Goal: Task Accomplishment & Management: Complete application form

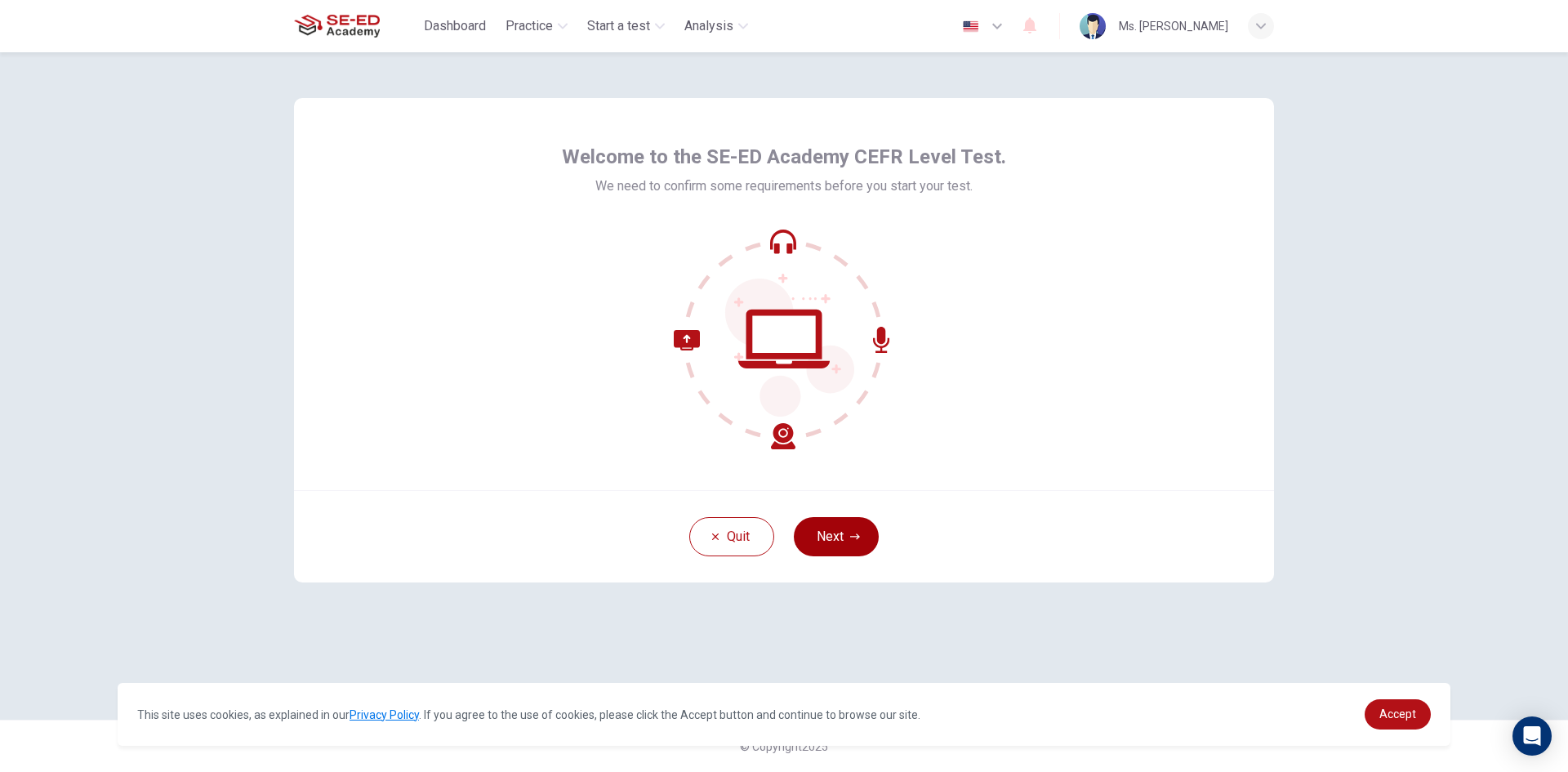
click at [818, 545] on button "Next" at bounding box center [836, 536] width 85 height 39
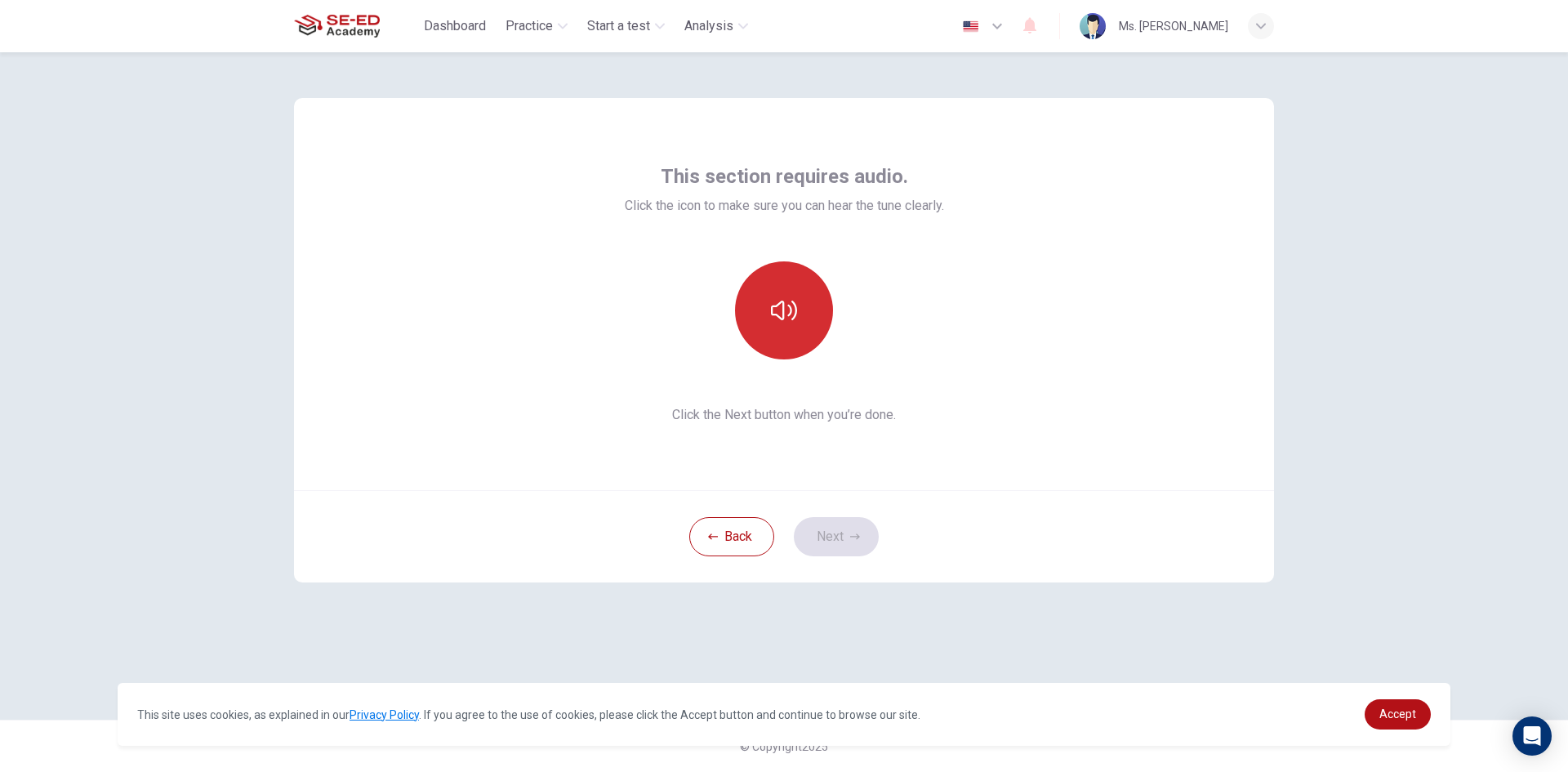
click at [796, 334] on button "button" at bounding box center [784, 311] width 98 height 98
click at [836, 532] on button "Next" at bounding box center [836, 536] width 85 height 39
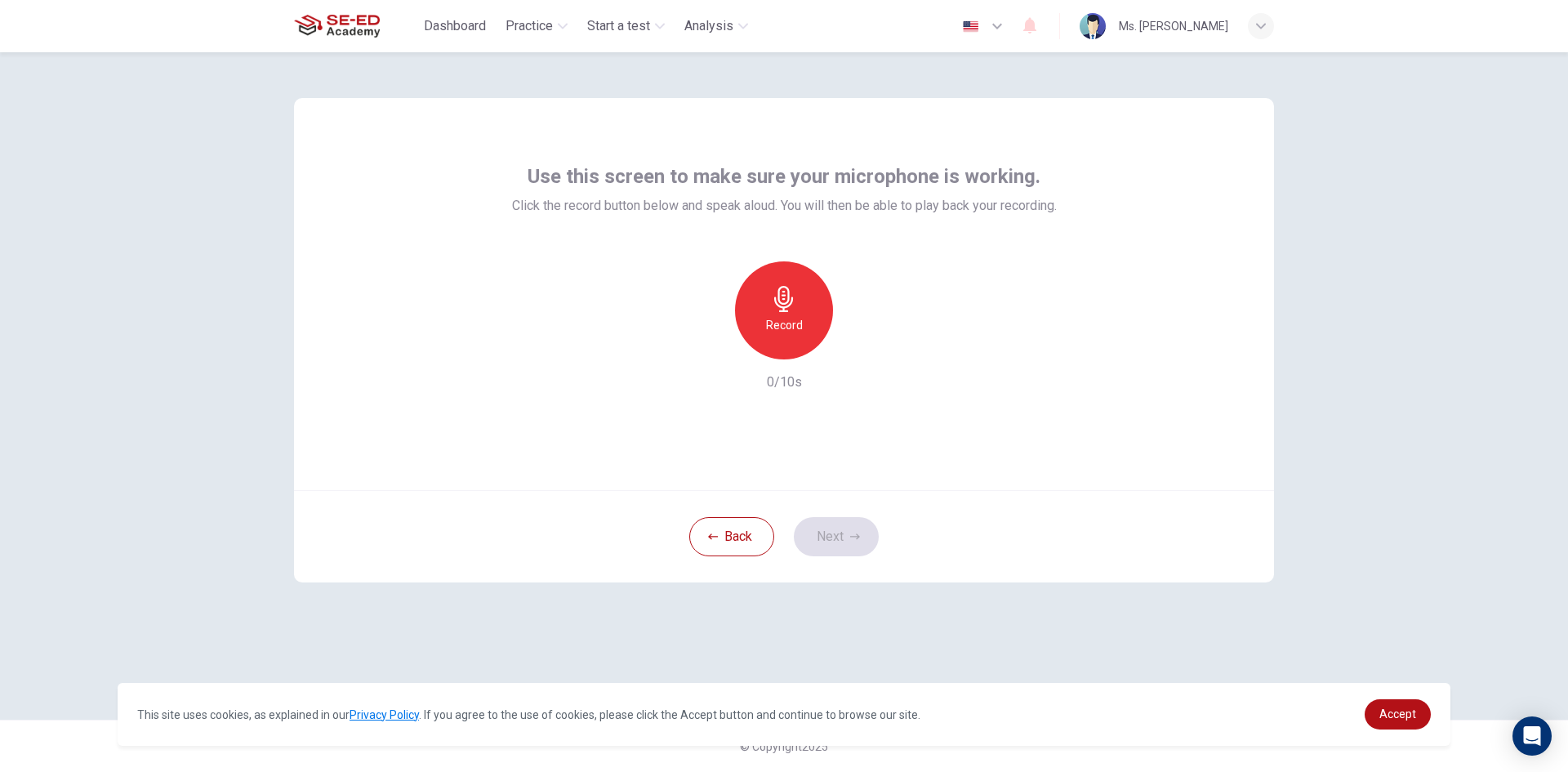
click at [812, 310] on div "Record" at bounding box center [784, 311] width 98 height 98
click at [864, 338] on div "button" at bounding box center [859, 346] width 26 height 26
click at [834, 527] on button "Next" at bounding box center [836, 536] width 85 height 39
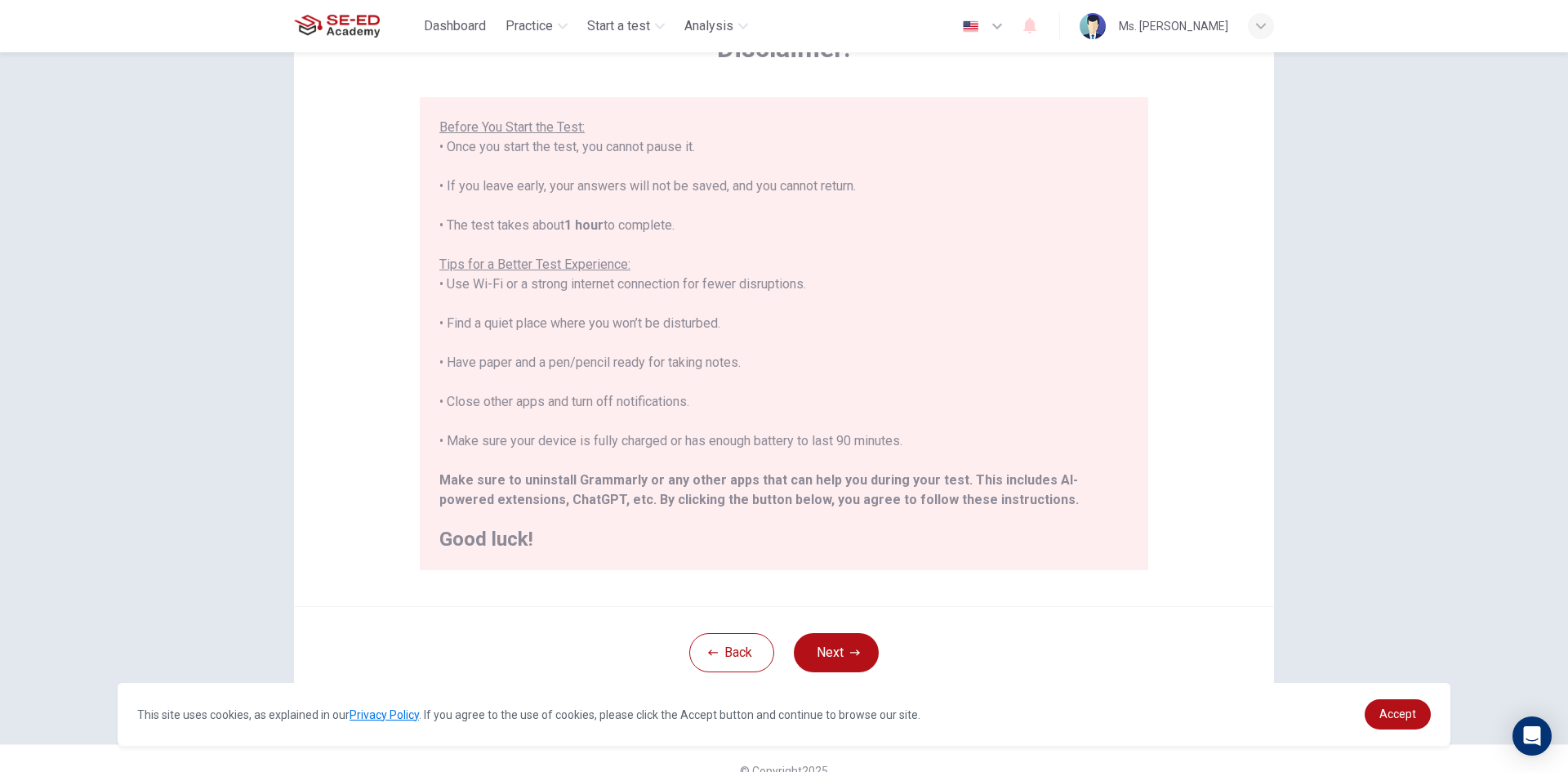
scroll to position [136, 0]
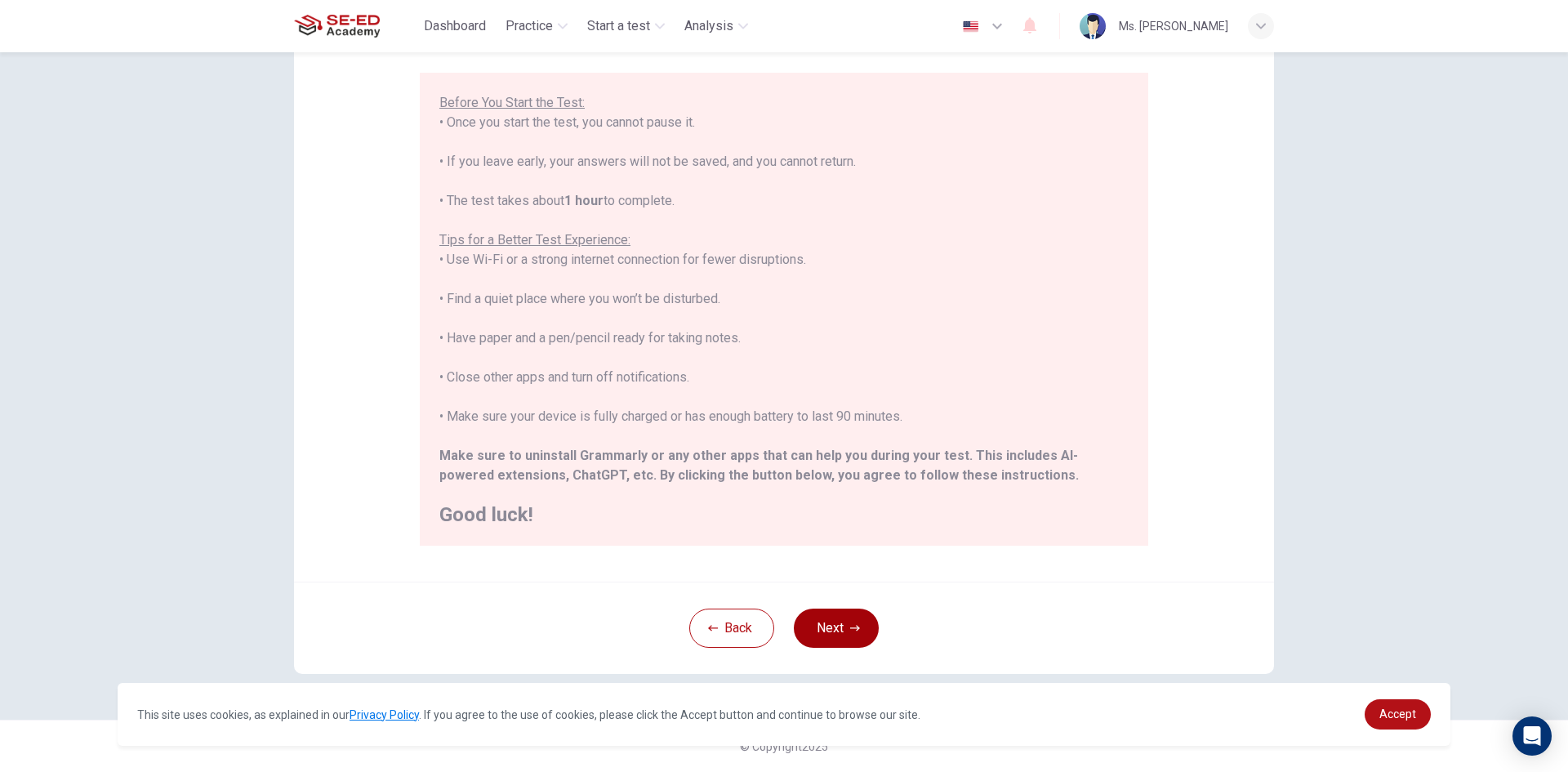
click at [831, 638] on button "Next" at bounding box center [836, 628] width 85 height 39
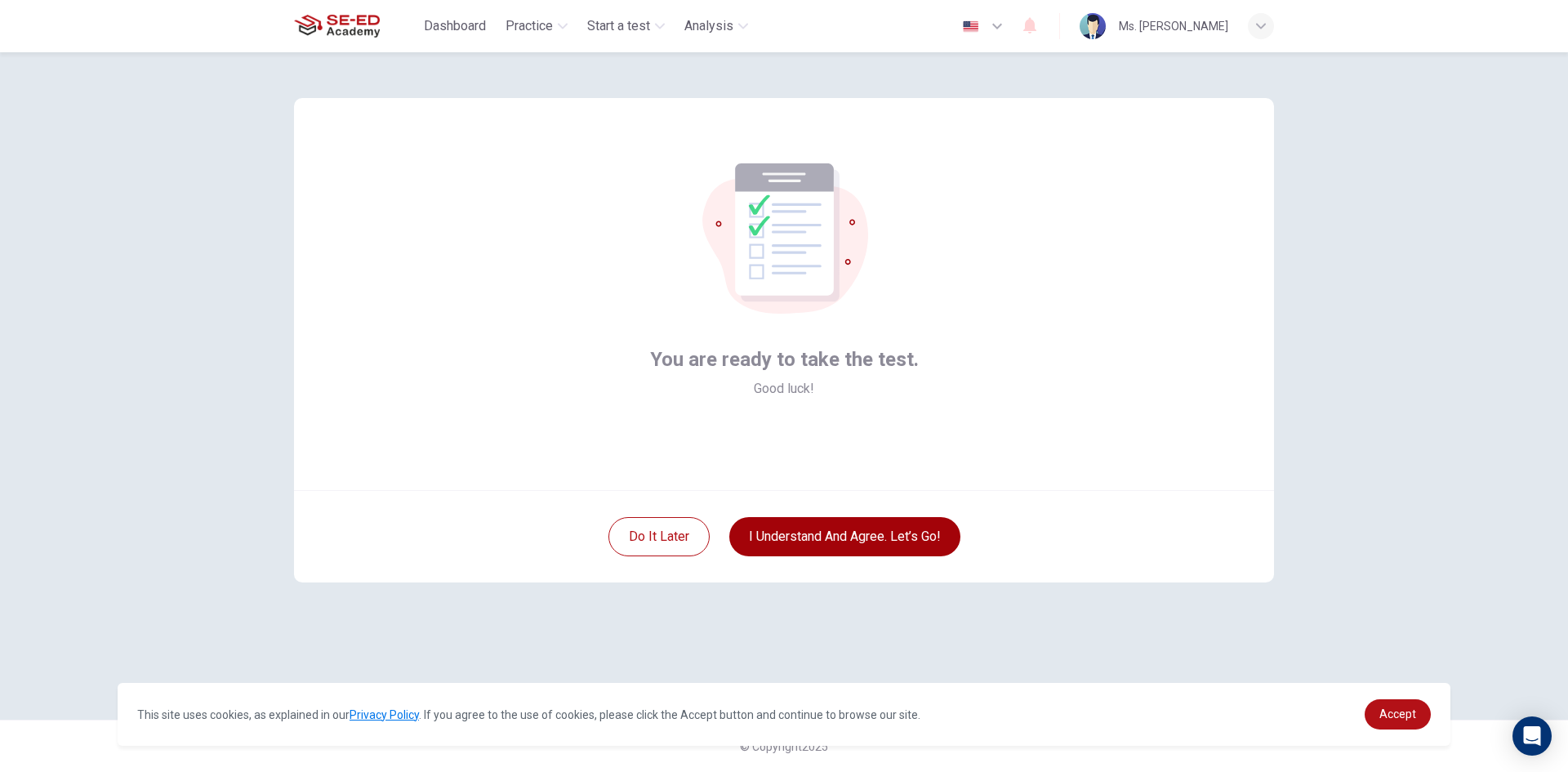
click at [832, 547] on button "I understand and agree. Let’s go!" at bounding box center [844, 536] width 231 height 39
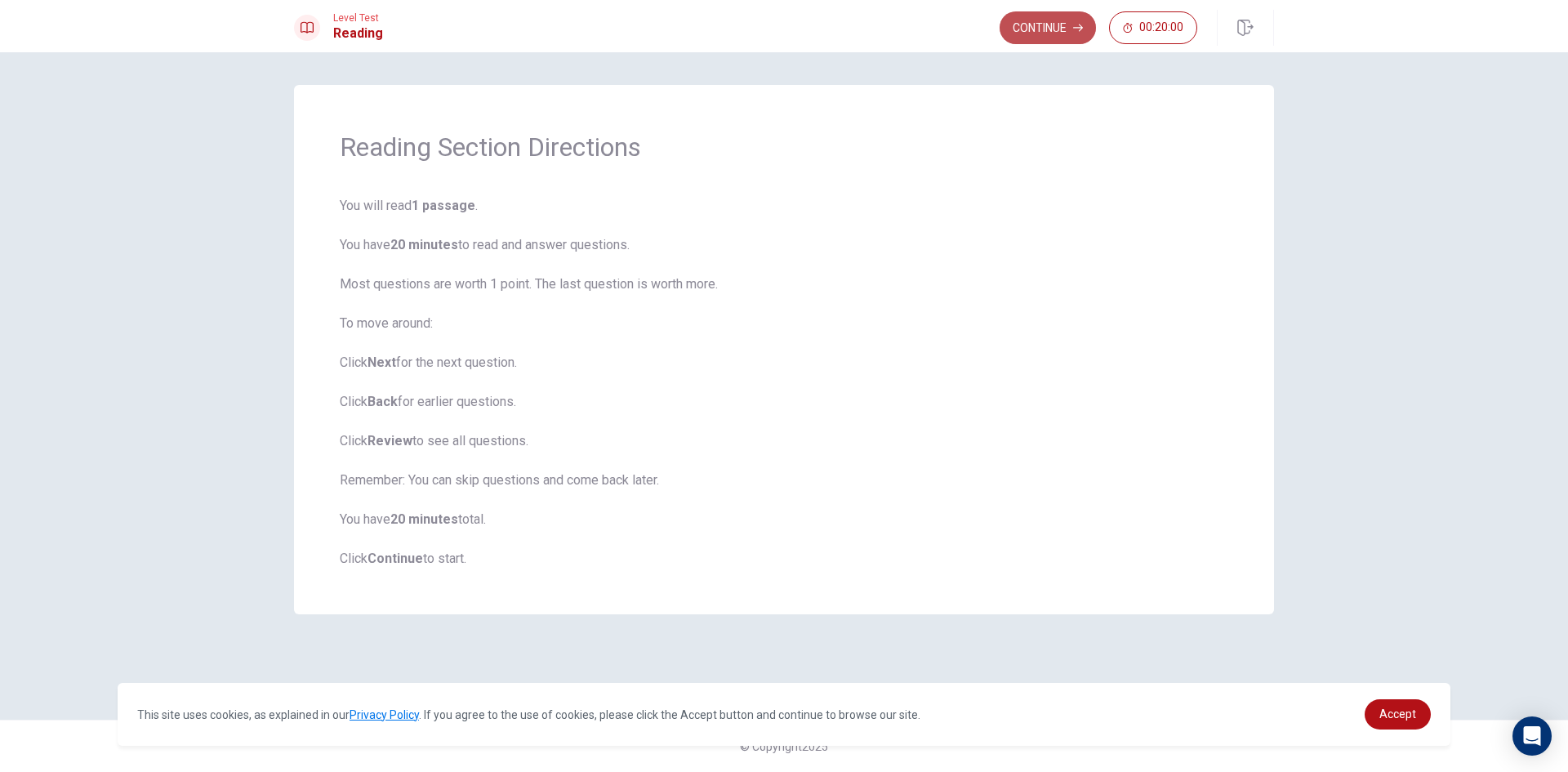
click at [1049, 28] on button "Continue" at bounding box center [1048, 28] width 97 height 33
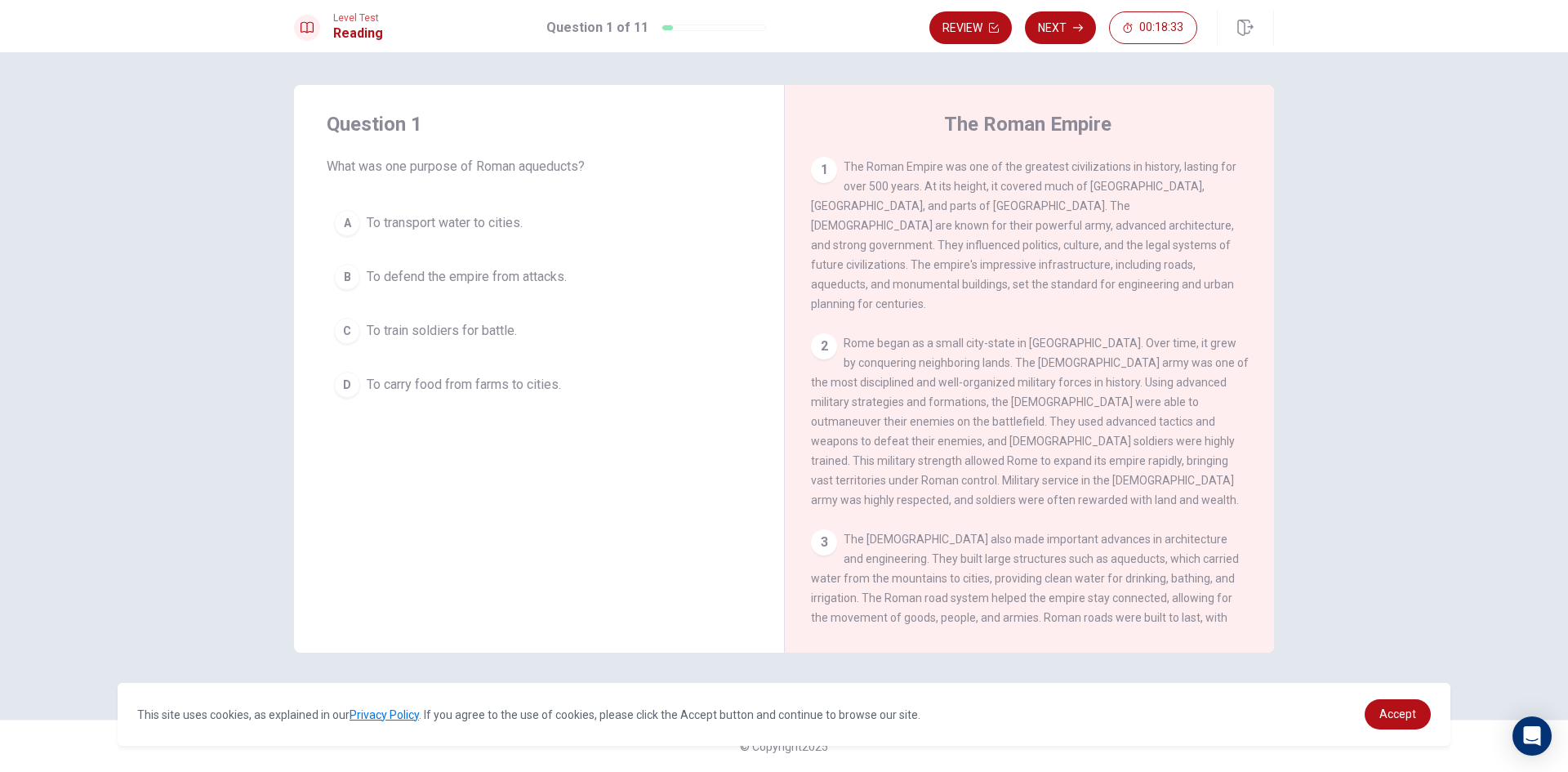
click at [413, 277] on span "To defend the empire from attacks." at bounding box center [467, 277] width 200 height 19
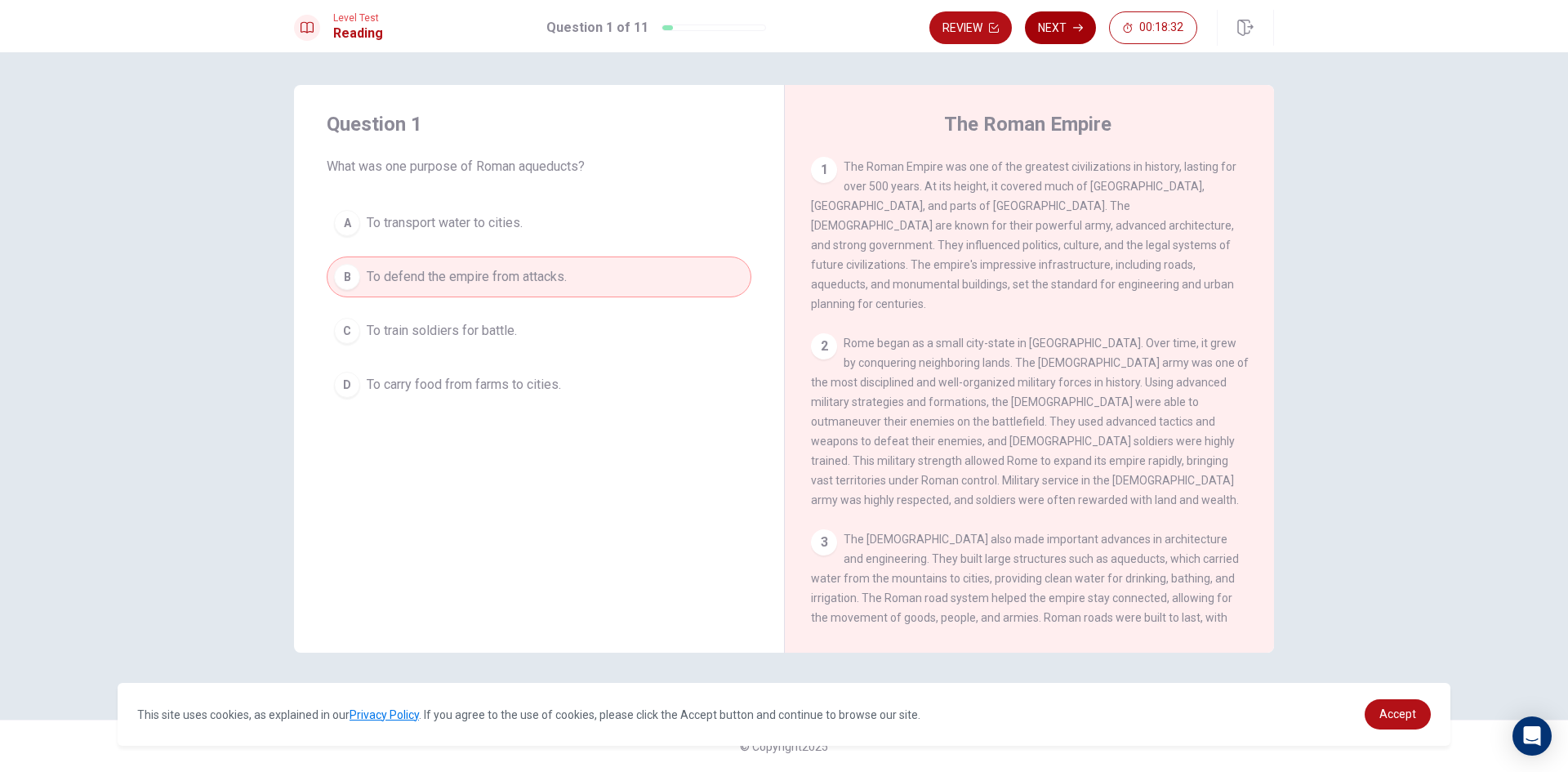
click at [1060, 20] on button "Next" at bounding box center [1060, 28] width 71 height 33
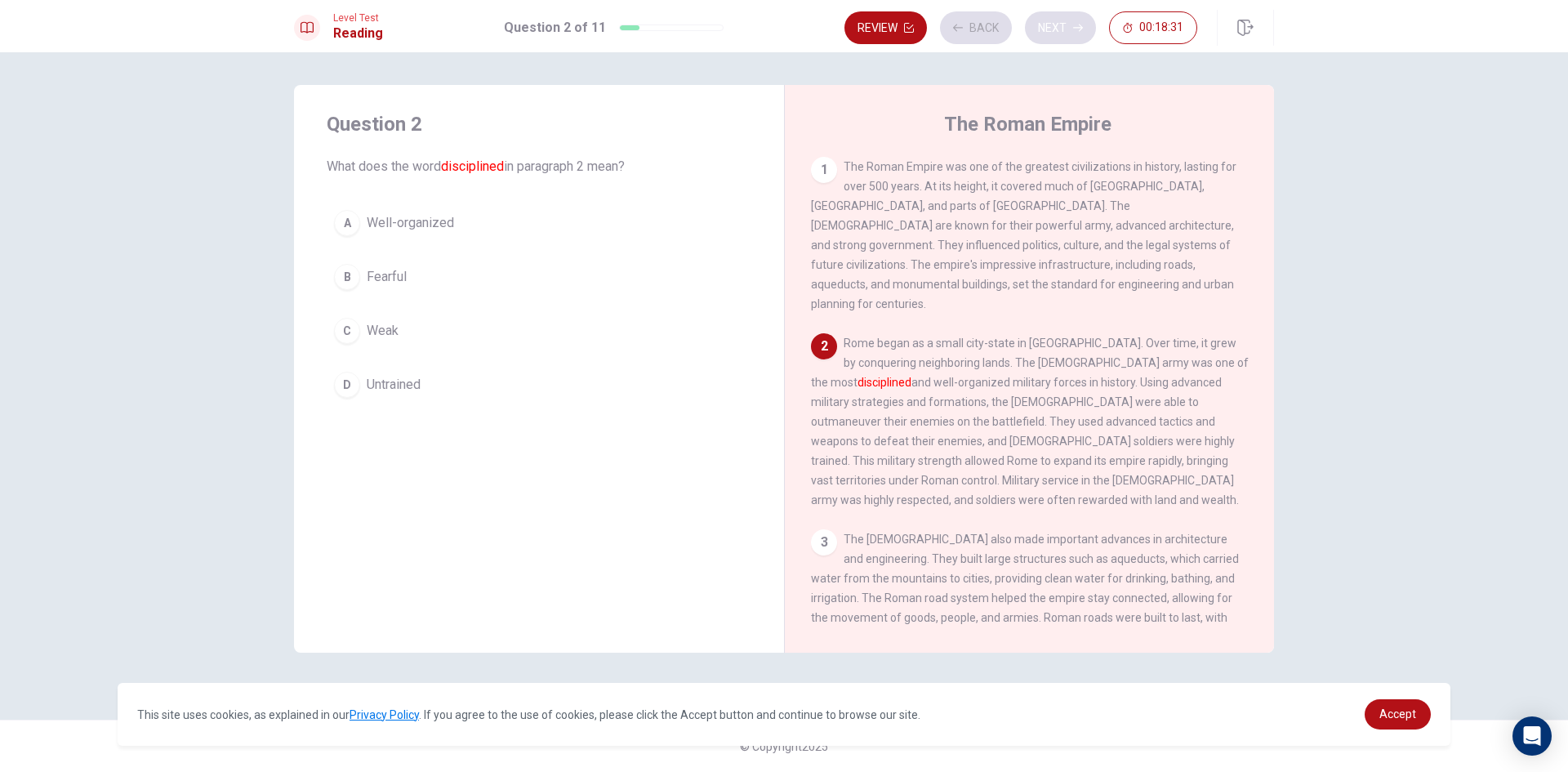
scroll to position [40, 0]
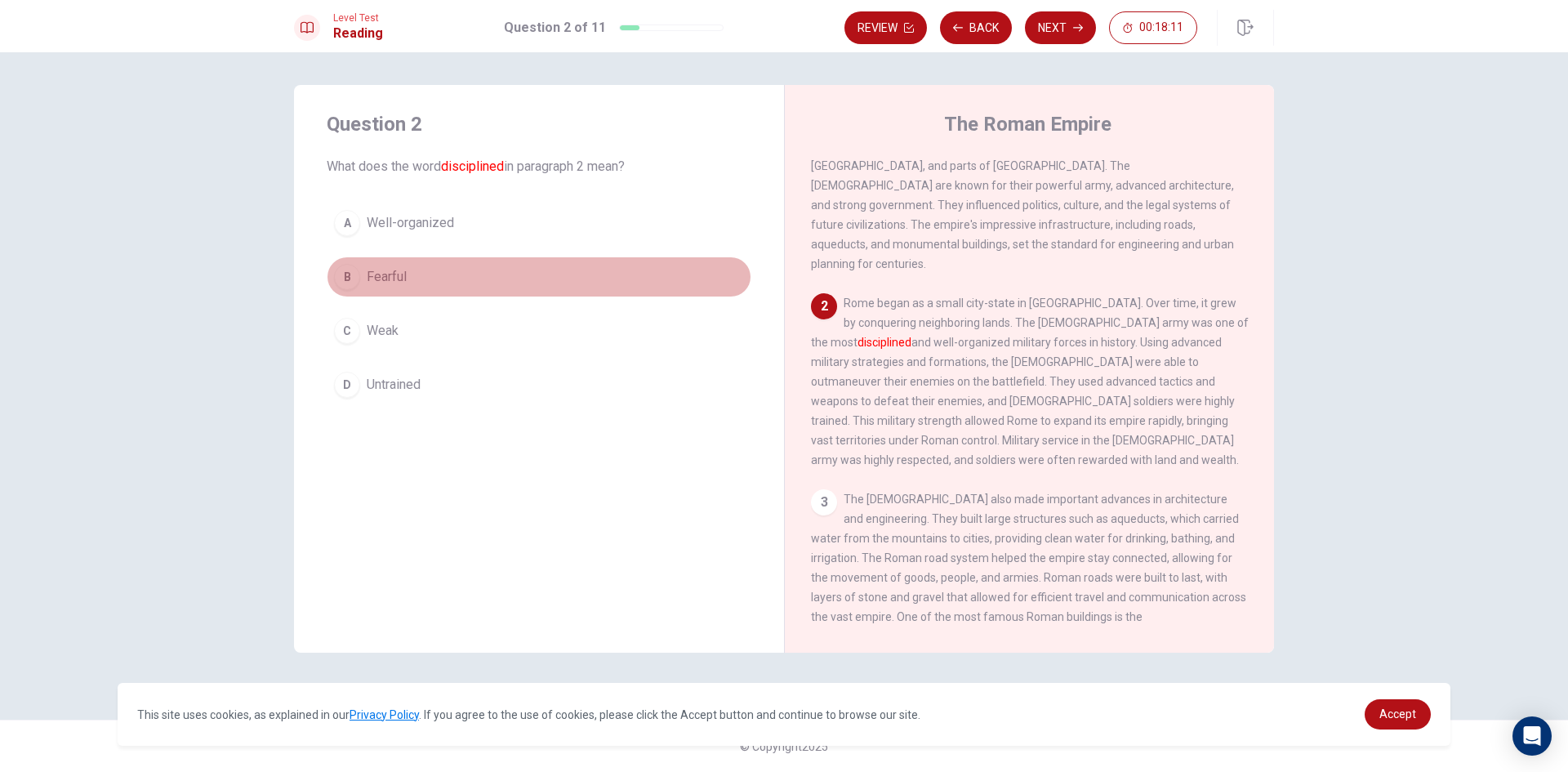
click at [434, 287] on button "B Fearful" at bounding box center [539, 277] width 425 height 41
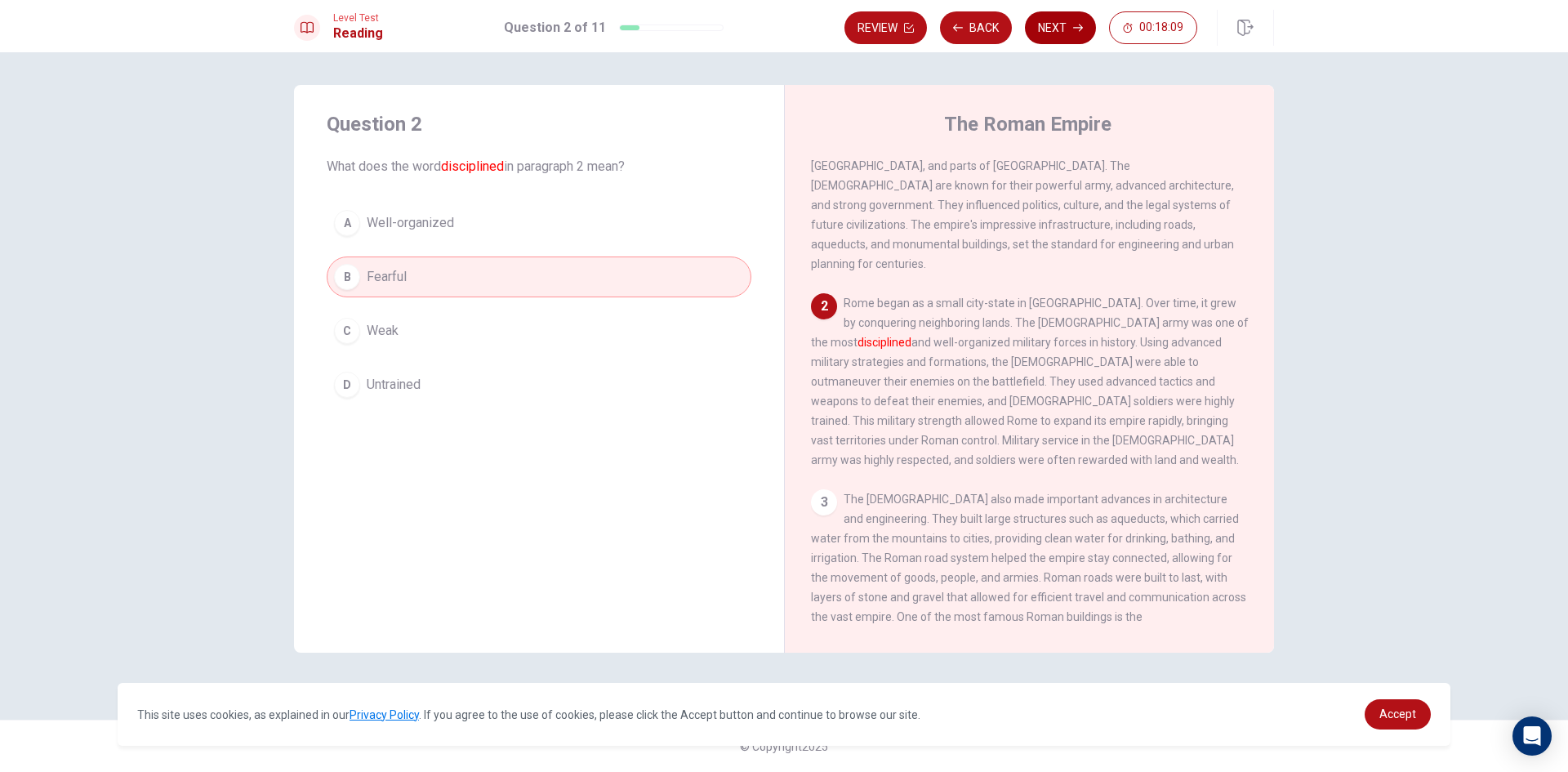
click at [1045, 35] on button "Next" at bounding box center [1060, 28] width 71 height 33
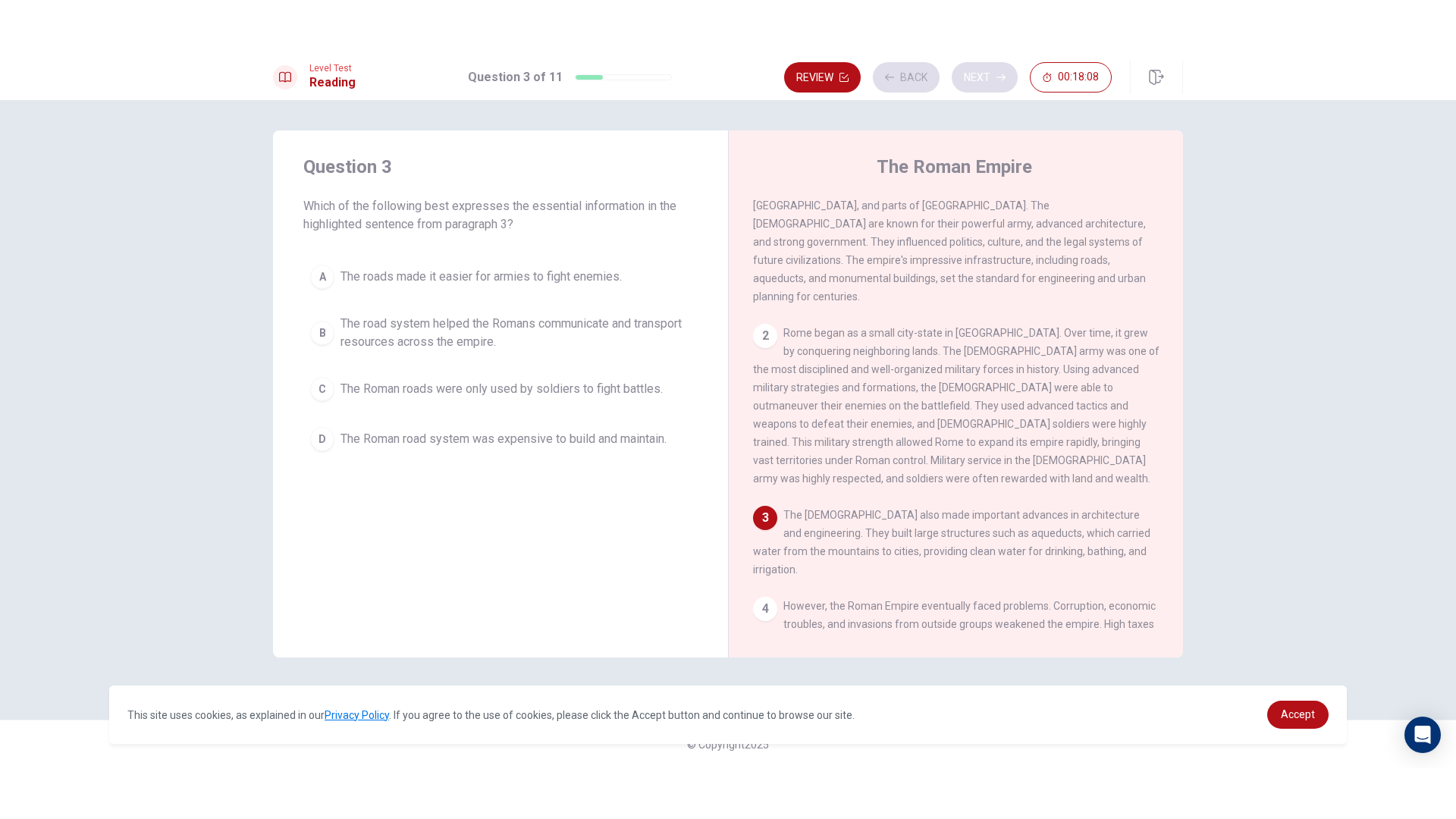
scroll to position [112, 0]
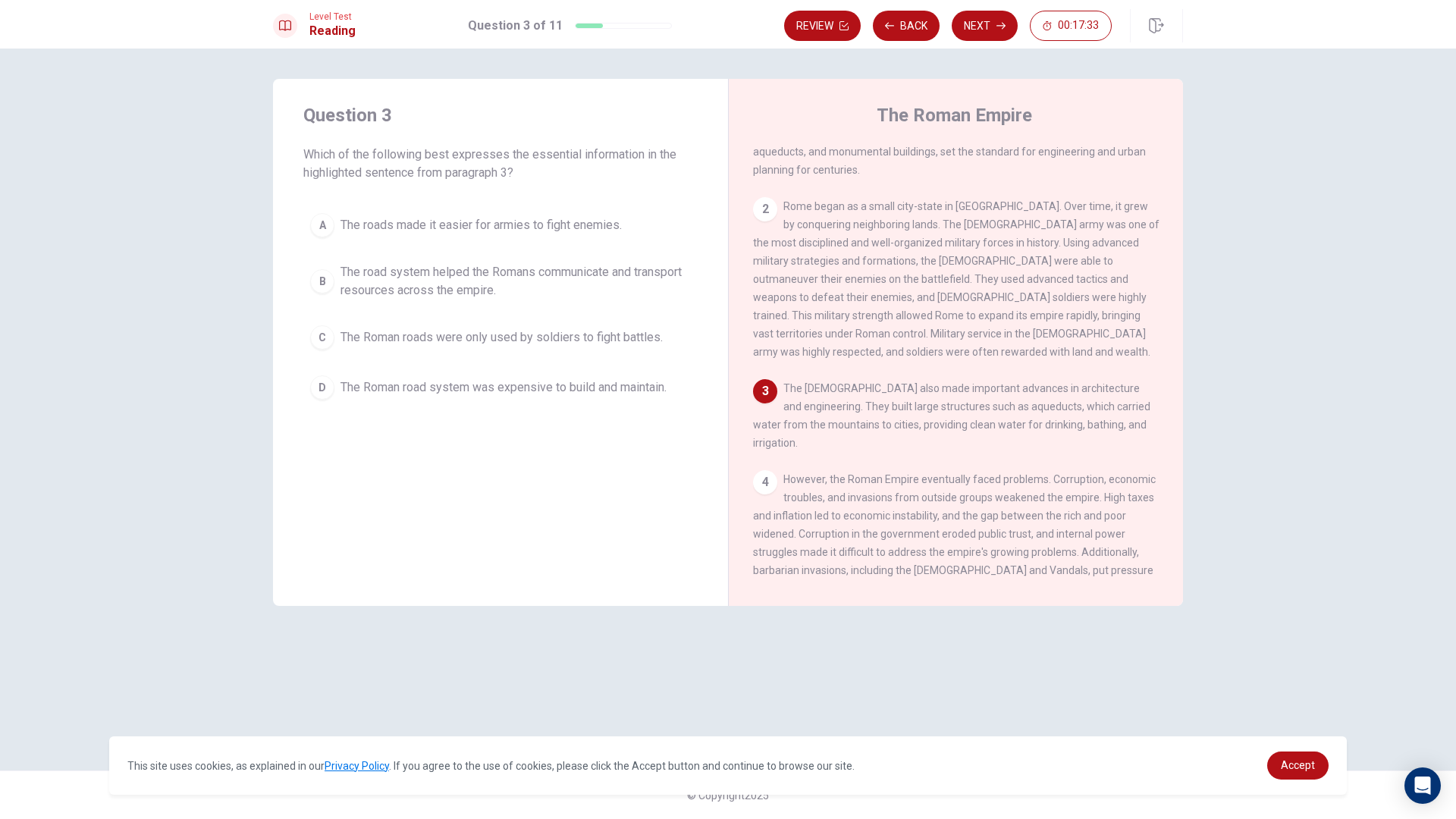
click at [326, 274] on div "B" at bounding box center [321, 280] width 24 height 24
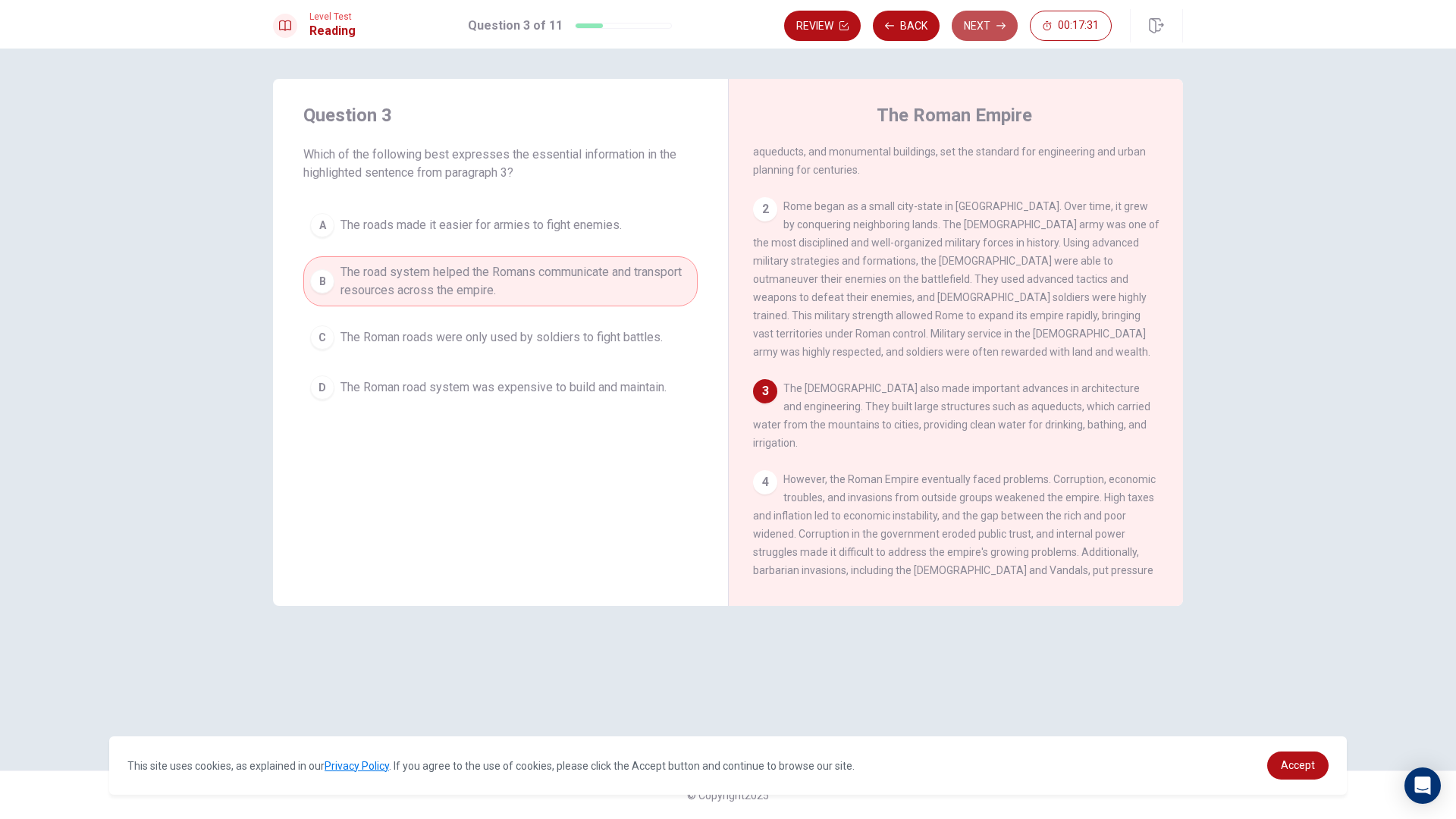
click at [962, 33] on button "Next" at bounding box center [984, 26] width 66 height 30
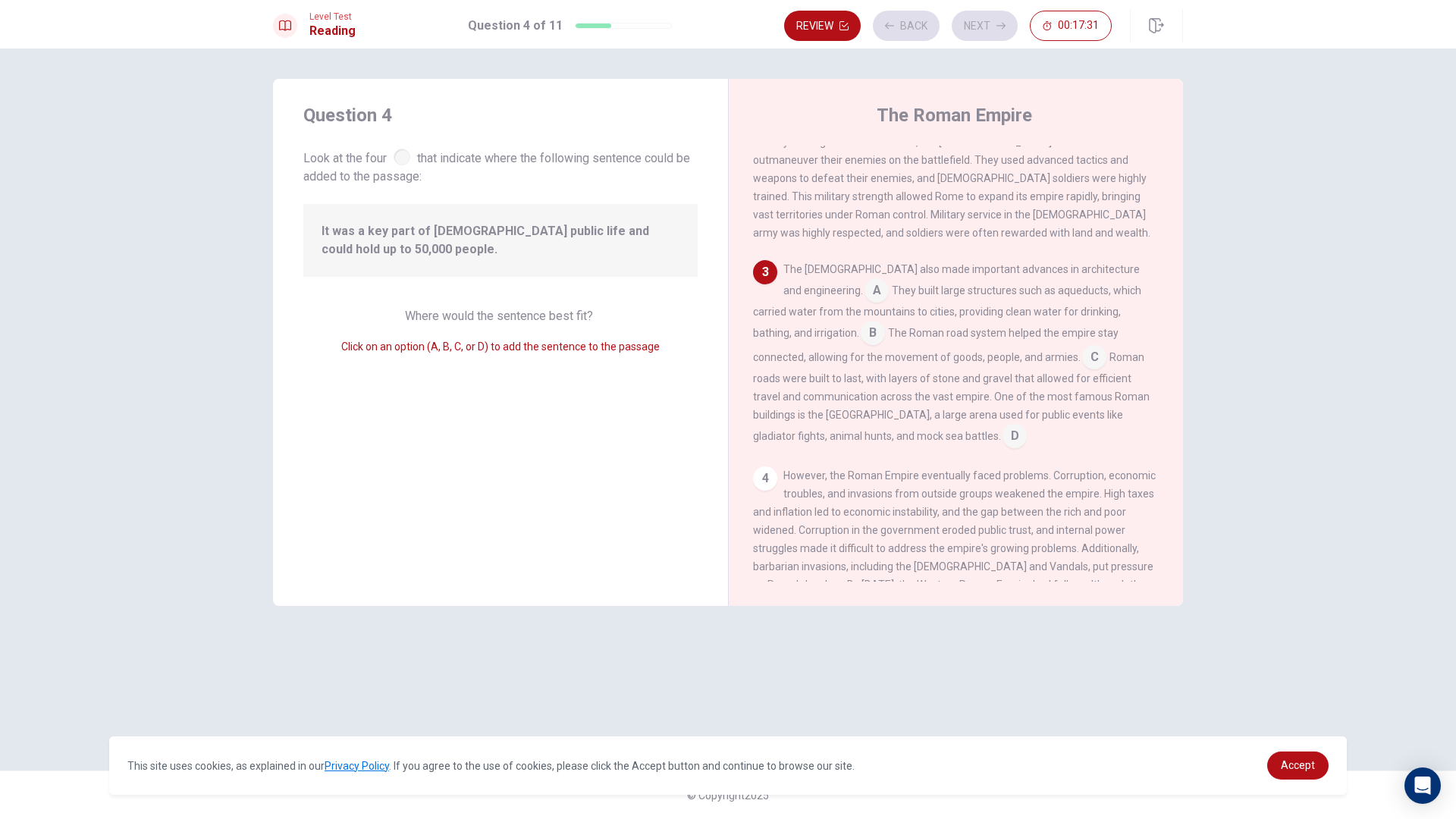
scroll to position [244, 0]
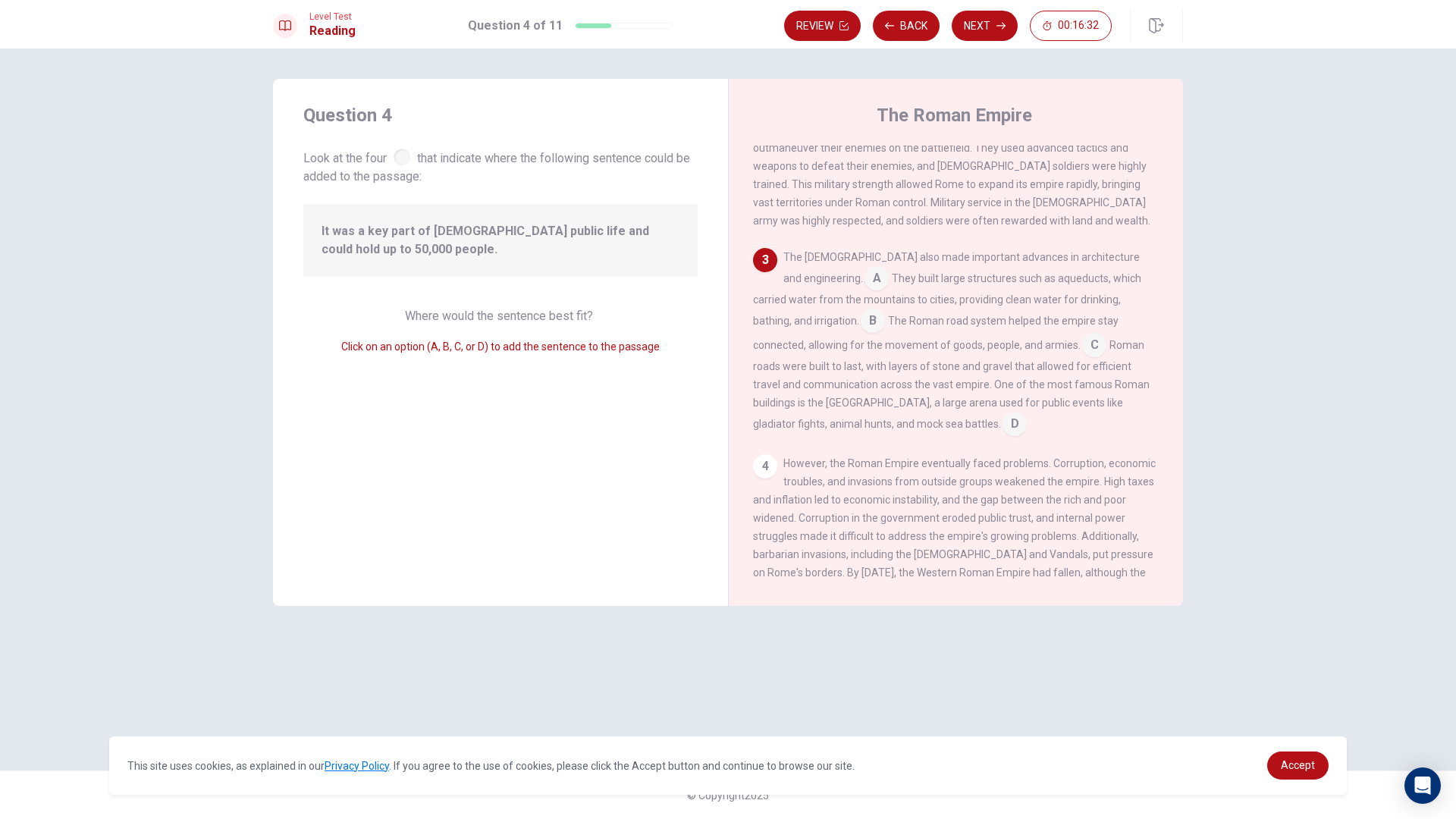
click at [861, 313] on input at bounding box center [872, 321] width 24 height 24
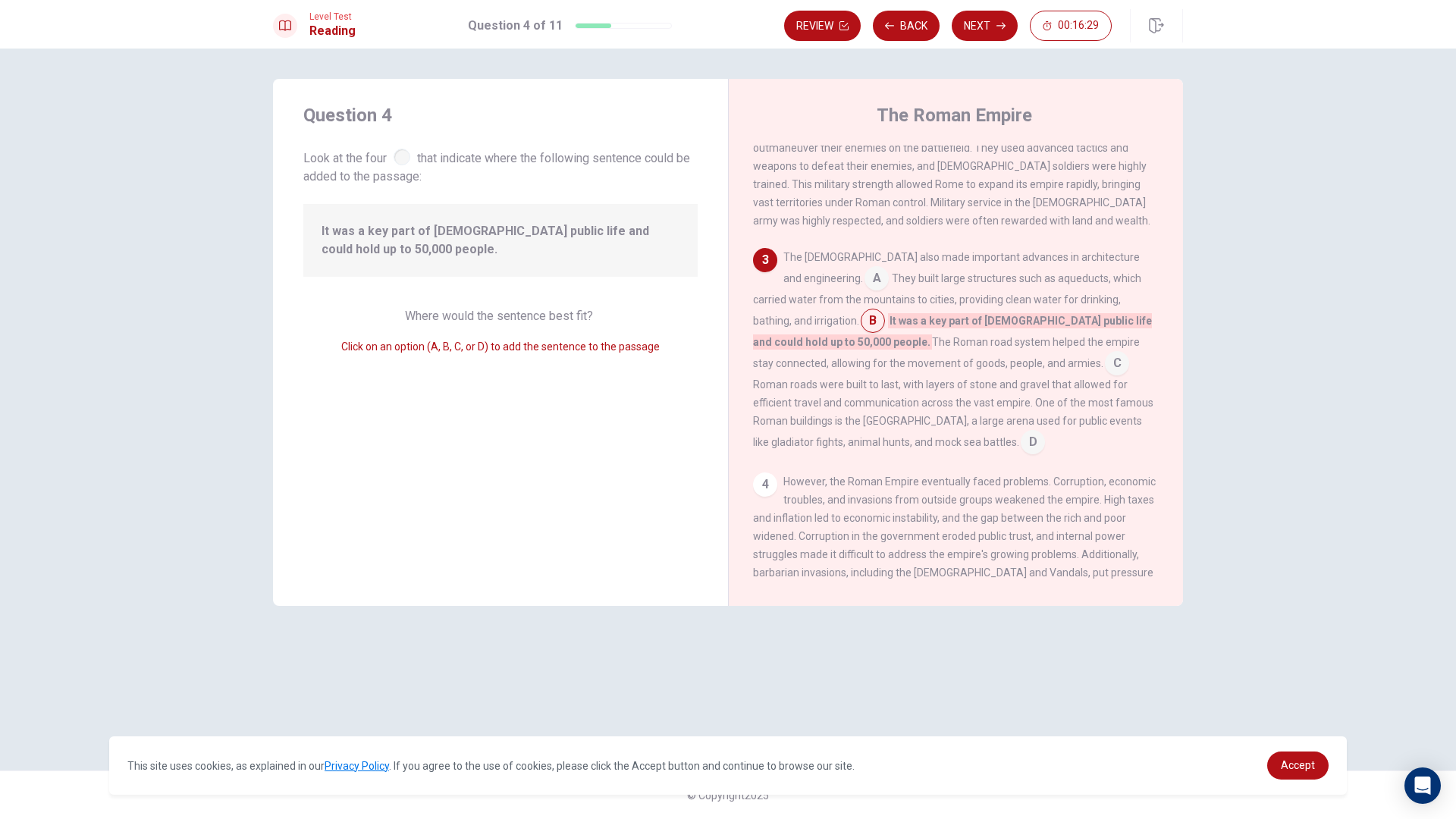
click at [864, 272] on input at bounding box center [876, 280] width 24 height 24
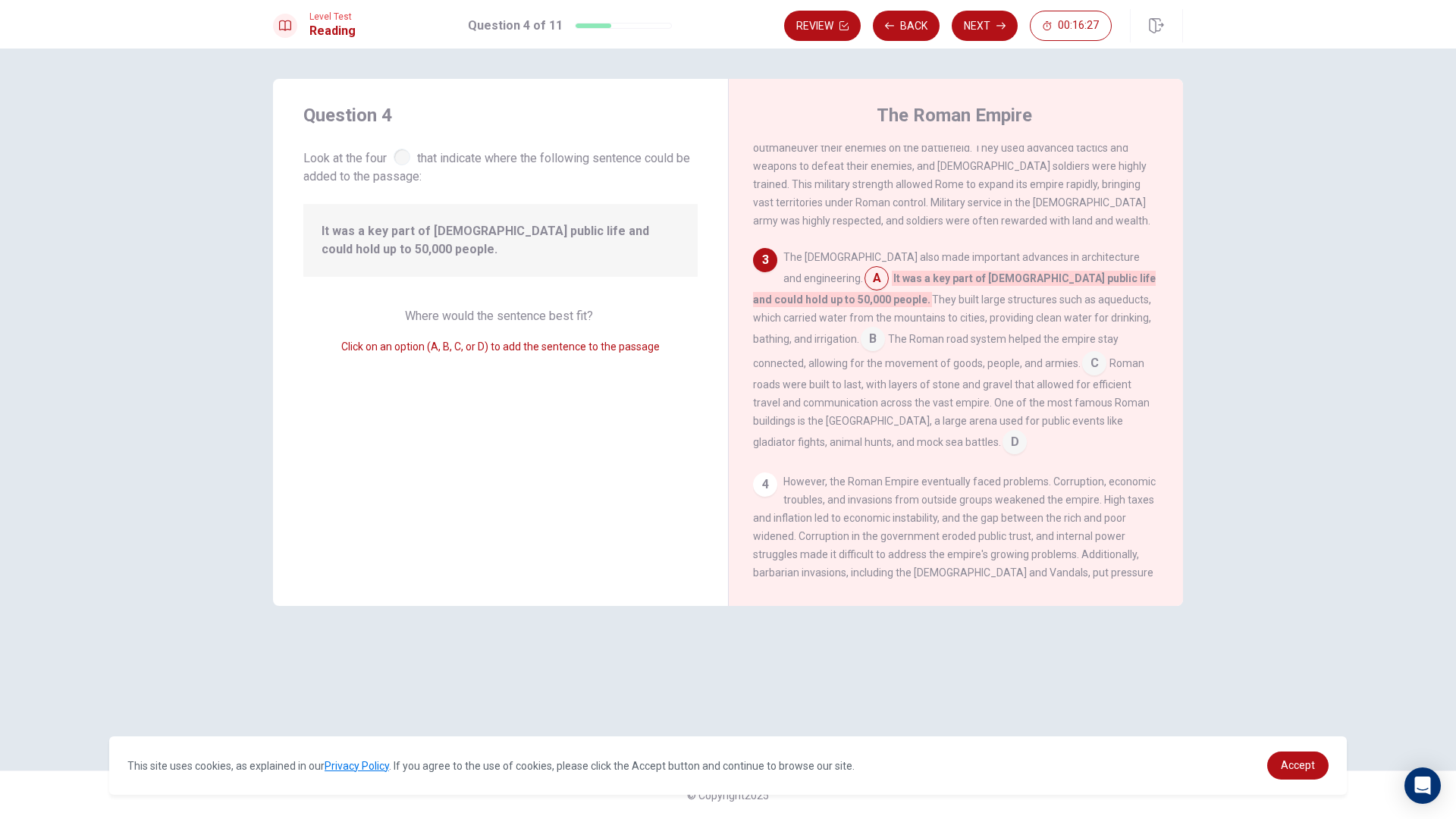
click at [864, 280] on input at bounding box center [876, 280] width 24 height 24
click at [885, 328] on input at bounding box center [872, 340] width 24 height 24
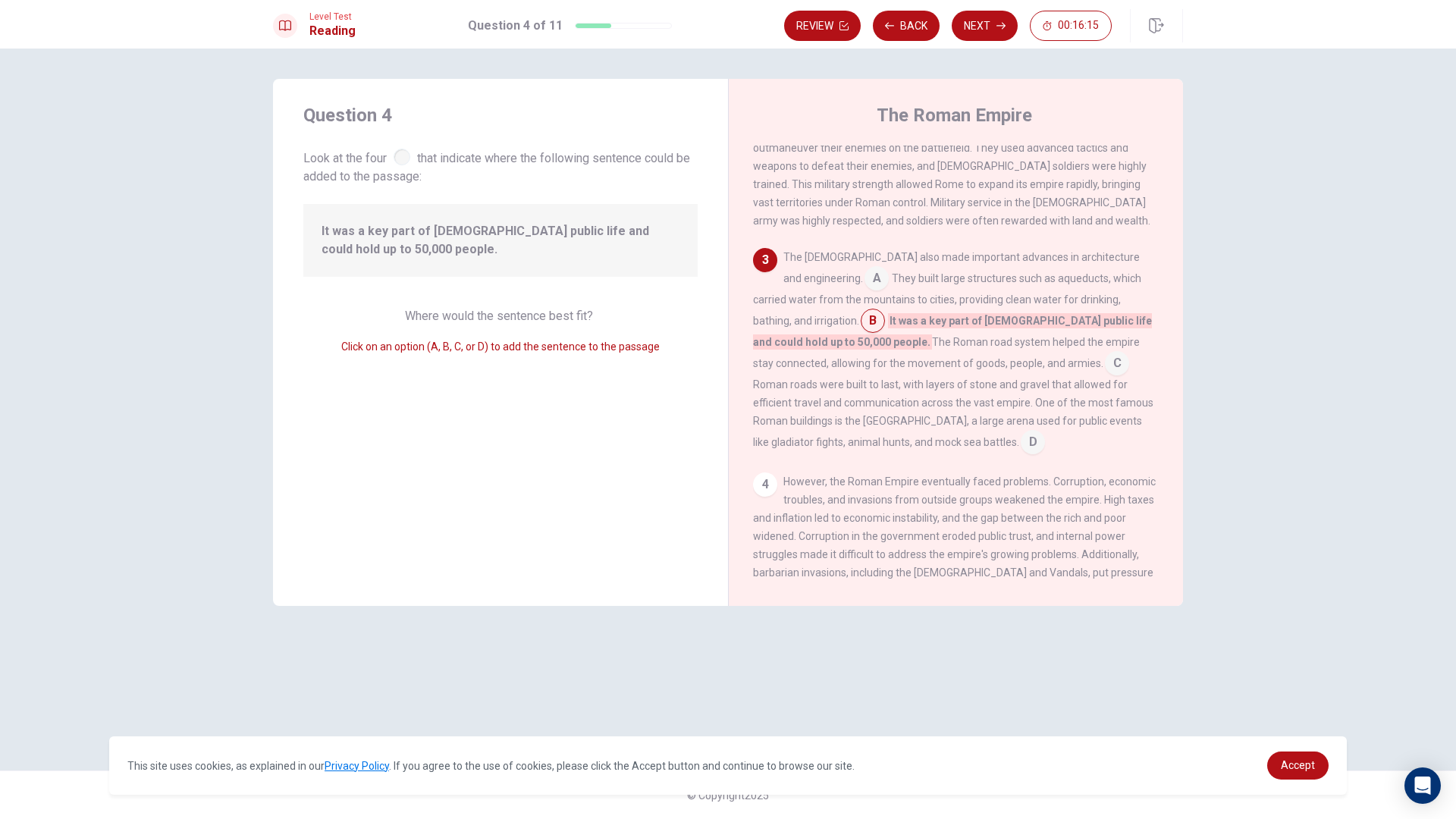
click at [1104, 363] on input at bounding box center [1116, 364] width 24 height 24
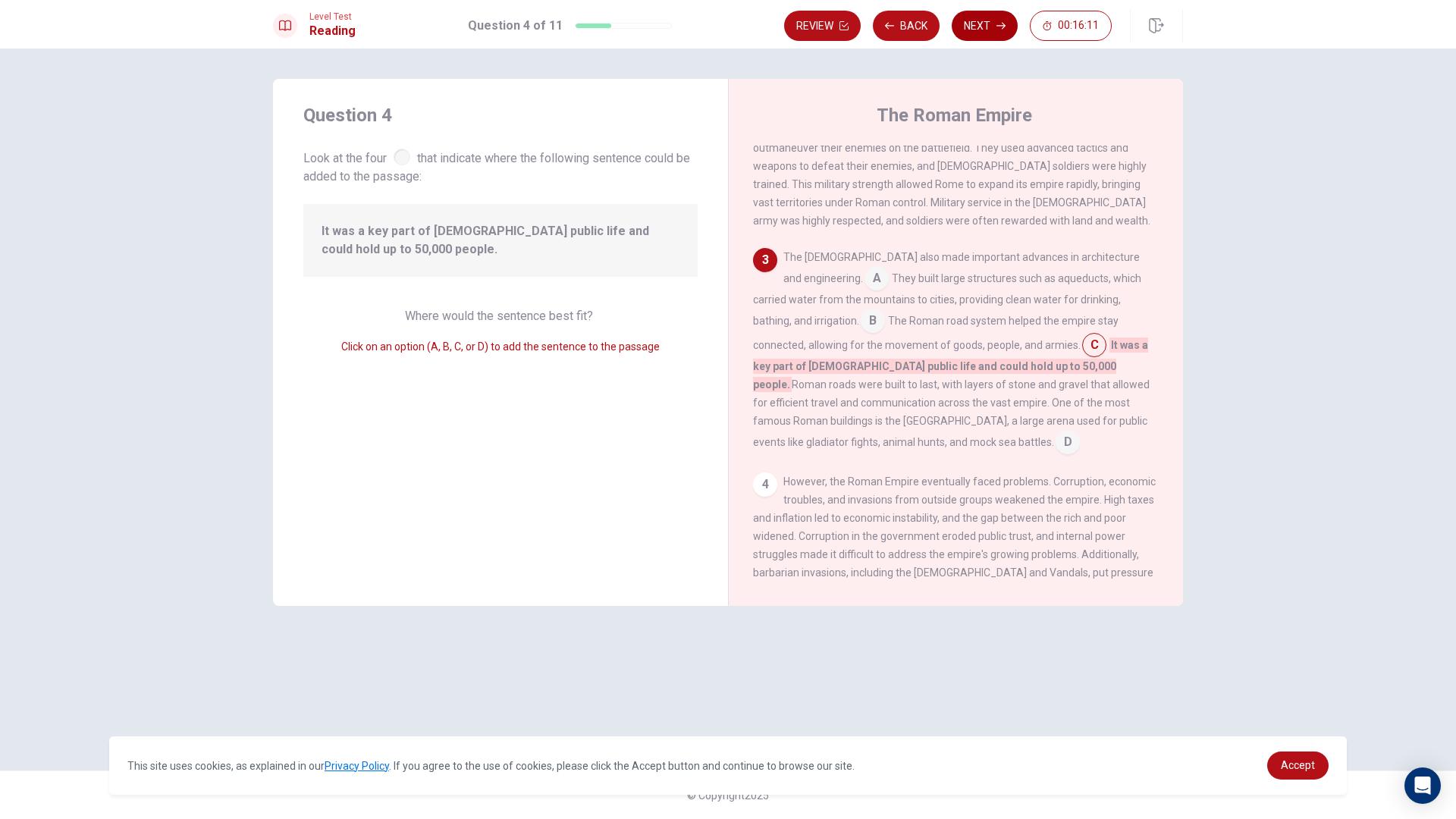
click at [990, 13] on button "Next" at bounding box center [984, 26] width 66 height 30
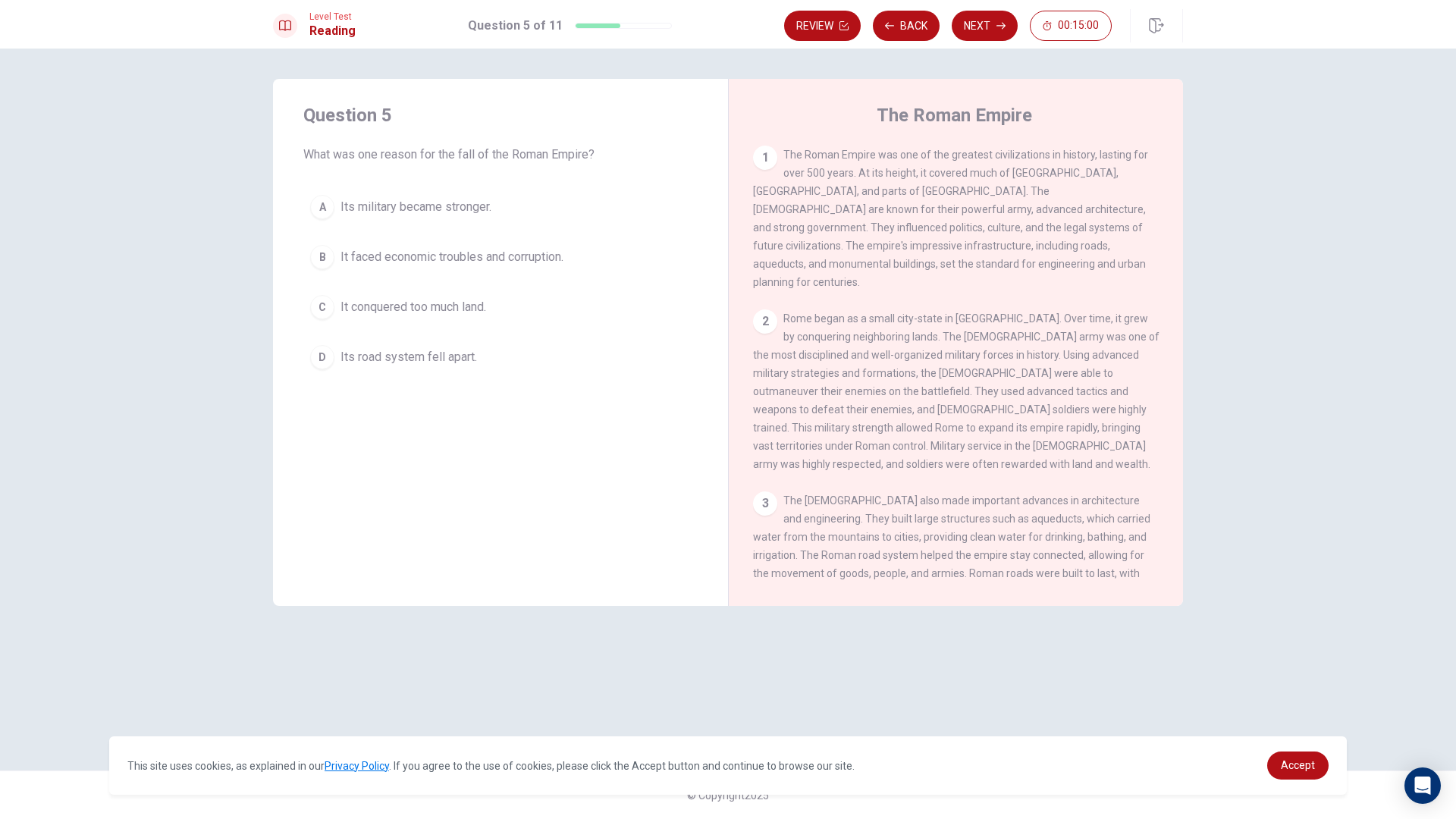
click at [459, 367] on button "D Its road system fell apart." at bounding box center [500, 357] width 394 height 38
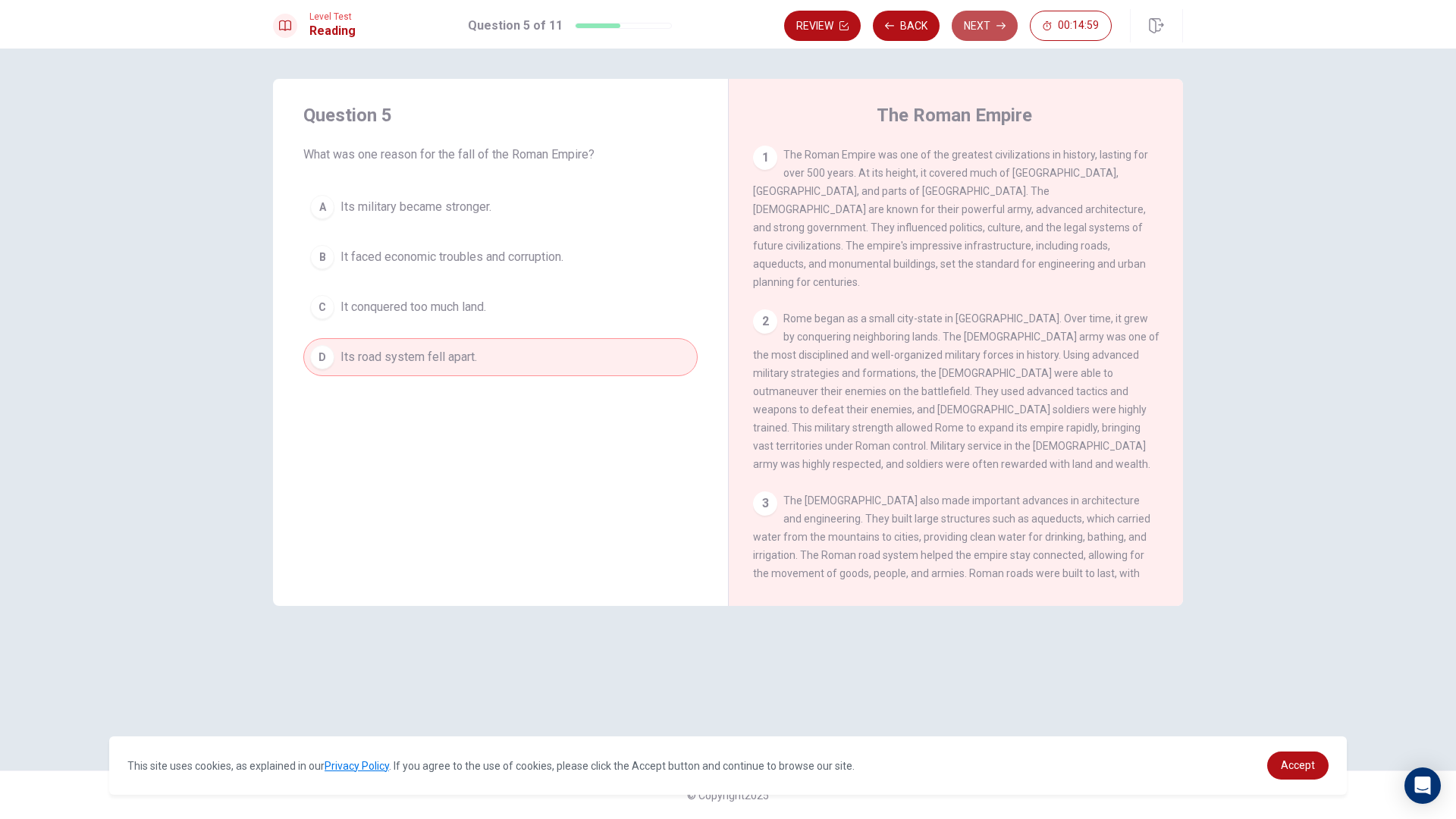
click at [992, 28] on button "Next" at bounding box center [984, 26] width 66 height 30
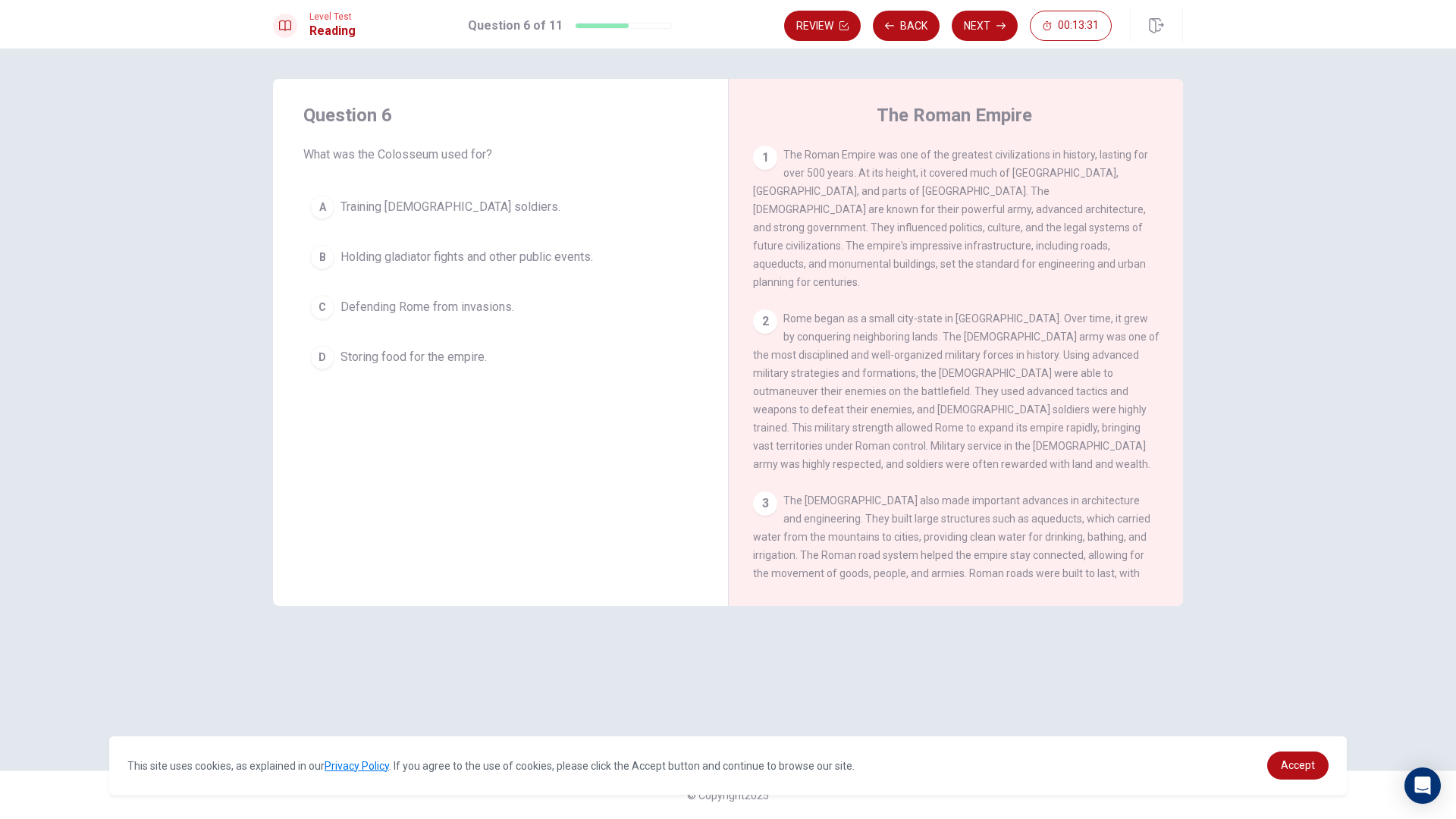
click at [331, 318] on button "C Defending [GEOGRAPHIC_DATA] from invasions." at bounding box center [500, 307] width 394 height 38
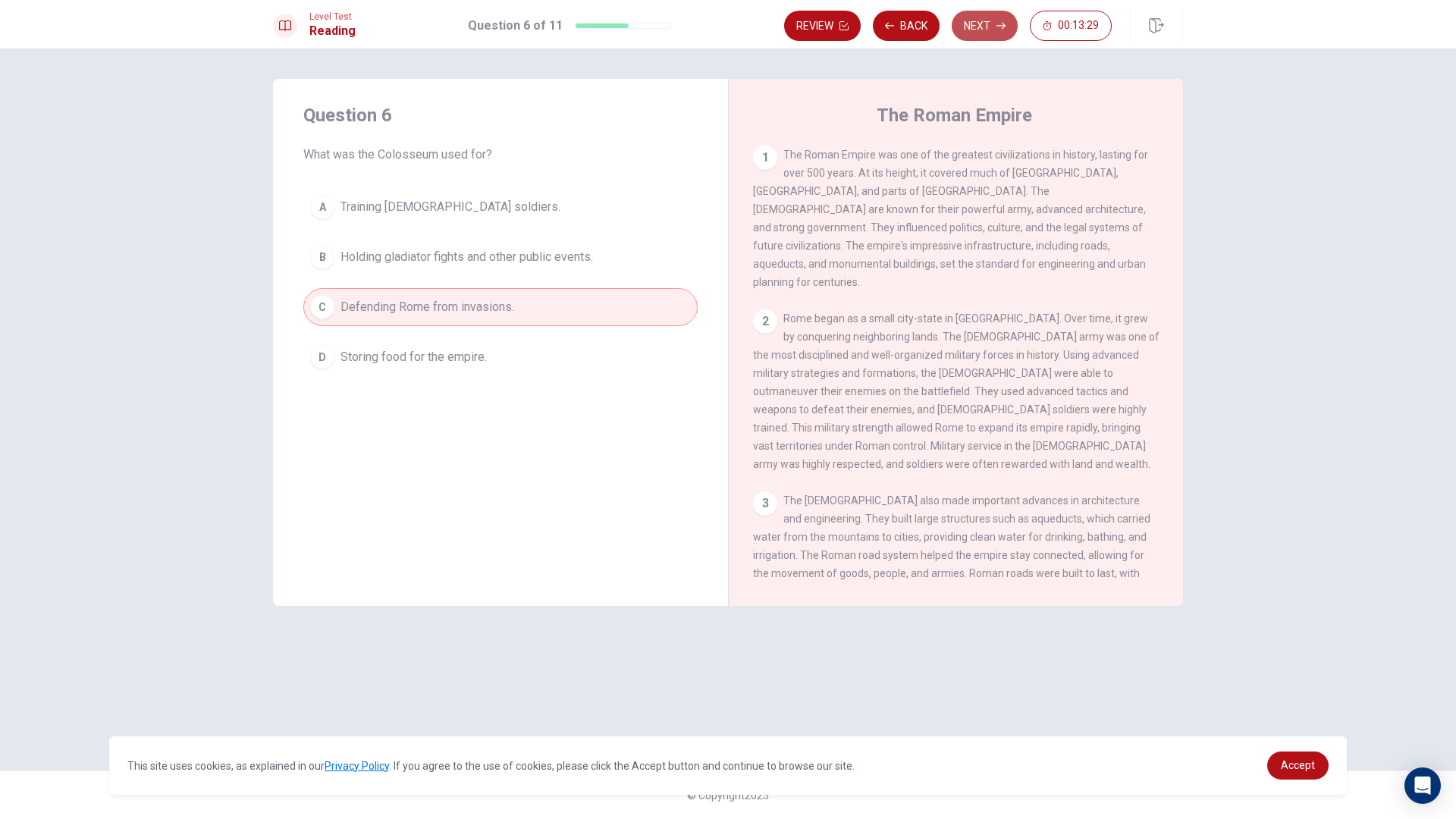
click at [975, 28] on button "Next" at bounding box center [984, 26] width 66 height 30
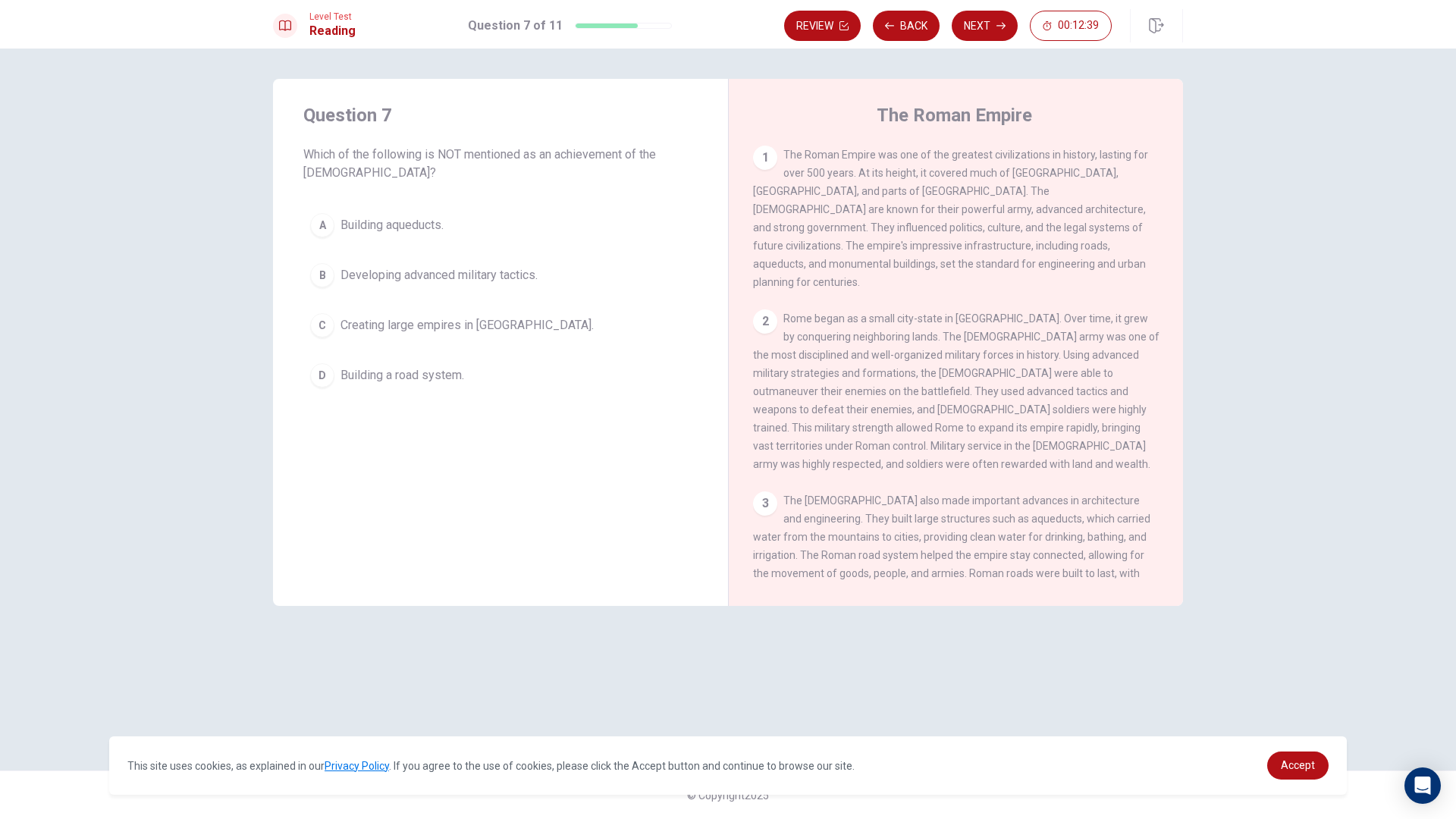
click at [311, 324] on div "C" at bounding box center [321, 325] width 24 height 24
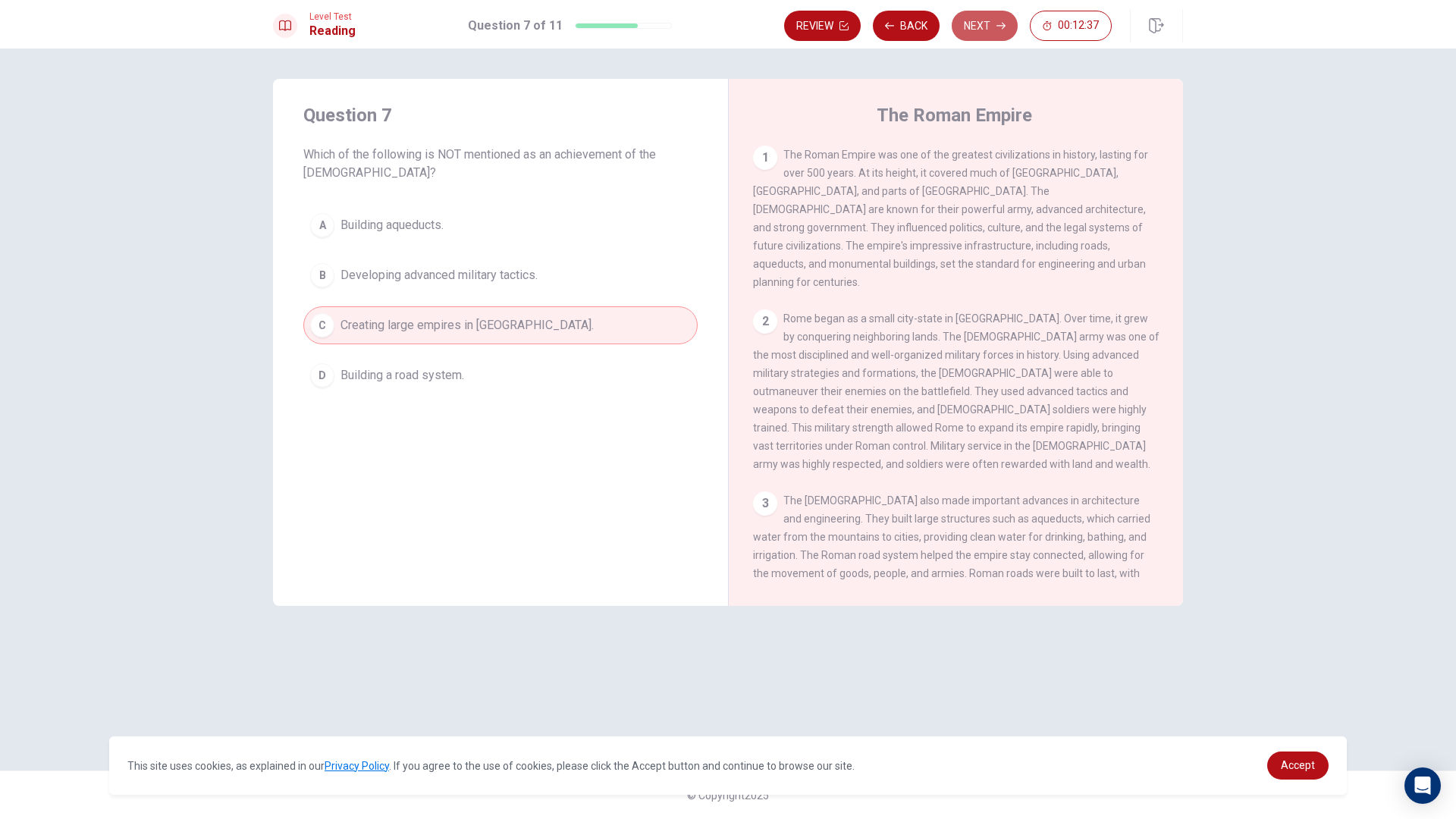
click at [990, 29] on button "Next" at bounding box center [984, 26] width 66 height 30
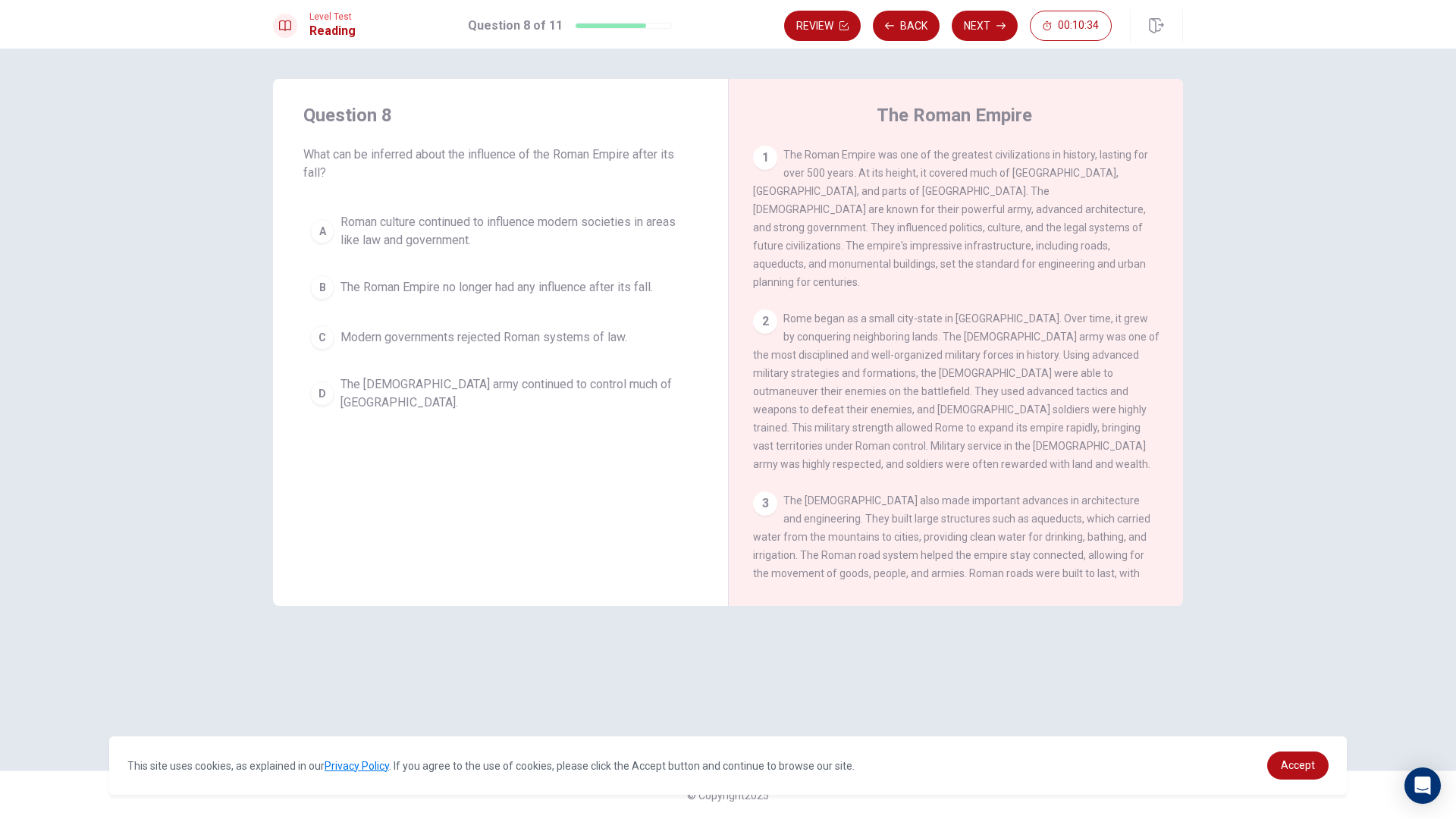
click at [328, 295] on div "B" at bounding box center [321, 287] width 24 height 24
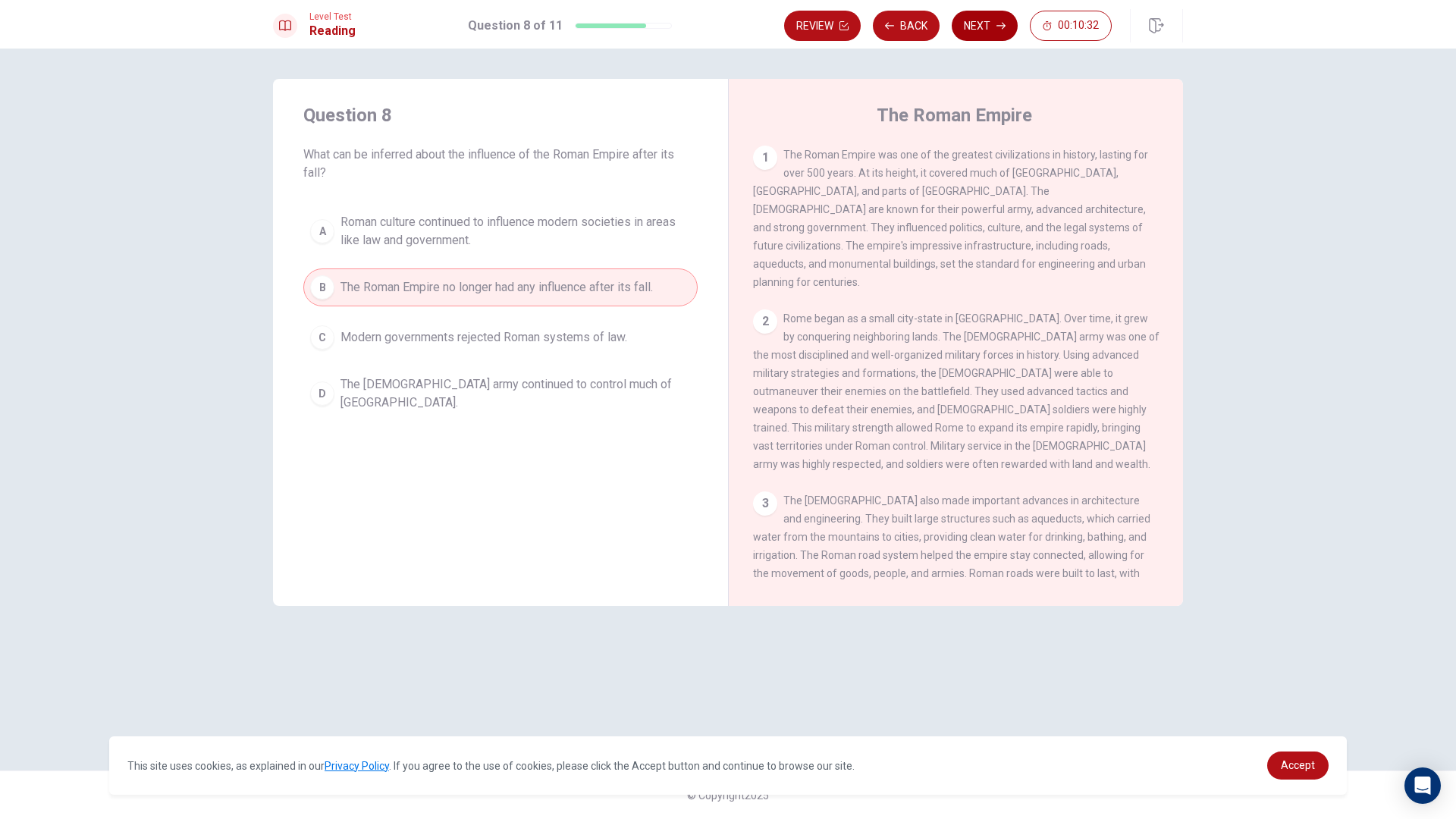
click at [963, 29] on button "Next" at bounding box center [984, 26] width 66 height 30
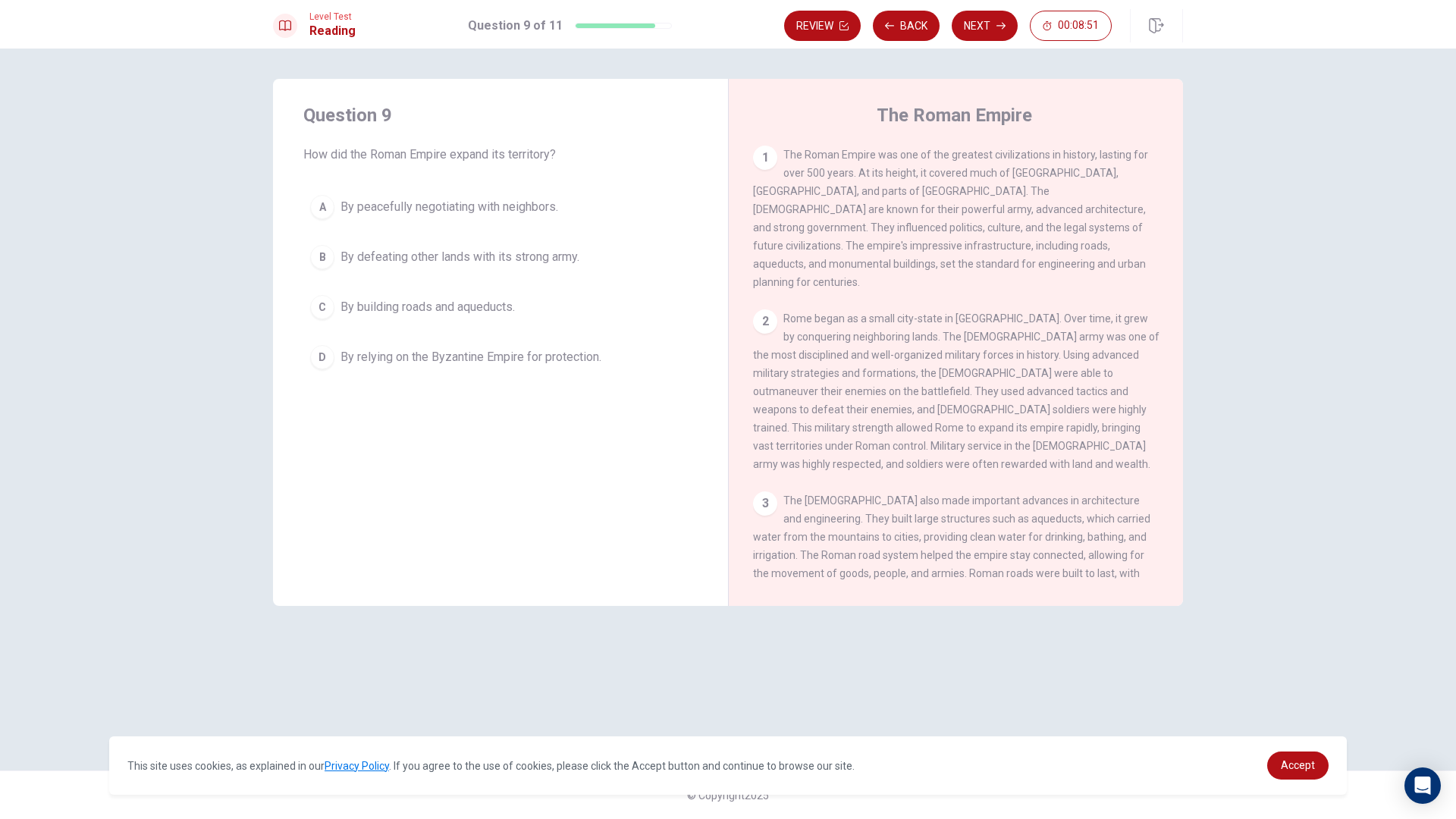
drag, startPoint x: 892, startPoint y: 418, endPoint x: 915, endPoint y: 415, distance: 23.2
click at [915, 415] on span "Rome began as a small city-state in [GEOGRAPHIC_DATA]. Over time, it grew by co…" at bounding box center [956, 391] width 407 height 158
drag, startPoint x: 885, startPoint y: 418, endPoint x: 910, endPoint y: 402, distance: 29.7
click at [910, 402] on span "Rome began as a small city-state in [GEOGRAPHIC_DATA]. Over time, it grew by co…" at bounding box center [956, 391] width 407 height 158
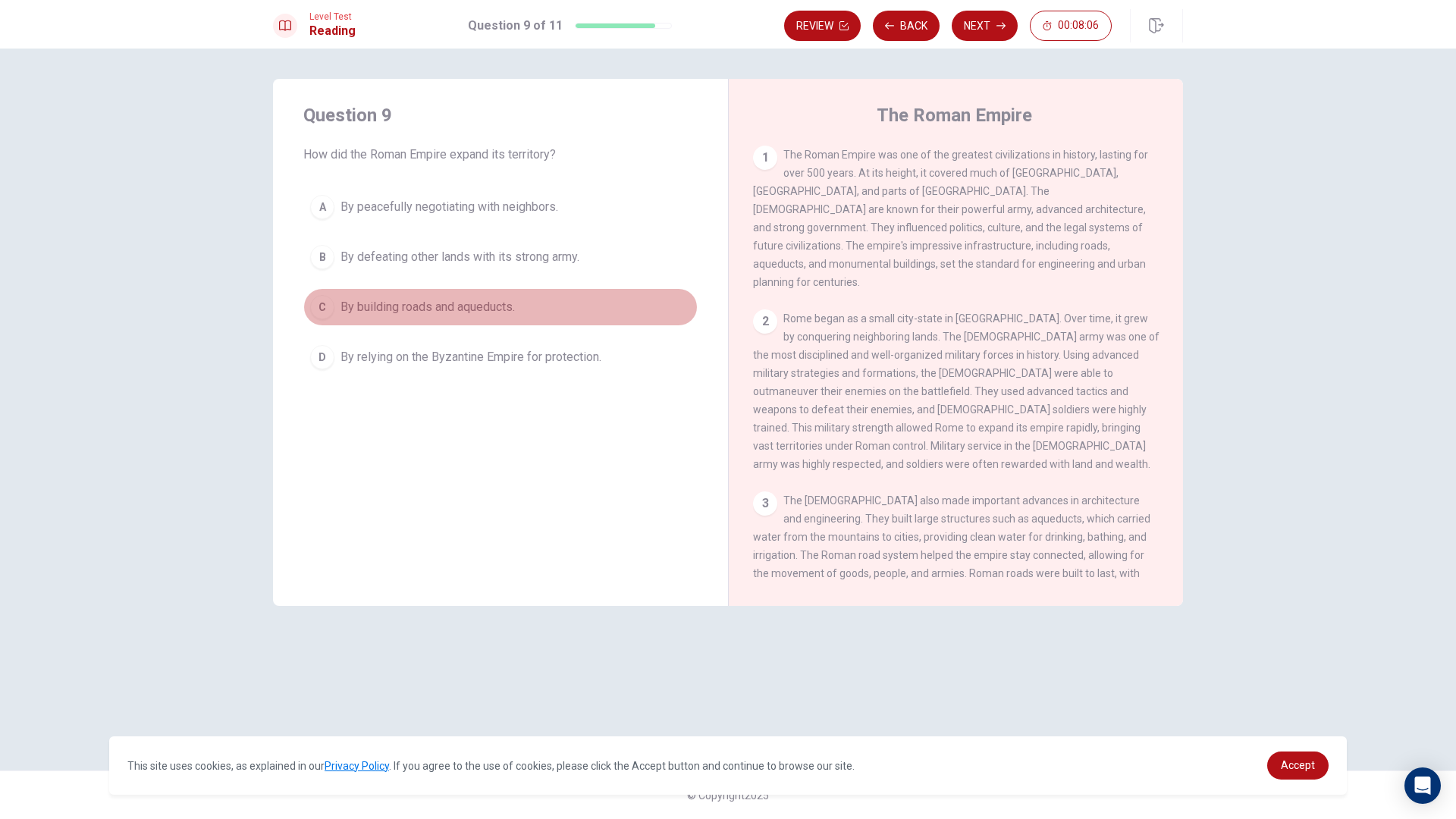
click at [339, 305] on button "C By building roads and aqueducts." at bounding box center [500, 307] width 394 height 38
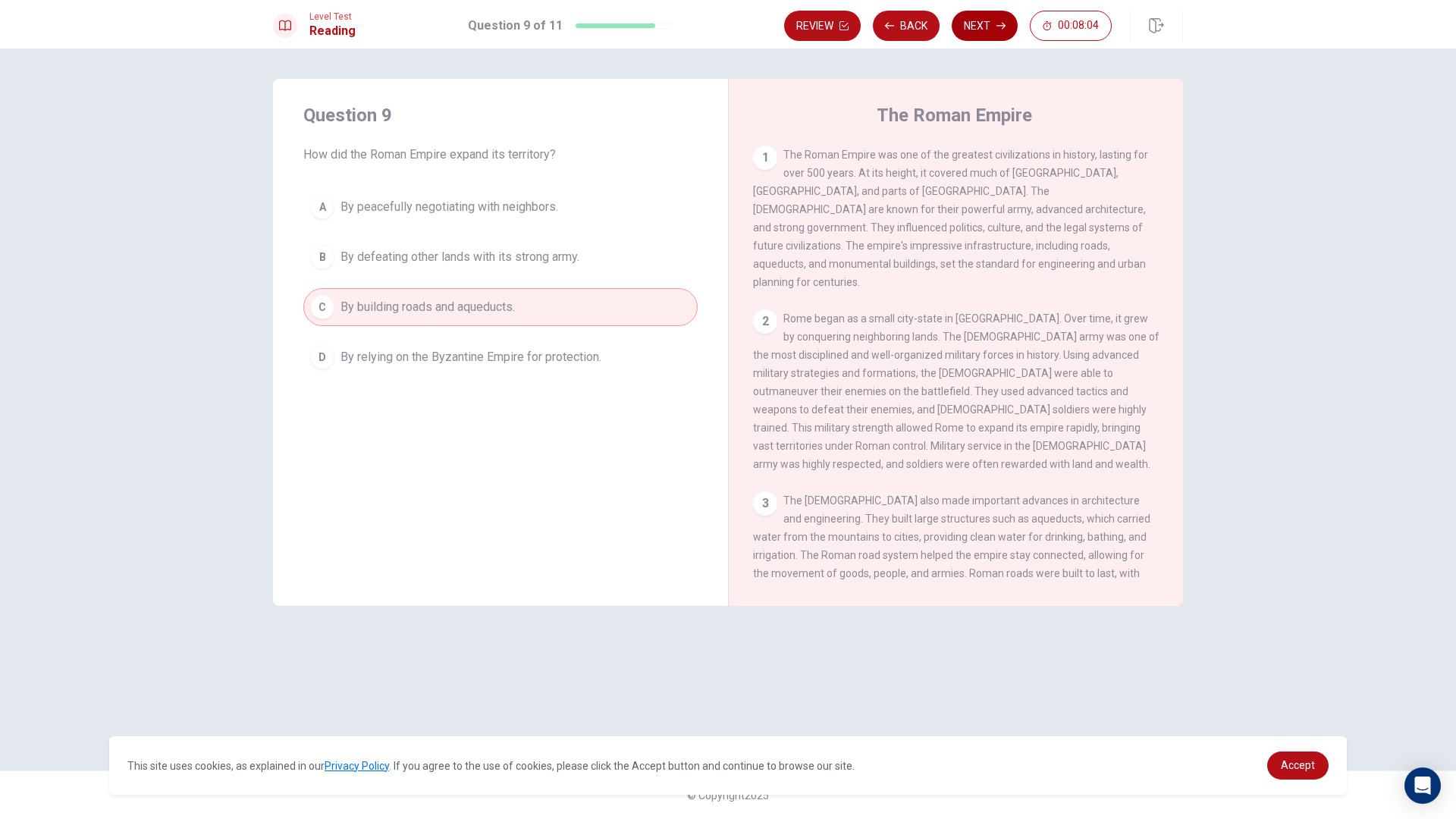
click at [999, 30] on button "Next" at bounding box center [984, 26] width 66 height 30
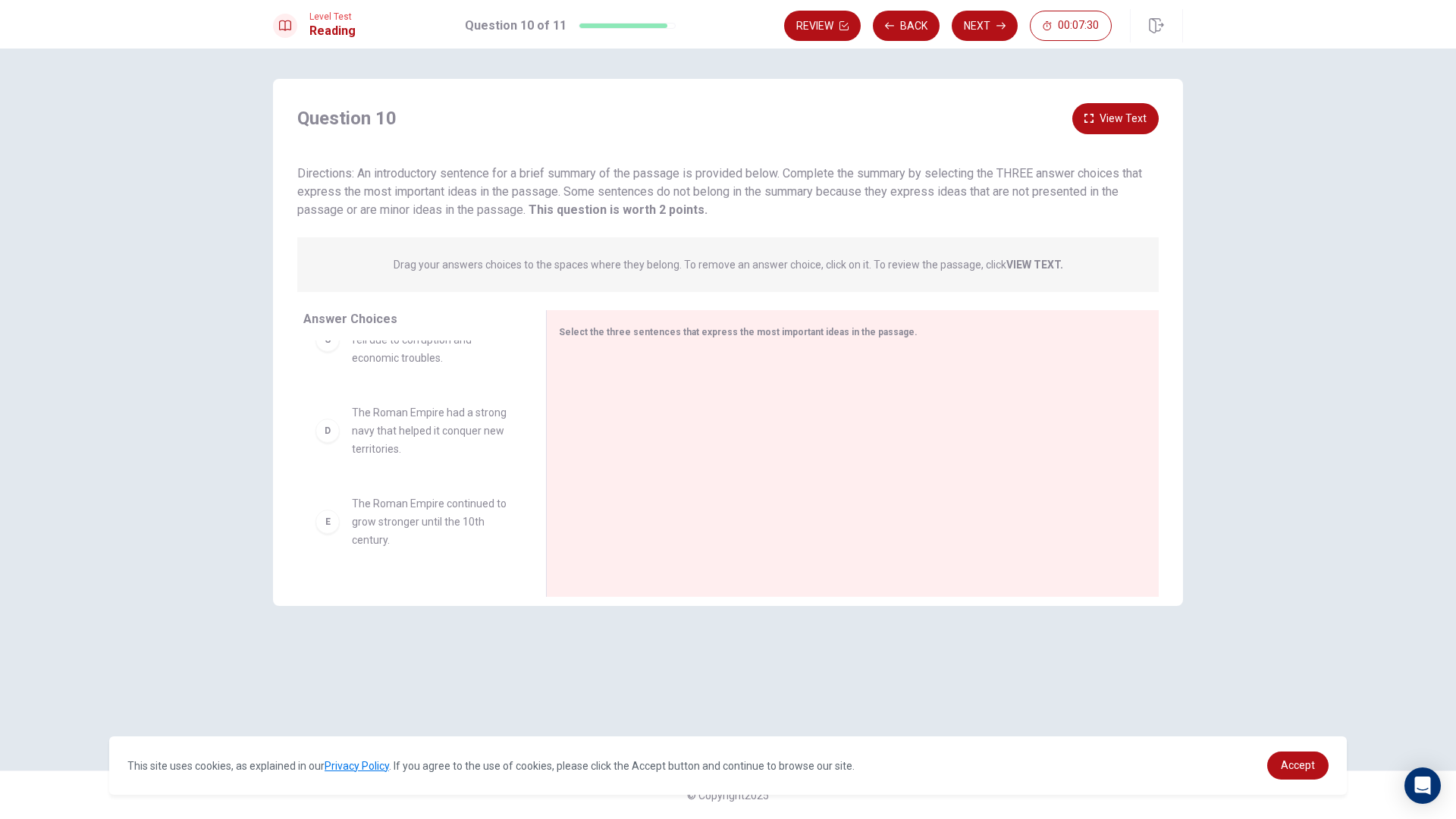
scroll to position [0, 0]
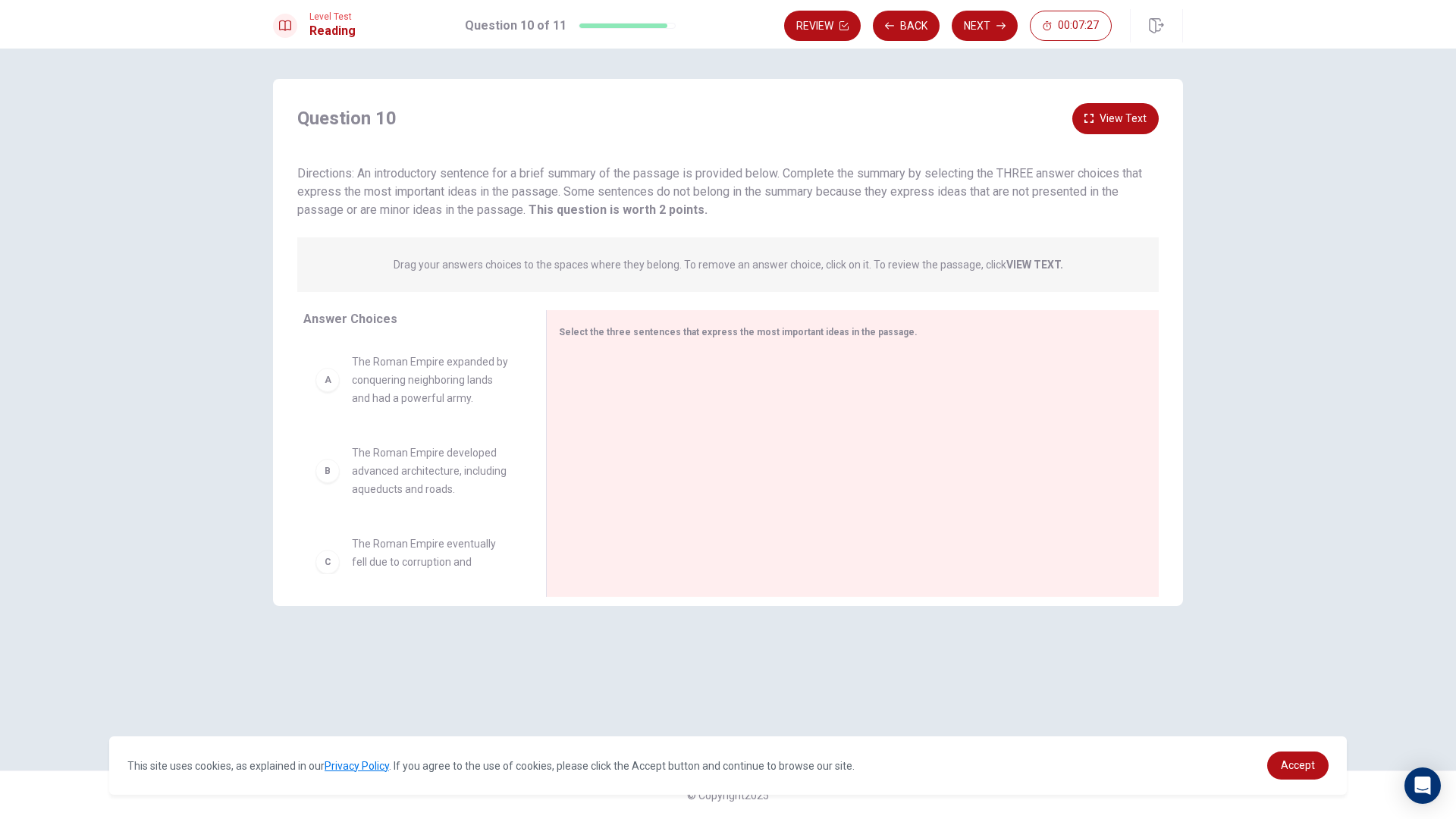
click at [337, 383] on div "A" at bounding box center [327, 379] width 24 height 24
click at [328, 372] on div "A" at bounding box center [327, 379] width 24 height 24
click at [328, 385] on div "A" at bounding box center [327, 379] width 24 height 24
drag, startPoint x: 325, startPoint y: 385, endPoint x: 612, endPoint y: 382, distance: 287.0
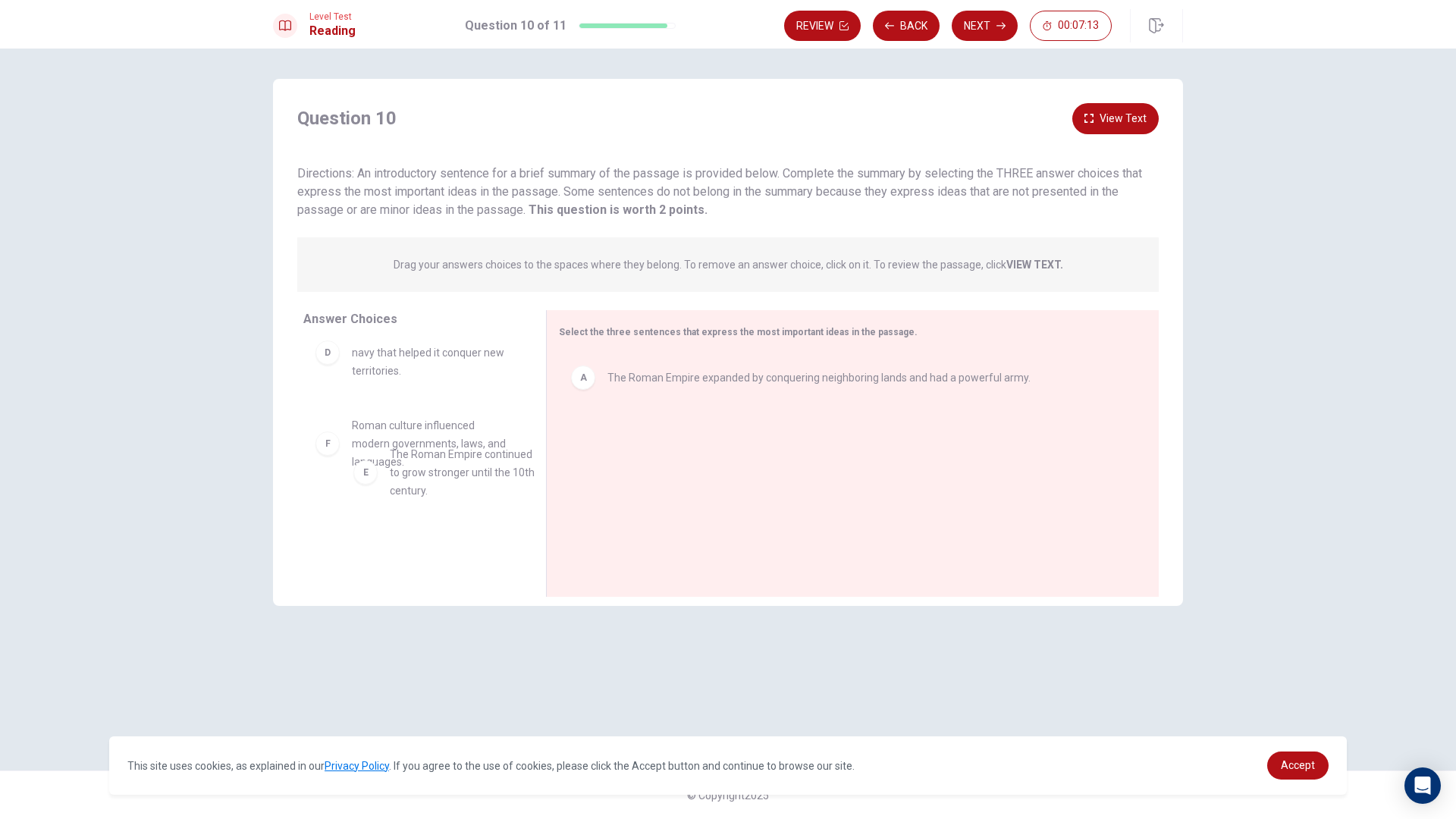
drag, startPoint x: 324, startPoint y: 448, endPoint x: 366, endPoint y: 472, distance: 48.4
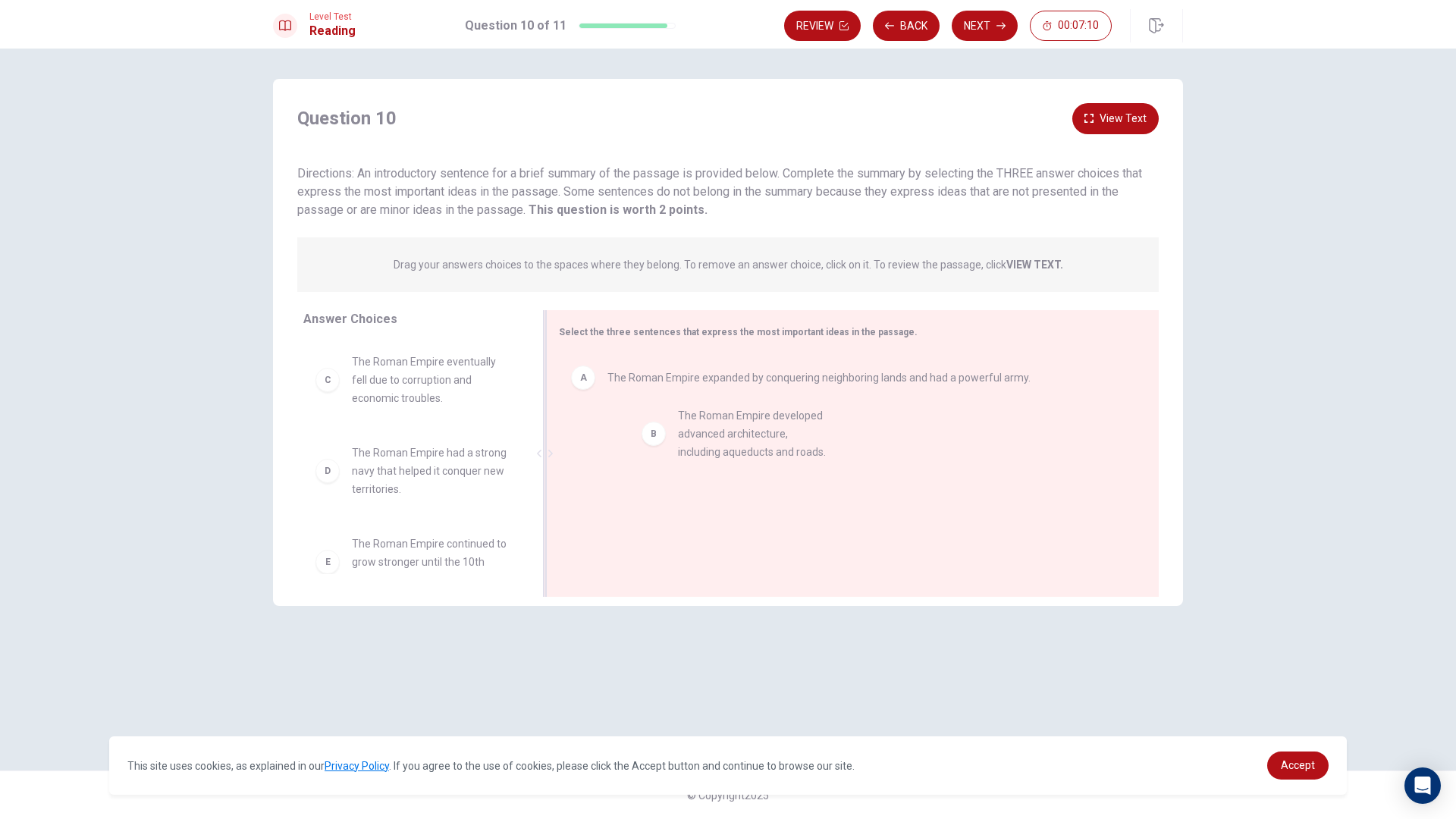
drag, startPoint x: 328, startPoint y: 392, endPoint x: 643, endPoint y: 454, distance: 321.0
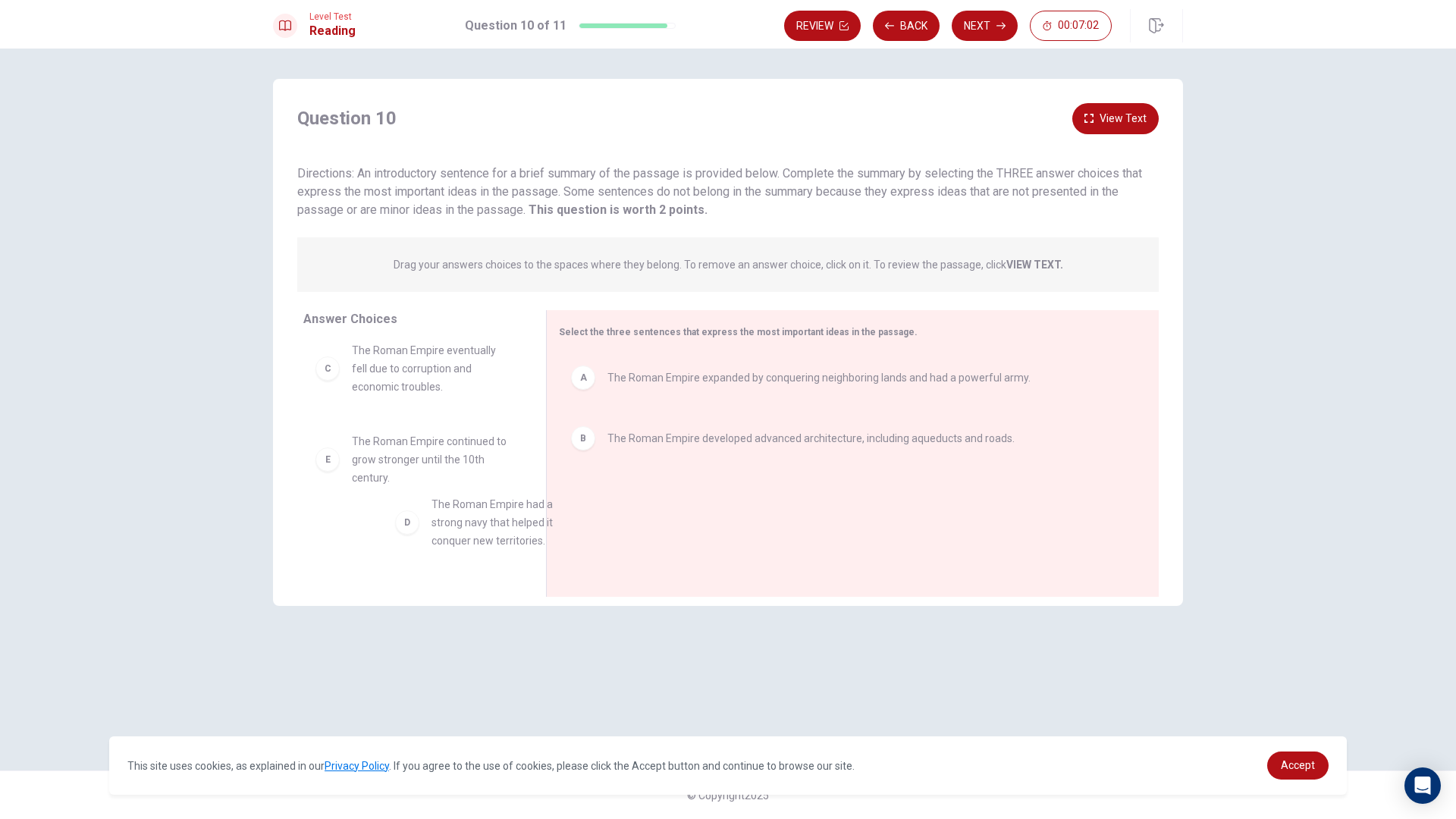
scroll to position [12, 0]
drag, startPoint x: 328, startPoint y: 476, endPoint x: 355, endPoint y: 508, distance: 41.9
drag, startPoint x: 325, startPoint y: 465, endPoint x: 678, endPoint y: 535, distance: 359.9
click at [990, 29] on button "Next" at bounding box center [984, 26] width 66 height 30
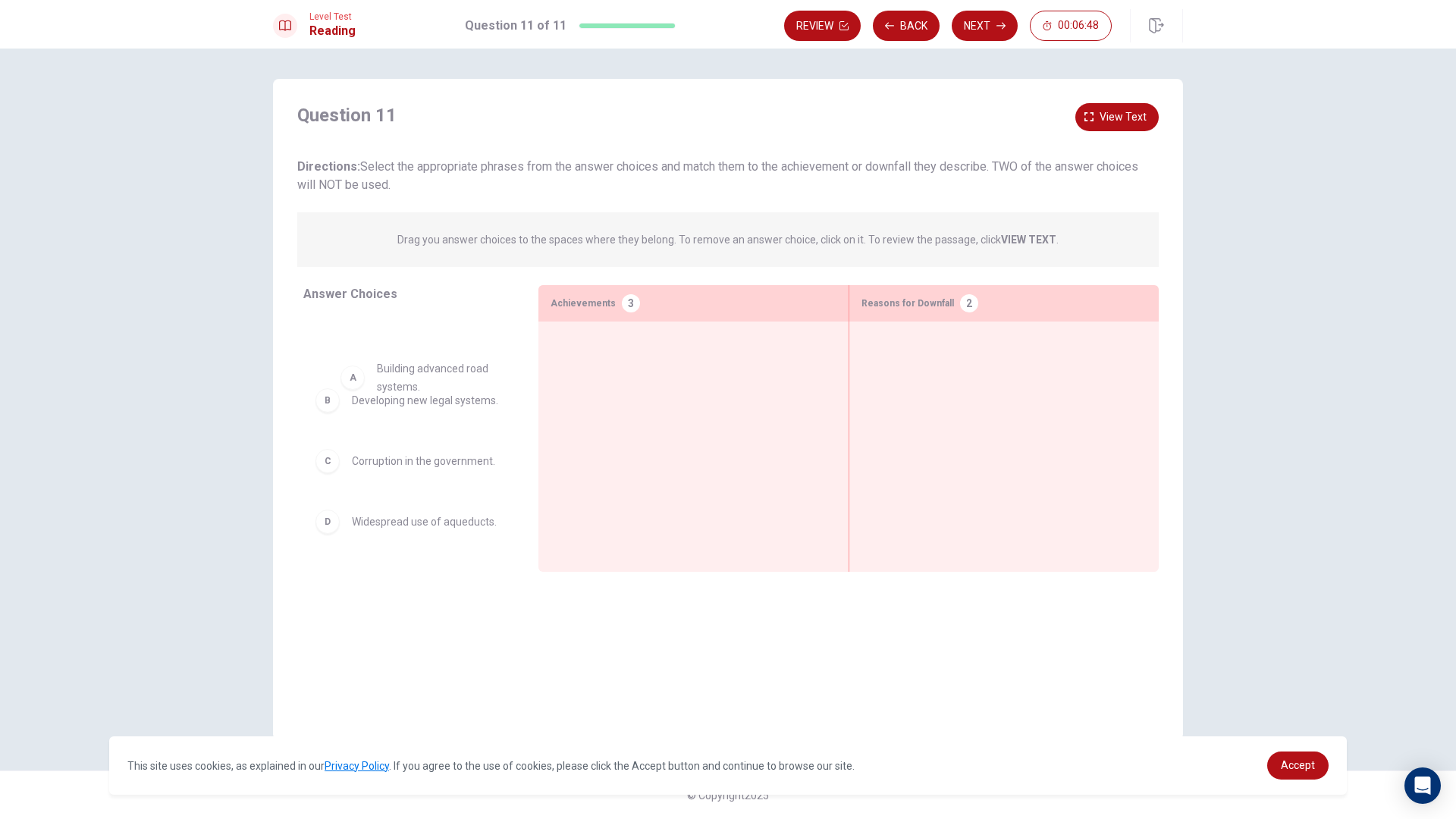
drag, startPoint x: 430, startPoint y: 336, endPoint x: 457, endPoint y: 373, distance: 45.8
drag, startPoint x: 318, startPoint y: 353, endPoint x: 576, endPoint y: 382, distance: 259.6
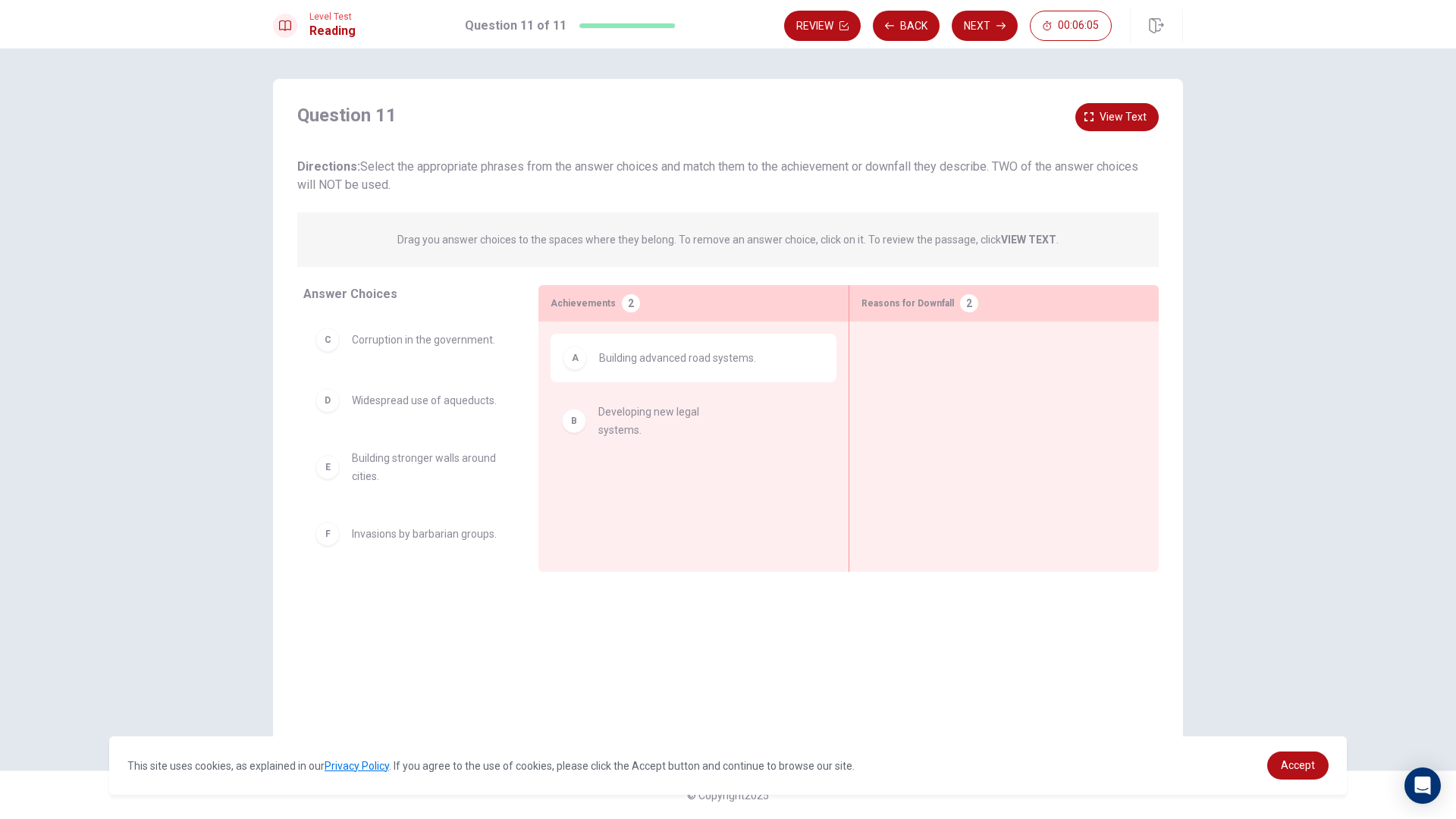
drag, startPoint x: 325, startPoint y: 350, endPoint x: 572, endPoint y: 428, distance: 259.0
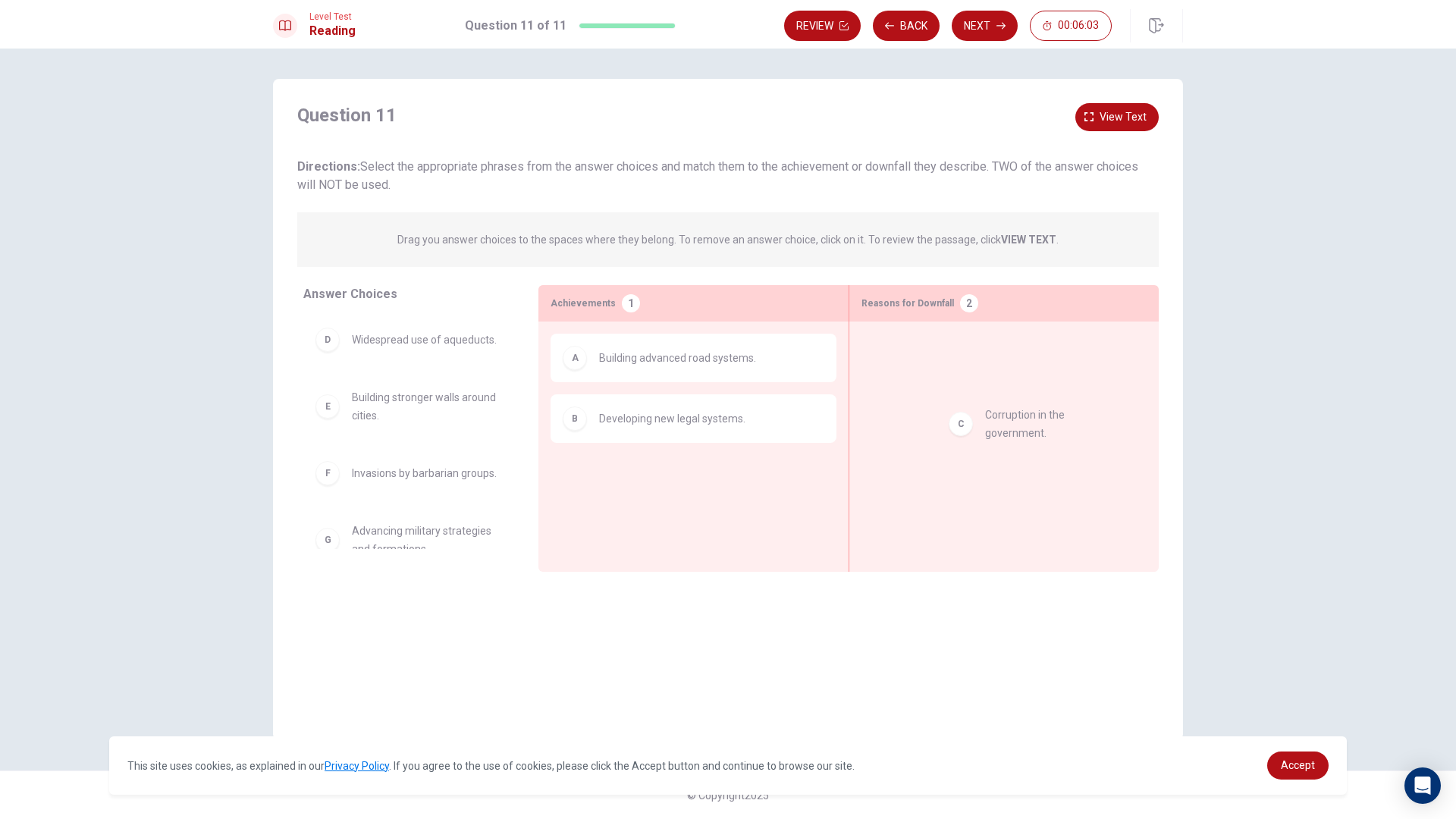
drag, startPoint x: 329, startPoint y: 339, endPoint x: 979, endPoint y: 372, distance: 650.8
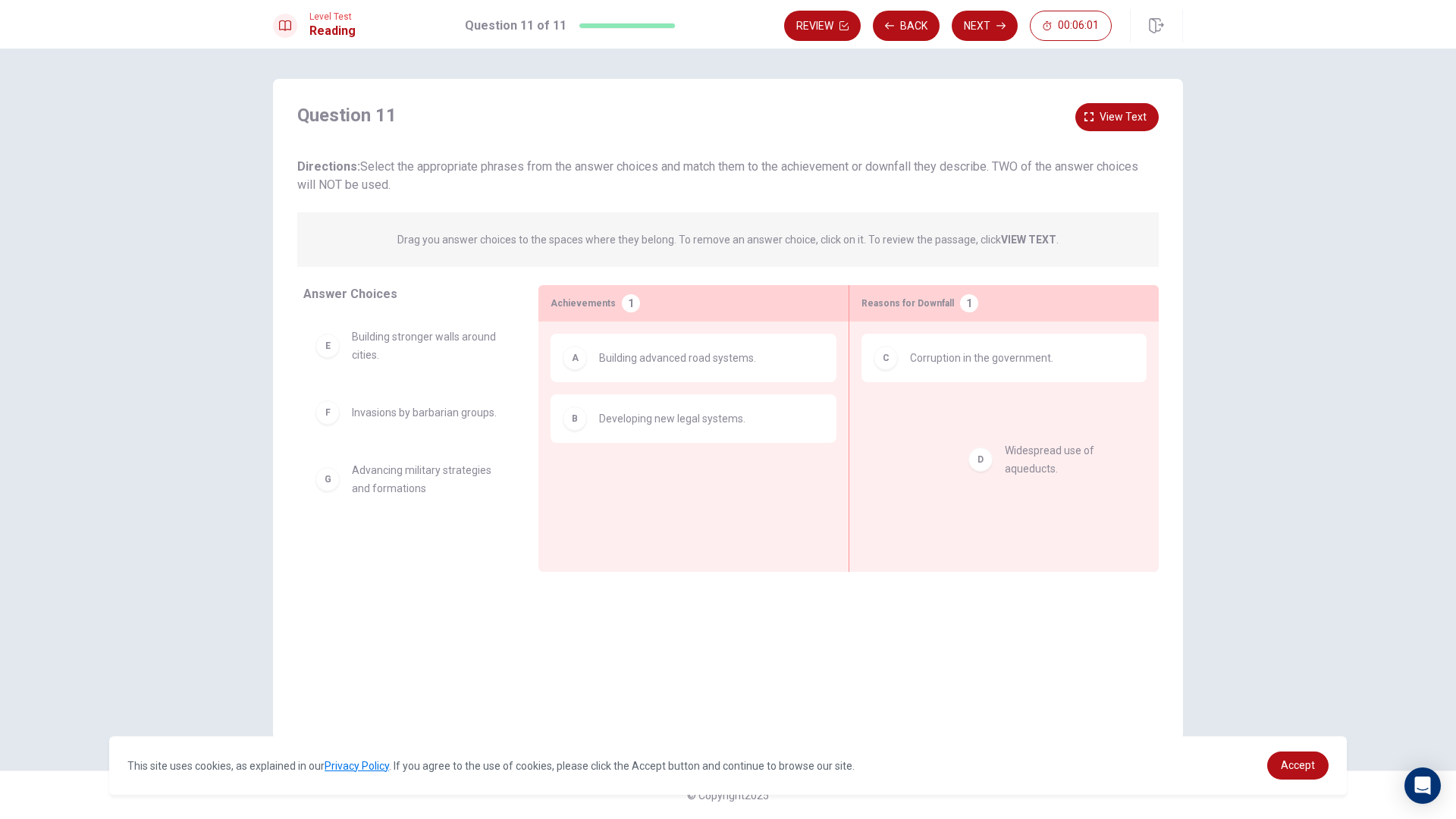
drag, startPoint x: 320, startPoint y: 345, endPoint x: 982, endPoint y: 447, distance: 669.8
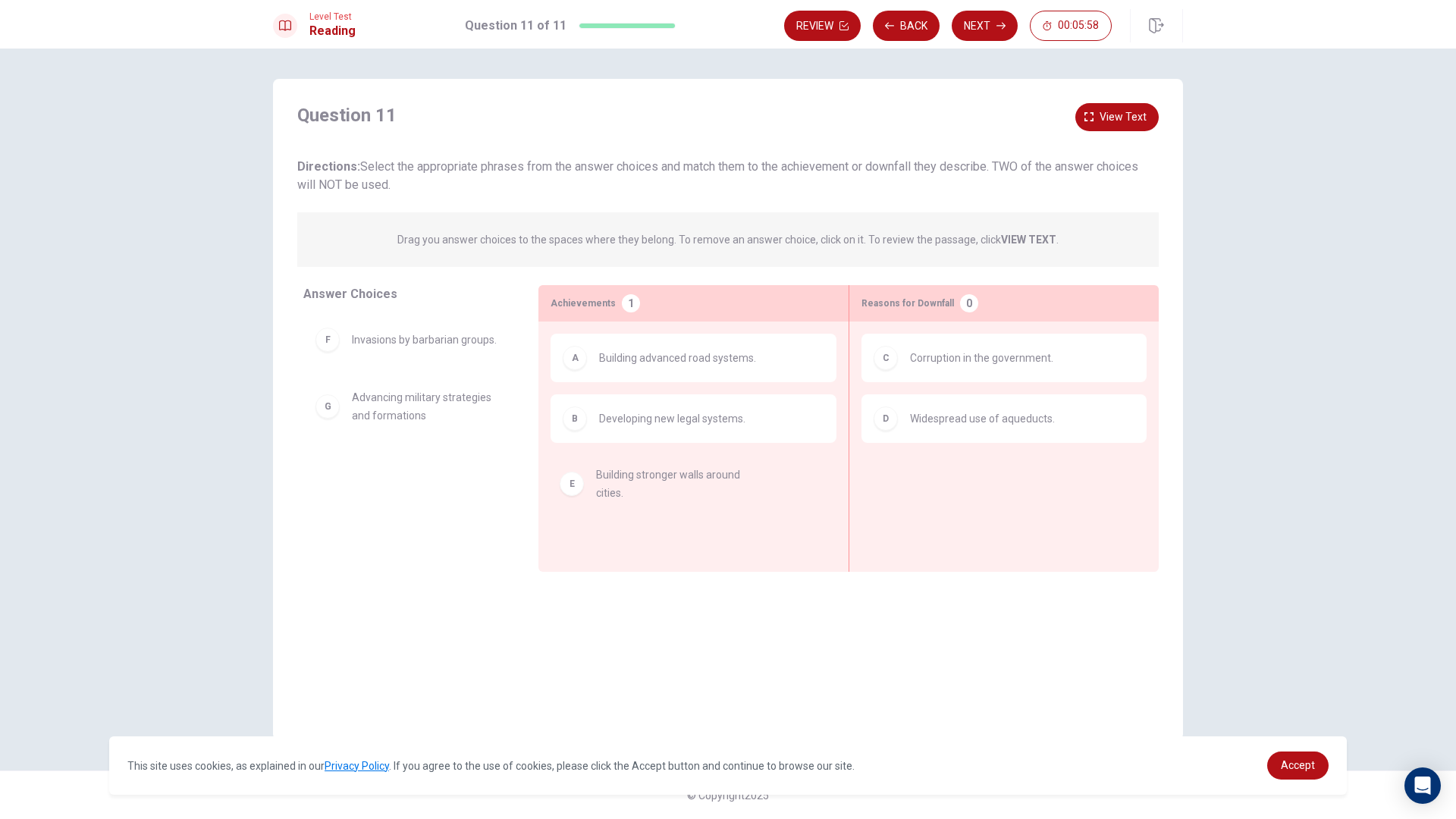
drag, startPoint x: 320, startPoint y: 356, endPoint x: 571, endPoint y: 497, distance: 287.9
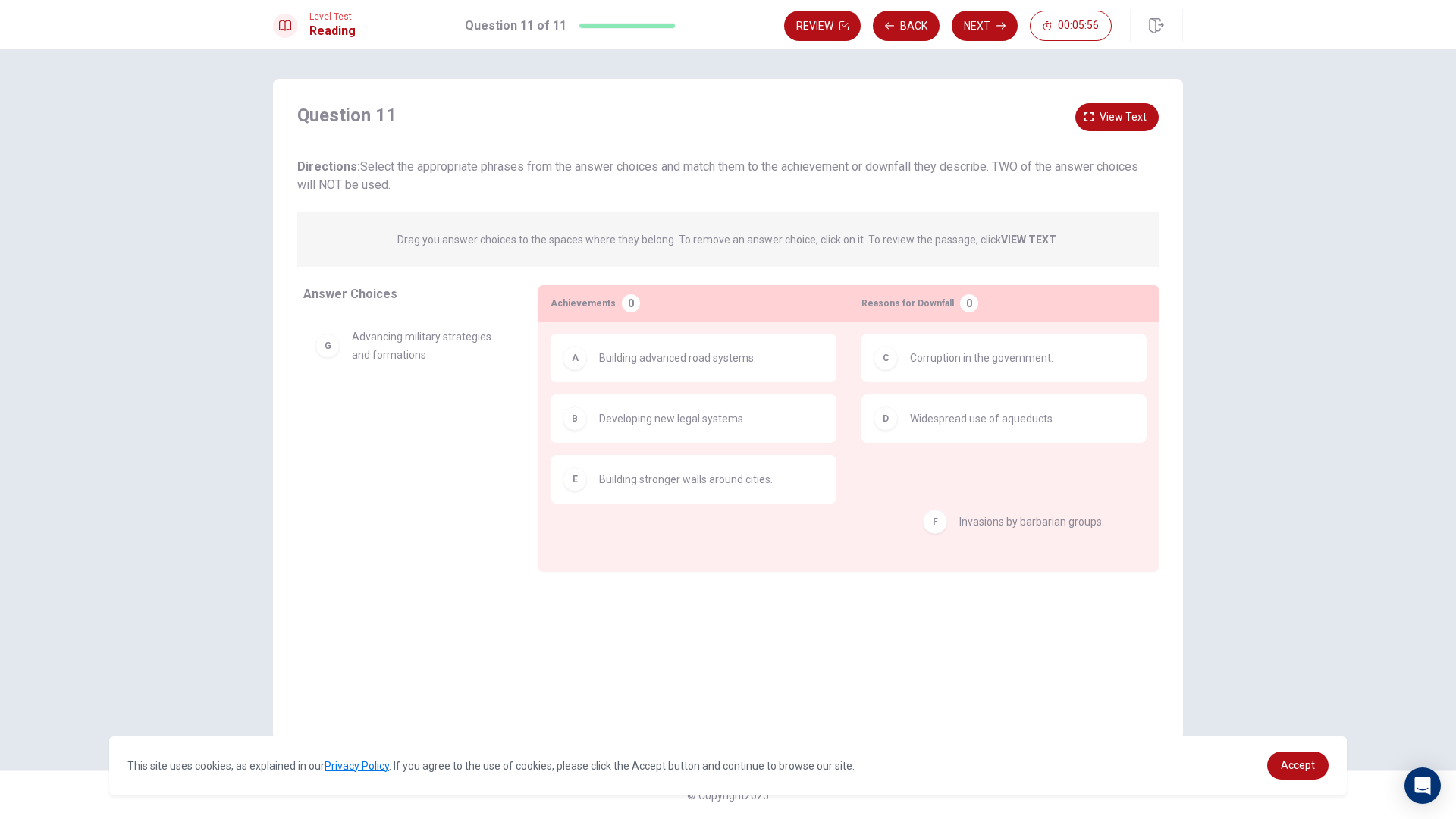
drag, startPoint x: 310, startPoint y: 336, endPoint x: 920, endPoint y: 522, distance: 637.7
drag, startPoint x: 326, startPoint y: 348, endPoint x: 349, endPoint y: 357, distance: 24.7
drag, startPoint x: 349, startPoint y: 357, endPoint x: 870, endPoint y: 486, distance: 536.7
click at [870, 487] on div "Answer Choices F Invasions by barbarian groups. G Advancing military strategies…" at bounding box center [728, 428] width 910 height 287
drag, startPoint x: 375, startPoint y: 343, endPoint x: 1047, endPoint y: 509, distance: 692.2
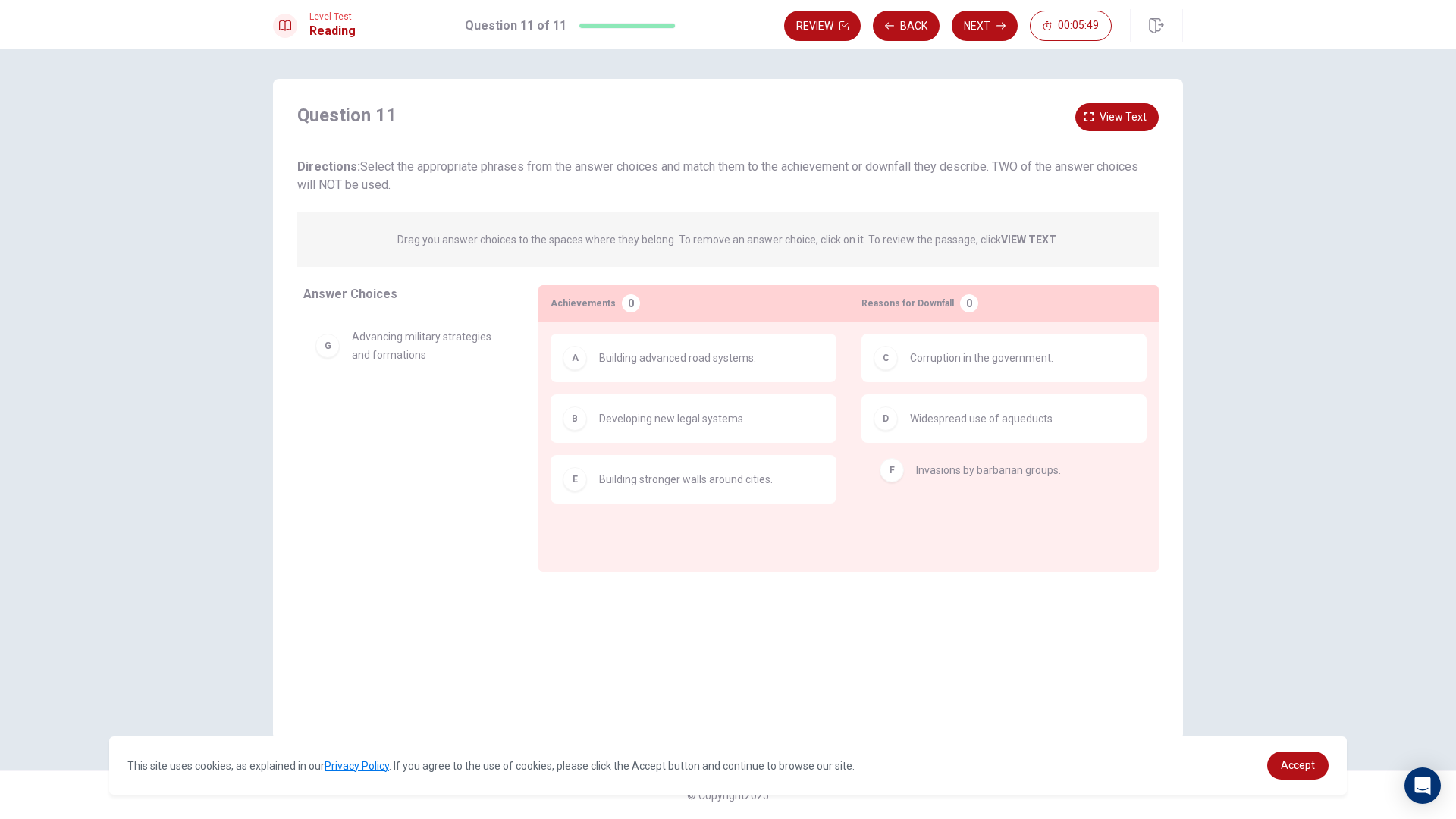
drag, startPoint x: 320, startPoint y: 327, endPoint x: 887, endPoint y: 461, distance: 582.6
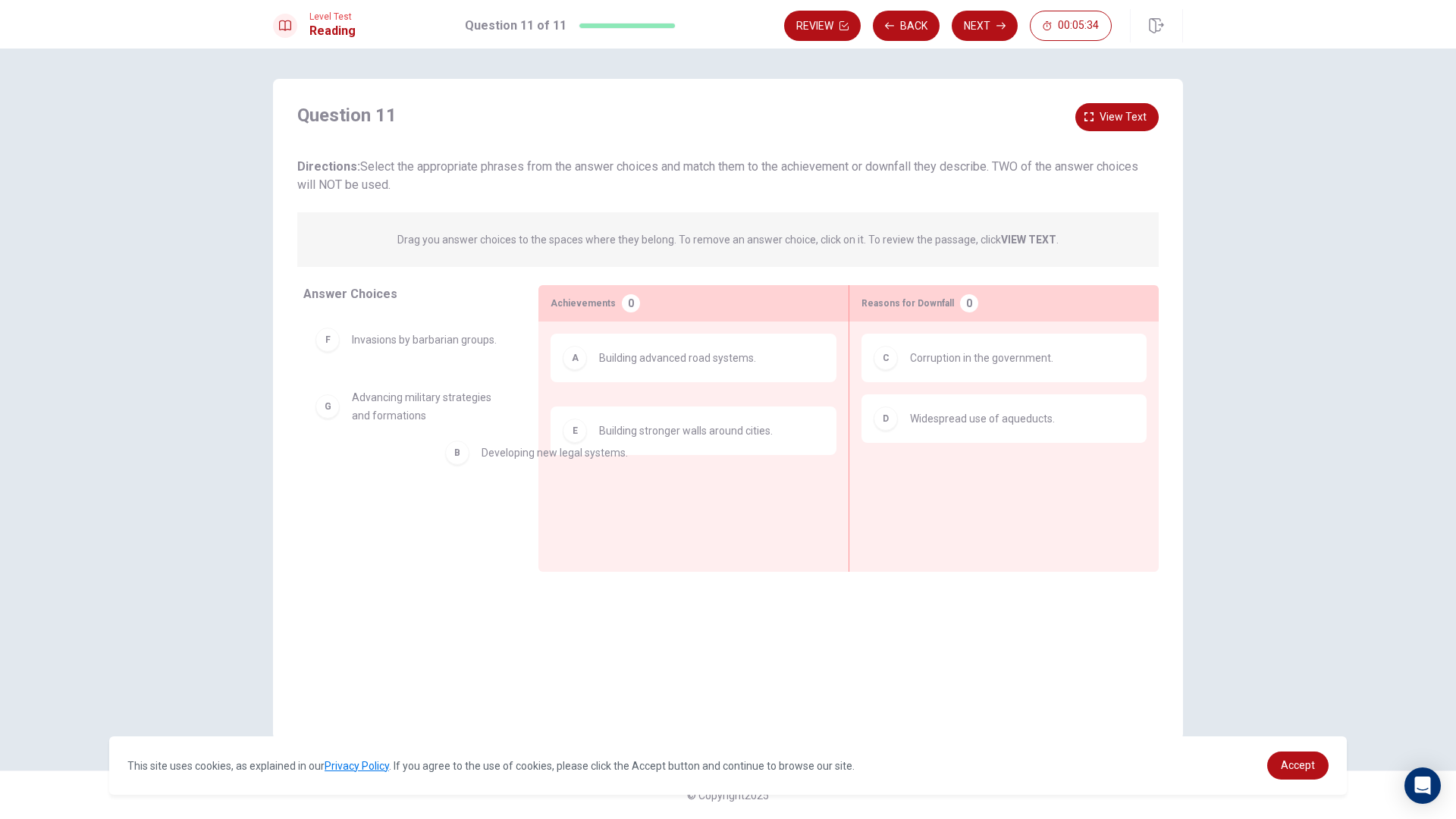
drag, startPoint x: 713, startPoint y: 424, endPoint x: 482, endPoint y: 490, distance: 240.2
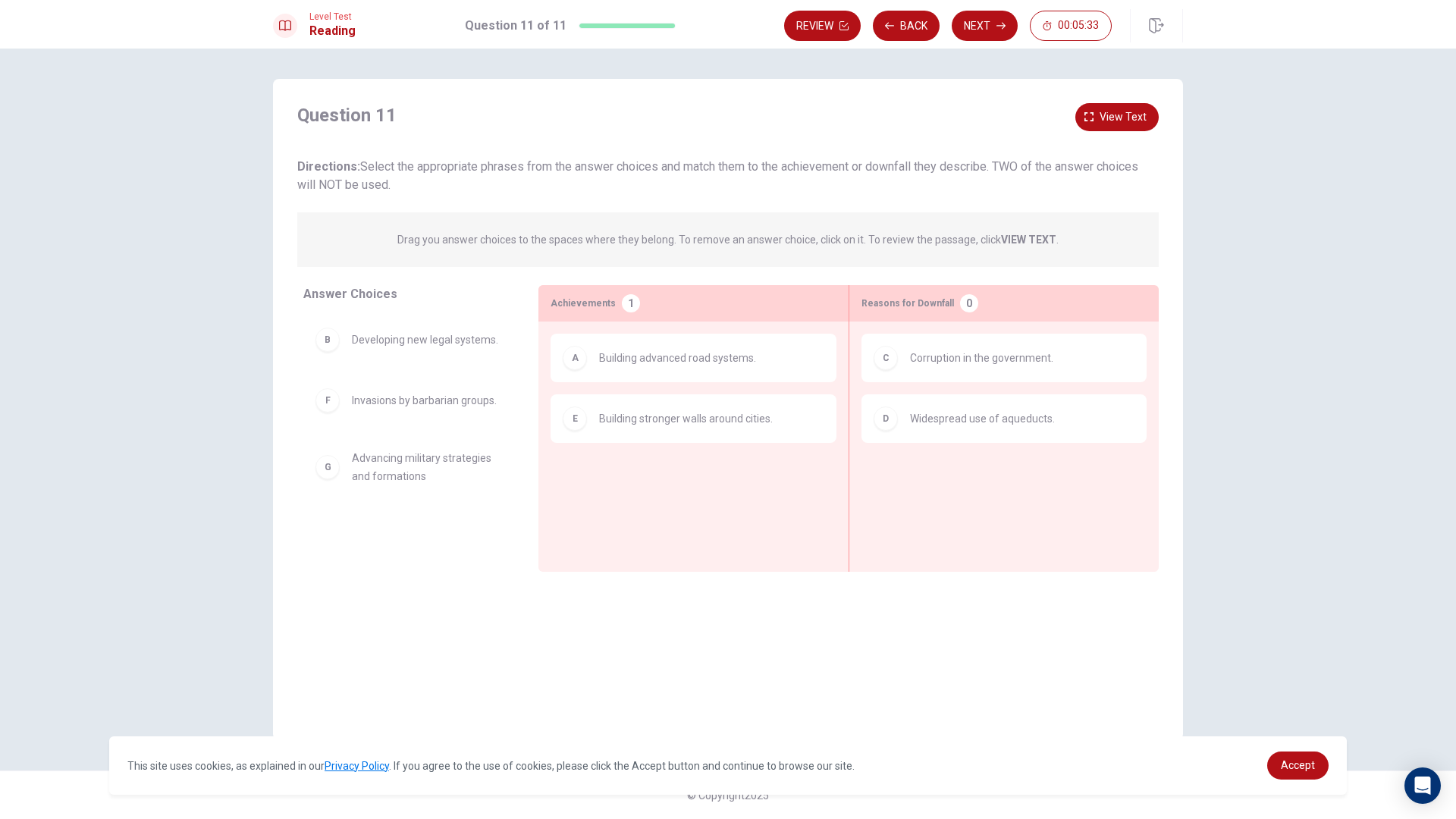
drag, startPoint x: 439, startPoint y: 403, endPoint x: 451, endPoint y: 405, distance: 12.2
drag, startPoint x: 449, startPoint y: 472, endPoint x: 731, endPoint y: 499, distance: 283.3
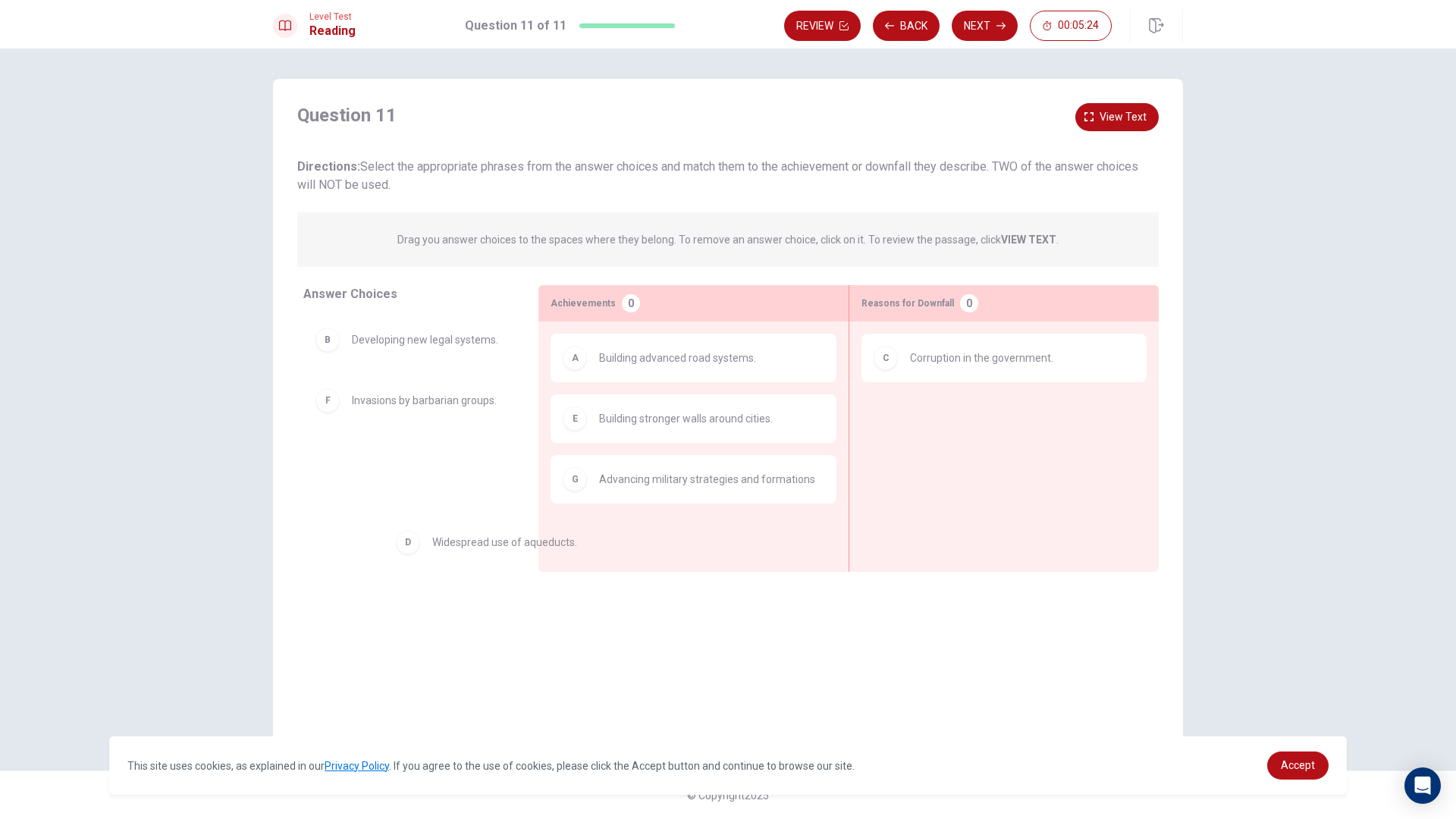
drag, startPoint x: 1098, startPoint y: 431, endPoint x: 587, endPoint y: 555, distance: 525.8
drag, startPoint x: 408, startPoint y: 439, endPoint x: 997, endPoint y: 403, distance: 590.1
click at [984, 19] on button "Next" at bounding box center [984, 26] width 66 height 30
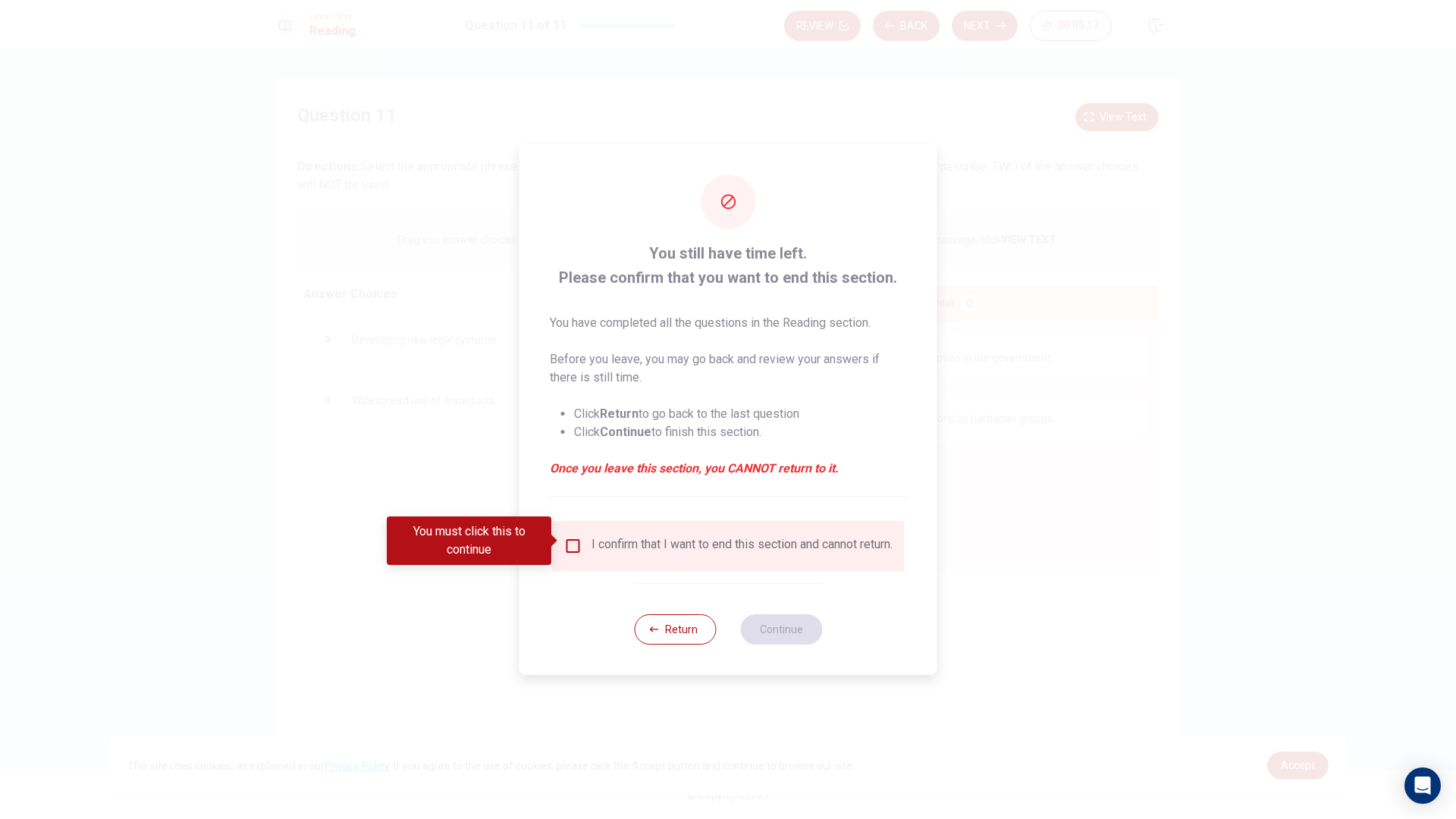
click at [578, 531] on div "I confirm that I want to end this section and cannot return." at bounding box center [728, 546] width 352 height 50
click at [572, 544] on input "You must click this to continue" at bounding box center [573, 546] width 18 height 18
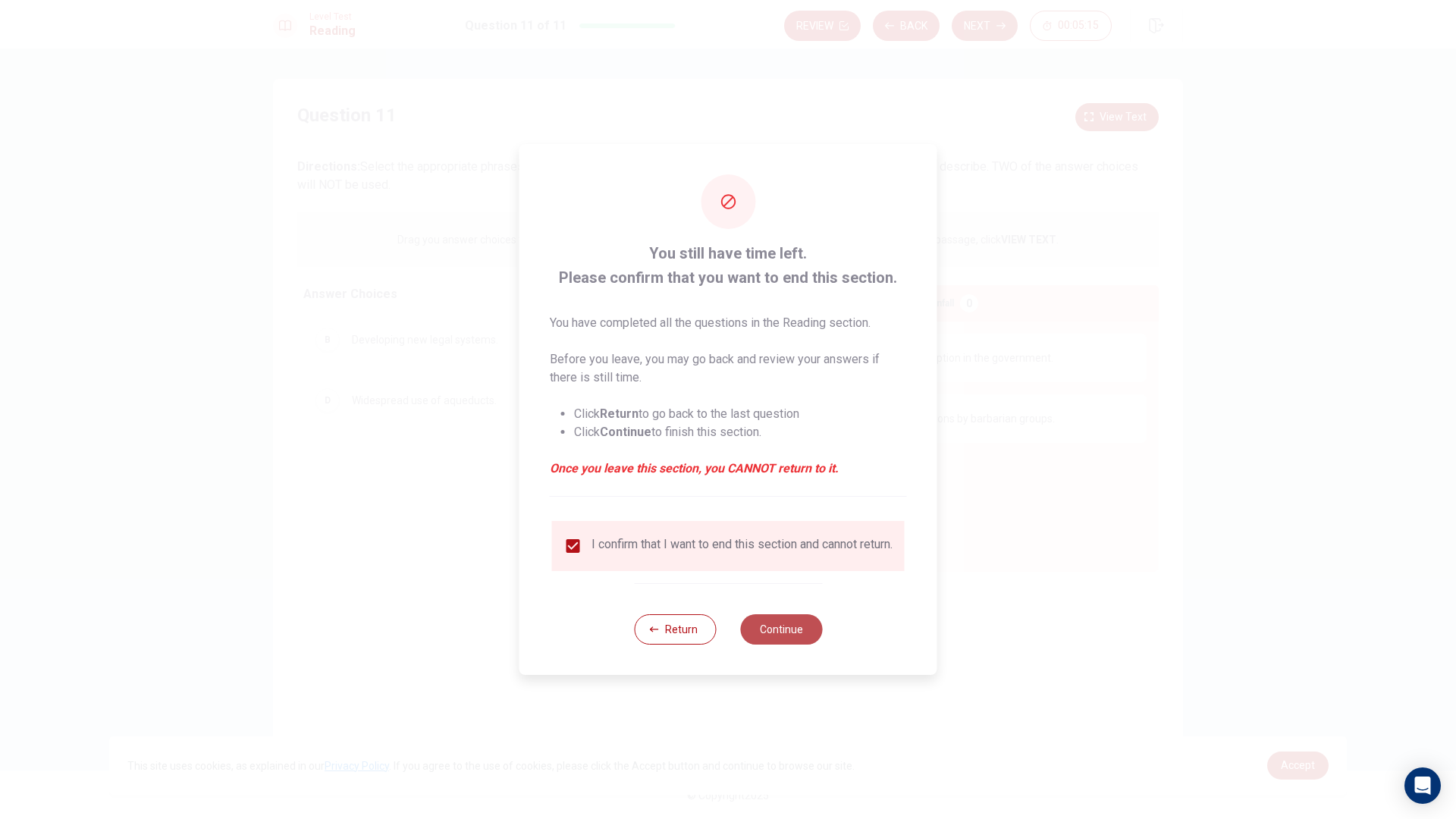
click at [747, 626] on button "Continue" at bounding box center [781, 629] width 82 height 30
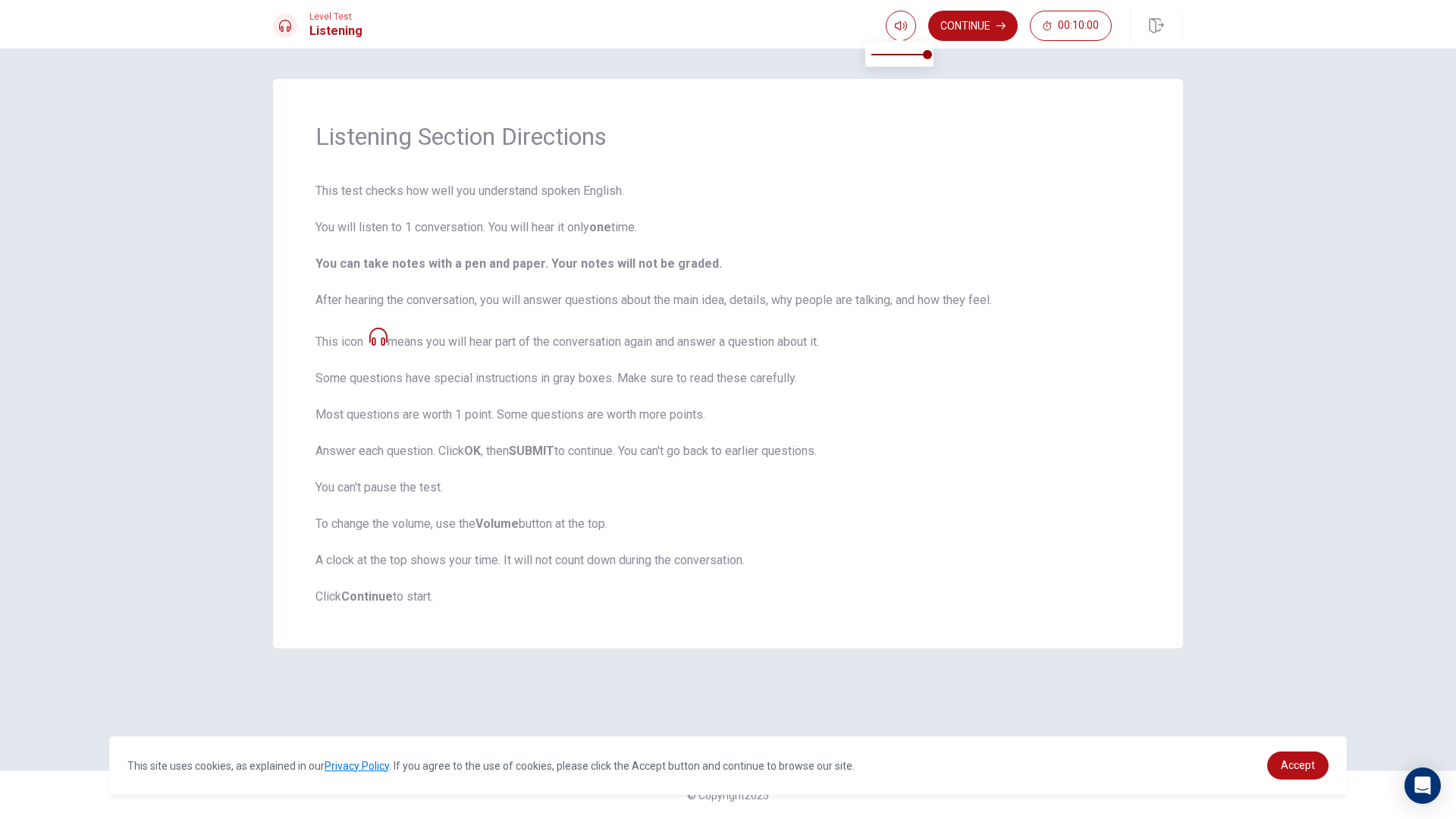
click at [938, 29] on button "Continue" at bounding box center [973, 26] width 90 height 30
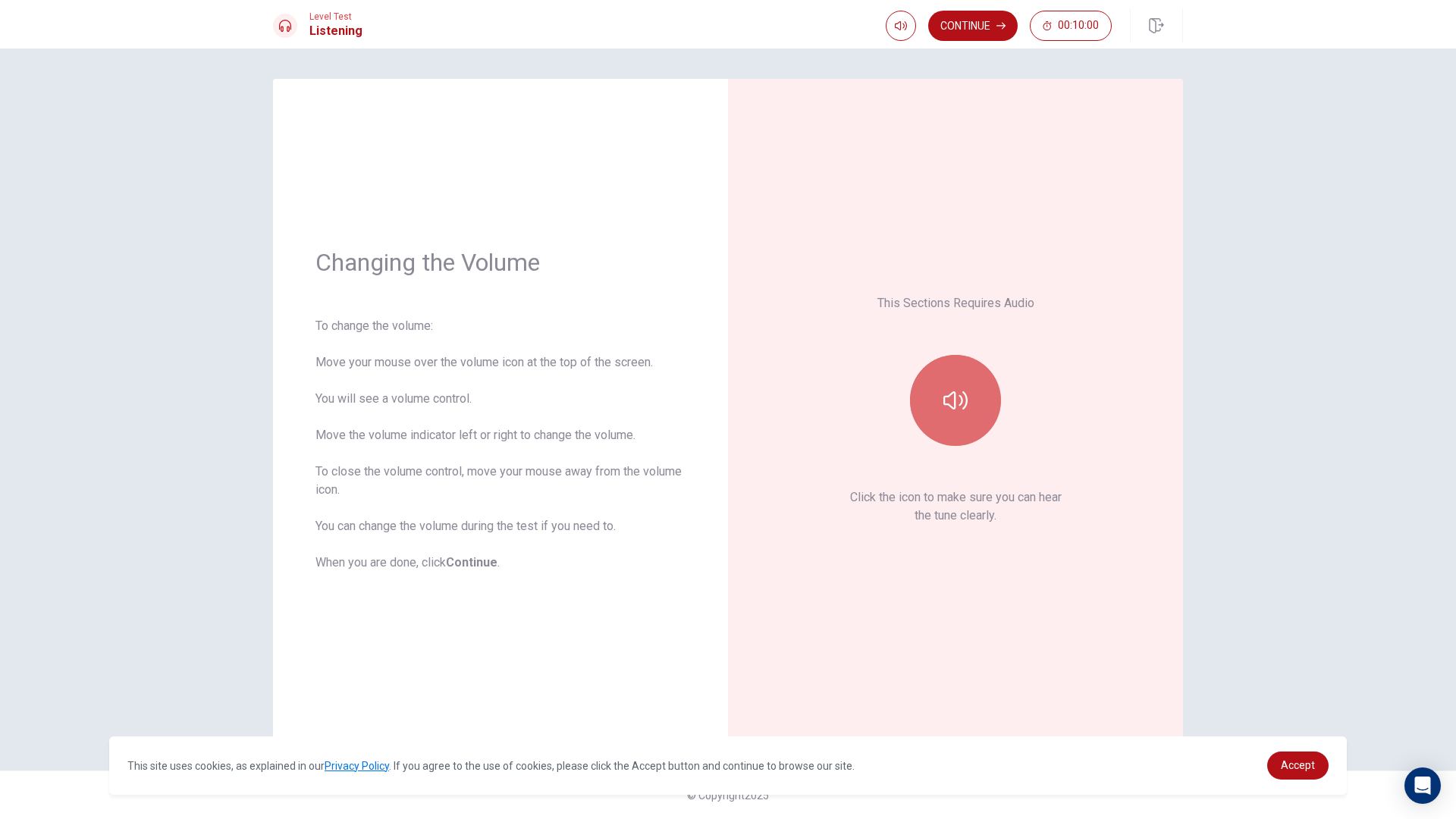
click at [976, 430] on button "button" at bounding box center [955, 401] width 91 height 91
click at [1000, 19] on button "Continue" at bounding box center [973, 26] width 90 height 30
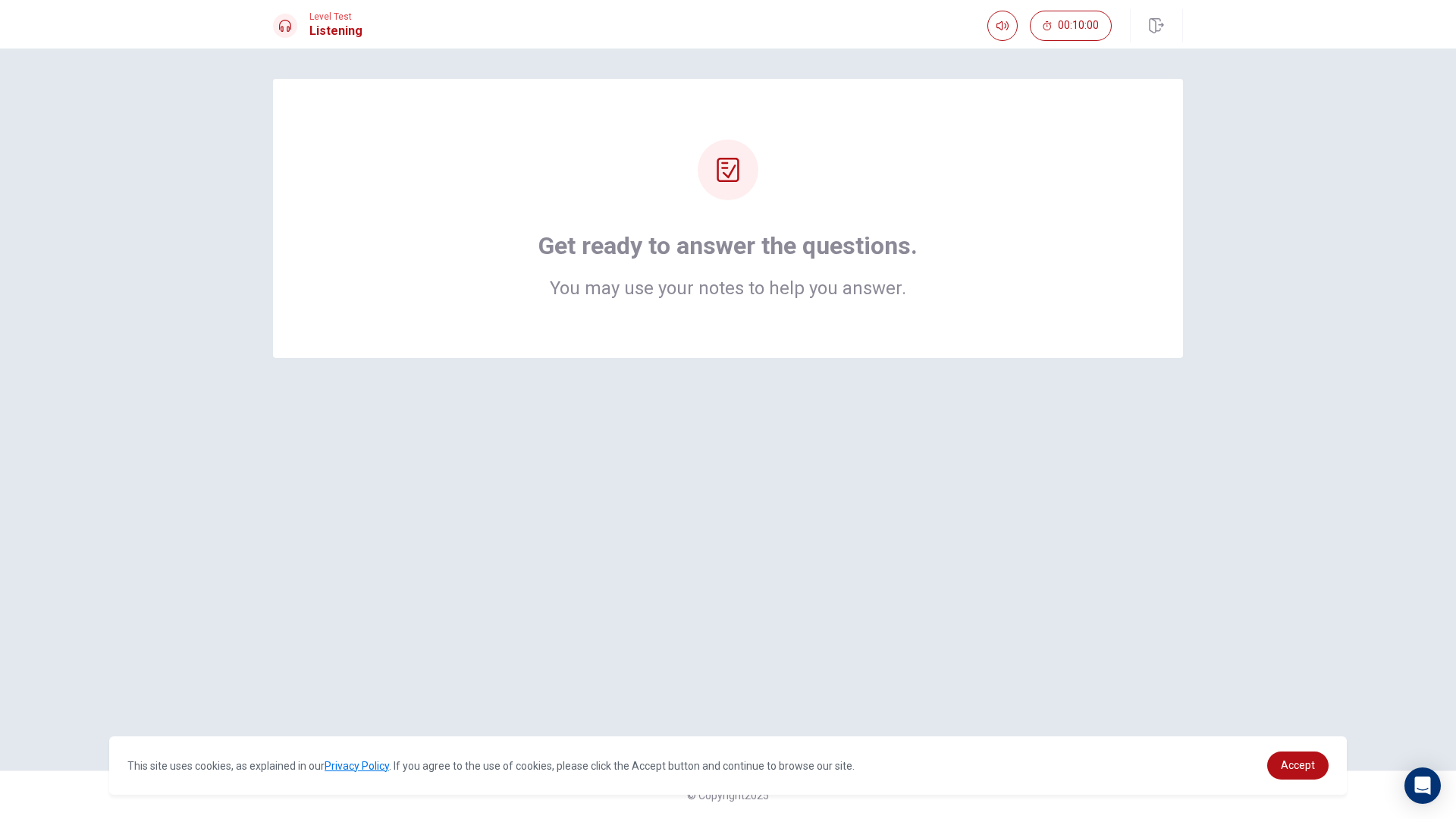
click at [752, 182] on div at bounding box center [728, 170] width 61 height 61
click at [735, 182] on div at bounding box center [728, 170] width 61 height 61
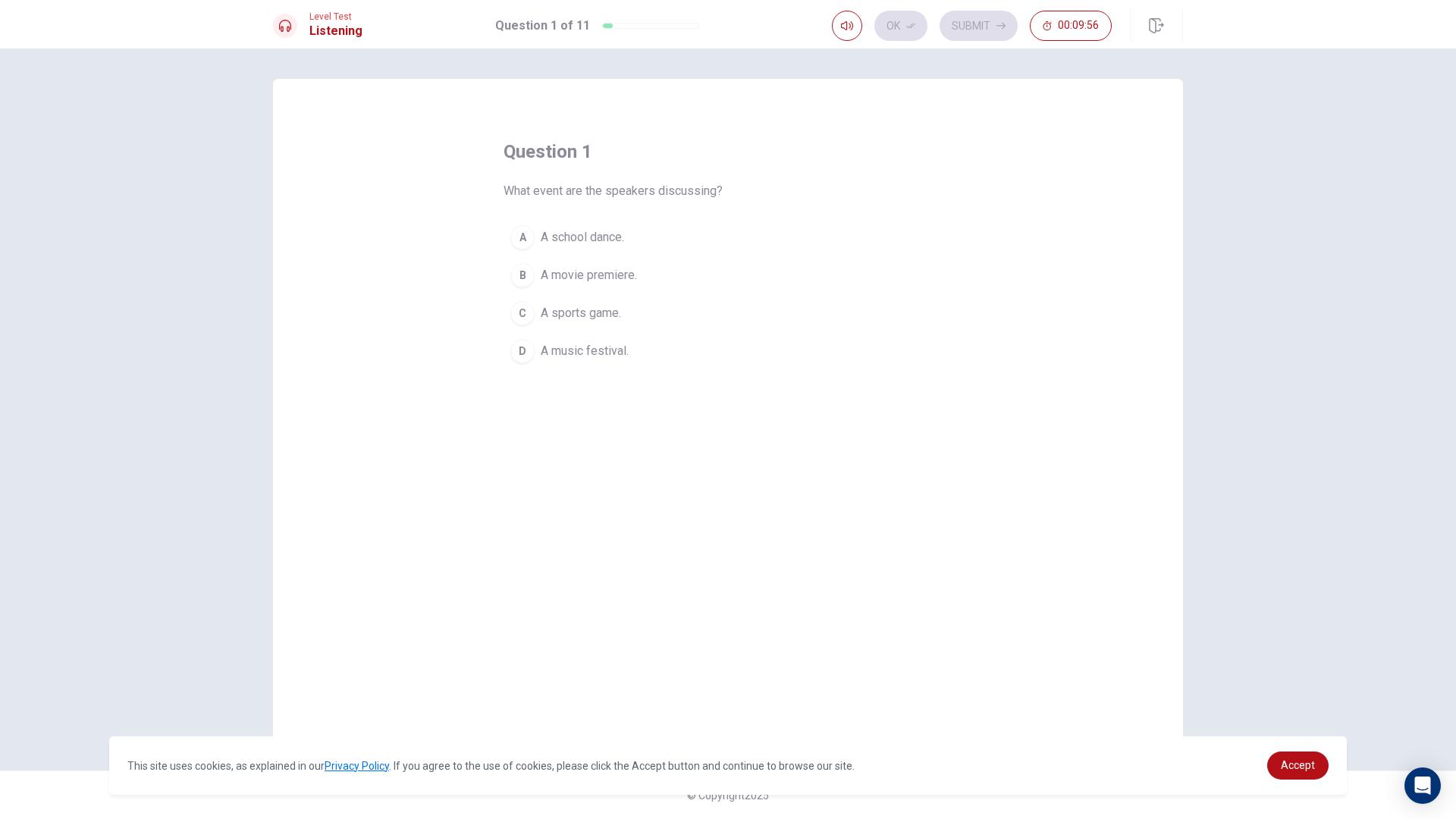
click at [603, 353] on span "A music festival." at bounding box center [585, 351] width 88 height 18
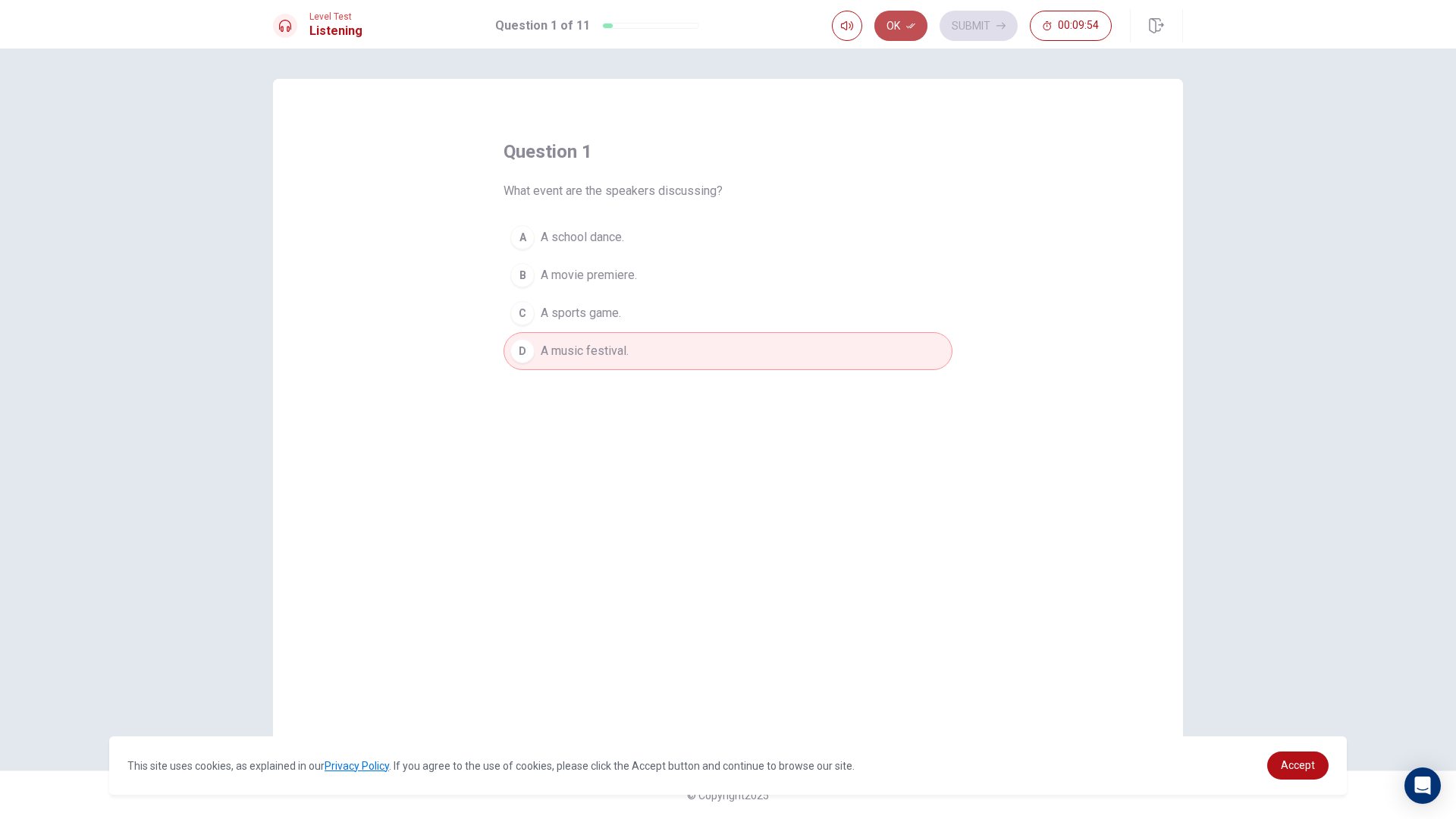
click at [886, 22] on button "Ok" at bounding box center [901, 26] width 53 height 30
click at [979, 17] on button "Submit" at bounding box center [979, 26] width 78 height 30
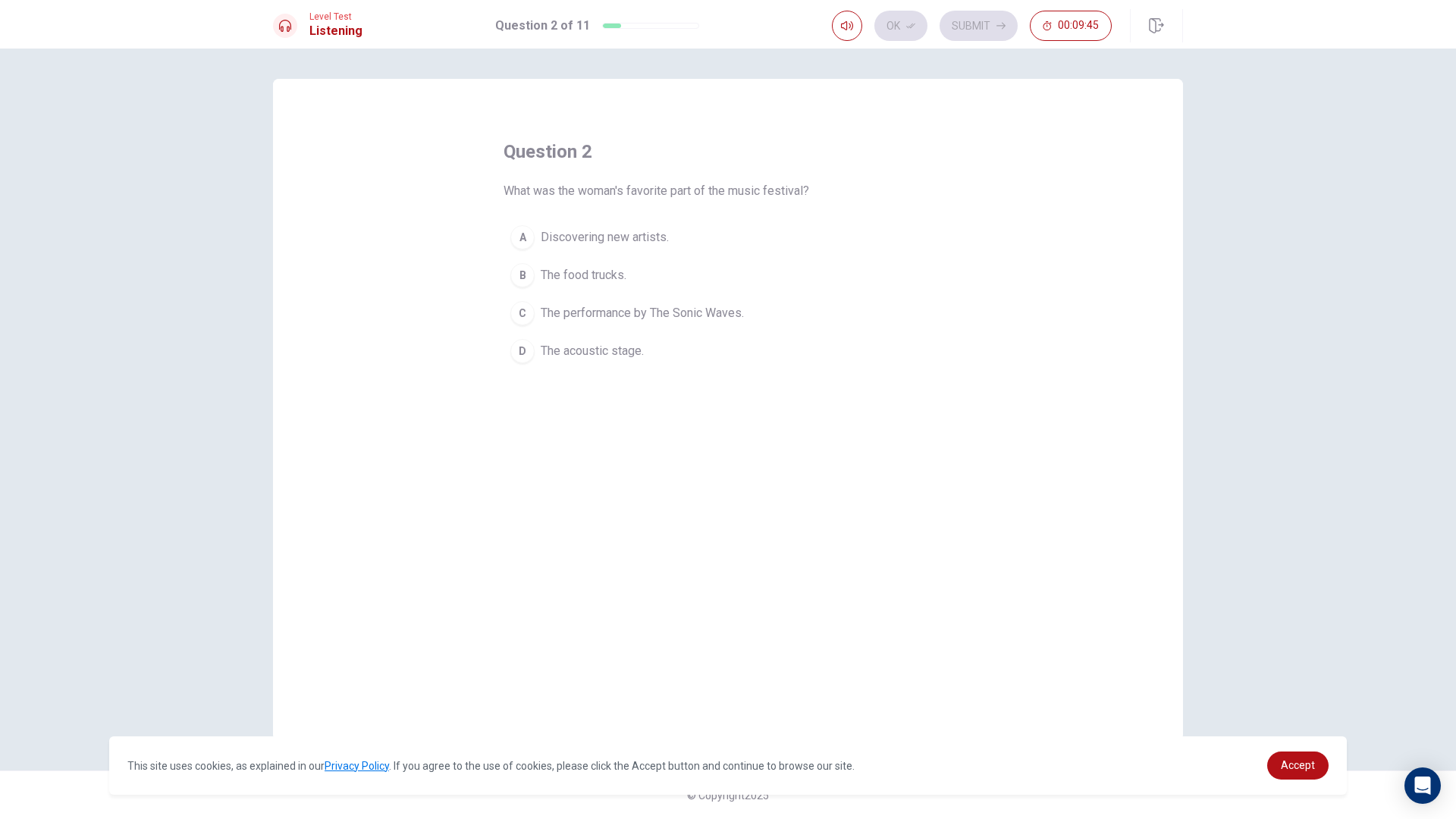
click at [643, 307] on span "The performance by The Sonic Waves." at bounding box center [643, 313] width 203 height 18
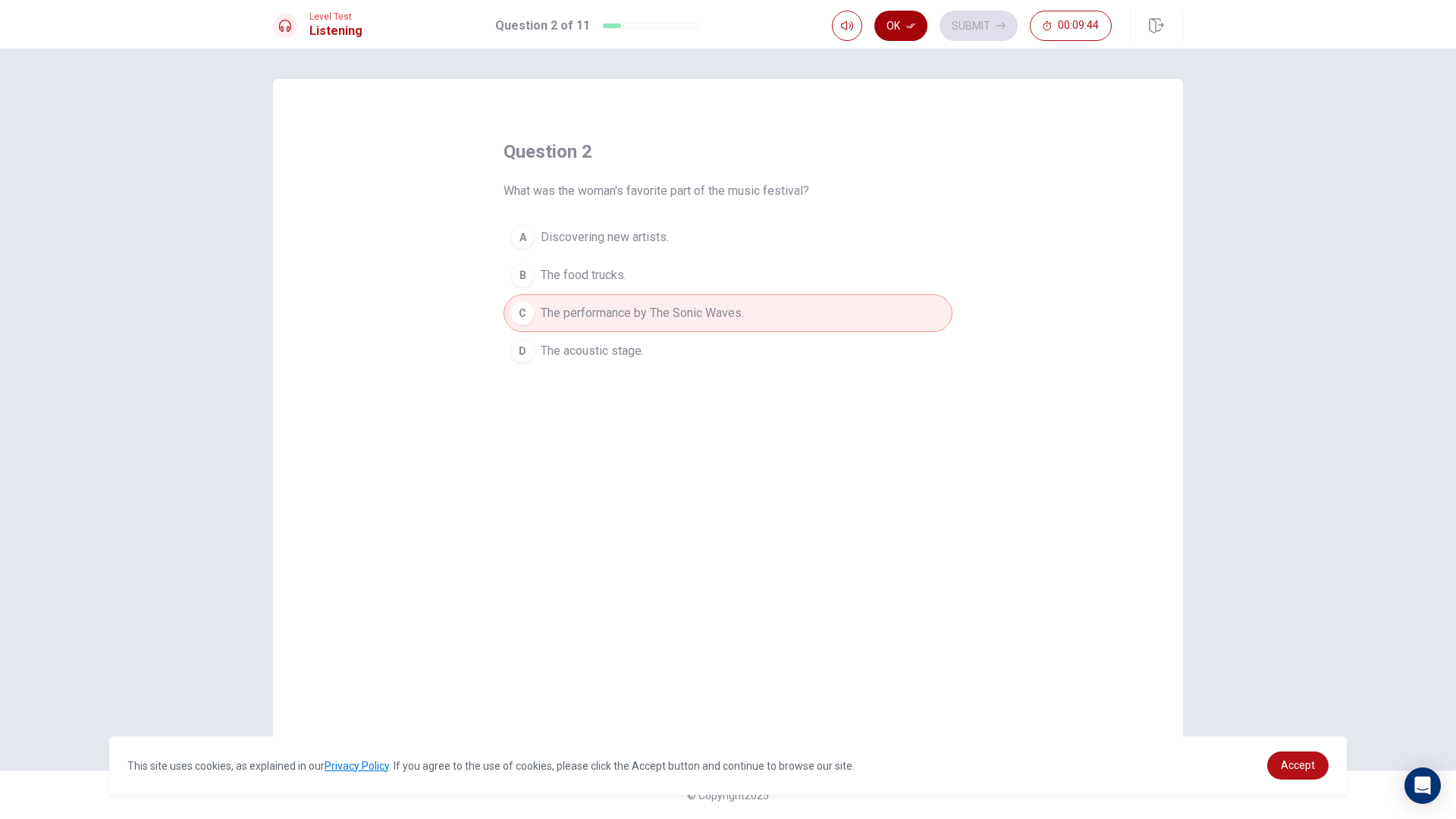
click at [889, 20] on button "Ok" at bounding box center [901, 26] width 53 height 30
click at [954, 20] on button "Submit" at bounding box center [979, 26] width 78 height 30
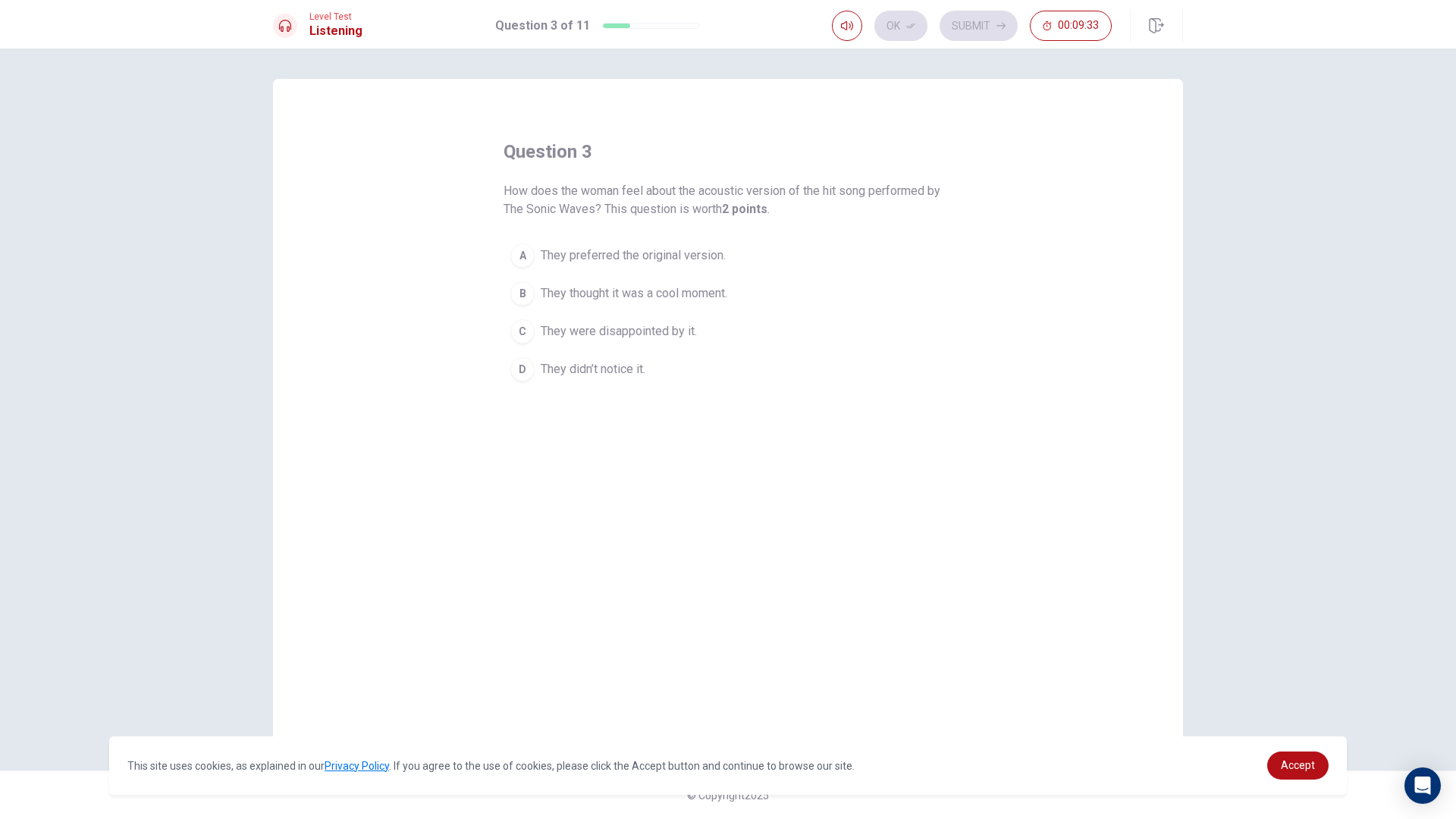
click at [522, 295] on div "B" at bounding box center [522, 293] width 24 height 24
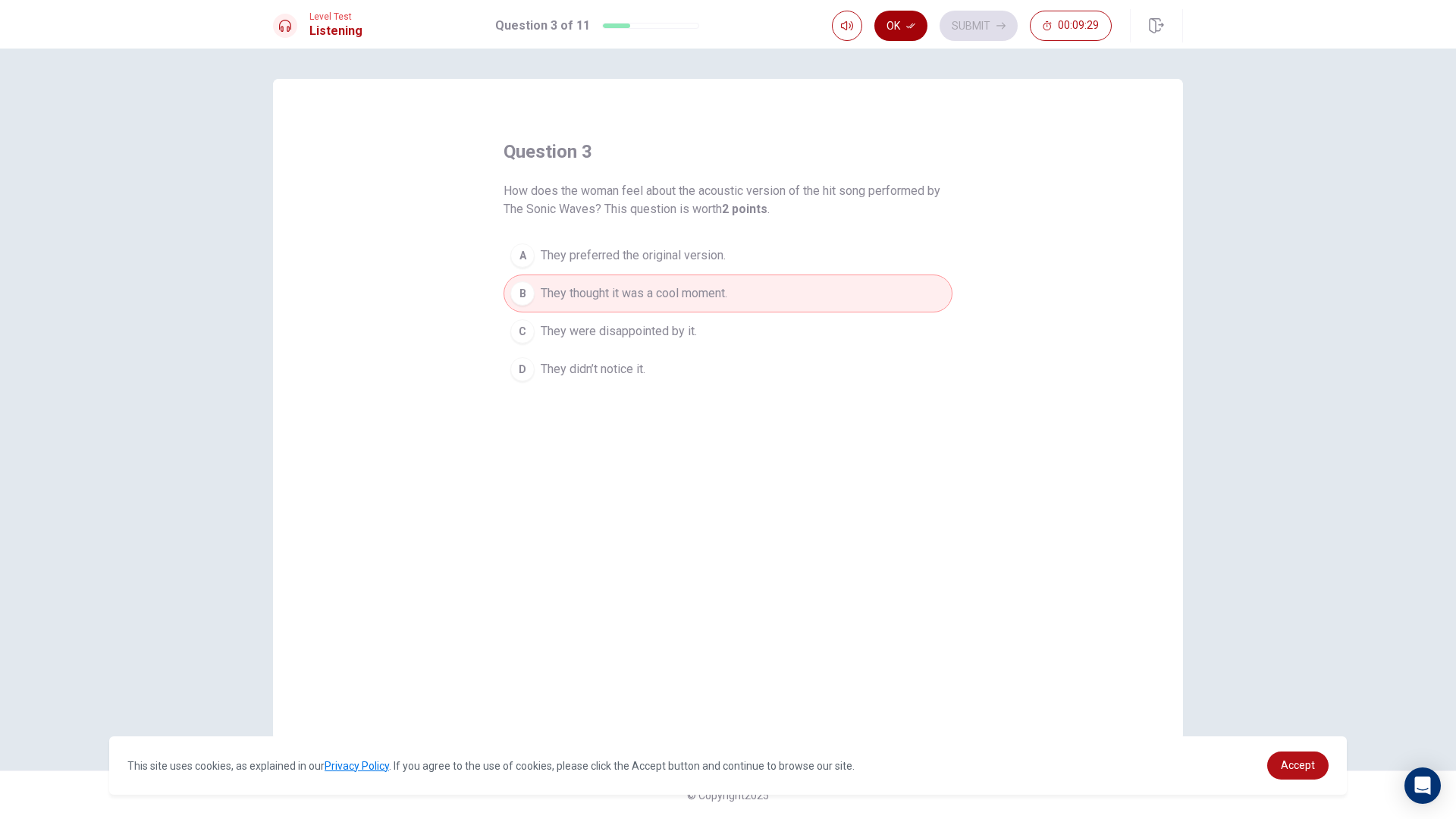
click at [913, 26] on icon "button" at bounding box center [910, 26] width 9 height 5
click at [956, 24] on button "Submit" at bounding box center [979, 26] width 78 height 30
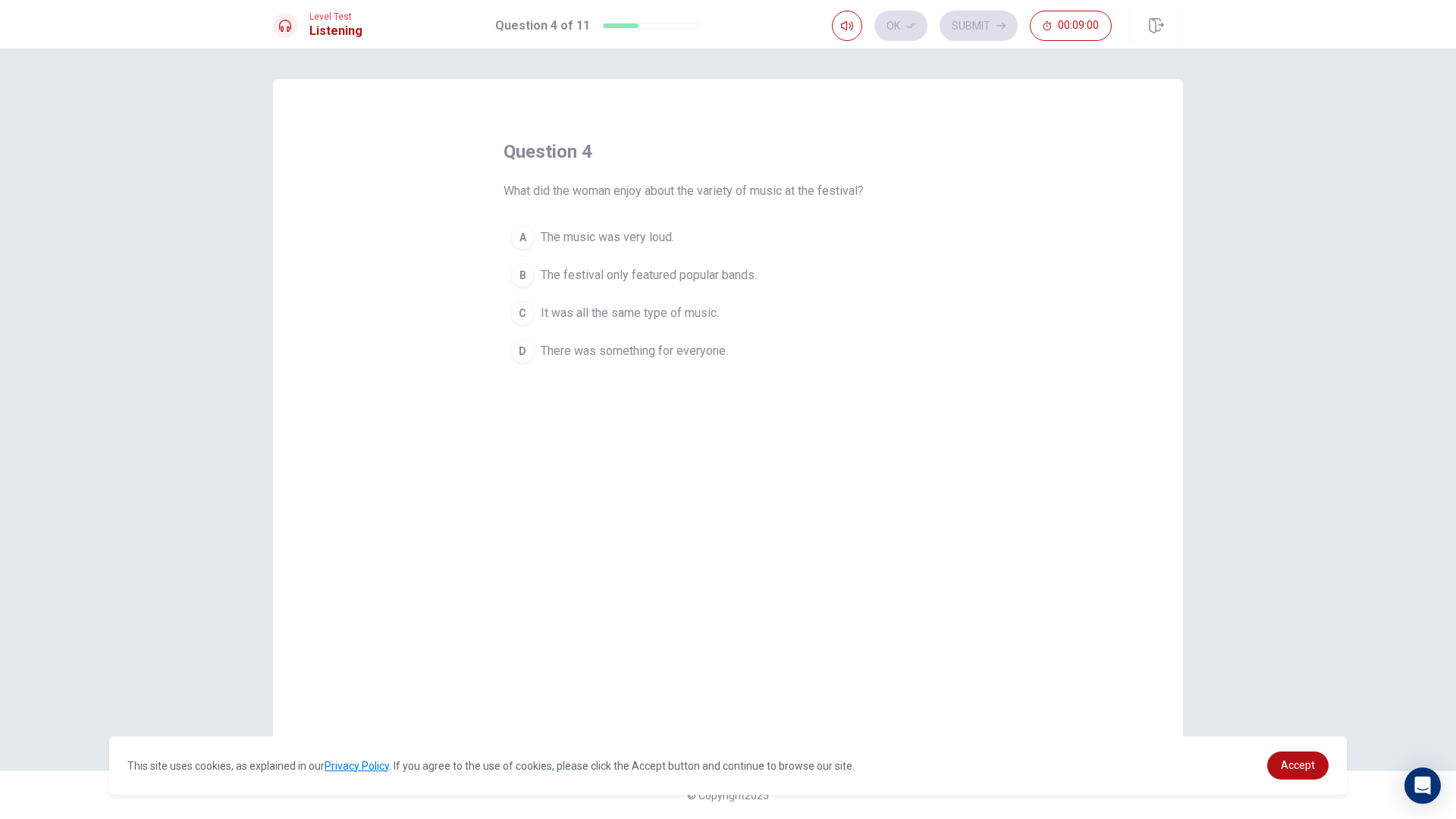
click at [520, 348] on div "D" at bounding box center [522, 351] width 24 height 24
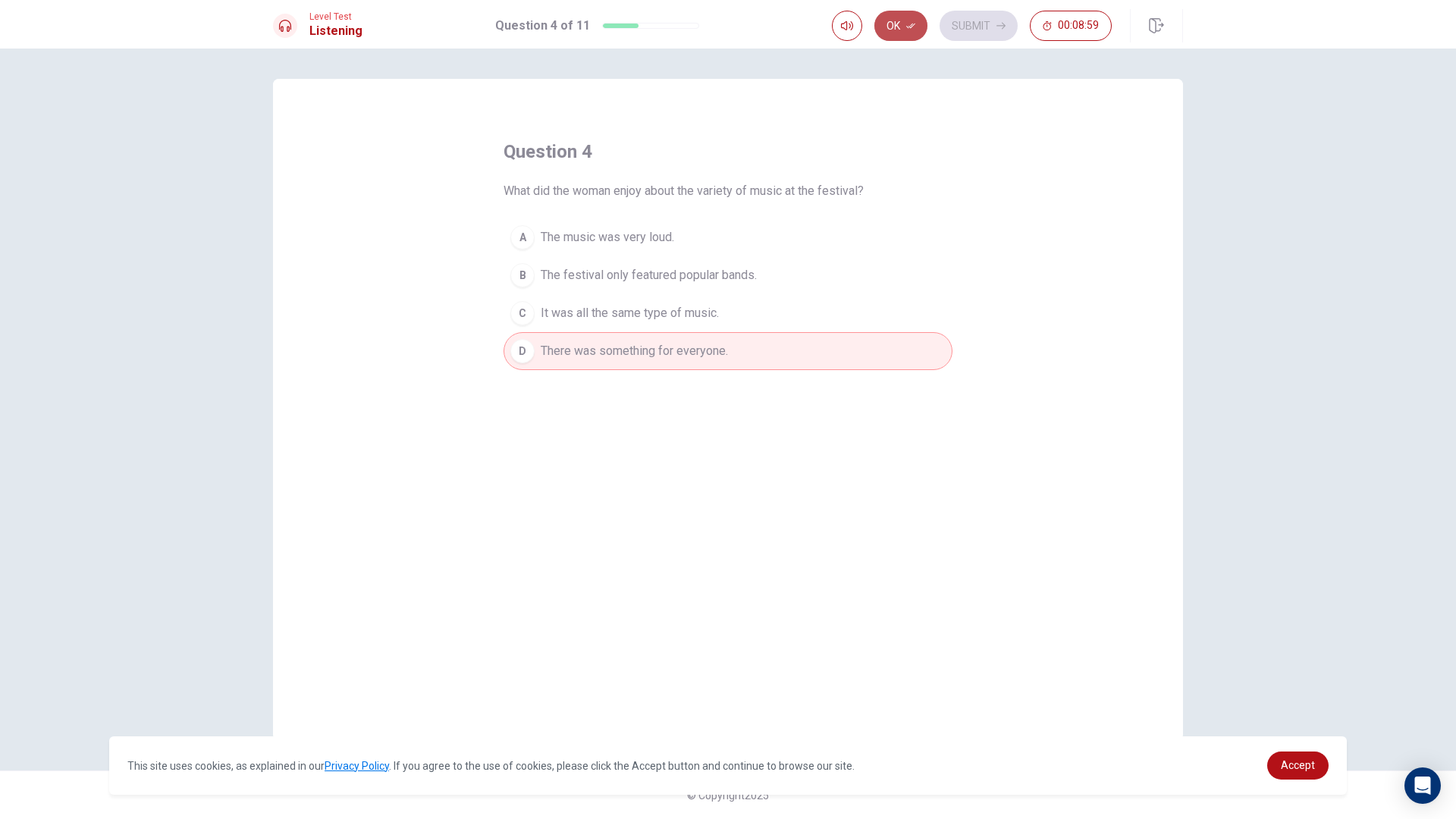
click at [905, 15] on button "Ok" at bounding box center [901, 26] width 53 height 30
click at [959, 28] on button "Submit" at bounding box center [979, 26] width 78 height 30
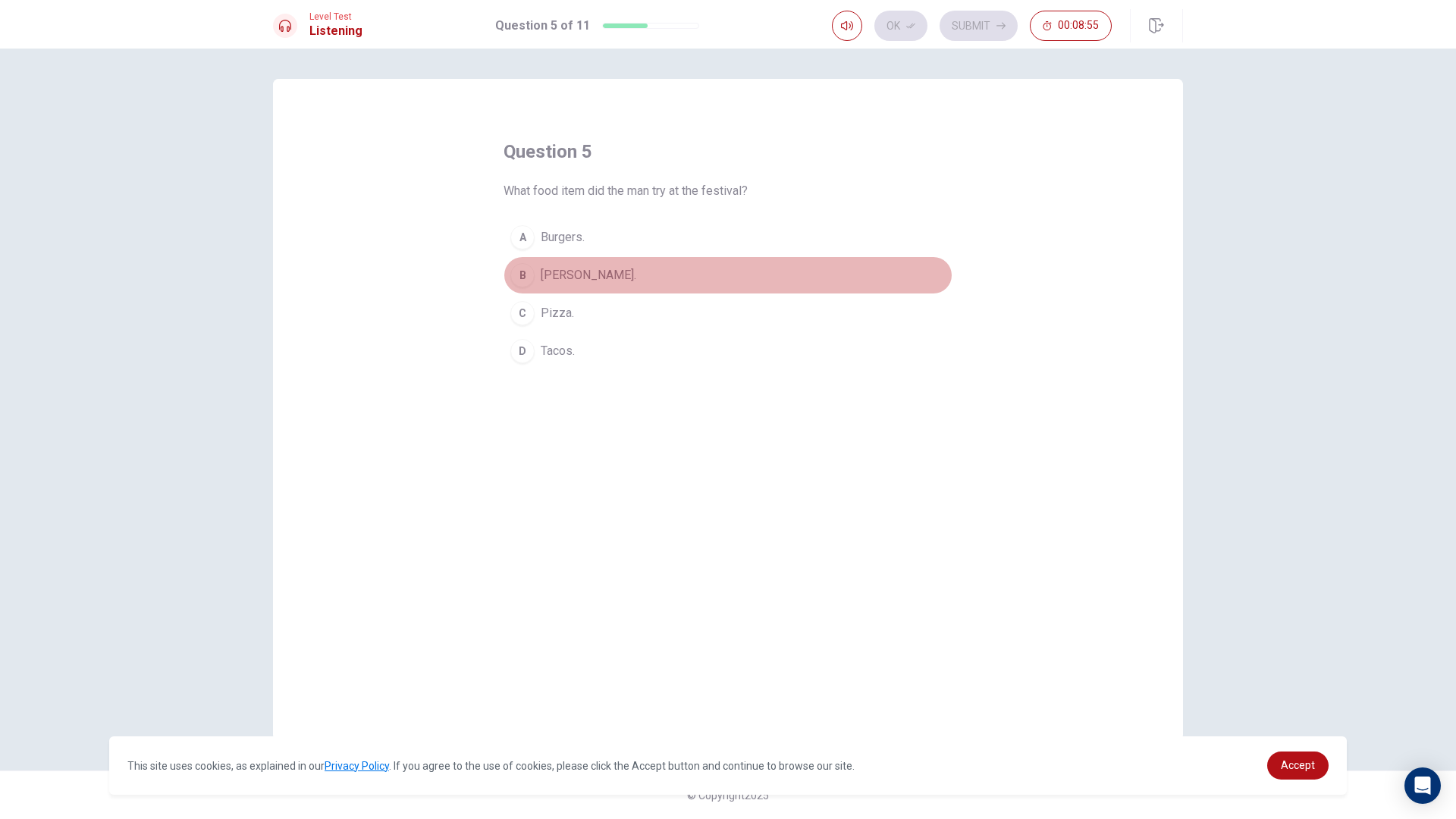
click at [608, 272] on span "[PERSON_NAME]." at bounding box center [588, 275] width 95 height 18
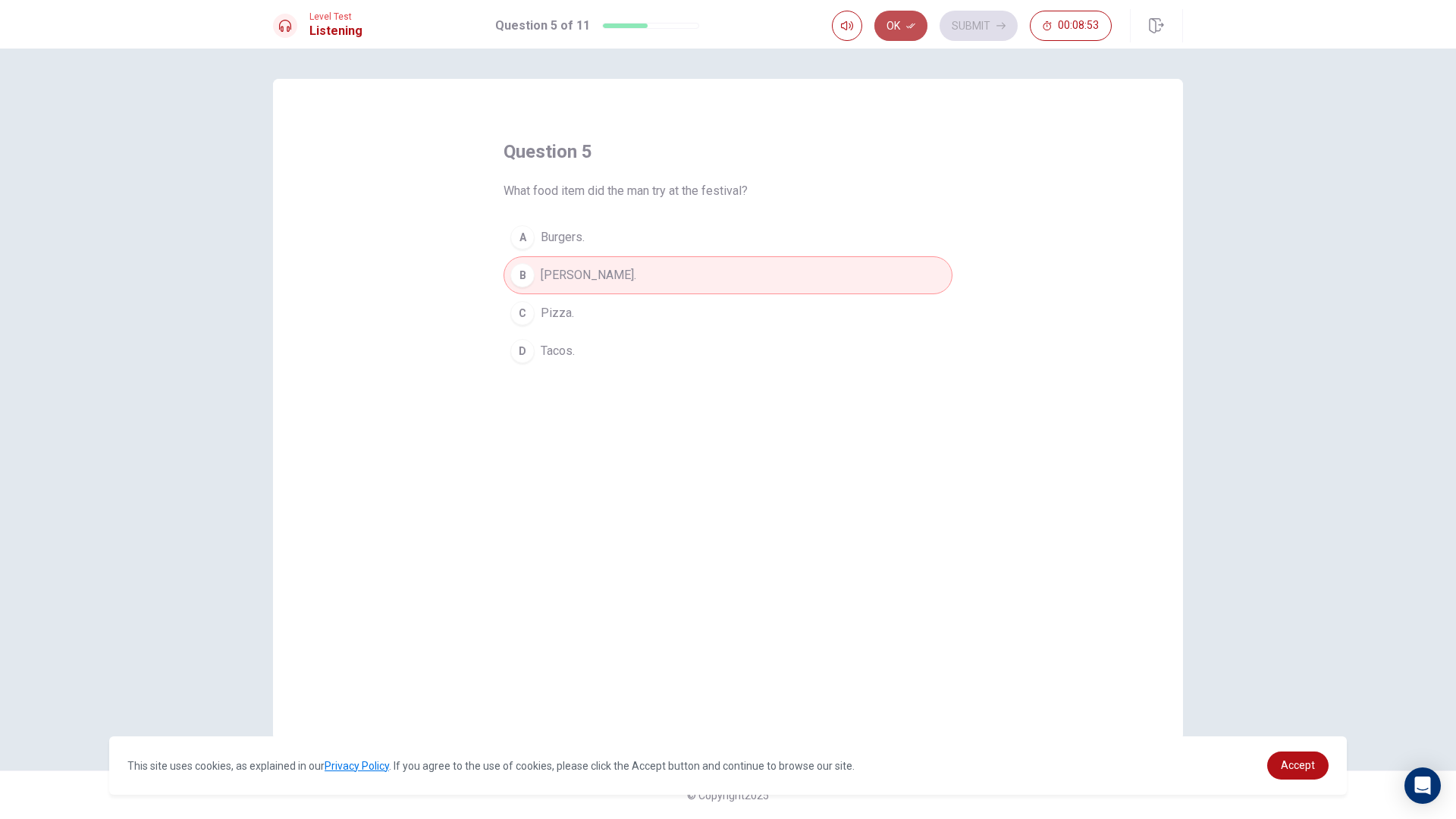
click at [892, 12] on button "Ok" at bounding box center [901, 26] width 53 height 30
click at [947, 18] on button "Submit" at bounding box center [979, 26] width 78 height 30
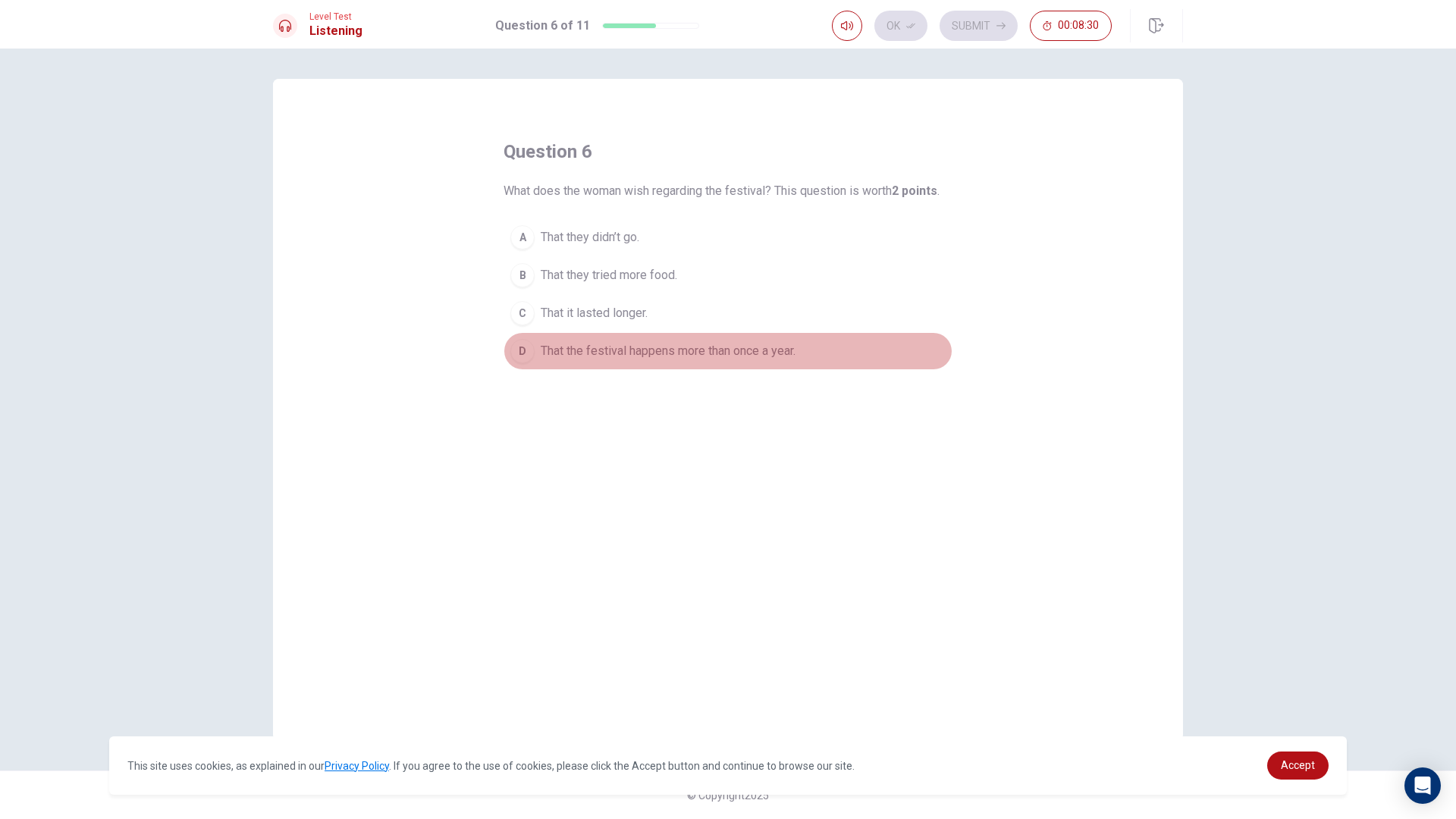
click at [525, 350] on div "D" at bounding box center [522, 351] width 24 height 24
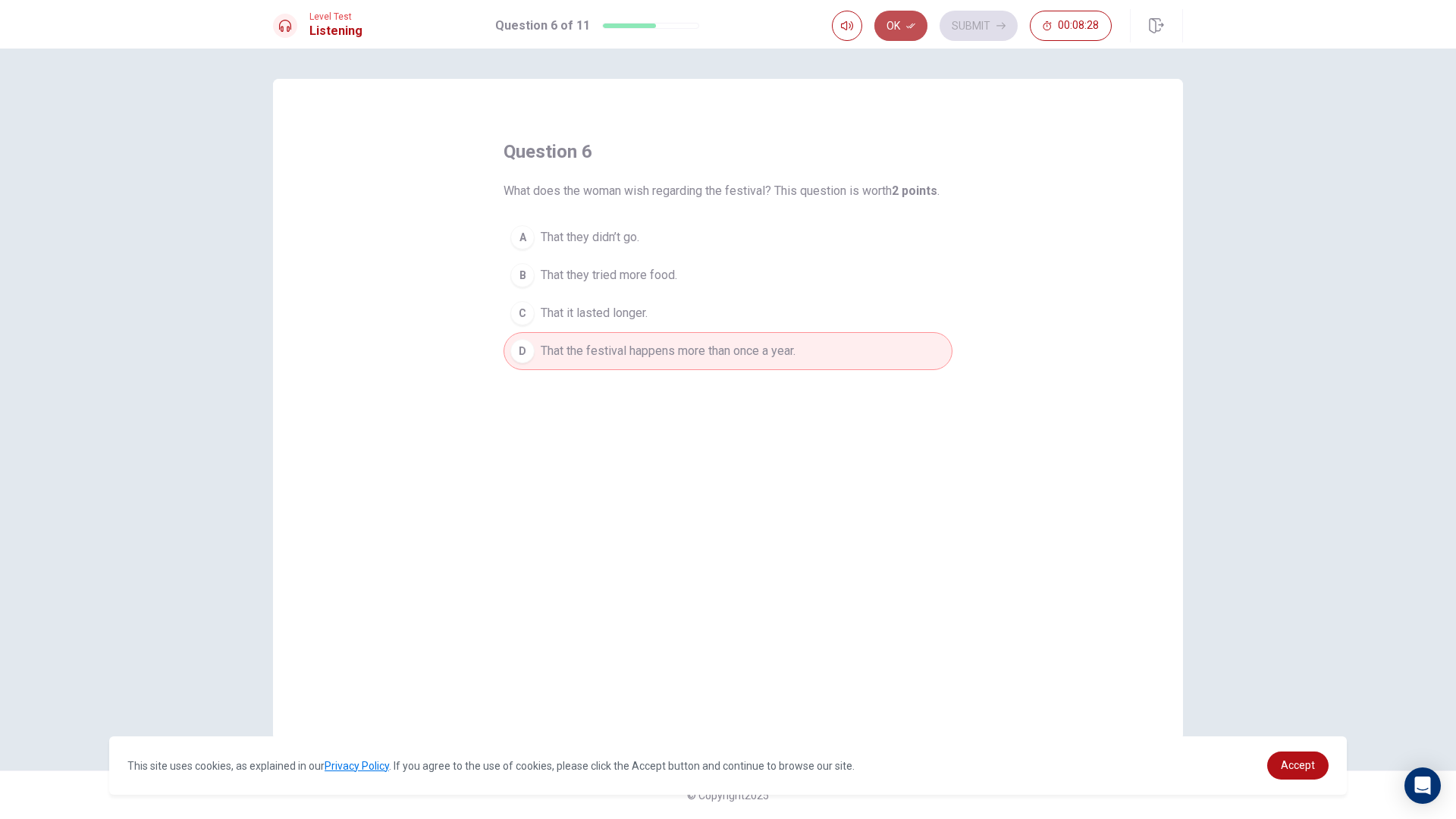
click at [895, 23] on button "Ok" at bounding box center [901, 26] width 53 height 30
click at [951, 27] on button "Submit" at bounding box center [979, 26] width 78 height 30
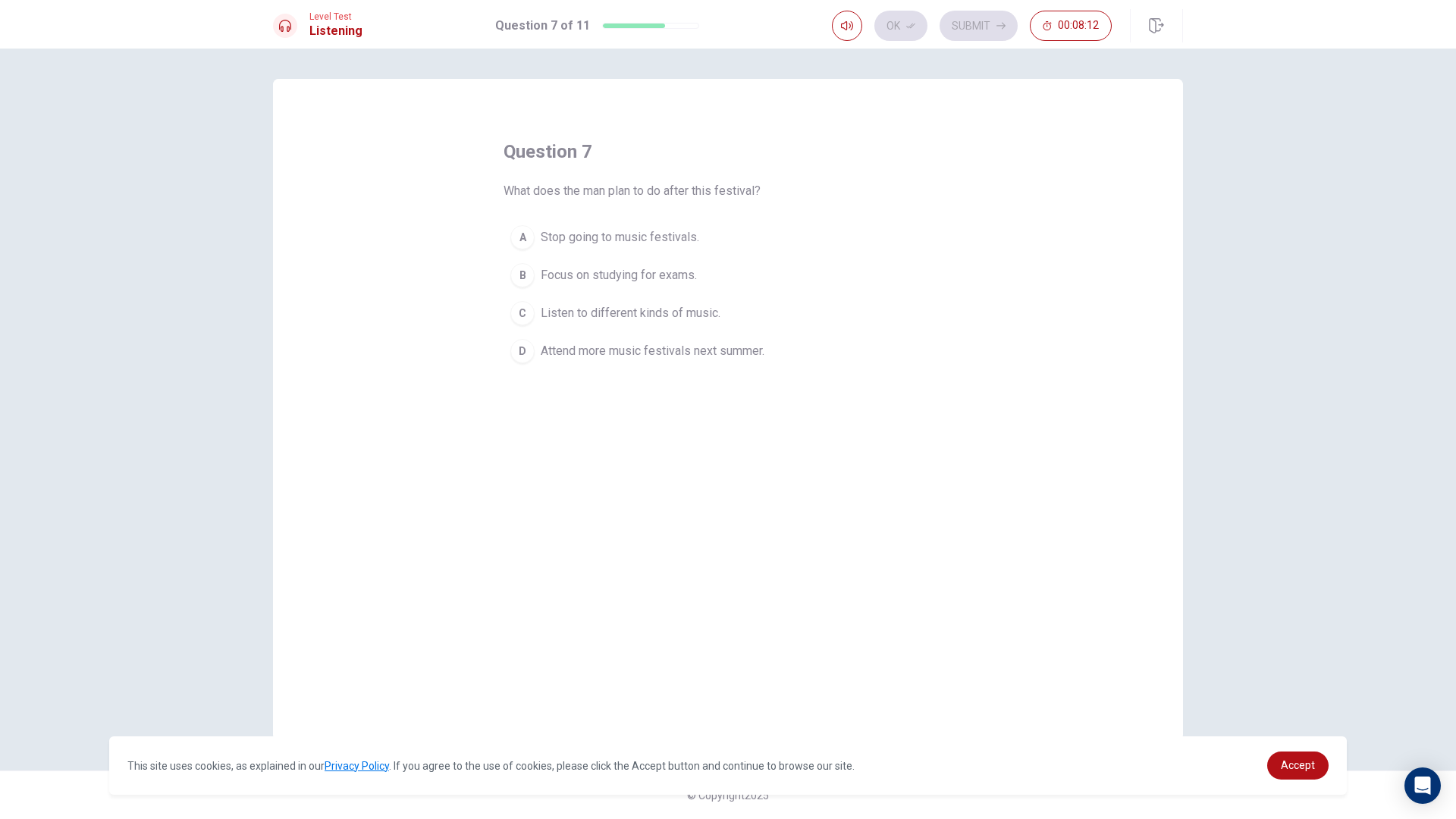
click at [521, 333] on button "D Attend more music festivals next summer." at bounding box center [728, 351] width 449 height 38
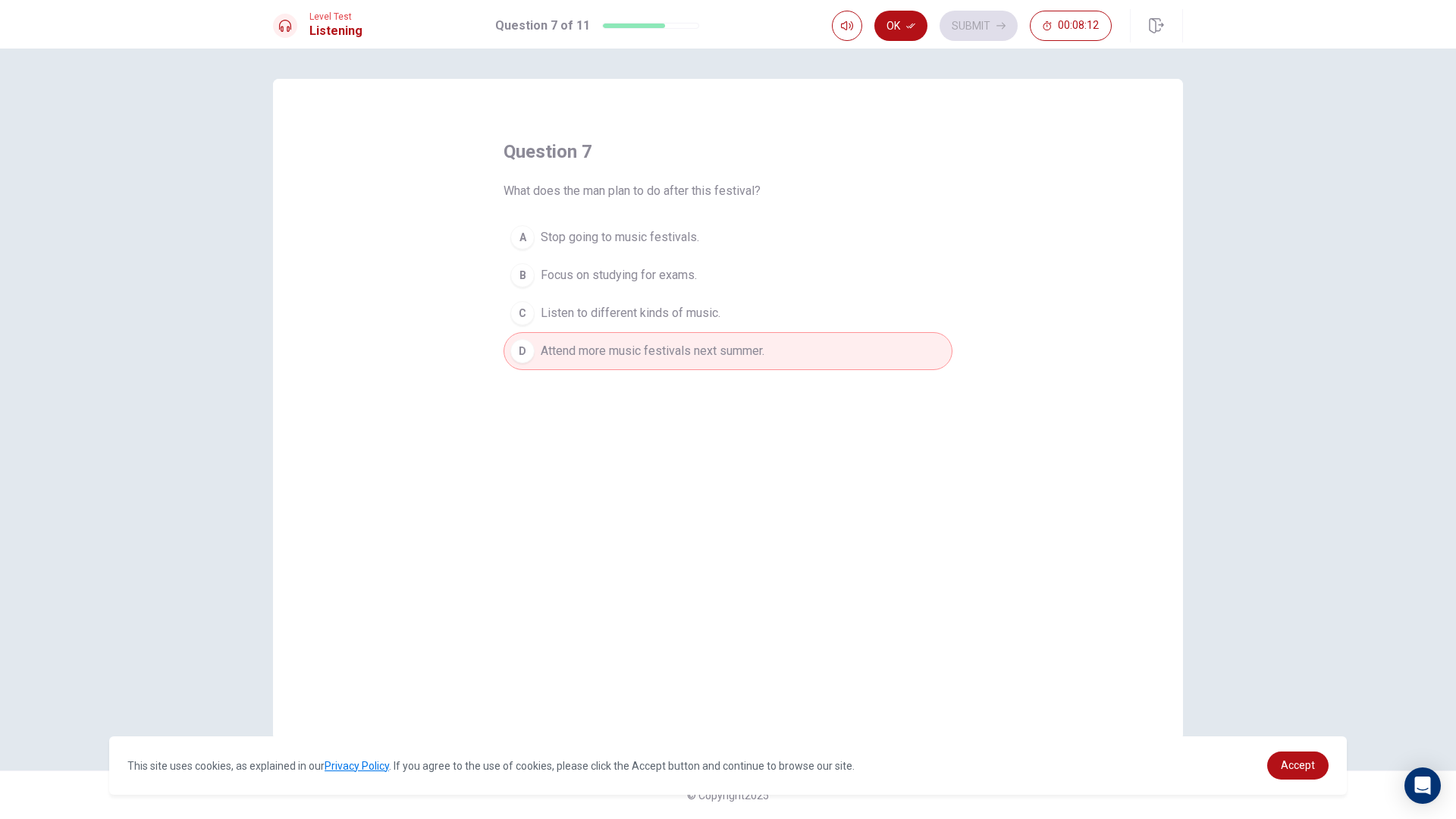
click at [521, 320] on div "C" at bounding box center [522, 312] width 24 height 24
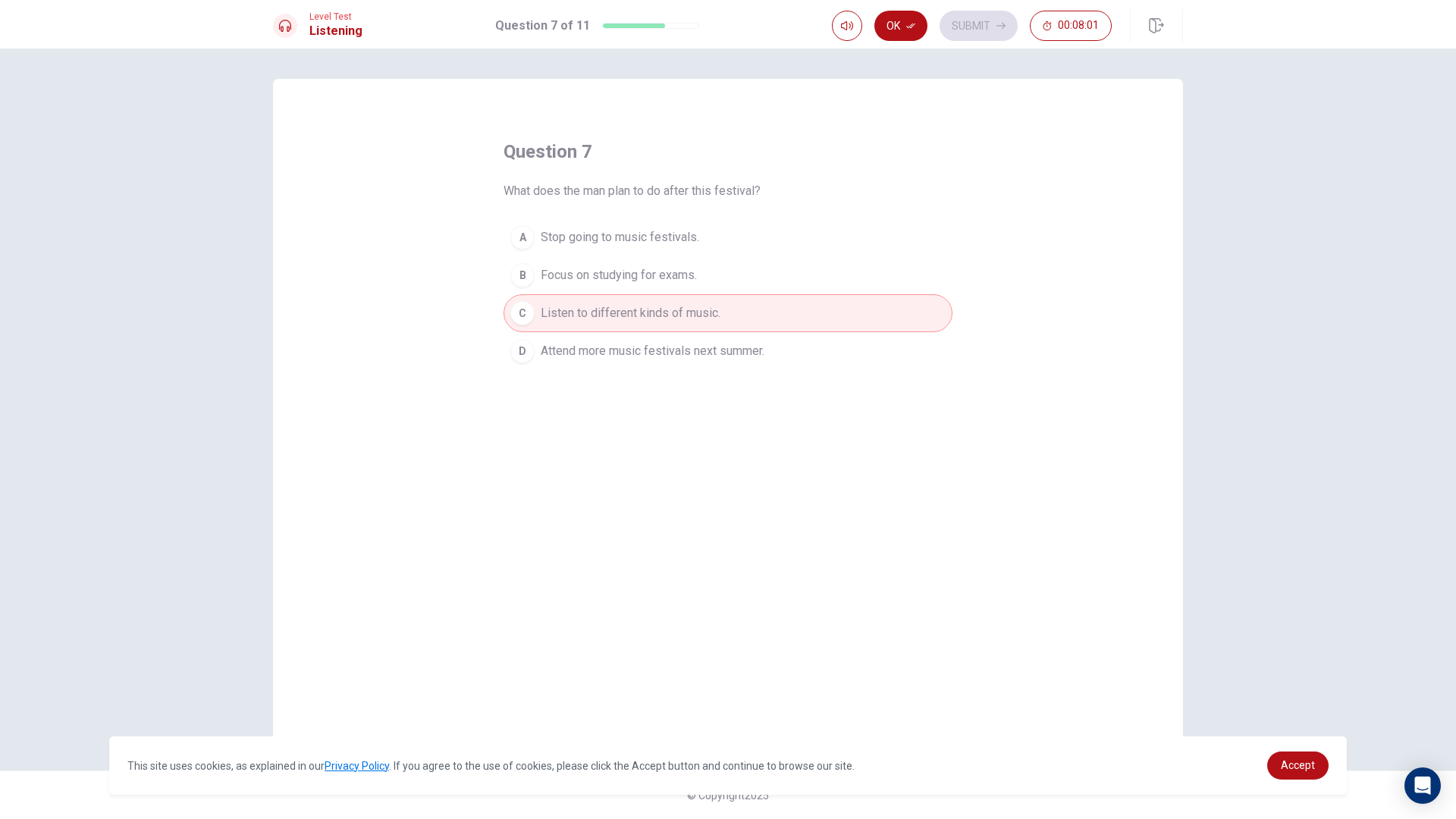
click at [528, 354] on div "D" at bounding box center [522, 351] width 24 height 24
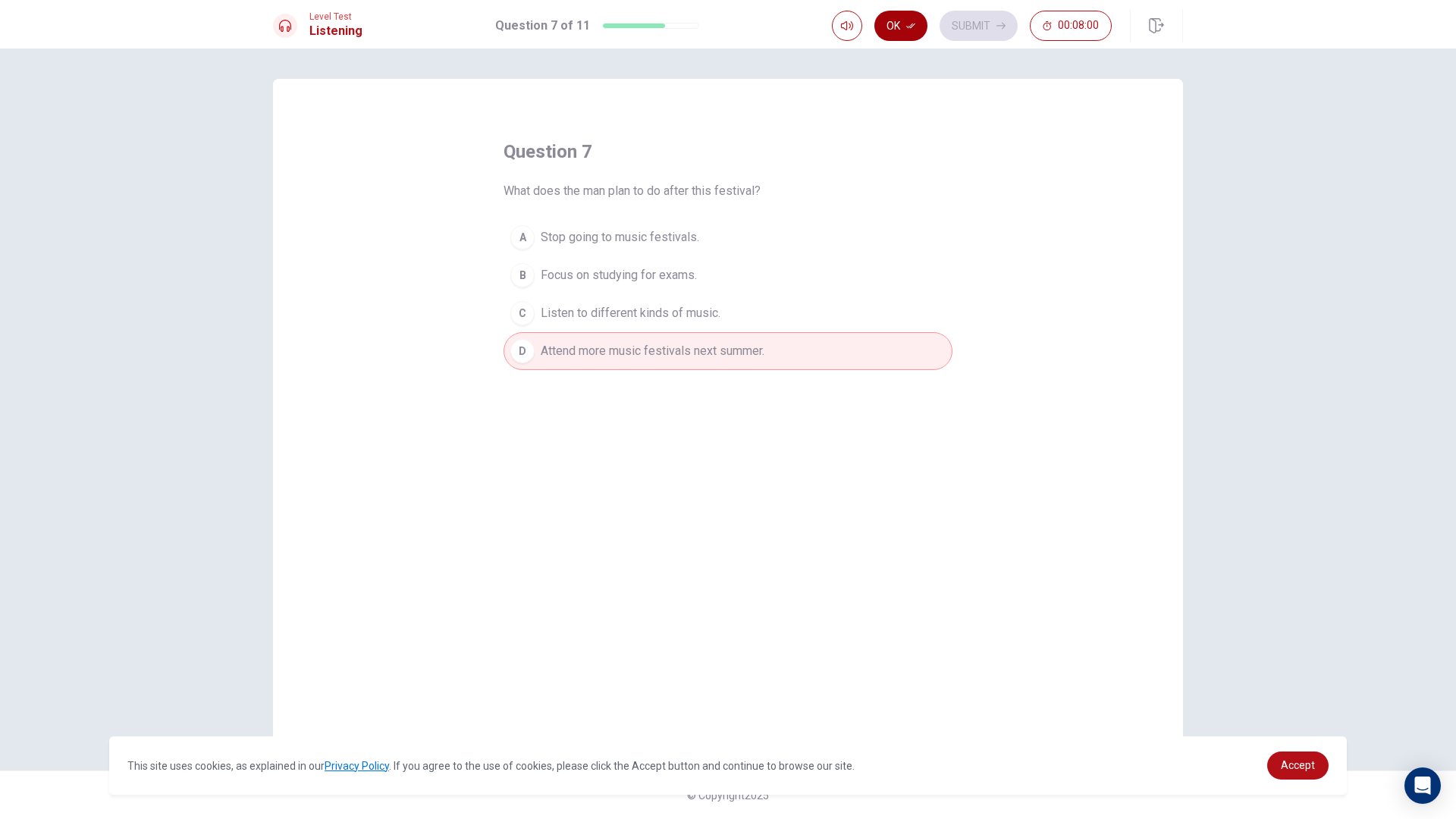
click at [886, 26] on button "Ok" at bounding box center [901, 26] width 53 height 30
click at [982, 25] on button "Submit" at bounding box center [979, 26] width 78 height 30
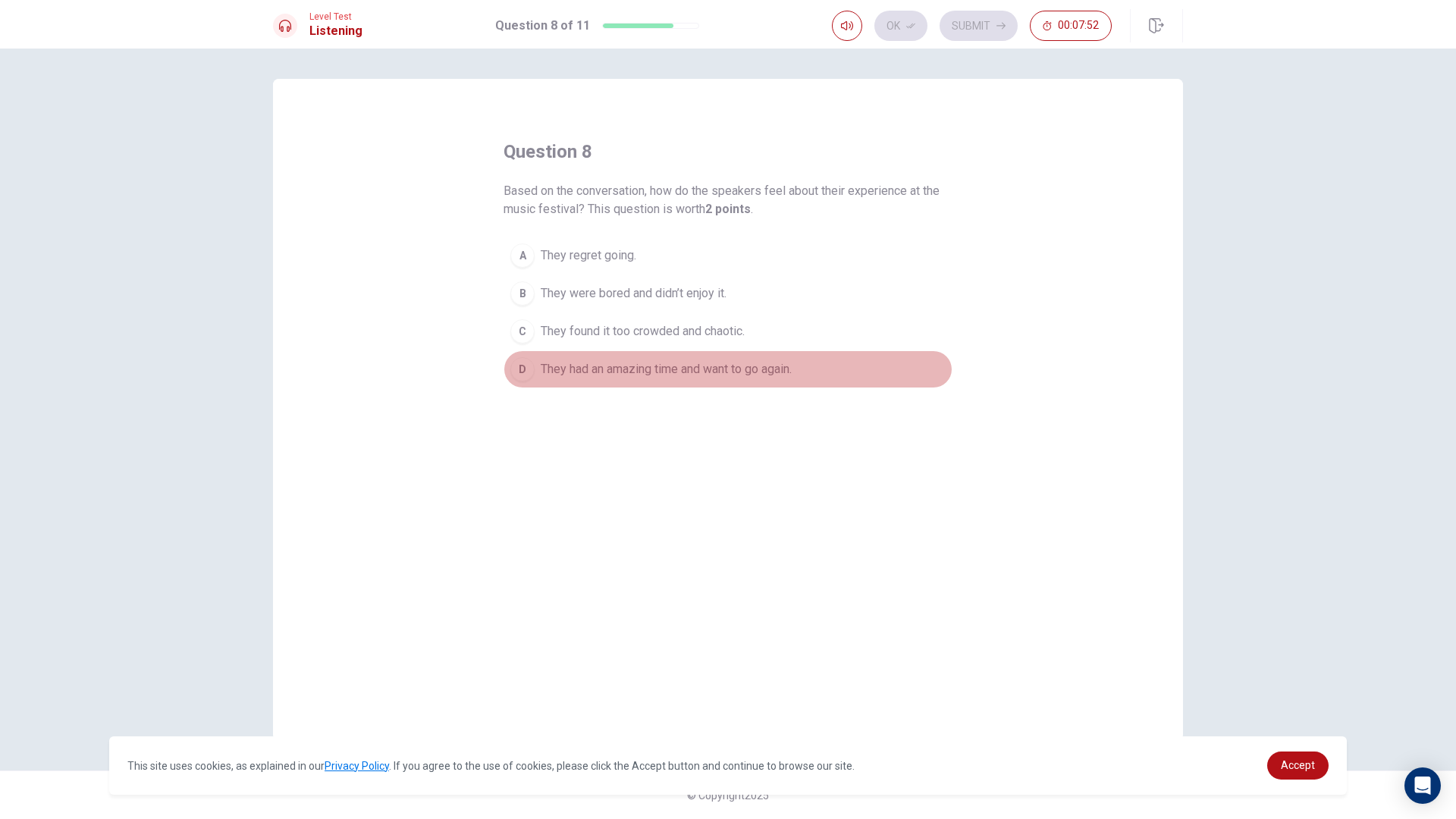
click at [528, 372] on div "D" at bounding box center [522, 369] width 24 height 24
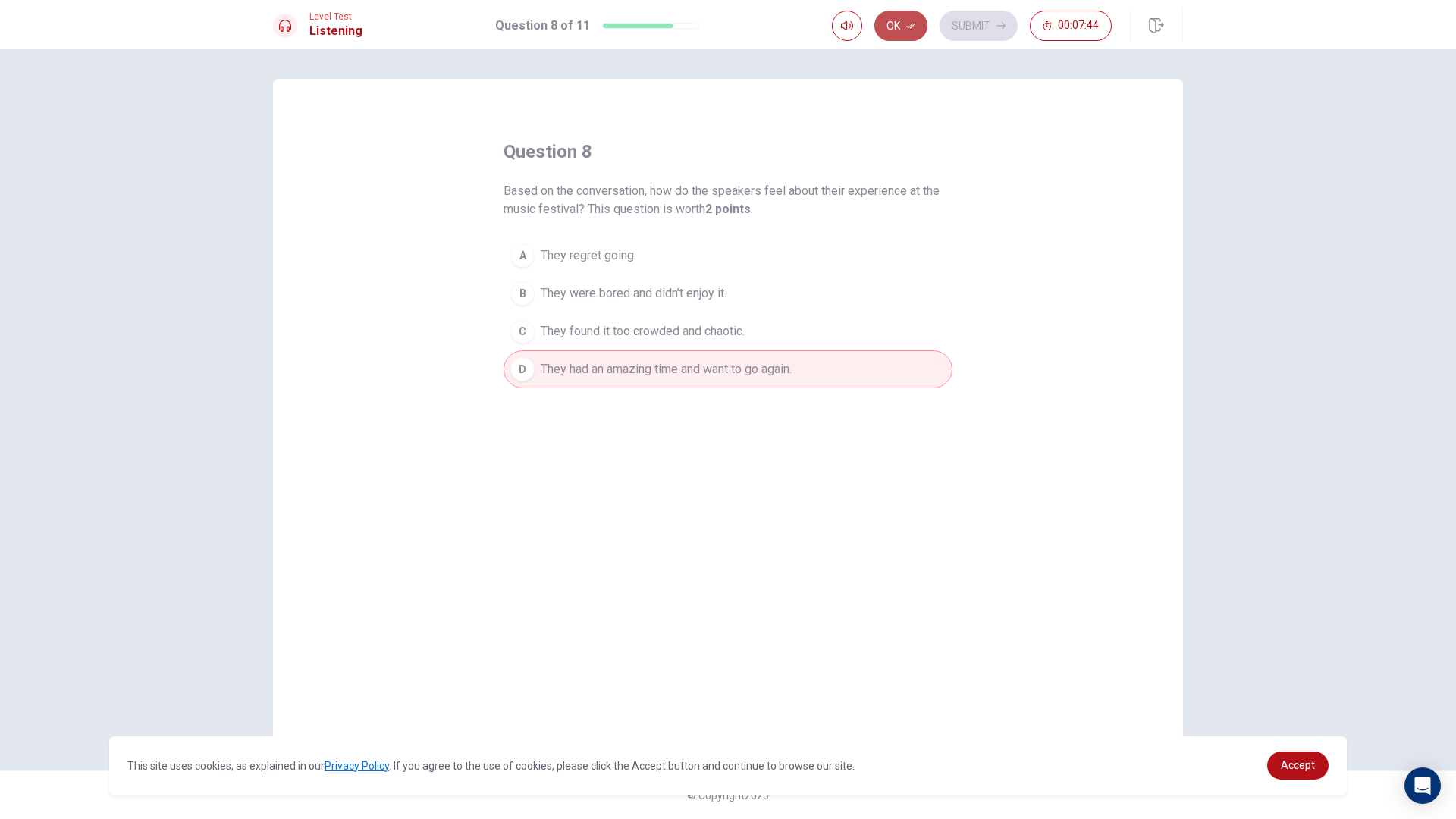
click at [906, 28] on icon "button" at bounding box center [910, 26] width 9 height 9
click at [972, 27] on button "Submit" at bounding box center [979, 26] width 78 height 30
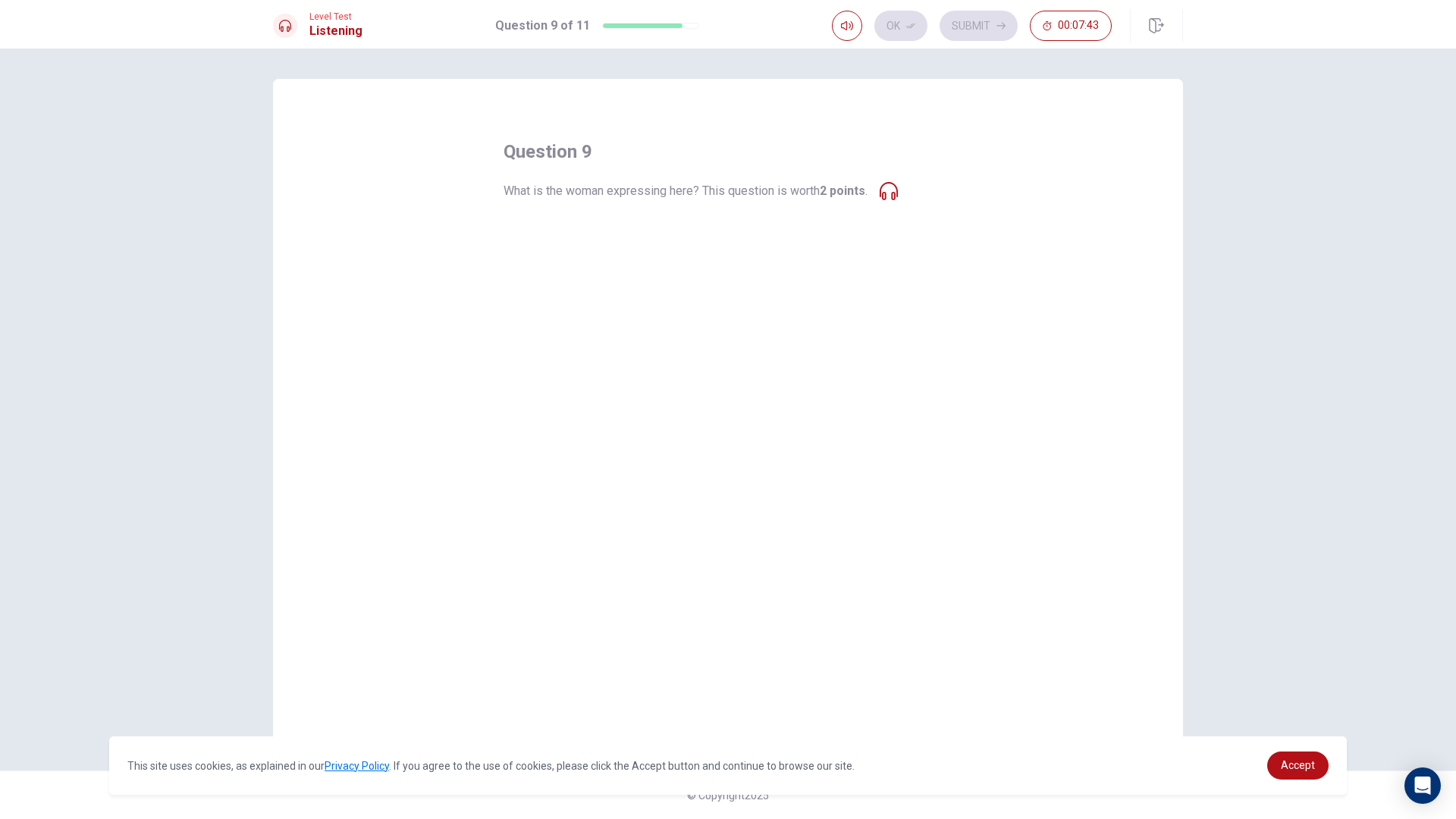
click at [685, 267] on span "Desire for the festival to happen more frequently." at bounding box center [671, 275] width 261 height 18
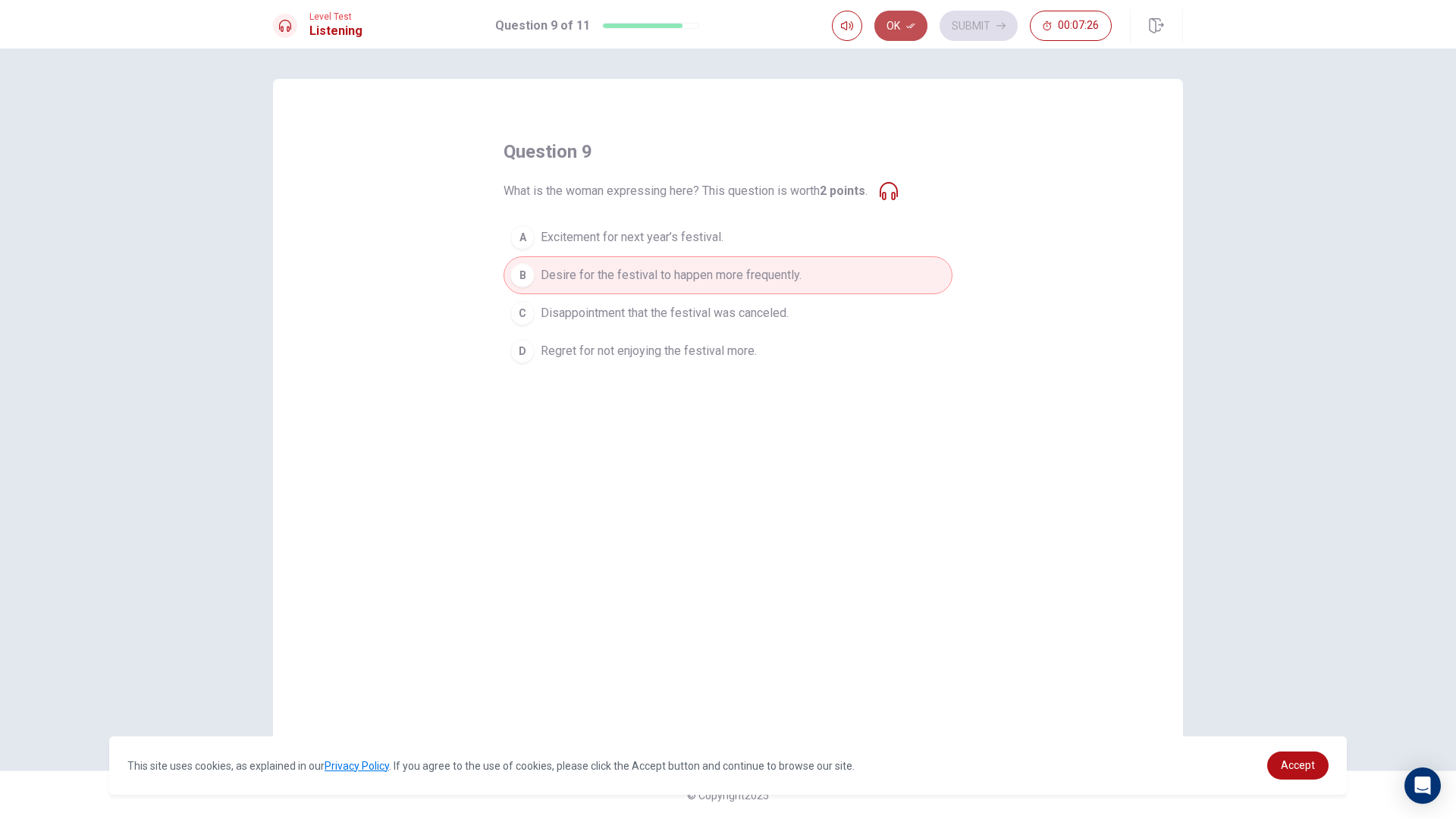
click at [912, 16] on button "Ok" at bounding box center [901, 26] width 53 height 30
click at [1014, 27] on button "Submit" at bounding box center [979, 26] width 78 height 30
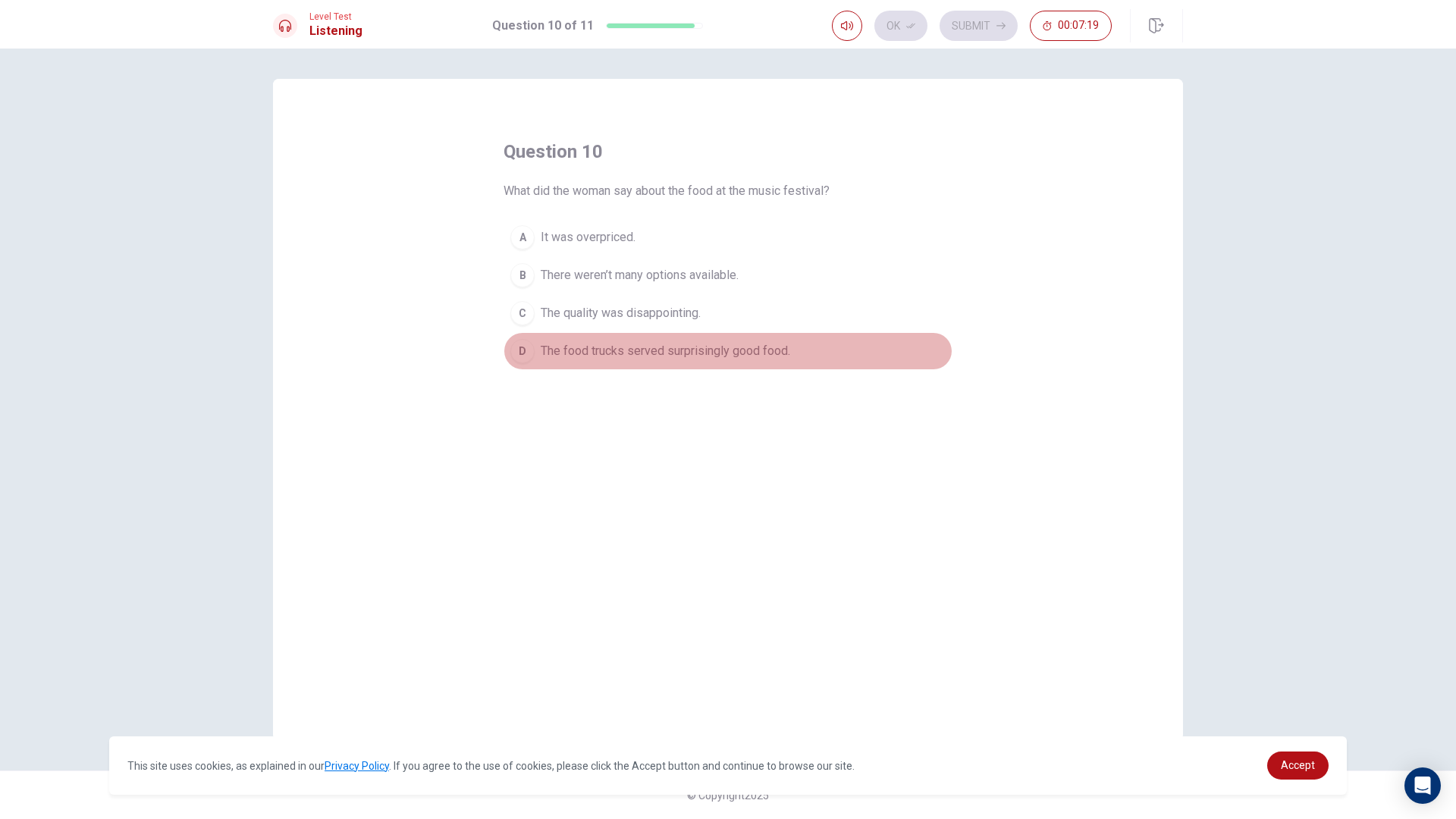
click at [513, 360] on button "D The food trucks served surprisingly good food." at bounding box center [728, 351] width 449 height 38
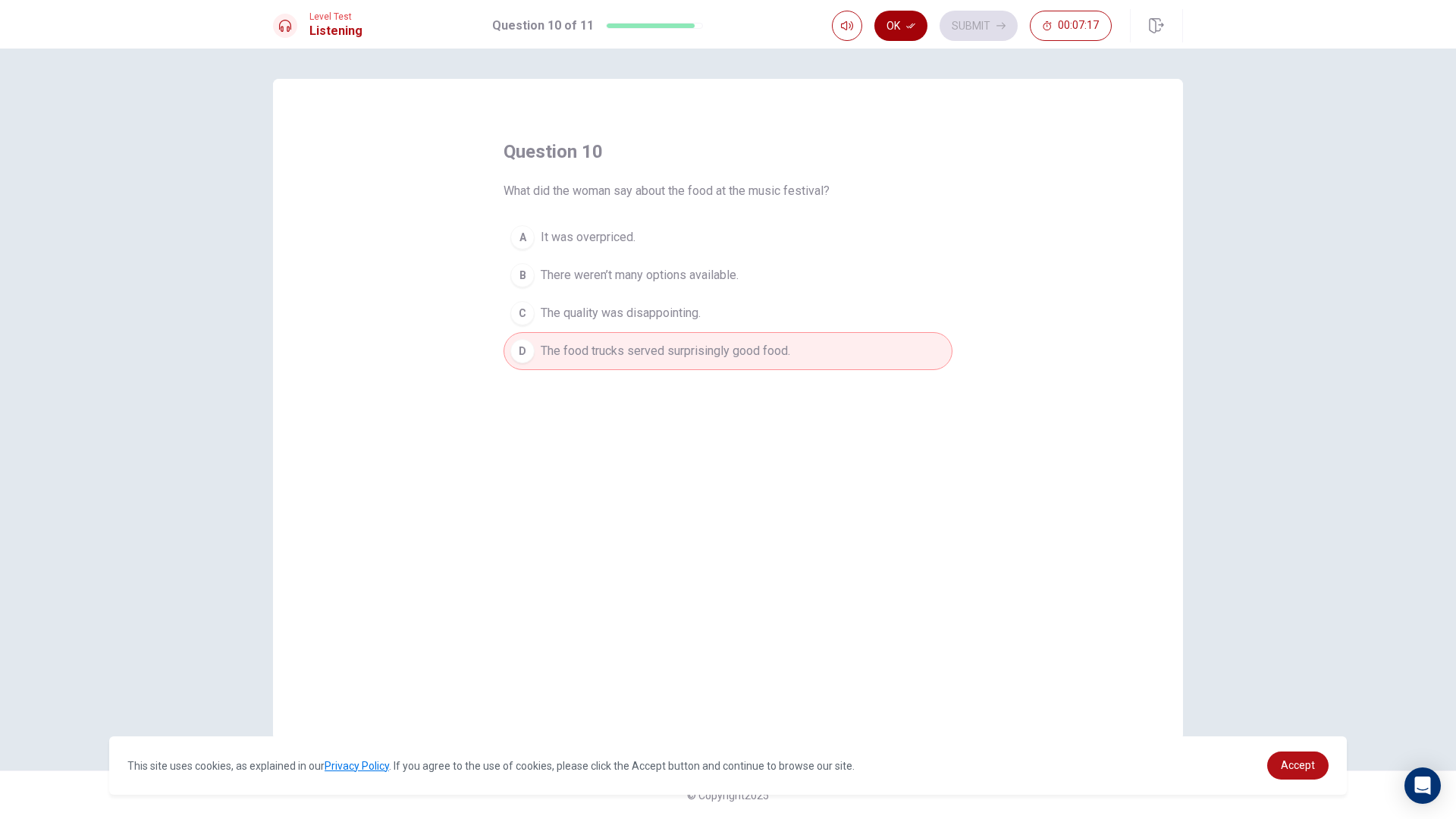
click at [907, 26] on icon "button" at bounding box center [910, 26] width 9 height 9
click at [990, 20] on button "Submit" at bounding box center [979, 26] width 78 height 30
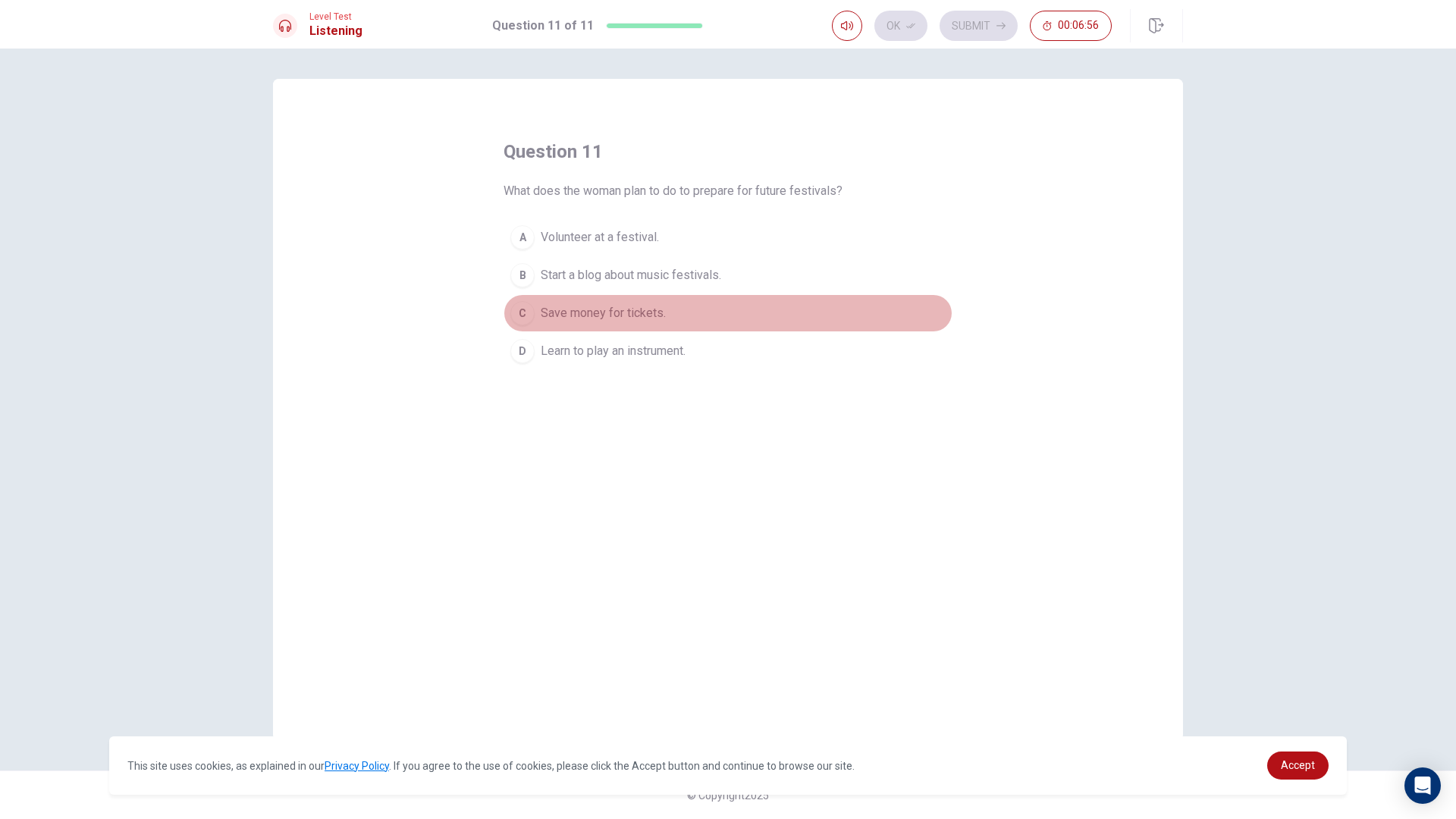
click at [519, 297] on button "C Save money for tickets." at bounding box center [728, 313] width 449 height 38
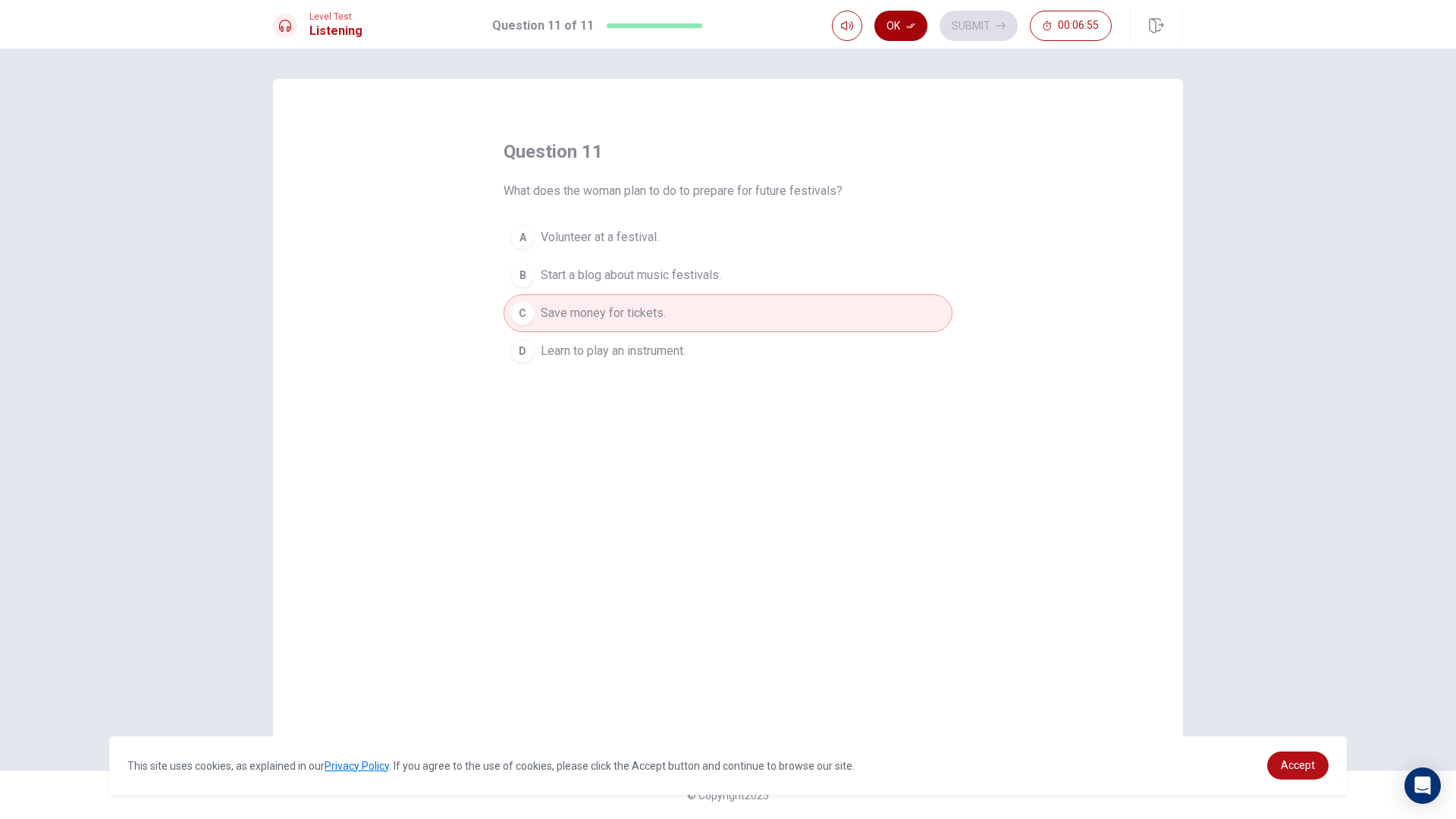
click at [918, 19] on button "Ok" at bounding box center [901, 26] width 53 height 30
click at [979, 13] on button "Submit" at bounding box center [979, 26] width 78 height 30
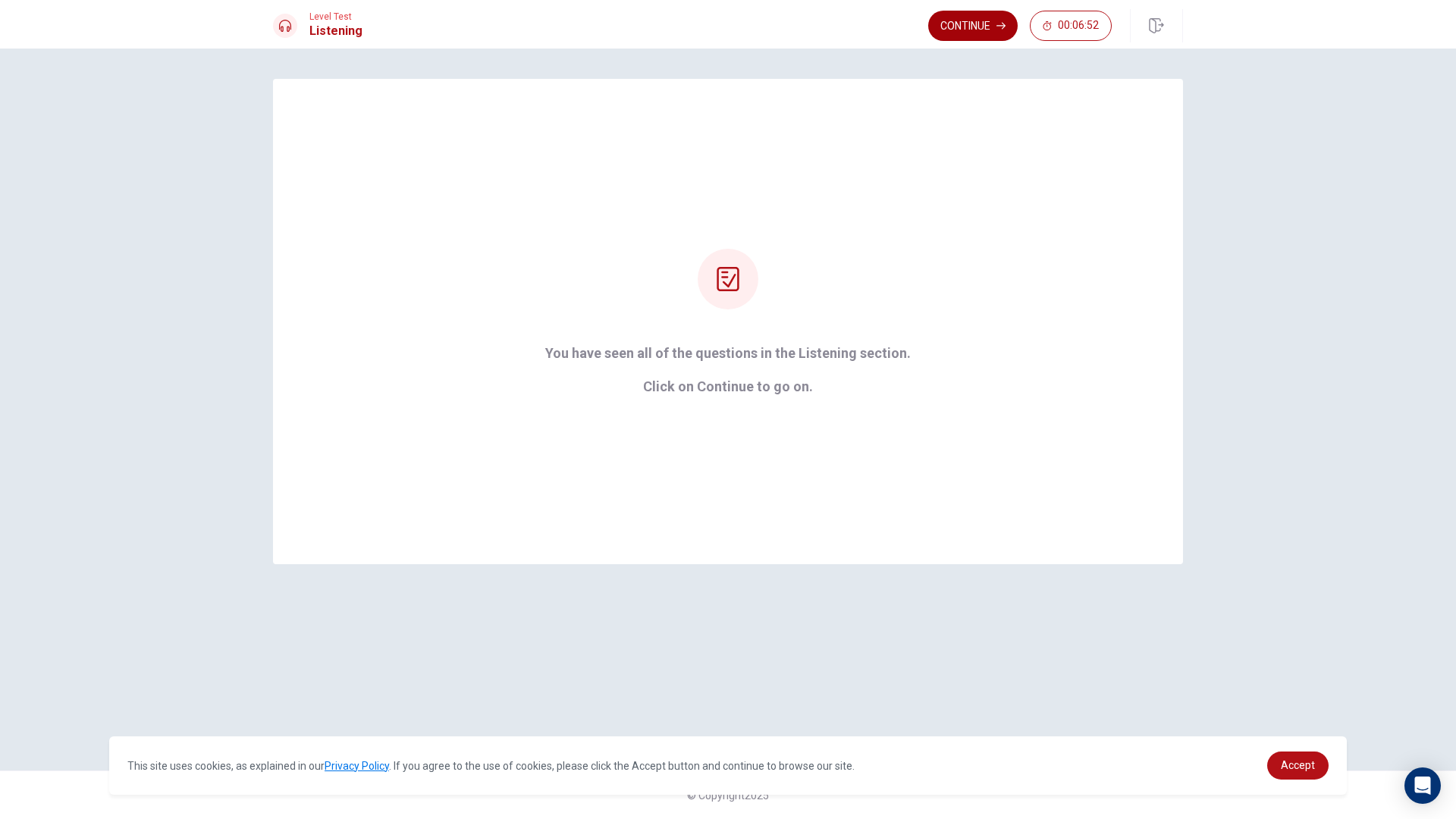
click at [1002, 23] on icon "button" at bounding box center [1001, 27] width 9 height 7
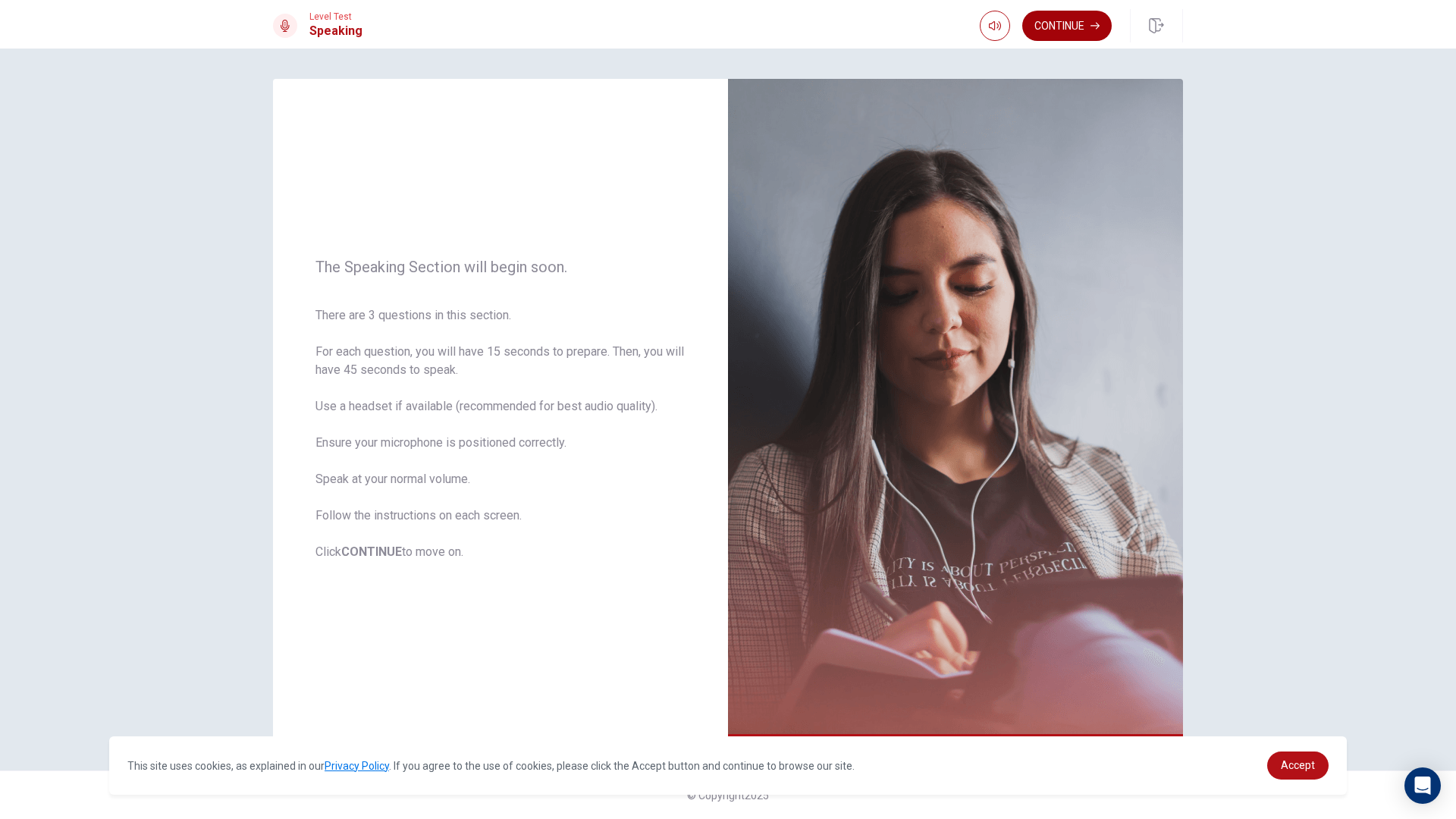
click at [1078, 21] on button "Continue" at bounding box center [1067, 26] width 90 height 30
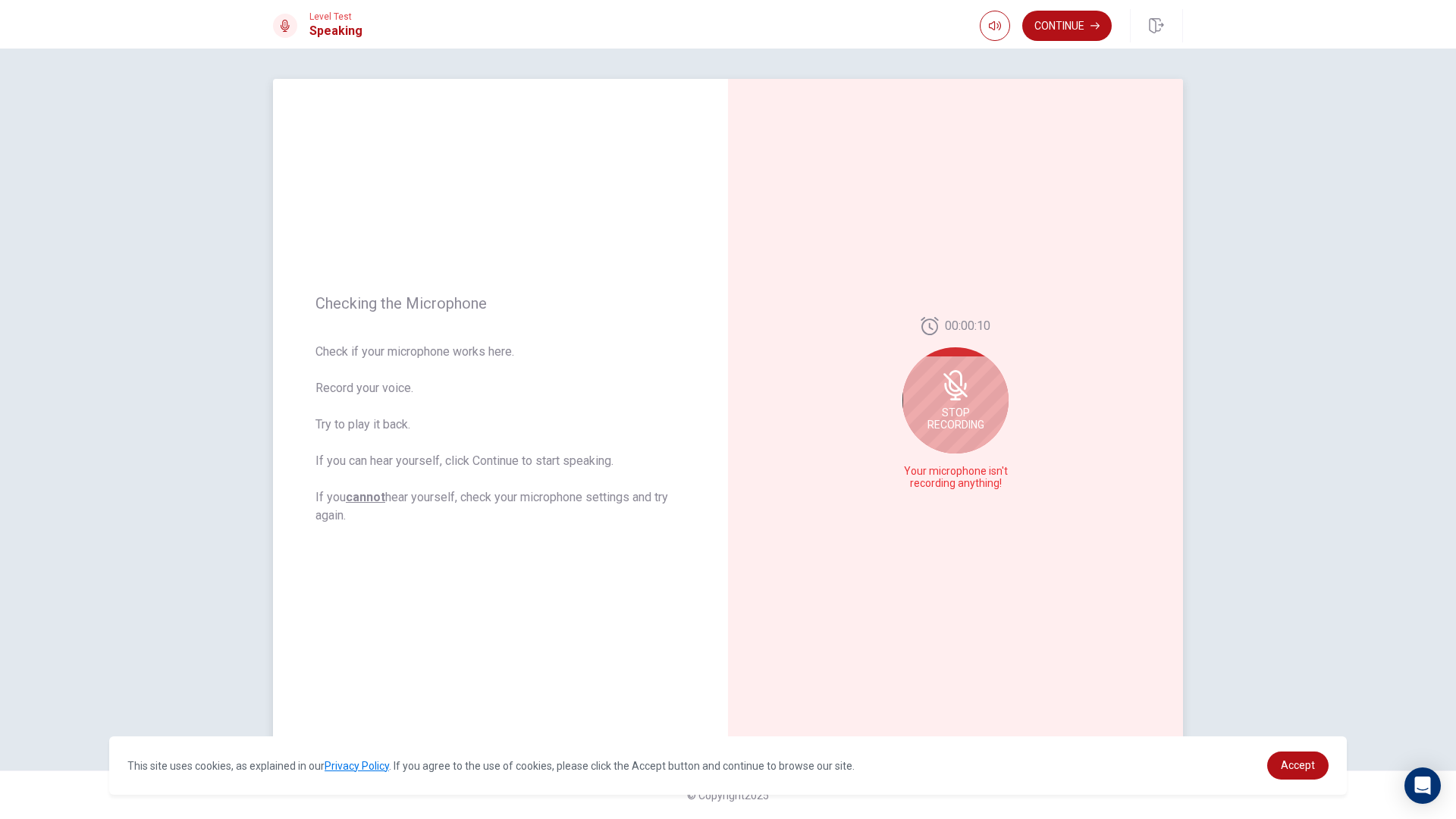
click at [954, 423] on span "Stop Recording" at bounding box center [956, 418] width 57 height 24
click at [975, 481] on icon "Play Audio" at bounding box center [972, 484] width 9 height 9
click at [928, 479] on div at bounding box center [955, 484] width 54 height 21
click at [931, 480] on button "Record Again" at bounding box center [939, 484] width 21 height 21
click at [962, 384] on div "Stop Recording" at bounding box center [955, 418] width 106 height 106
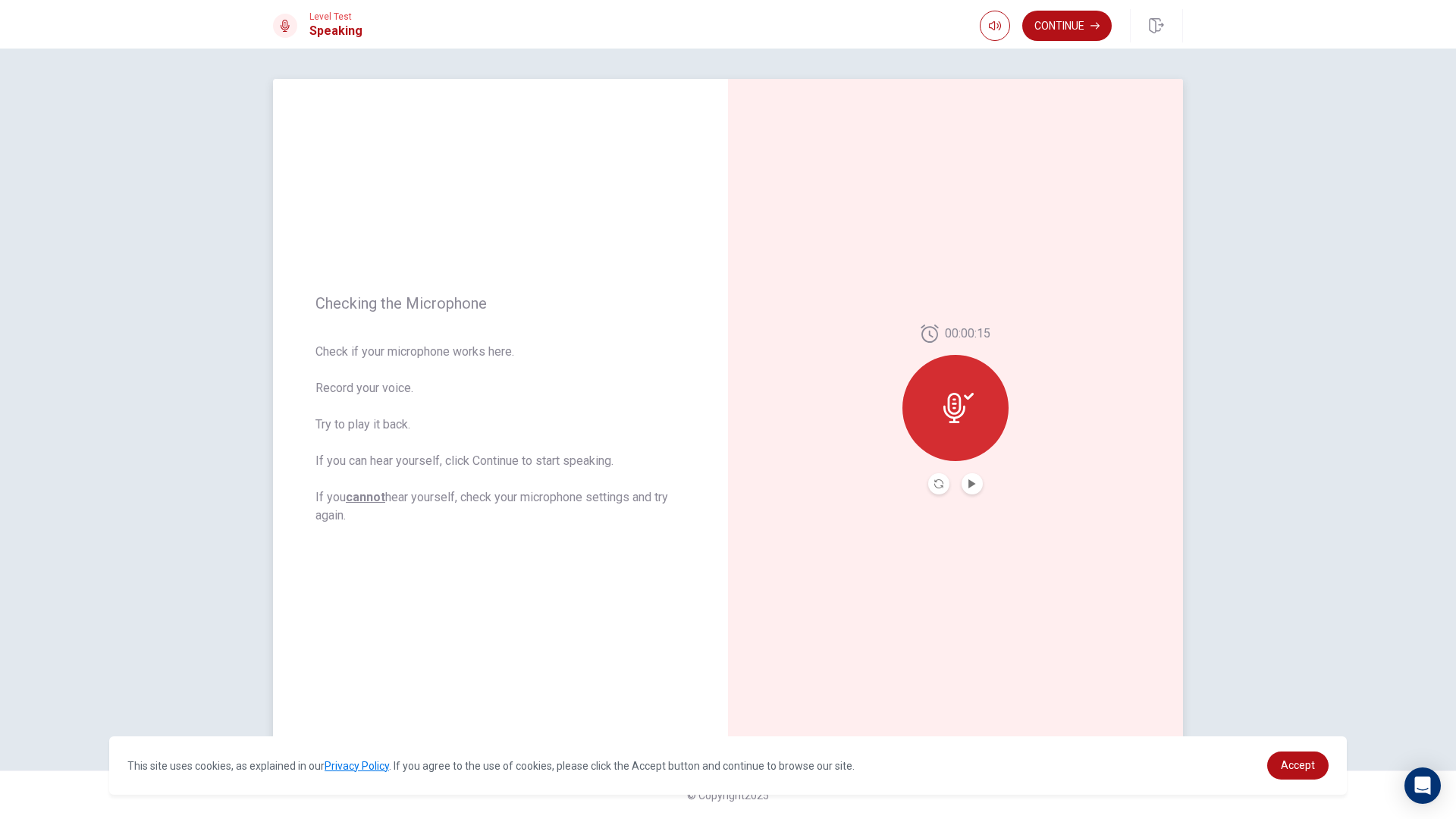
click at [961, 395] on icon at bounding box center [959, 408] width 30 height 30
click at [938, 484] on icon "Record Again" at bounding box center [939, 484] width 9 height 9
click at [970, 394] on div "Stop Recording" at bounding box center [955, 400] width 106 height 106
click at [954, 483] on div at bounding box center [955, 484] width 54 height 21
click at [966, 489] on button "Play Audio" at bounding box center [972, 484] width 21 height 21
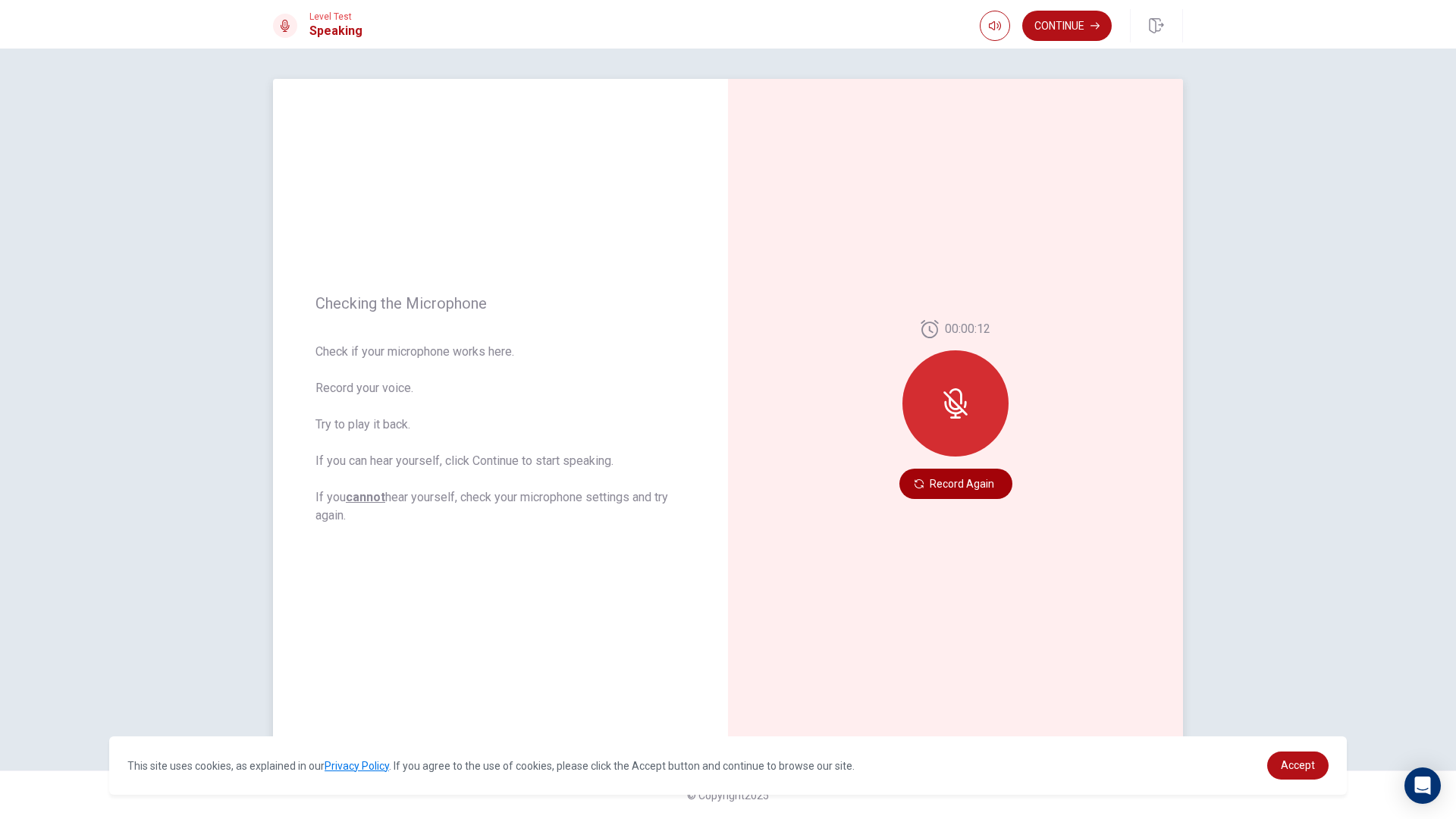
click at [967, 491] on button "Record Again" at bounding box center [956, 484] width 113 height 30
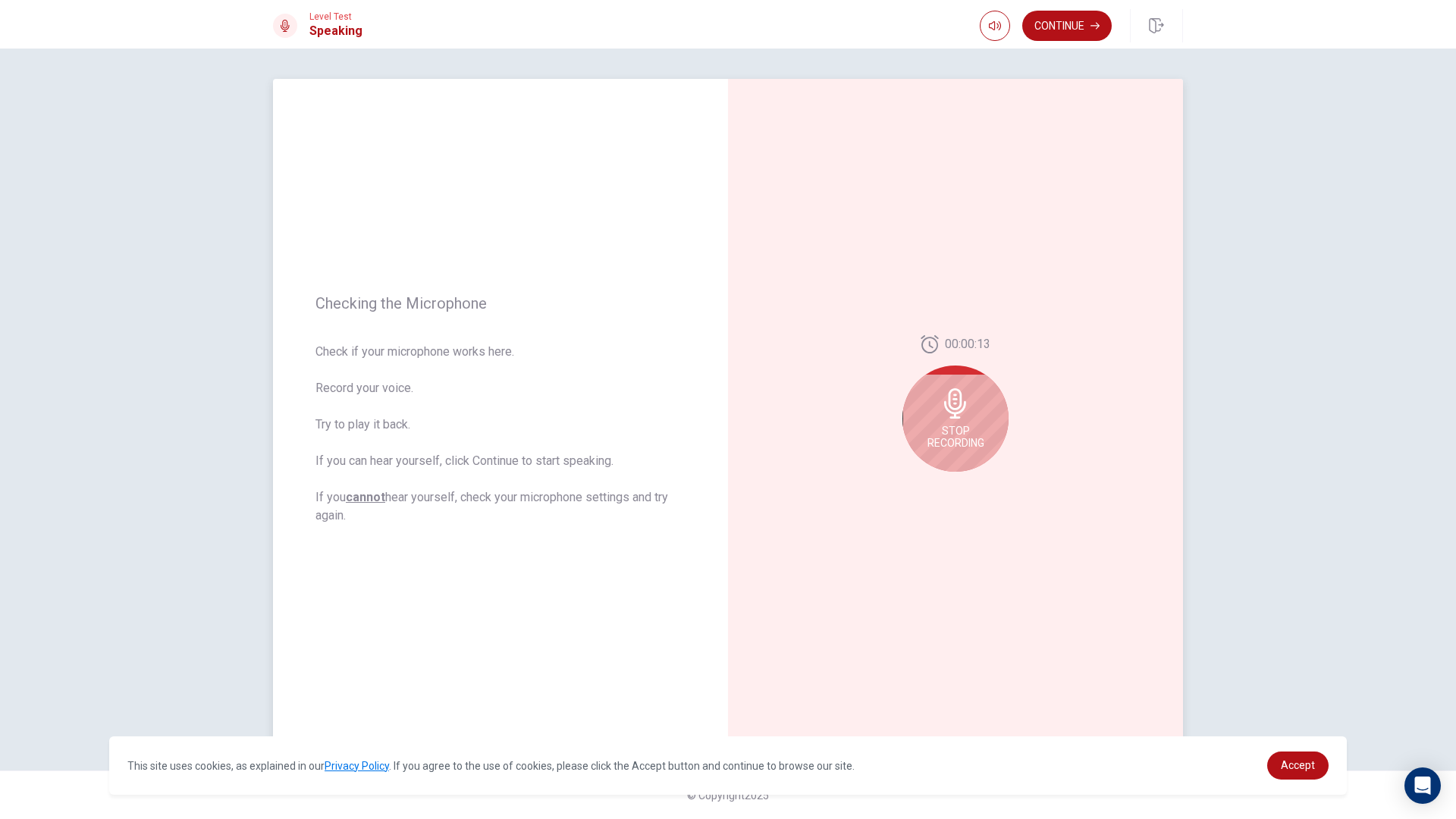
click at [953, 403] on icon at bounding box center [955, 403] width 22 height 30
click at [997, 19] on button "button" at bounding box center [995, 26] width 30 height 30
click at [1060, 28] on button "Continue" at bounding box center [1067, 26] width 90 height 30
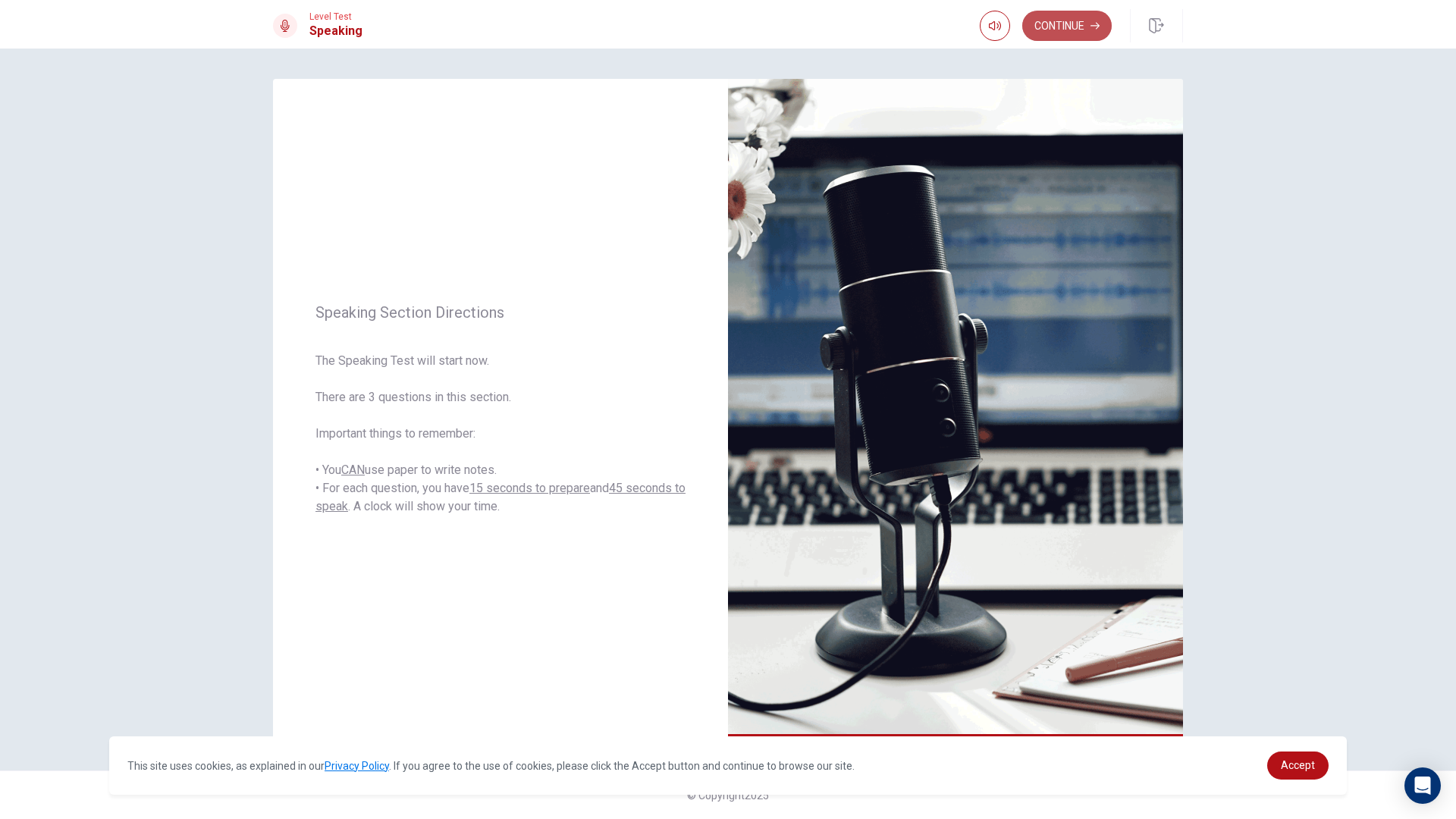
click at [1094, 29] on icon "button" at bounding box center [1095, 26] width 9 height 9
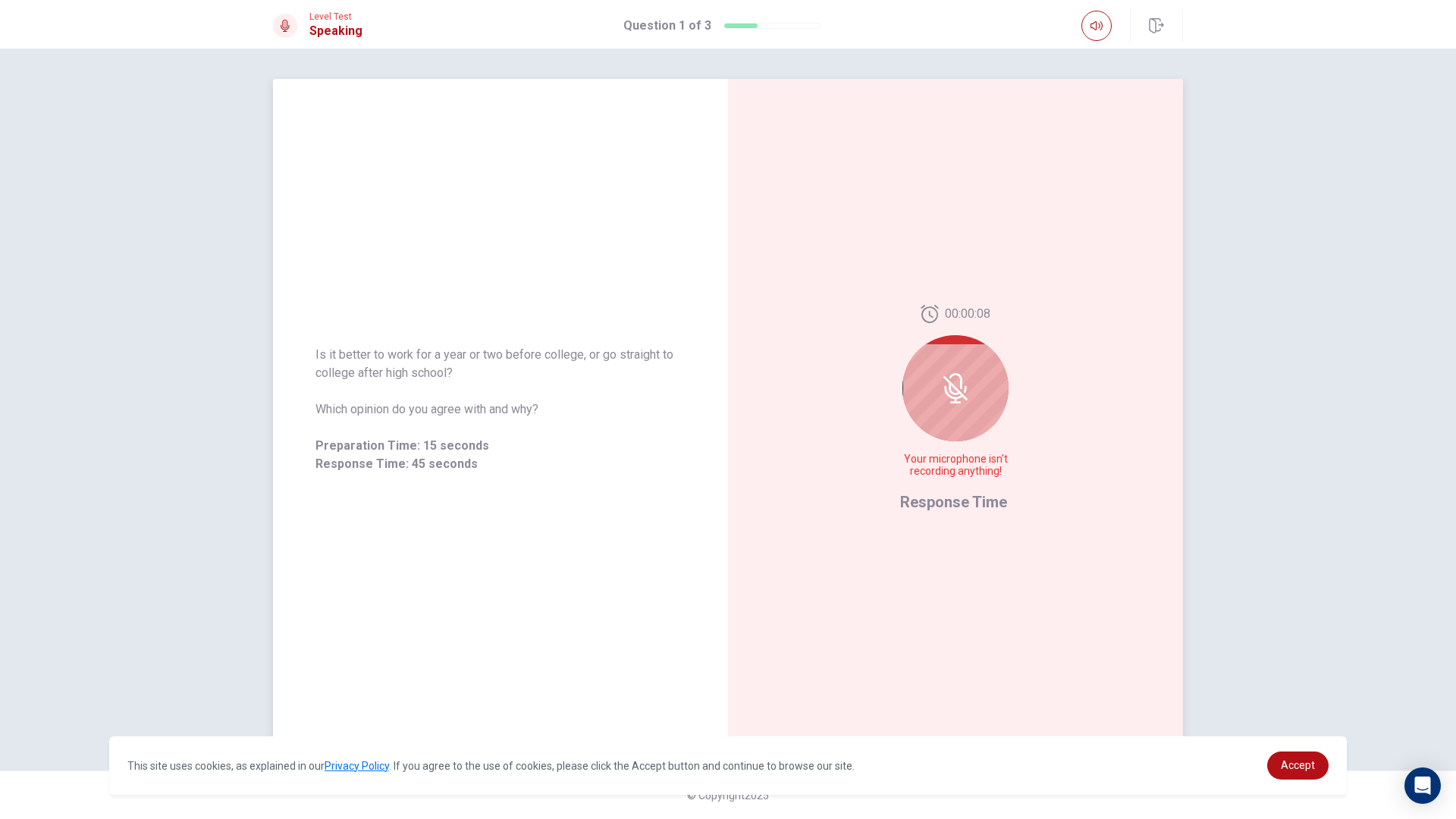
click at [985, 381] on div at bounding box center [955, 388] width 106 height 106
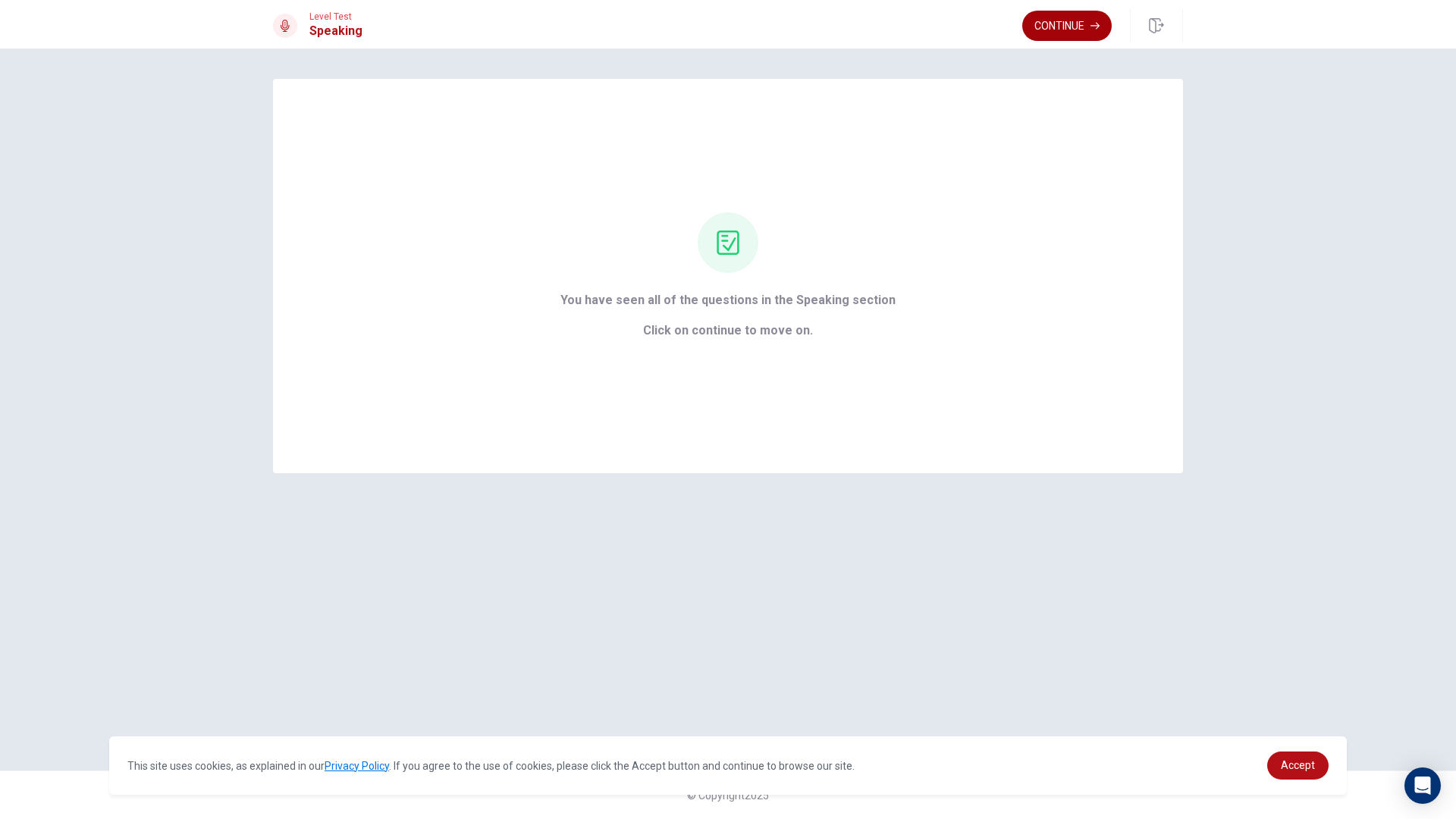
click at [1080, 20] on button "Continue" at bounding box center [1067, 26] width 90 height 30
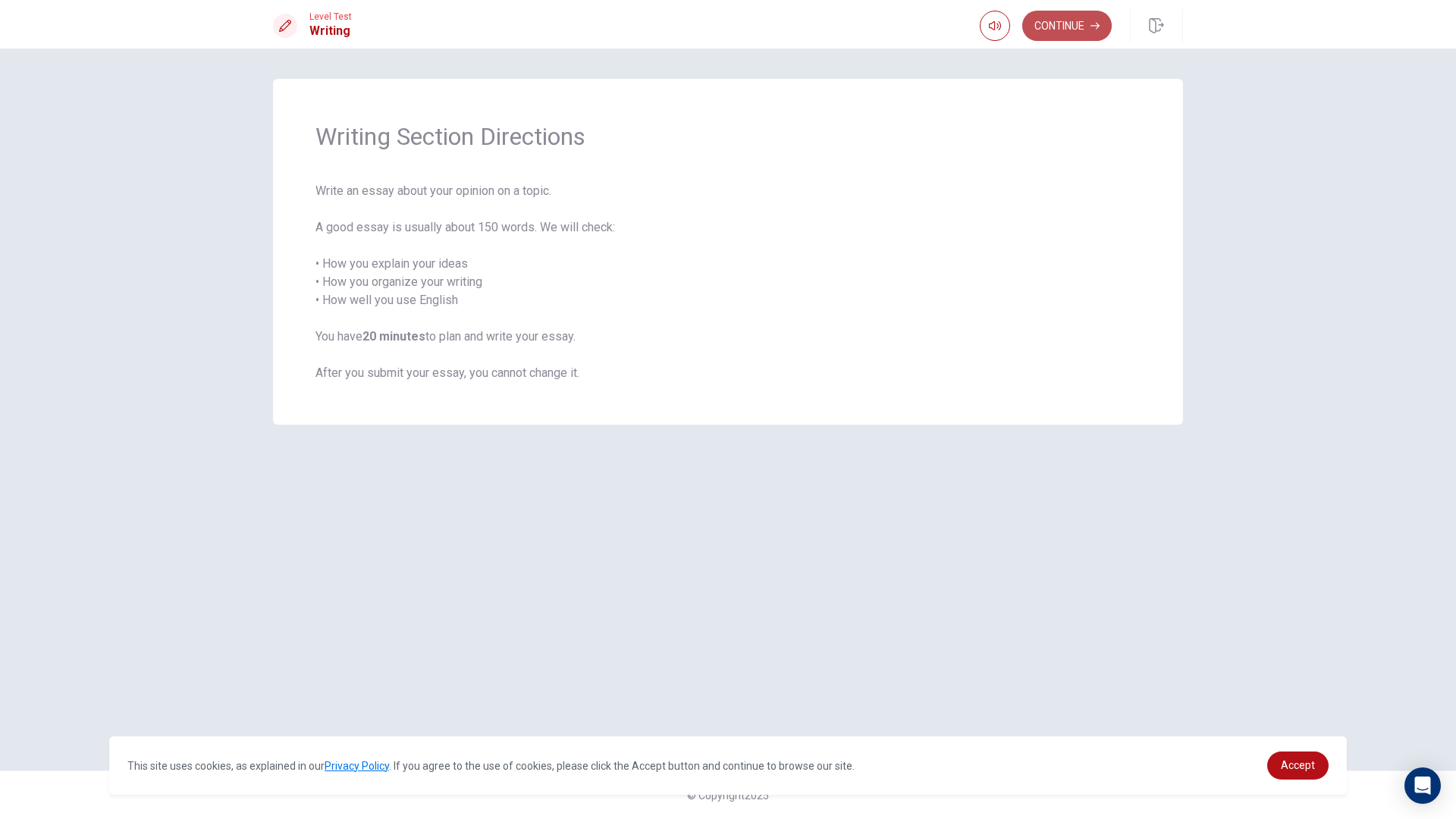
click at [1057, 37] on button "Continue" at bounding box center [1067, 26] width 90 height 30
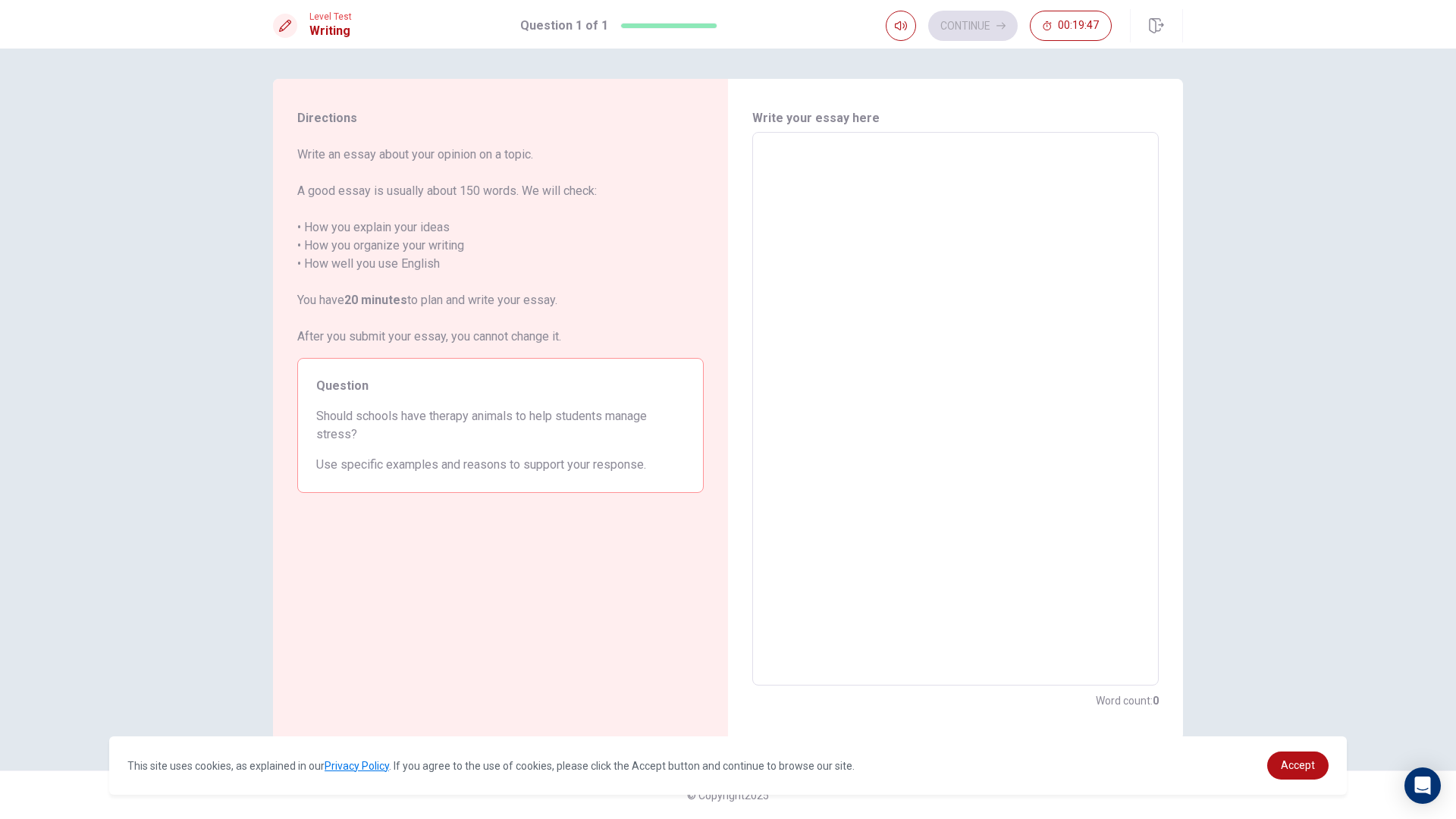
click at [848, 150] on textarea at bounding box center [955, 410] width 385 height 529
type textarea "i"
type textarea "x"
type textarea "I"
type textarea "x"
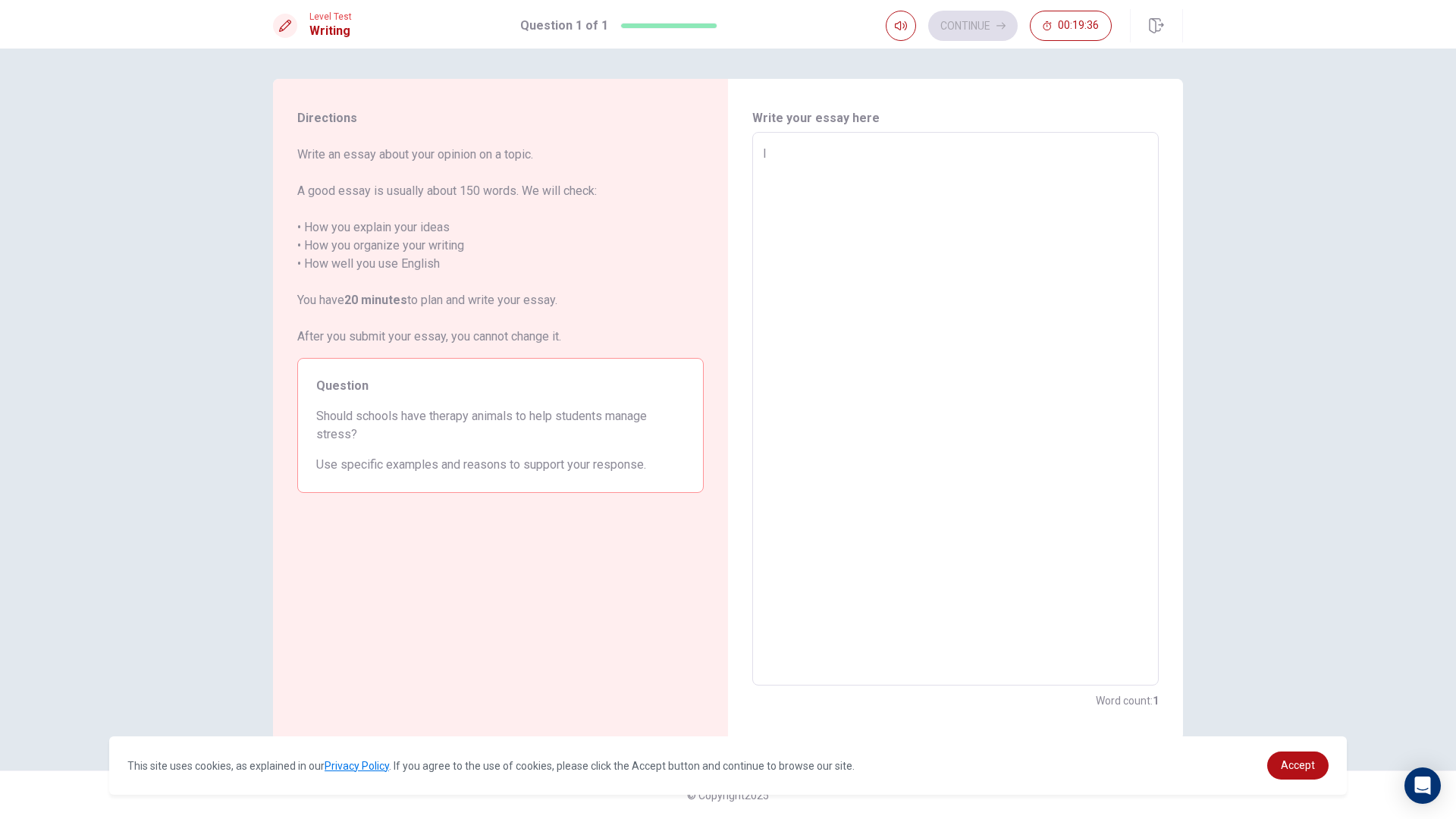
type textarea "In"
type textarea "x"
type textarea "In"
type textarea "x"
type textarea "In m"
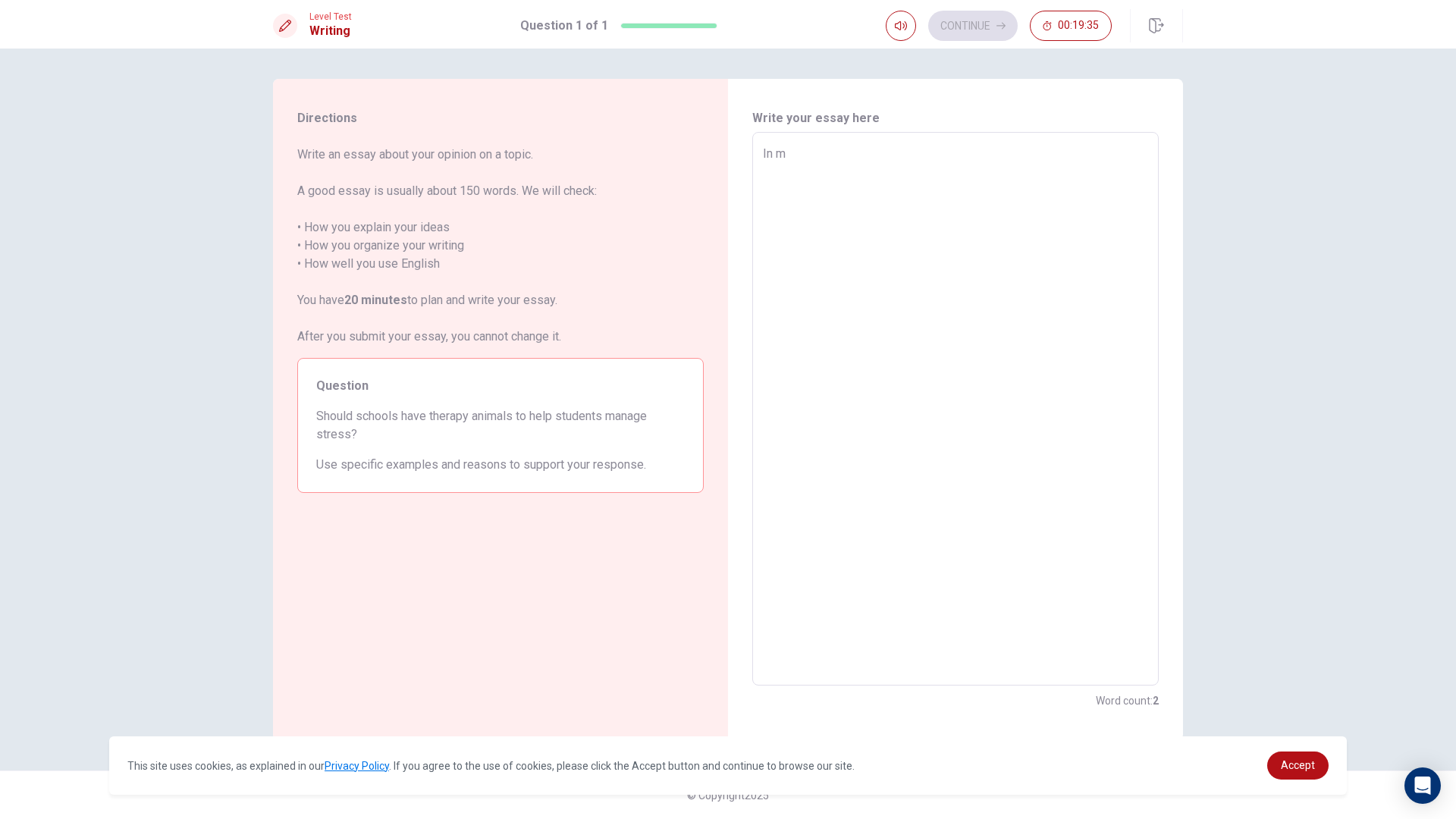
type textarea "x"
type textarea "In mu"
type textarea "x"
type textarea "In m"
type textarea "x"
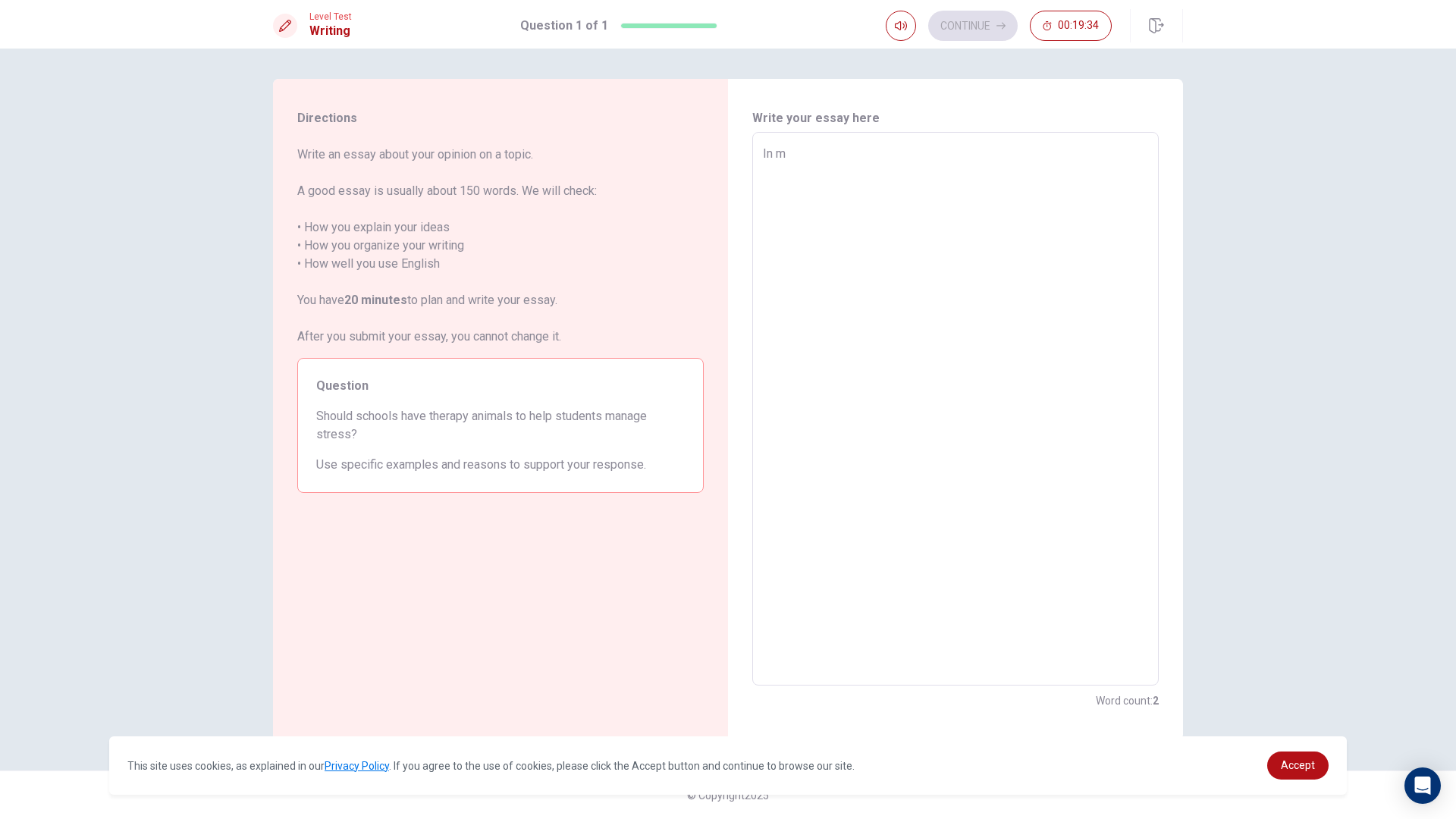
type textarea "In my"
type textarea "x"
type textarea "In my"
type textarea "x"
type textarea "In my o"
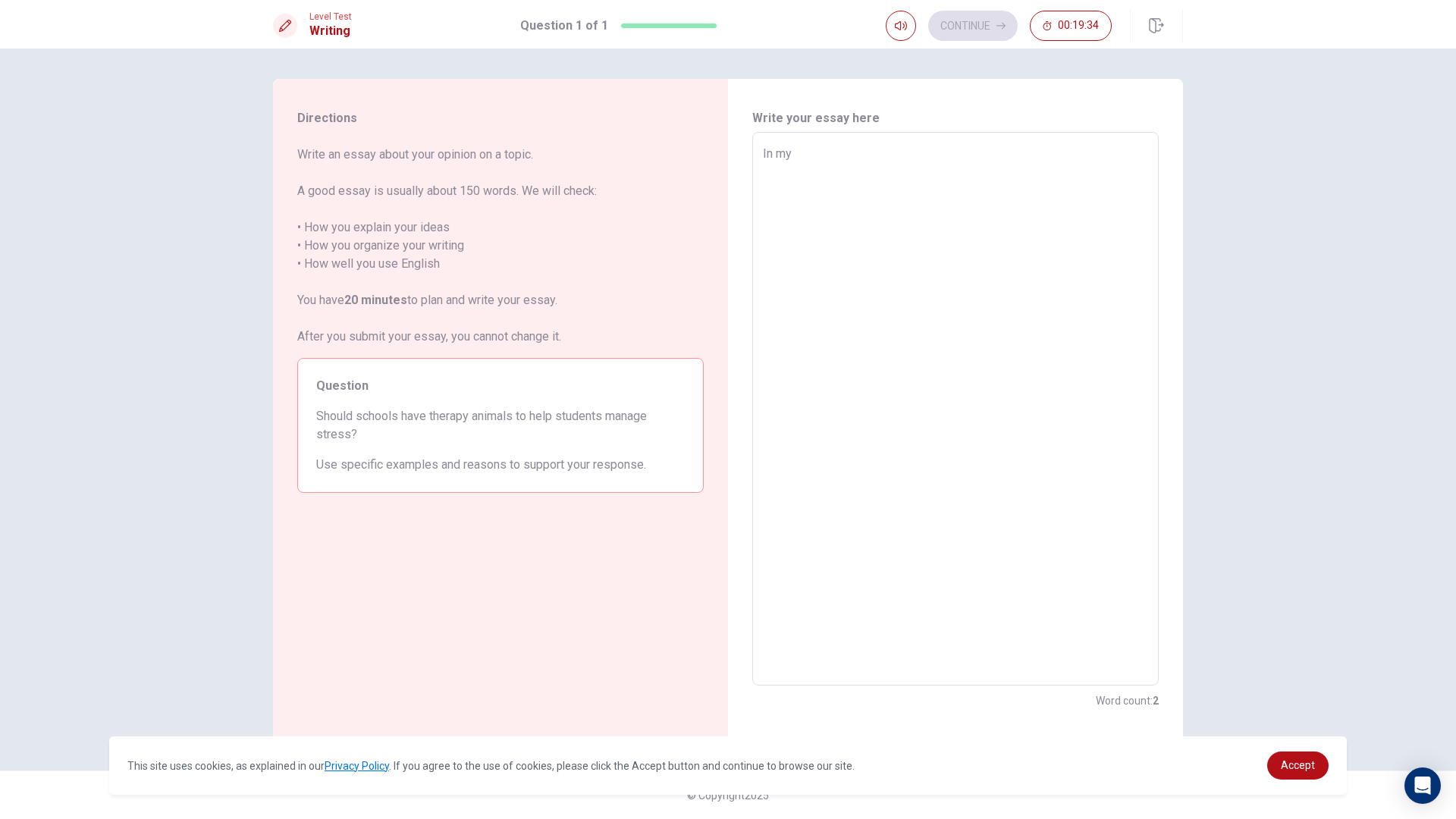
type textarea "x"
type textarea "In my op"
type textarea "x"
type textarea "In my opo"
type textarea "x"
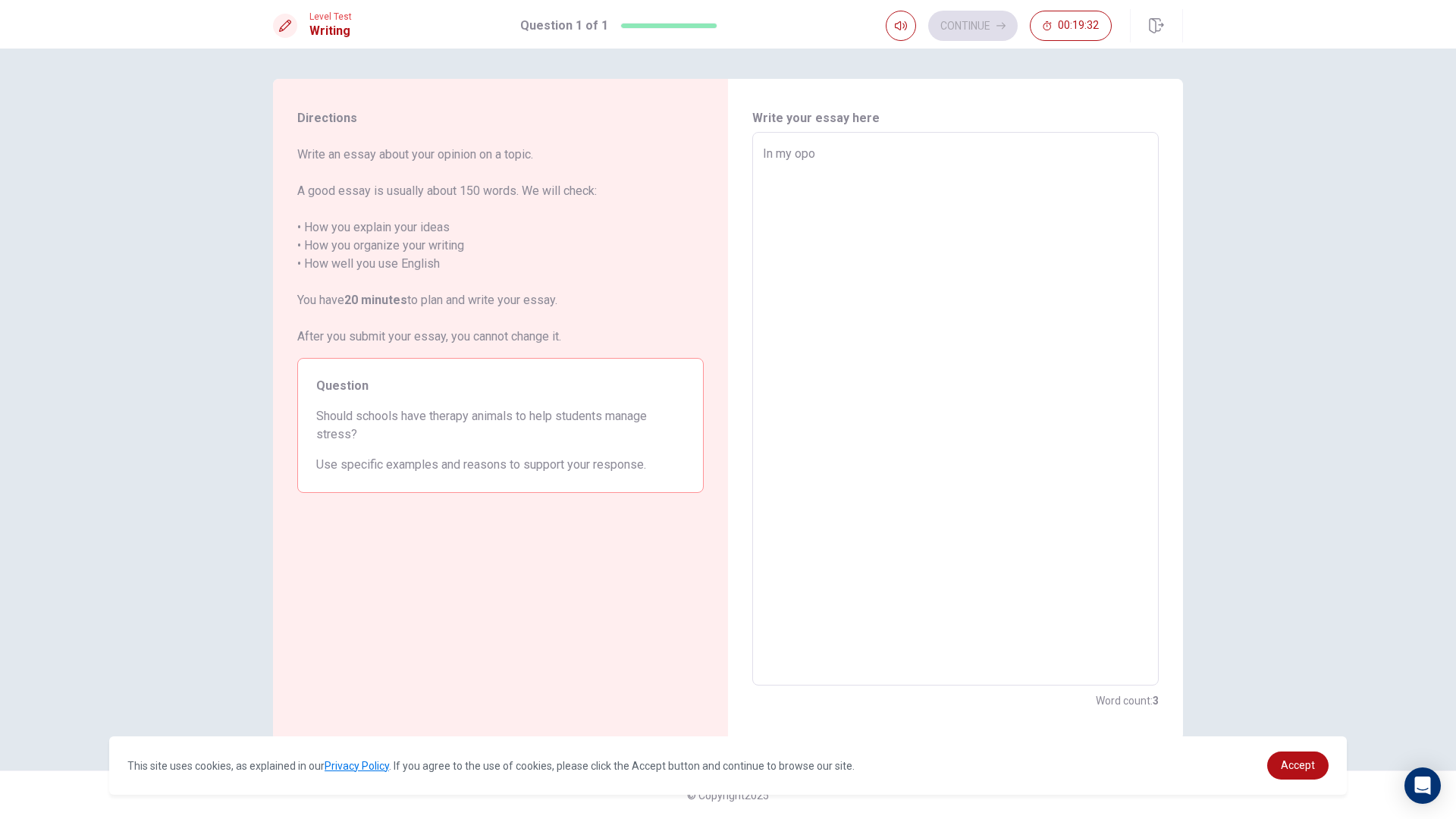
type textarea "In my op"
type textarea "x"
type textarea "In my opi"
type textarea "x"
type textarea "In my opin"
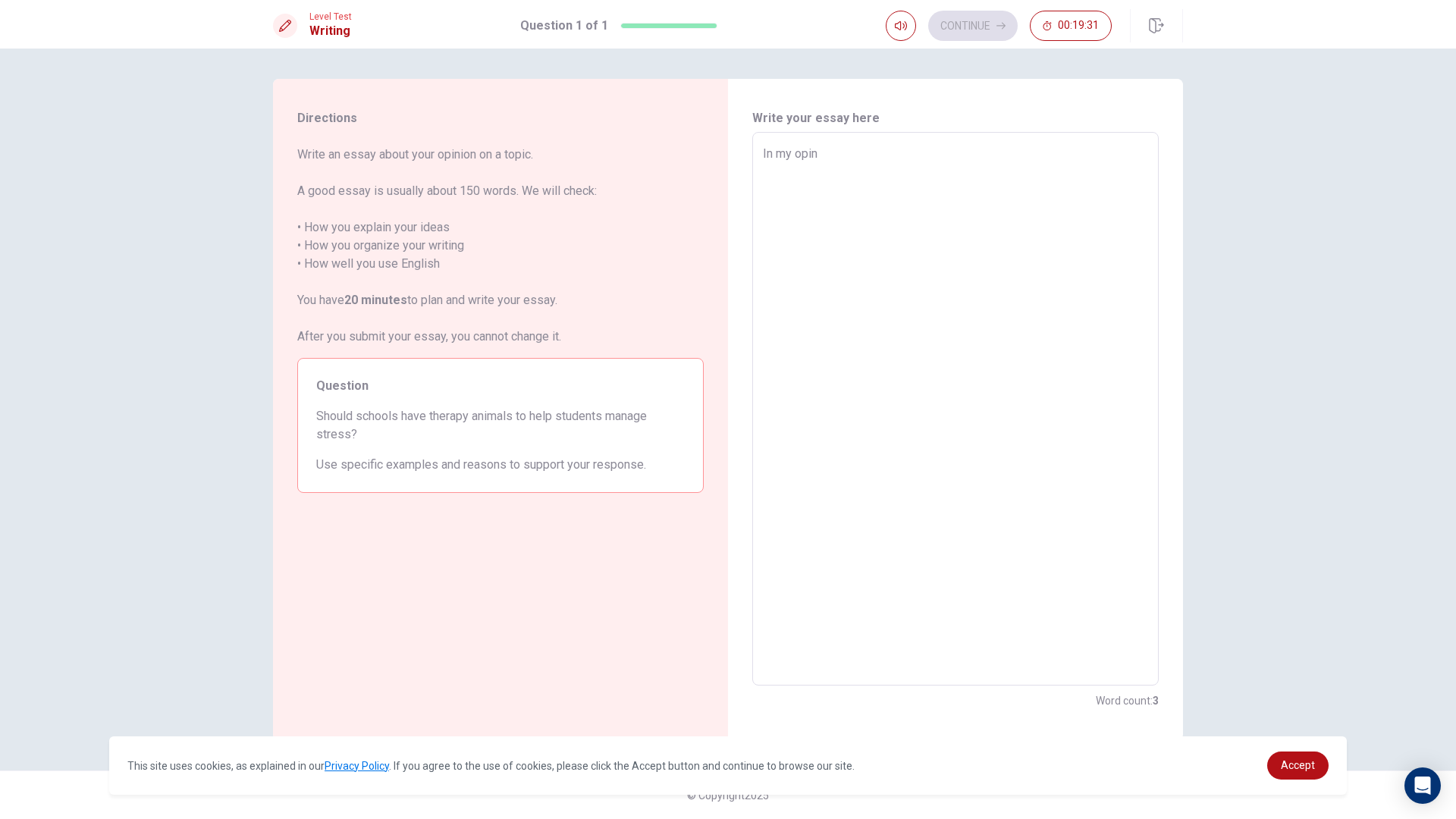
type textarea "x"
type textarea "In my opini"
type textarea "x"
type textarea "In my opinio"
type textarea "x"
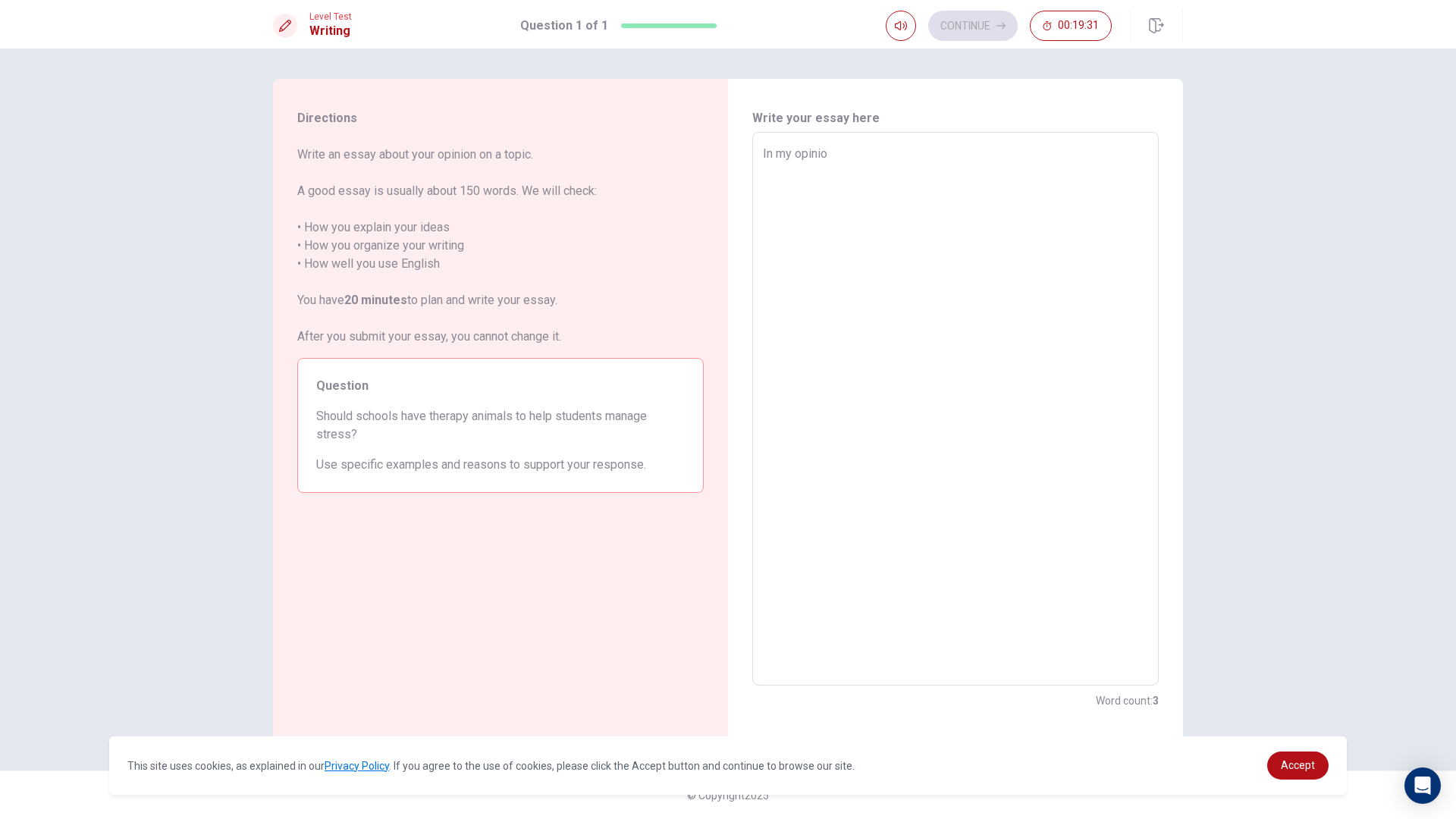
type textarea "In my opinion"
type textarea "x"
type textarea "In my opinion"
type textarea "x"
type textarea "In my opinion ,"
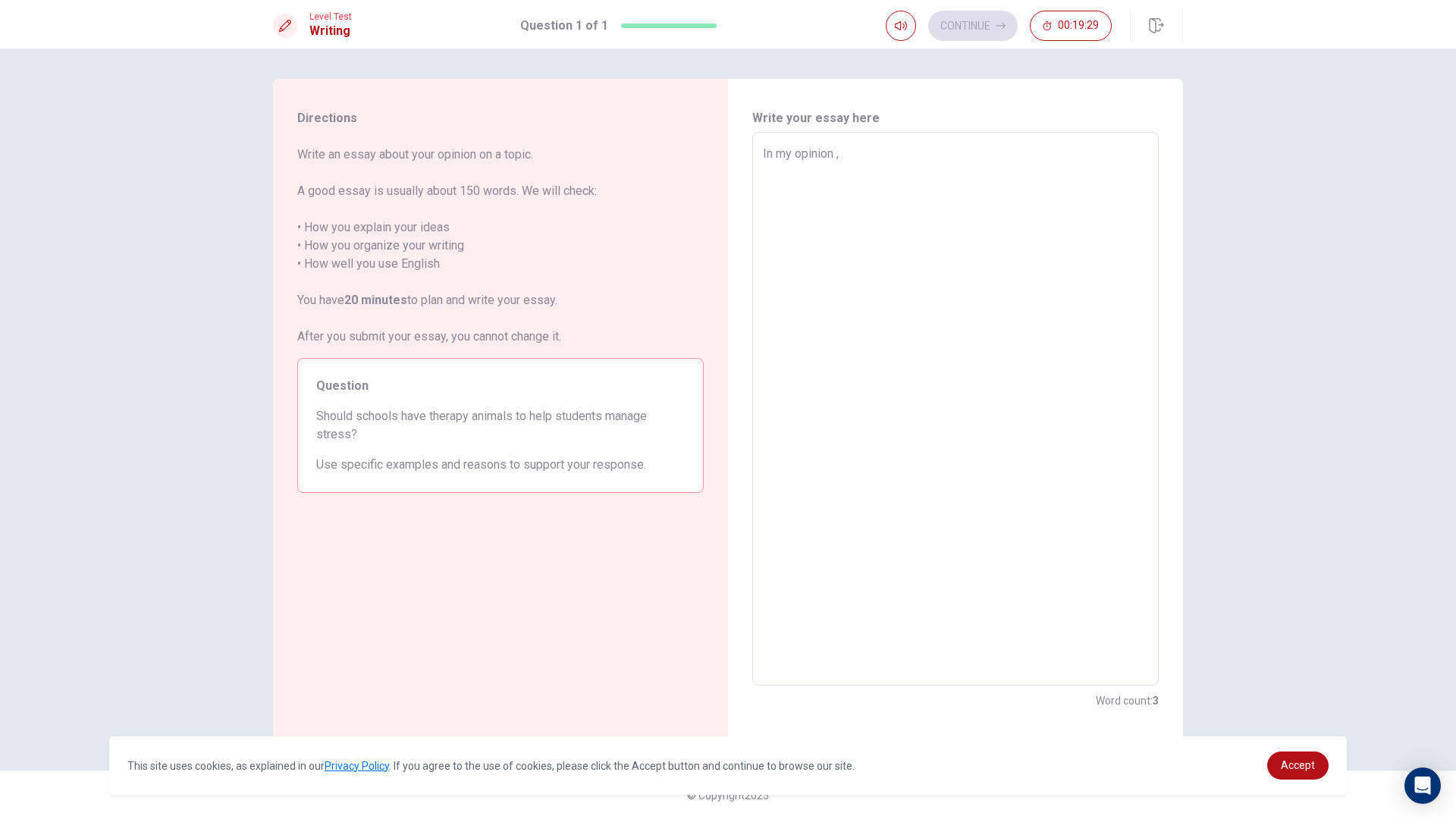
type textarea "x"
type textarea "In my opinion ,"
type textarea "x"
type textarea "In my opinion , s"
type textarea "x"
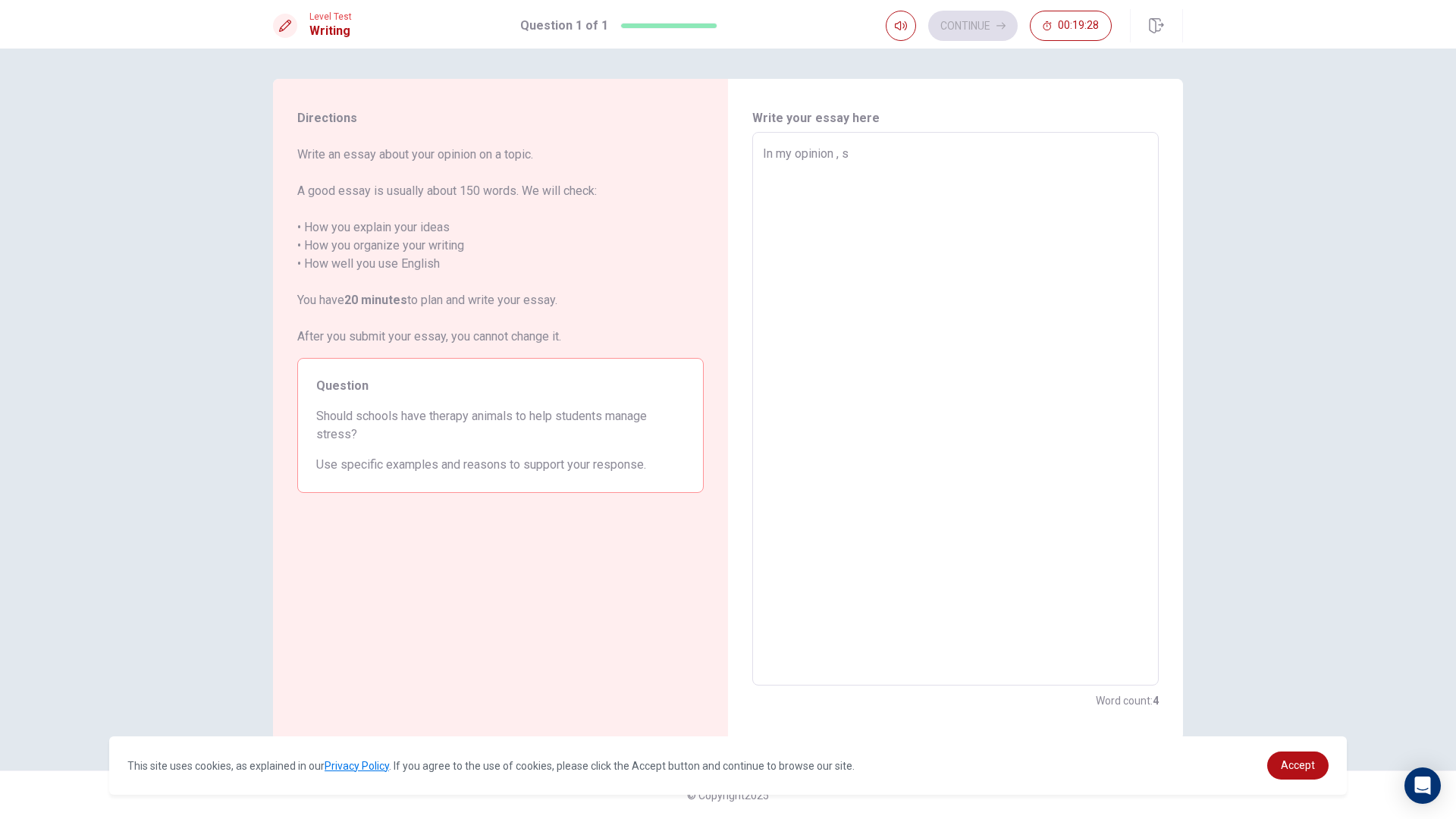
type textarea "In my opinion , sc"
type textarea "x"
type textarea "In my opinion , sch"
type textarea "x"
type textarea "In my opinion , schu"
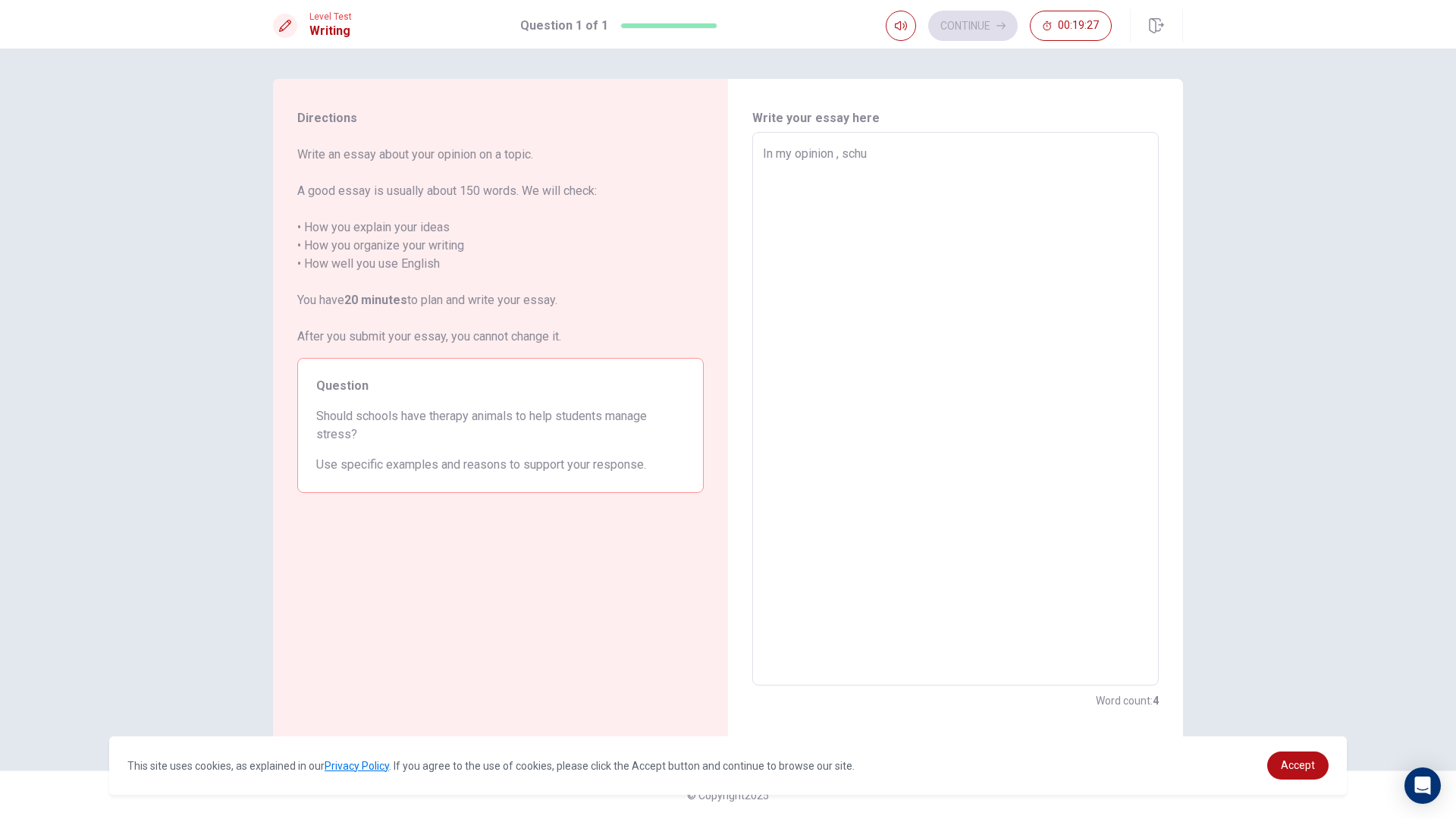
type textarea "x"
type textarea "In my opinion , [PERSON_NAME]"
type textarea "x"
type textarea "In my opinion , [PERSON_NAME]"
type textarea "x"
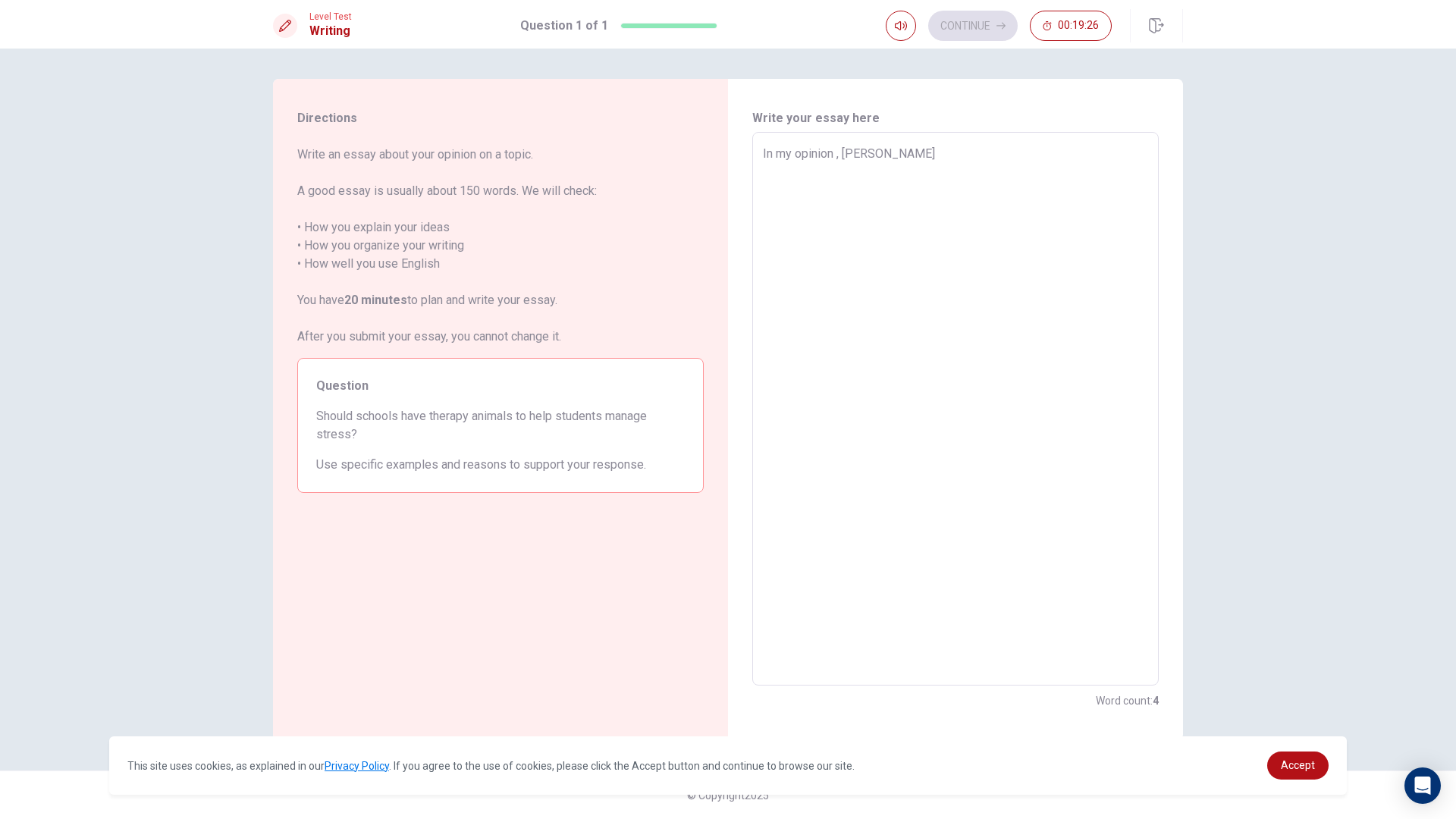
type textarea "In my opinion , [PERSON_NAME]"
type textarea "x"
type textarea "In my opinion , schu"
type textarea "x"
type textarea "In my opinion , schuo"
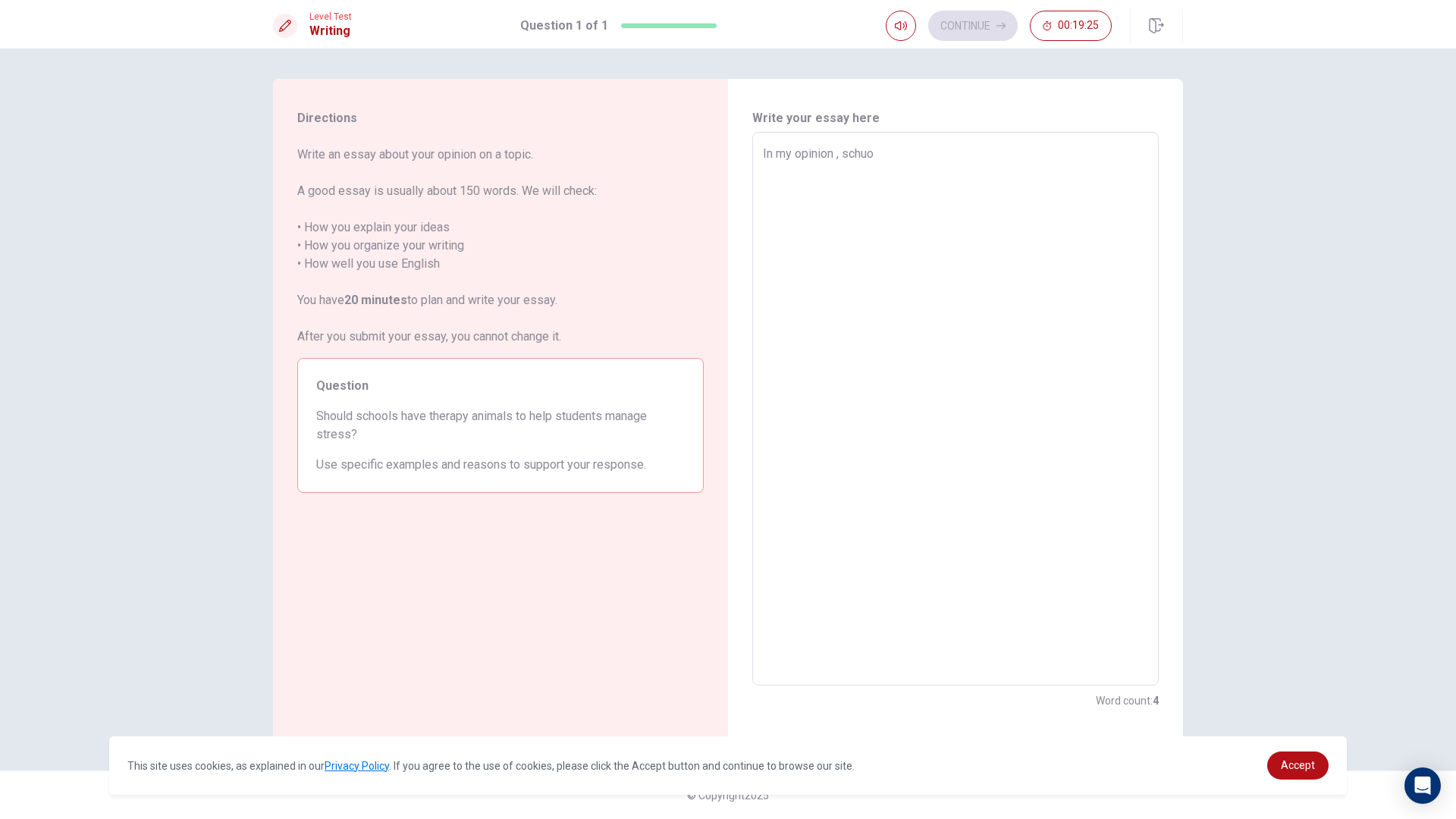
type textarea "x"
type textarea "In my opinion , schuoo"
type textarea "x"
type textarea "In my opinion , schuo"
type textarea "x"
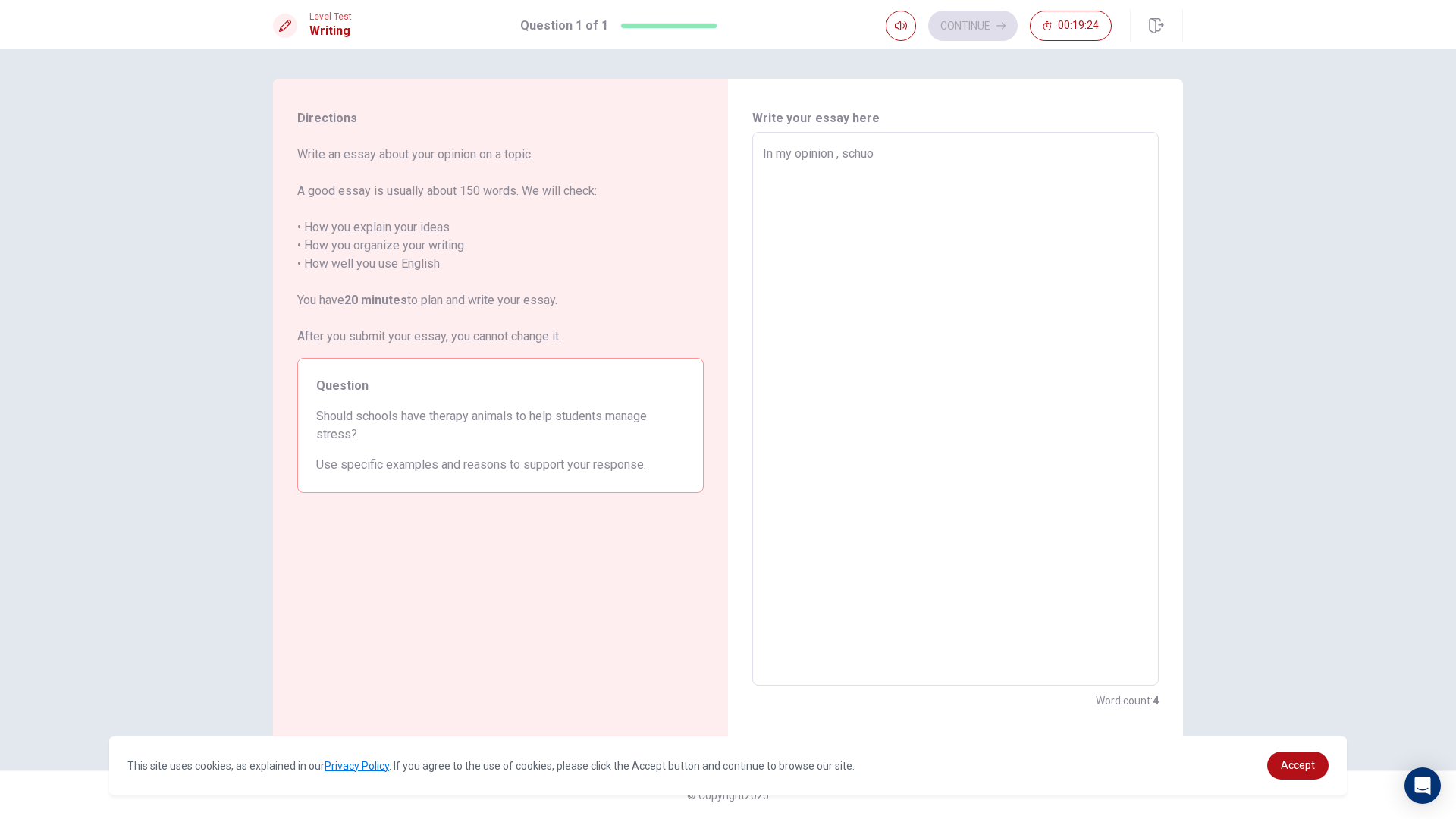
type textarea "In my opinion , schu"
type textarea "x"
type textarea "In my opinion , sch"
type textarea "x"
type textarea "In my opinion , scho"
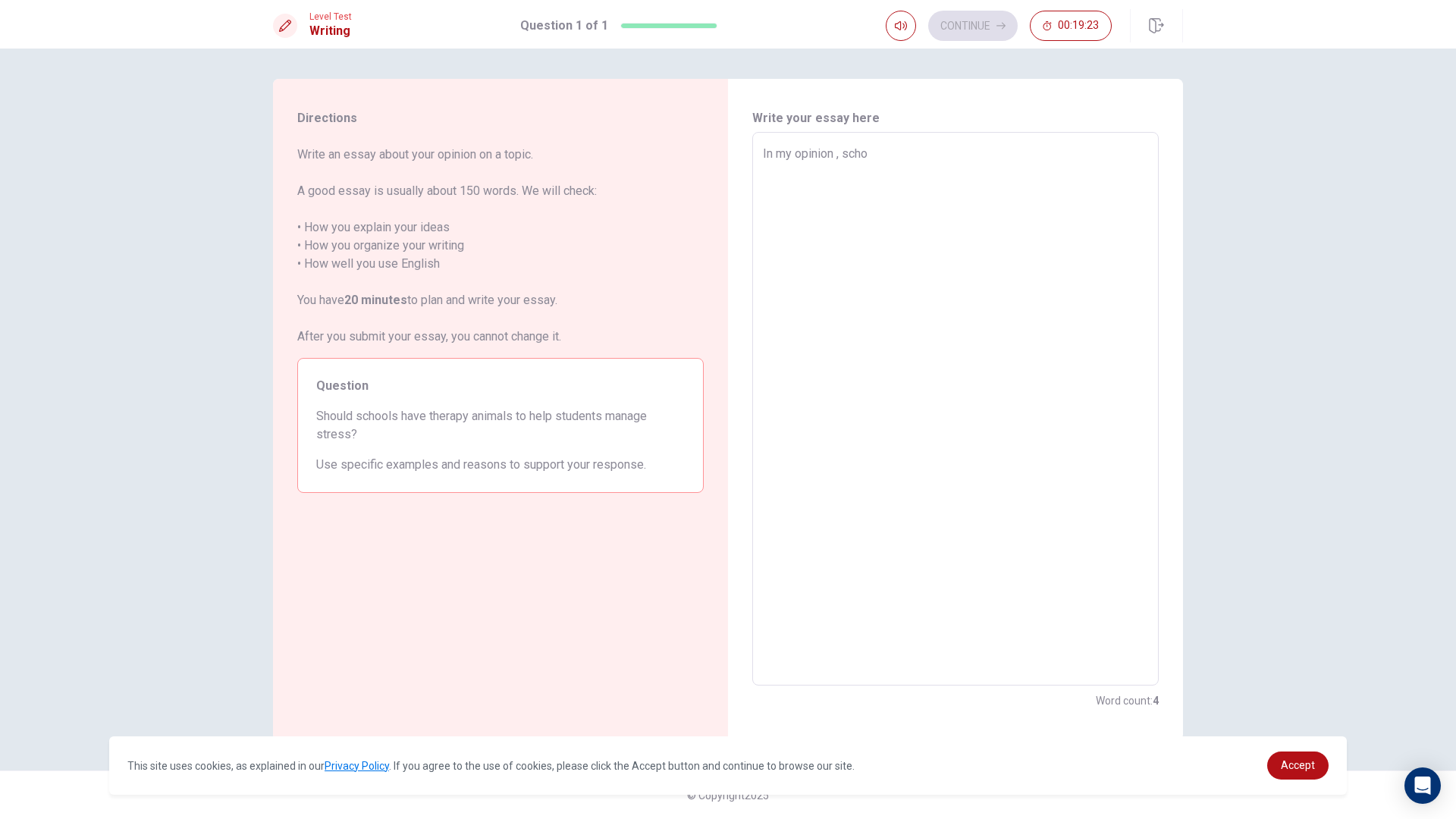
type textarea "x"
type textarea "In my opinion , schoo"
type textarea "x"
type textarea "In my opinion , school"
type textarea "x"
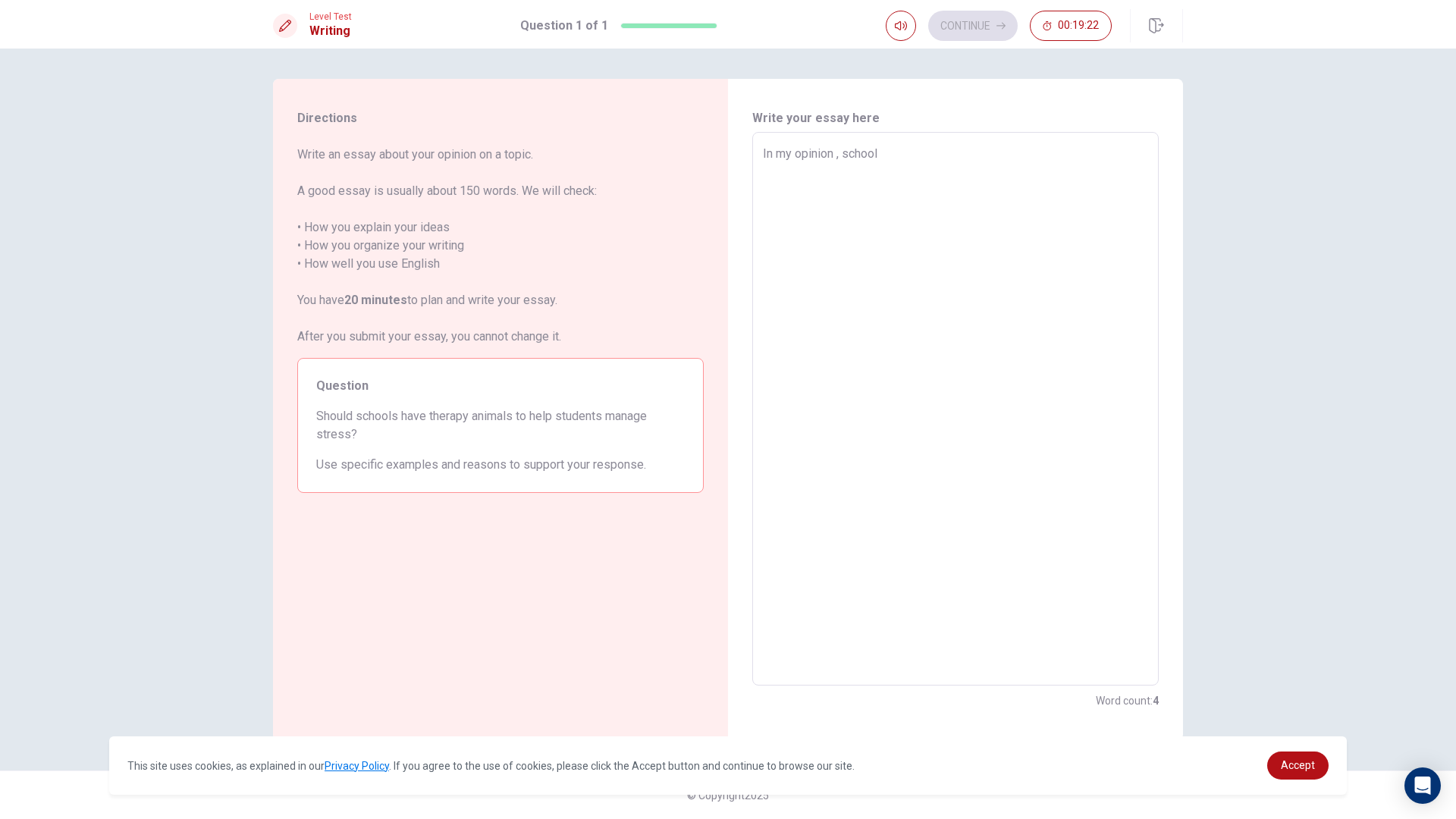
type textarea "In my opinion , school"
type textarea "x"
type textarea "In my opinion , school s"
type textarea "x"
type textarea "In my opinion , school sh"
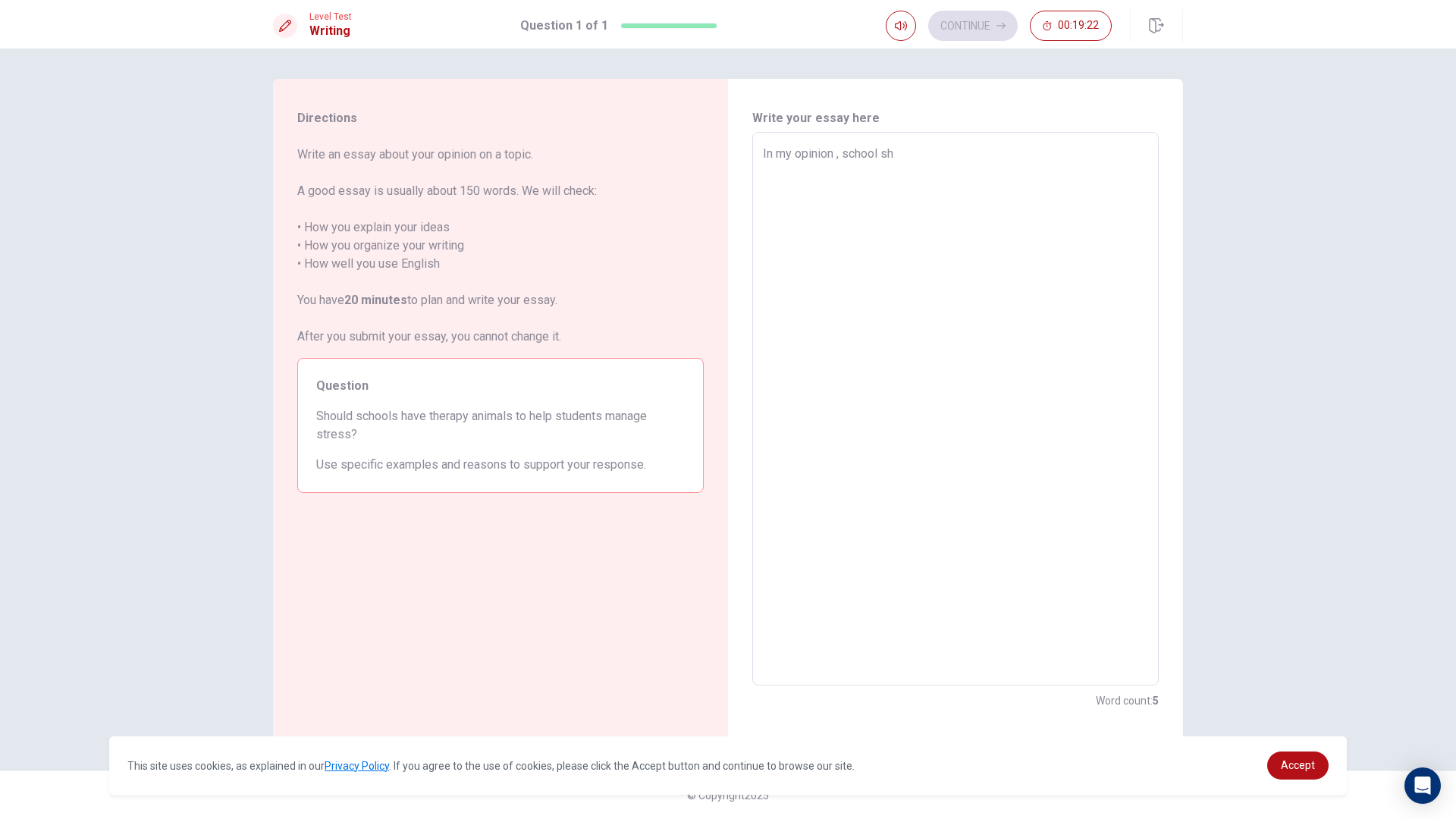
type textarea "x"
type textarea "In my opinion , school sho"
type textarea "x"
type textarea "In my opinion , school shou"
type textarea "x"
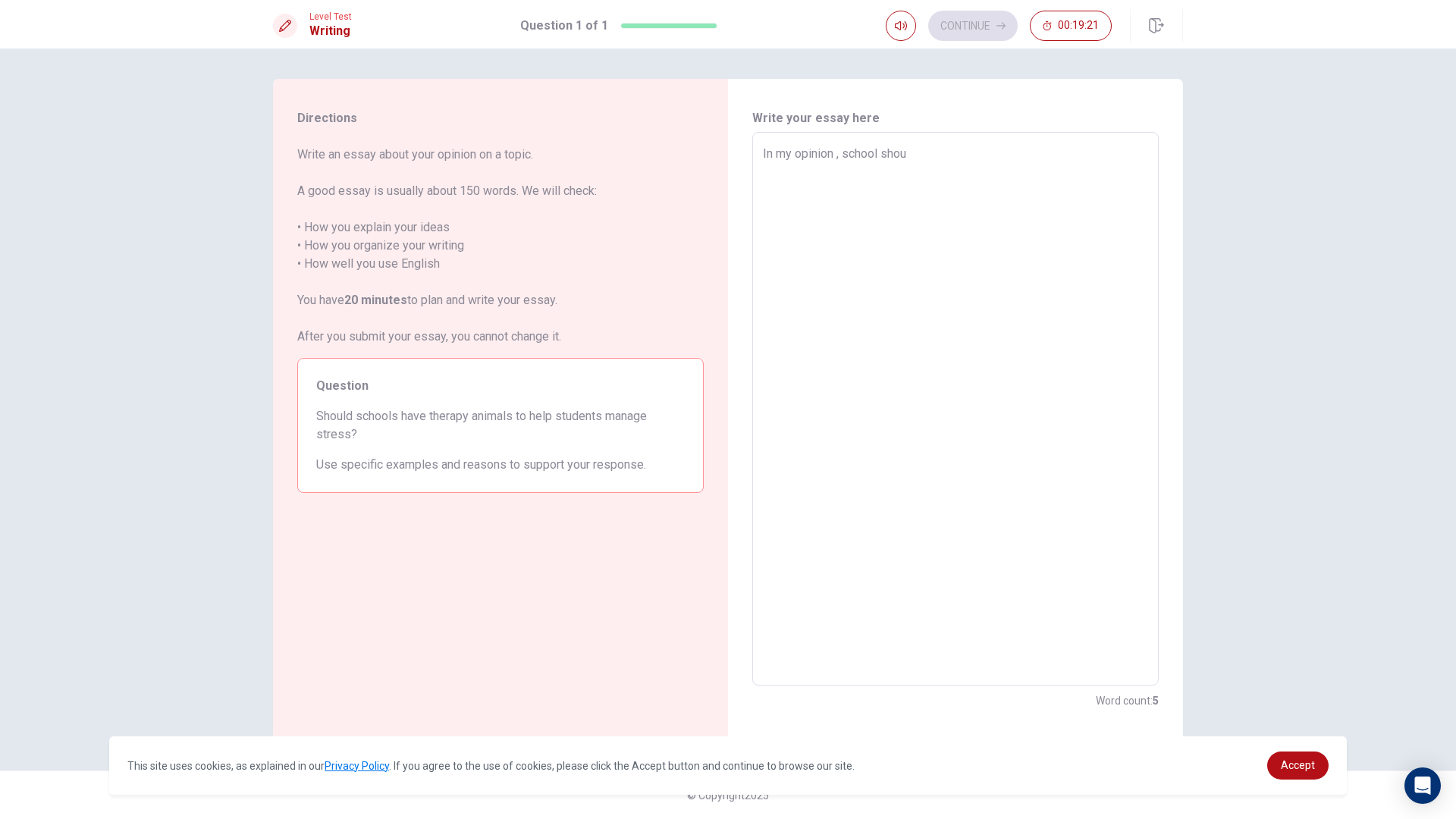
type textarea "In my opinion , school shoul"
type textarea "x"
type textarea "In my opinion , school should"
type textarea "x"
type textarea "In my opinion , school should"
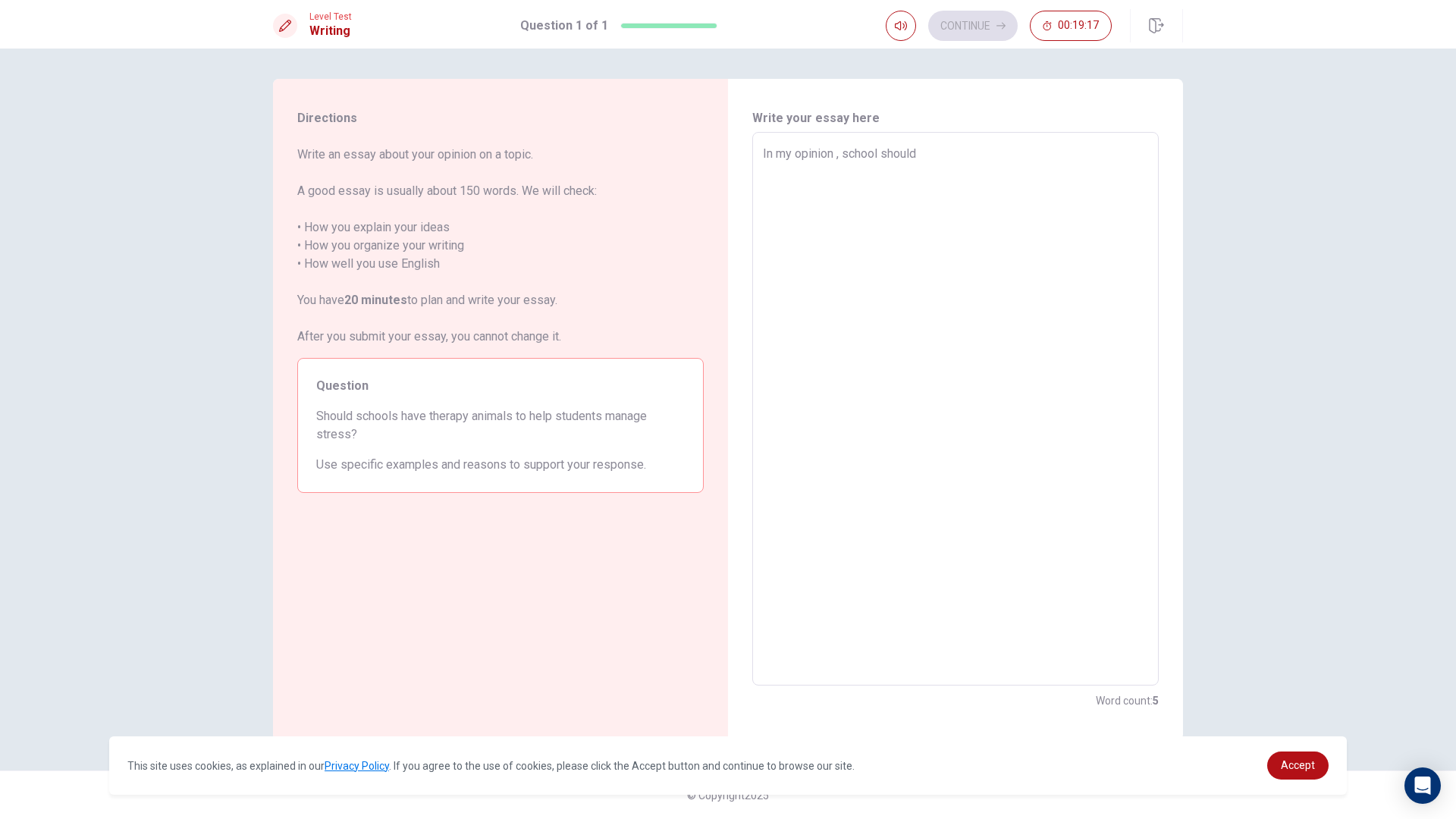
type textarea "x"
type textarea "In my opinion , school should h"
type textarea "x"
type textarea "In my opinion , school should ha"
type textarea "x"
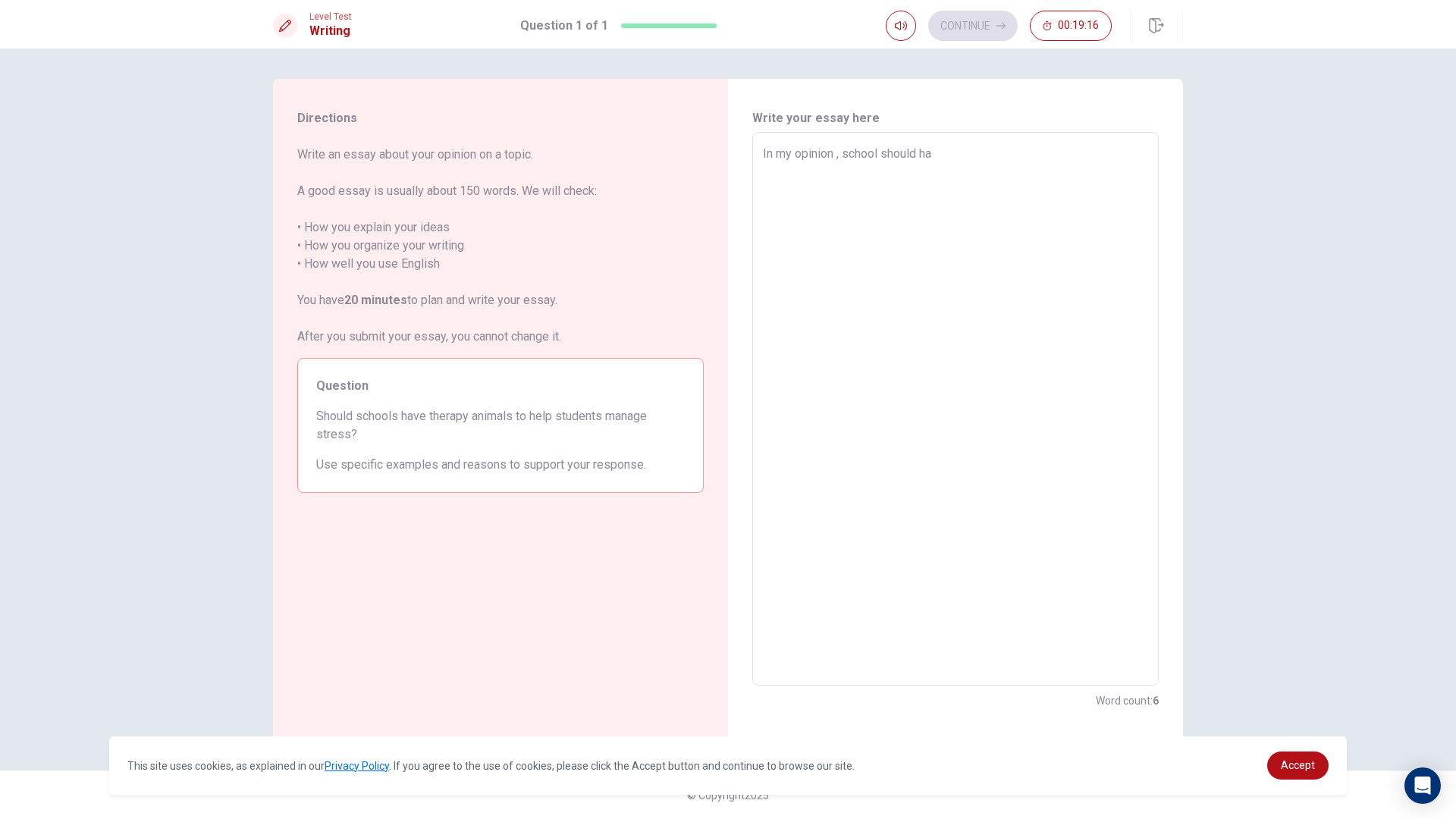
type textarea "In my opinion , school should hav"
type textarea "x"
type textarea "In my opinion , school should have"
type textarea "x"
type textarea "In my opinion , school should have"
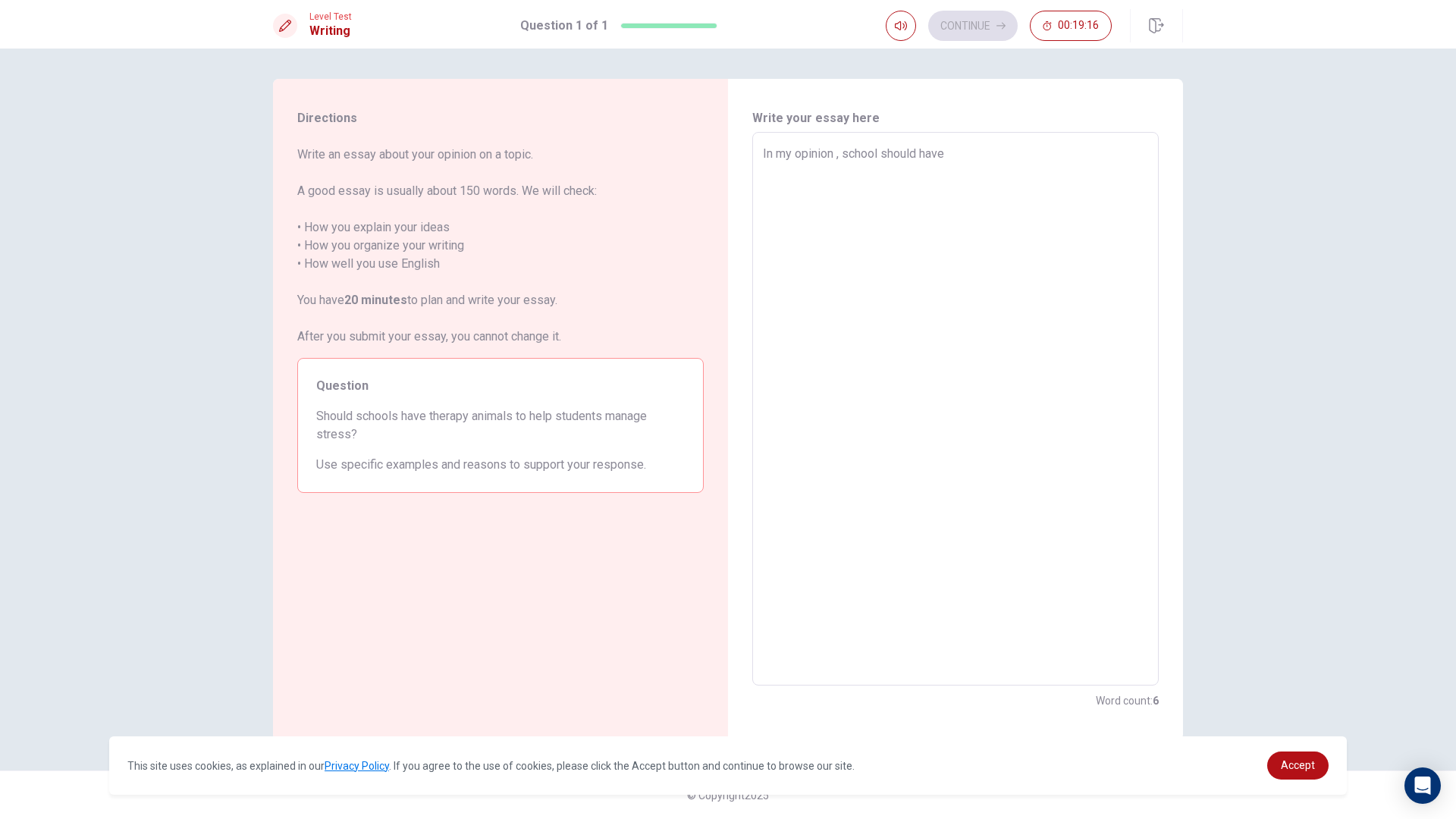
type textarea "x"
type textarea "In my opinion , school should have t"
type textarea "x"
type textarea "In my opinion , school should have th"
type textarea "x"
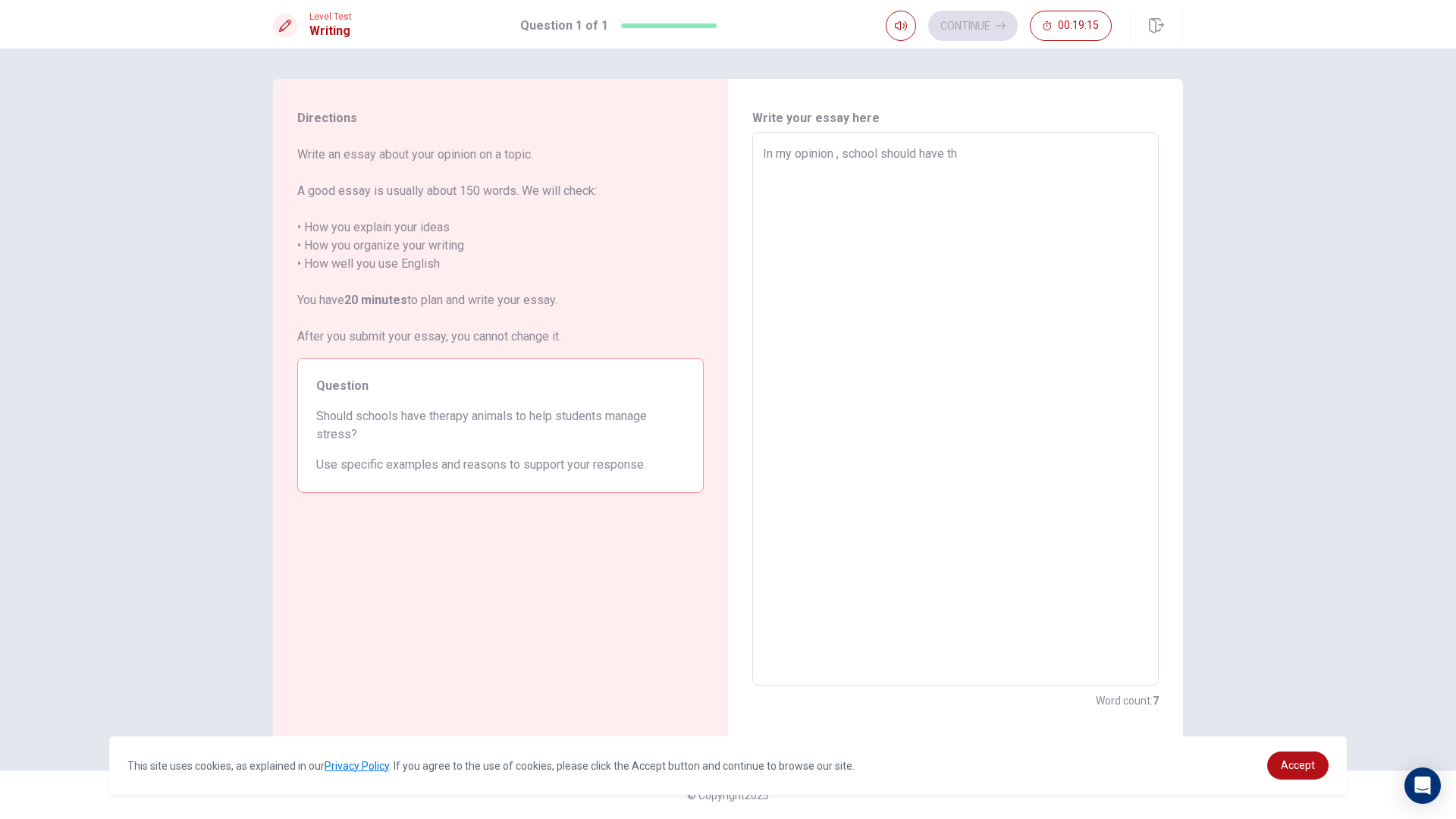
type textarea "In my opinion , school should have the"
type textarea "x"
type textarea "In my opinion , school should have ther"
type textarea "x"
type textarea "In my opinion , school should have thera"
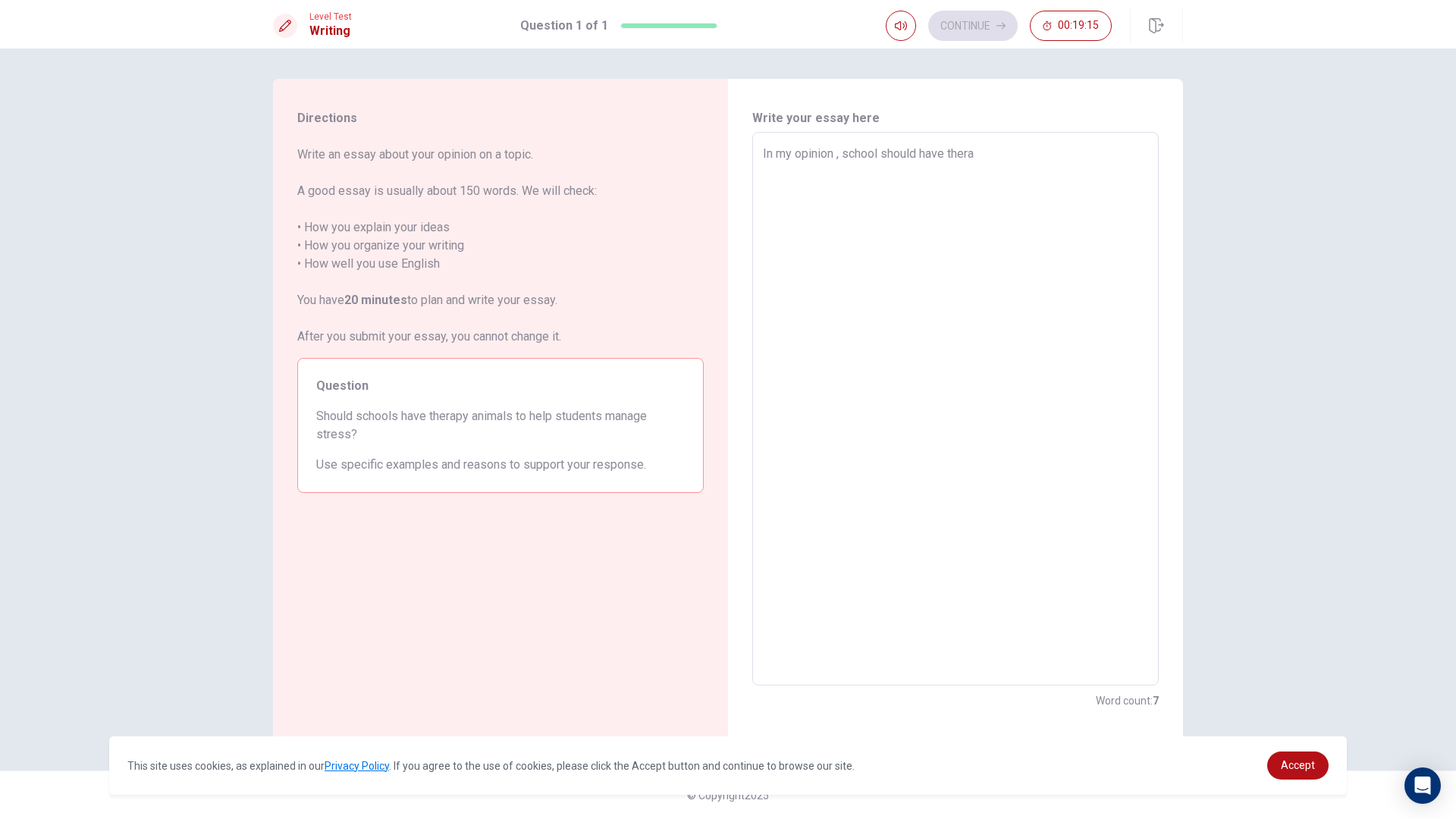
type textarea "x"
type textarea "In my opinion , school should have therap"
type textarea "x"
type textarea "In my opinion , school should have therapy"
type textarea "x"
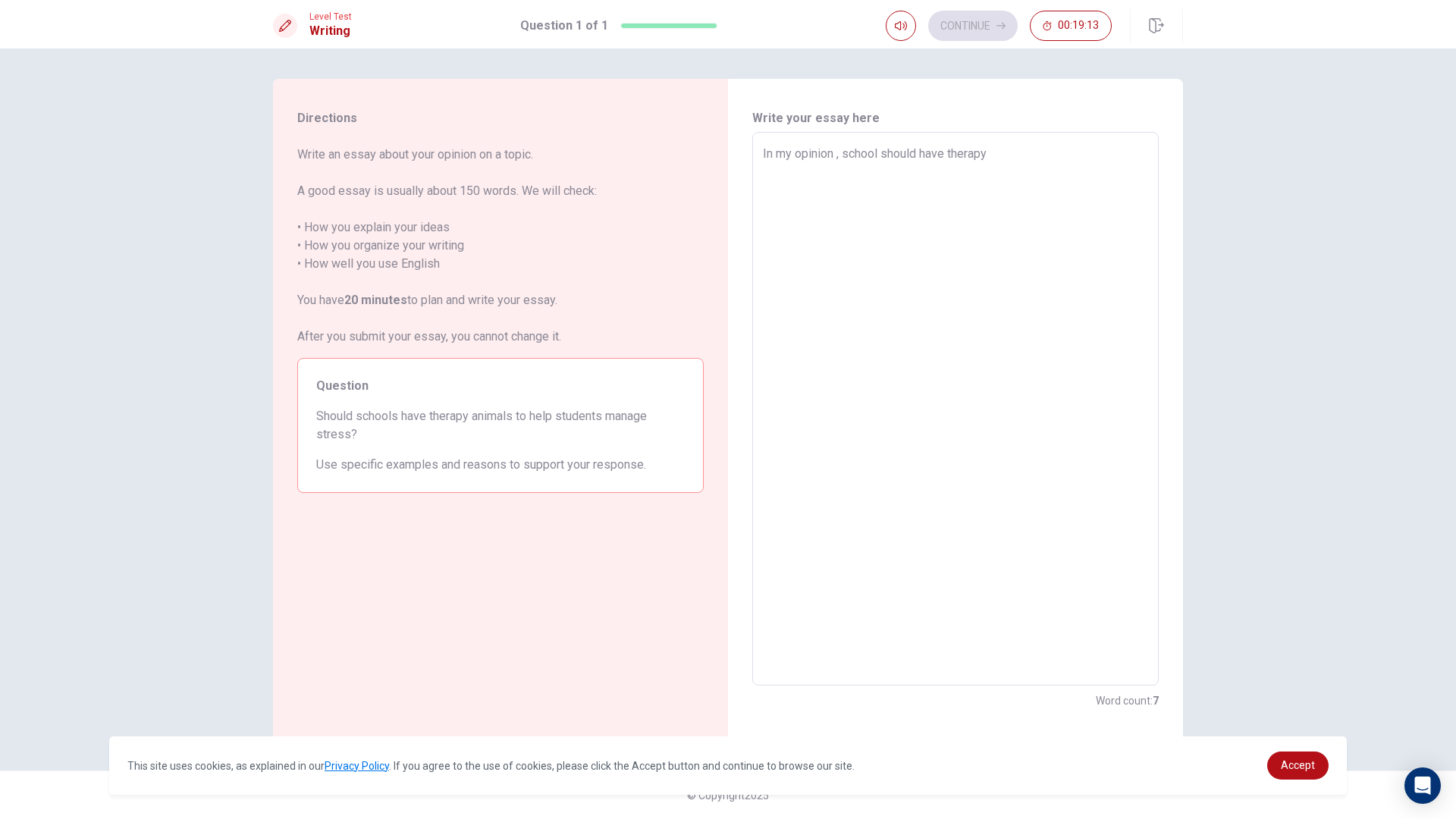
type textarea "In my opinion , school should have therapy"
type textarea "x"
type textarea "In my opinion , school should have therapy a"
type textarea "x"
type textarea "In my opinion , school should have therapy an"
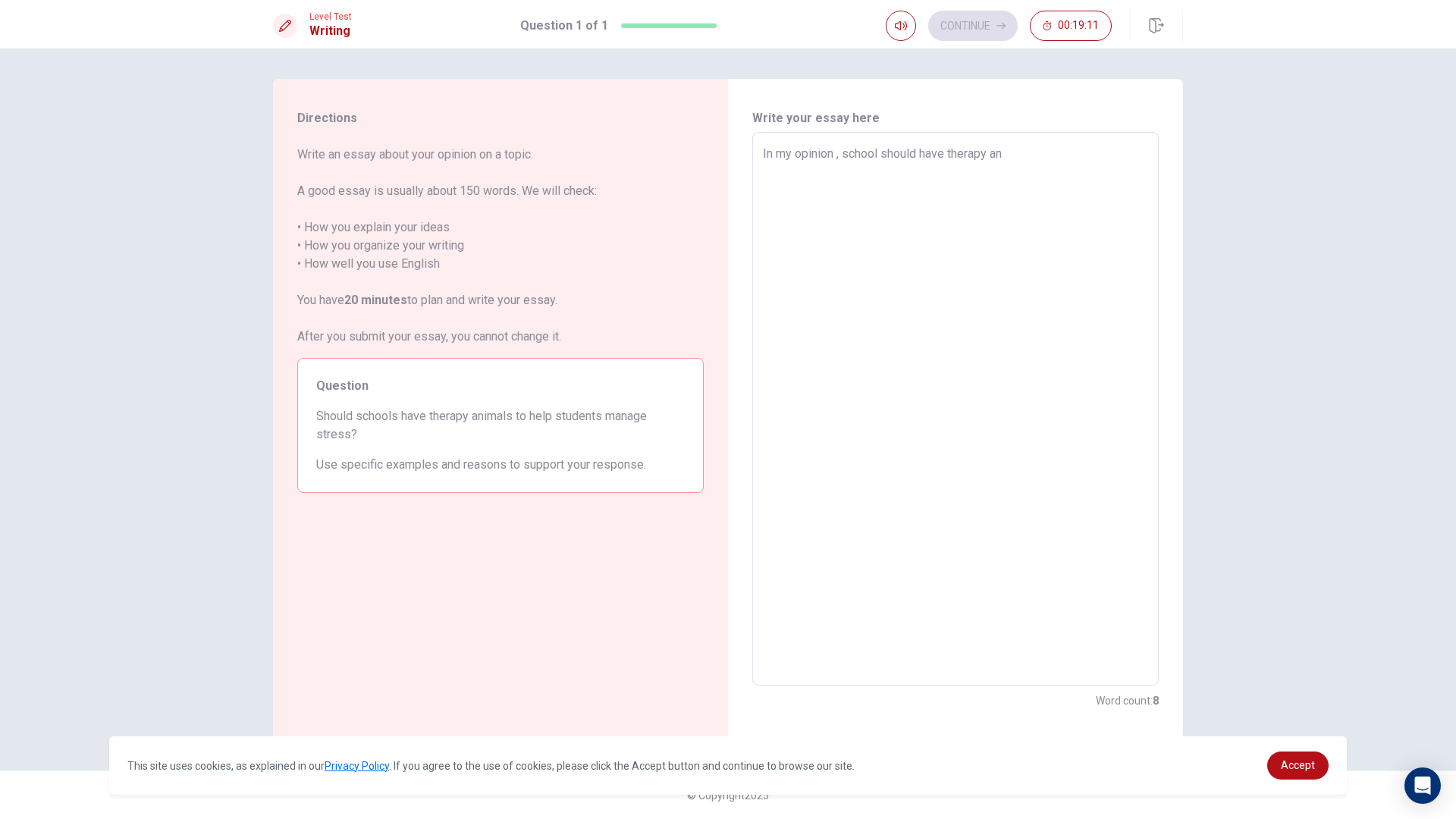
type textarea "x"
type textarea "In my opinion , school should have therapy anm"
type textarea "x"
type textarea "In my opinion , school should have therapy an"
type textarea "x"
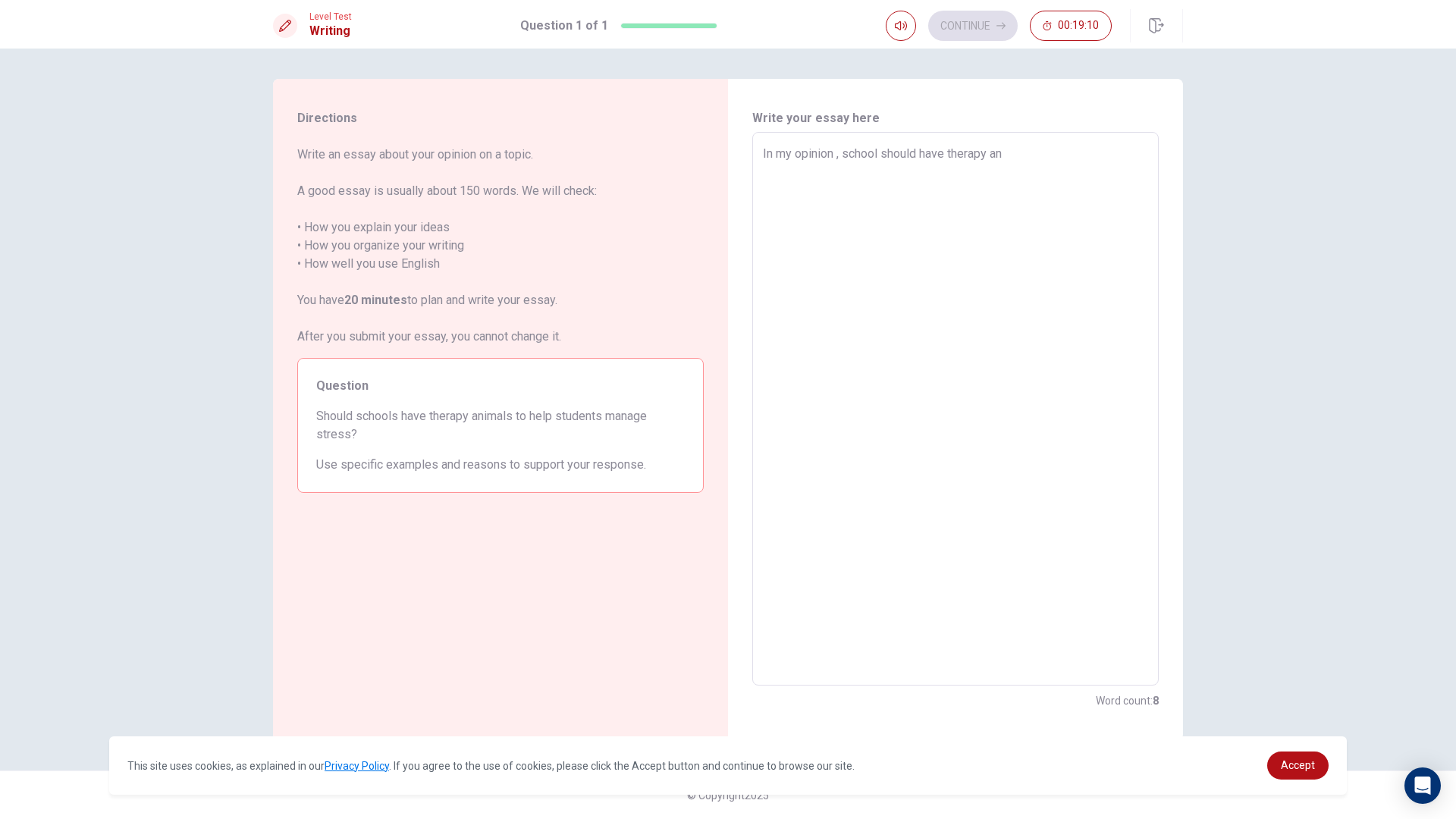
type textarea "In my opinion , school should have therapy ani"
type textarea "x"
type textarea "In my opinion , school should have therapy anim"
type textarea "x"
type textarea "In my opinion , school should have therapy anima"
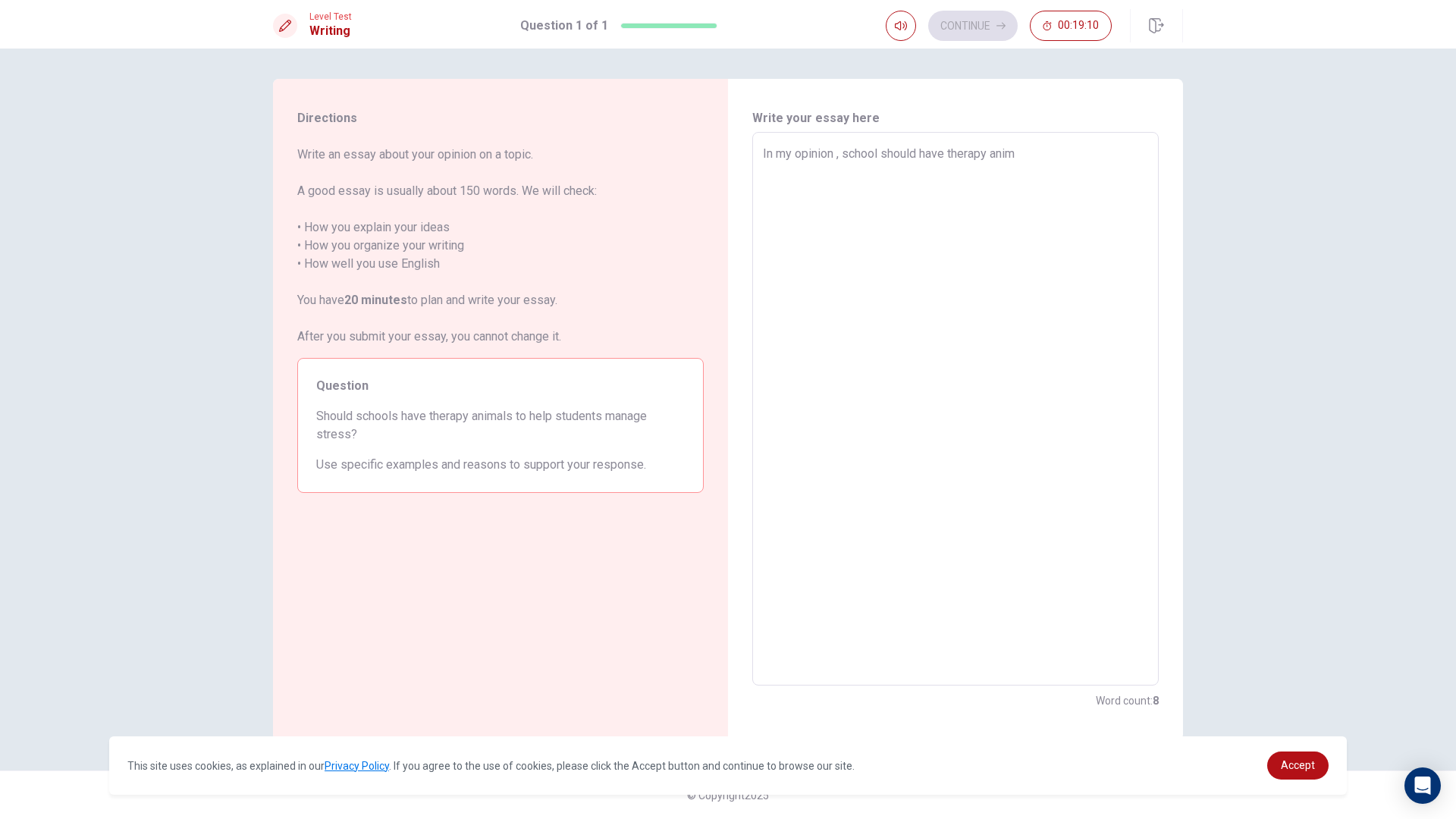
type textarea "x"
type textarea "In my opinion , school should have therapy animal"
type textarea "x"
type textarea "In my opinion , school should have therapy animals"
type textarea "x"
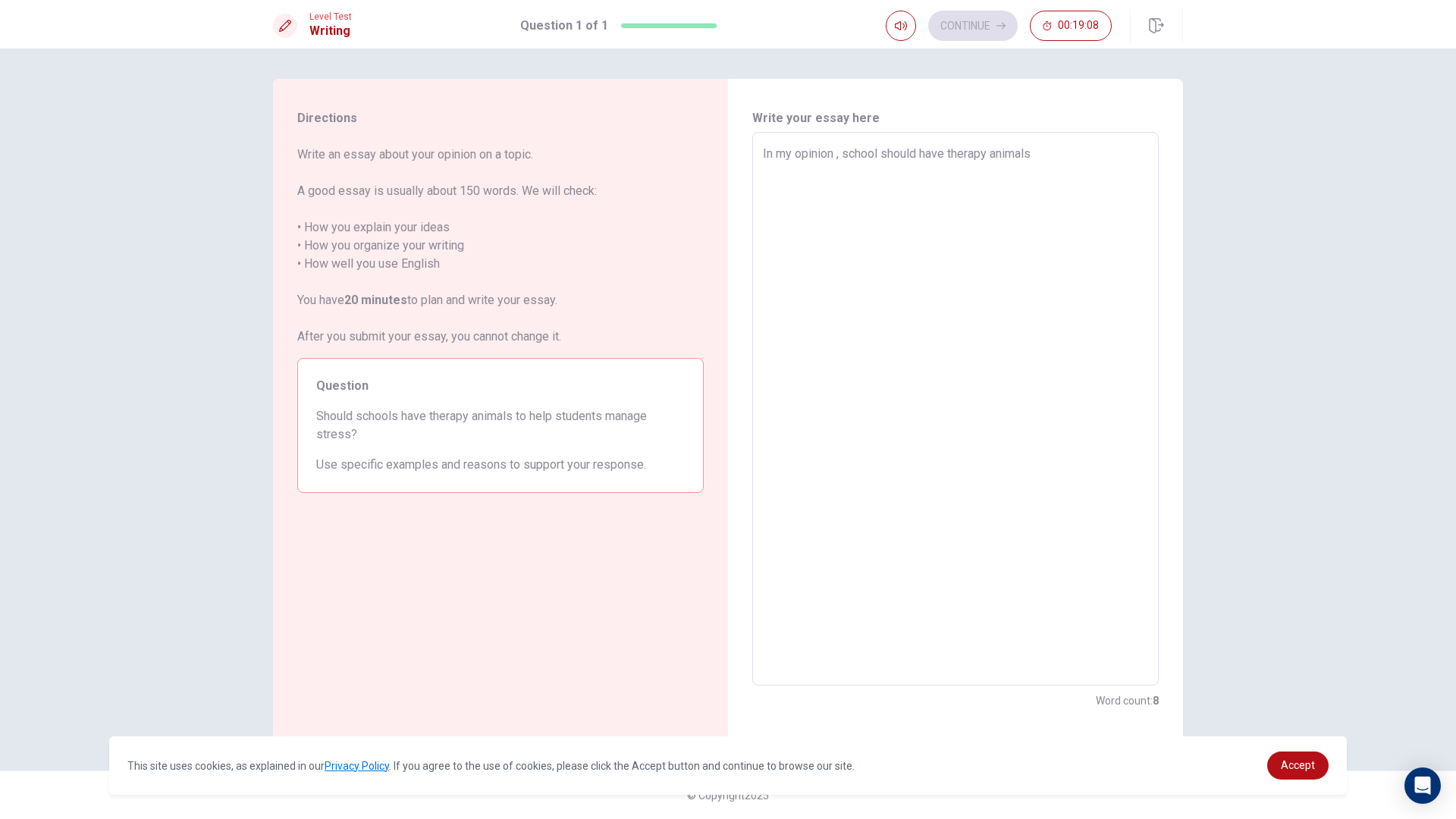
type textarea "In my opinion , school should have therapy animals"
type textarea "x"
type textarea "In my opinion , school should have therapy animals b"
type textarea "x"
type textarea "In my opinion , school should have therapy animals be"
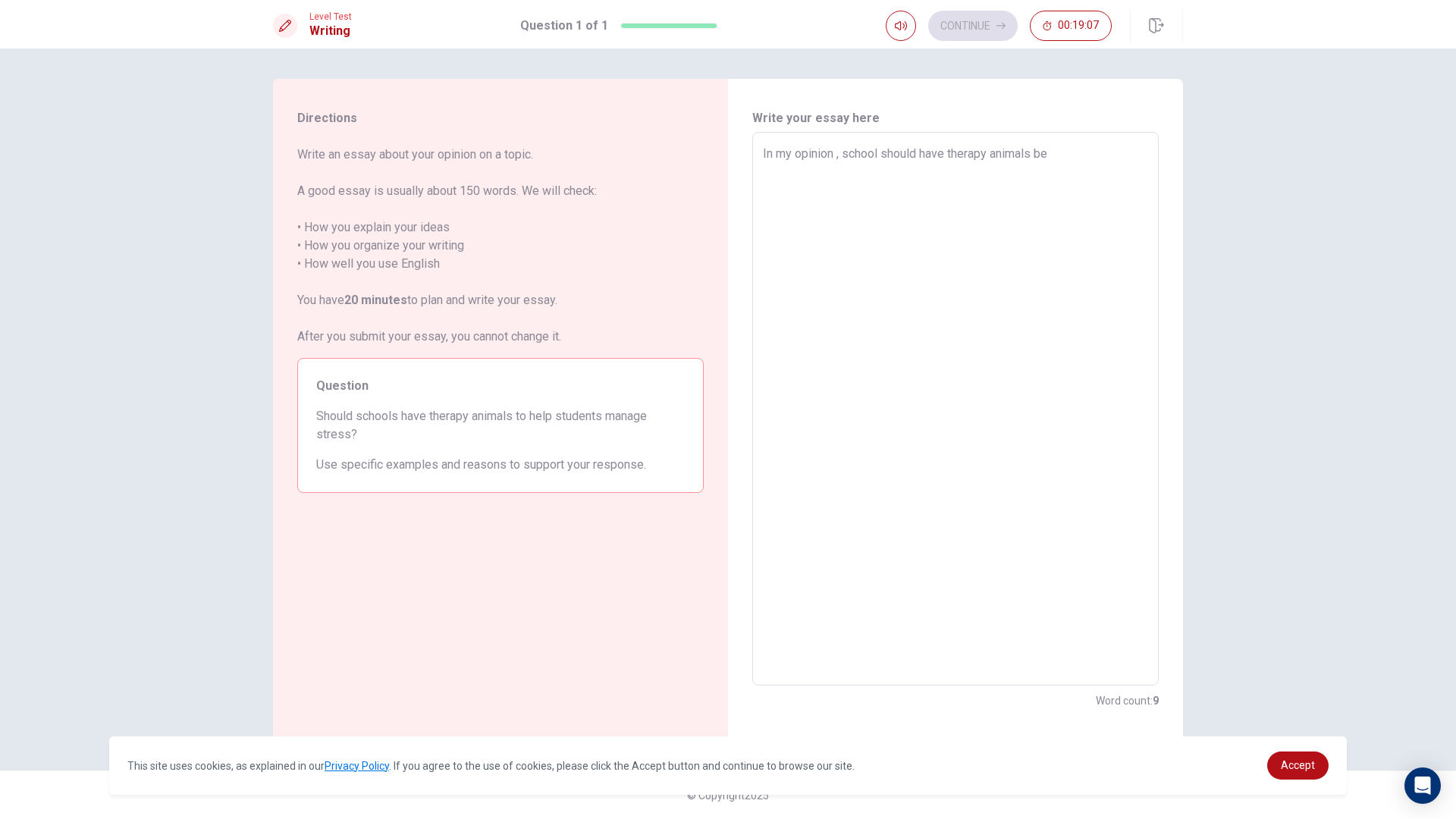
type textarea "x"
type textarea "In my opinion , school should have therapy animals bec"
type textarea "x"
type textarea "In my opinion , school should have therapy animals becu"
type textarea "x"
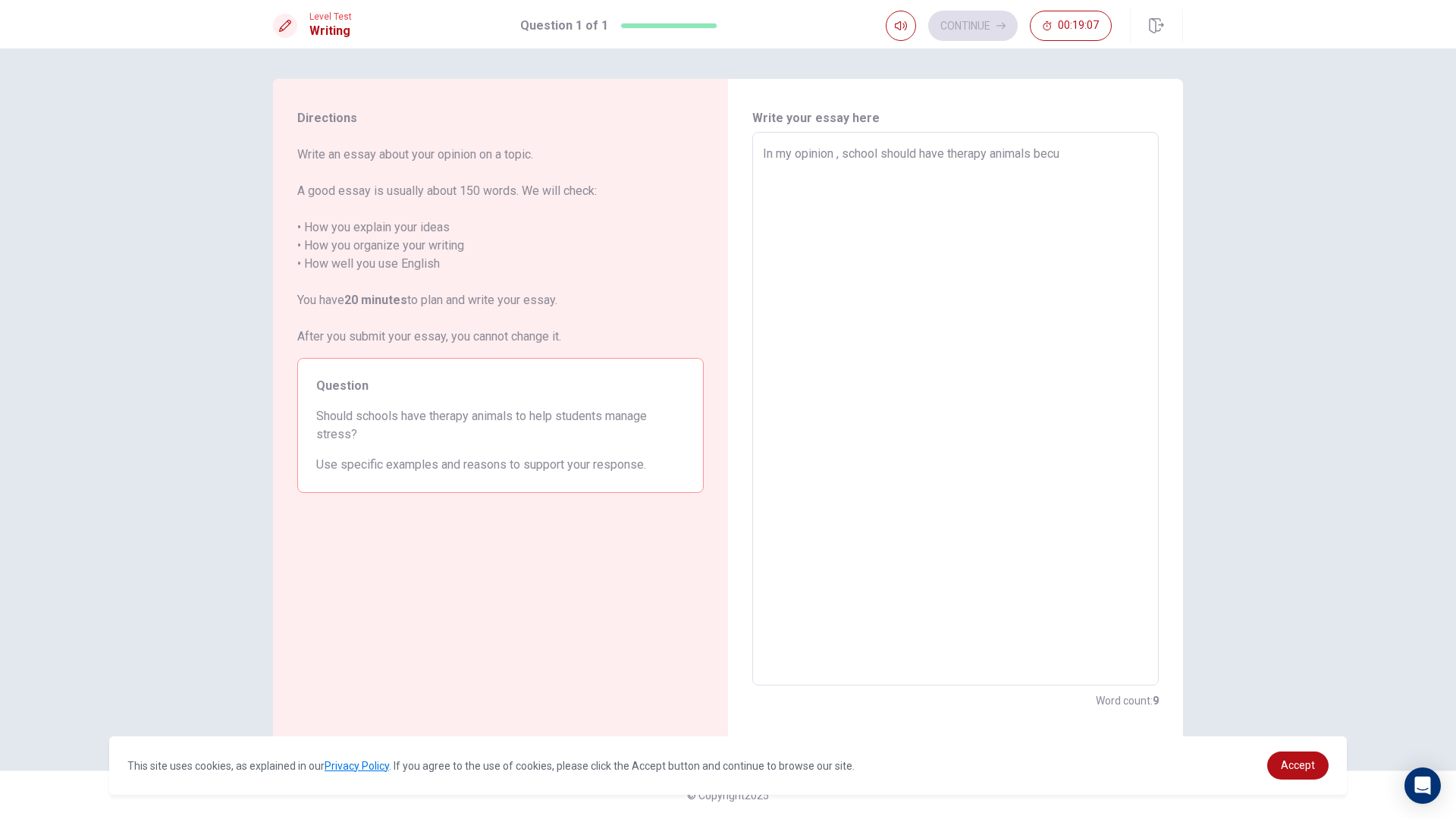
type textarea "In my opinion , school should have therapy animals becua"
type textarea "x"
type textarea "In my opinion , school should have therapy animals becuas"
type textarea "x"
type textarea "In my opinion , school should have therapy animals becuase"
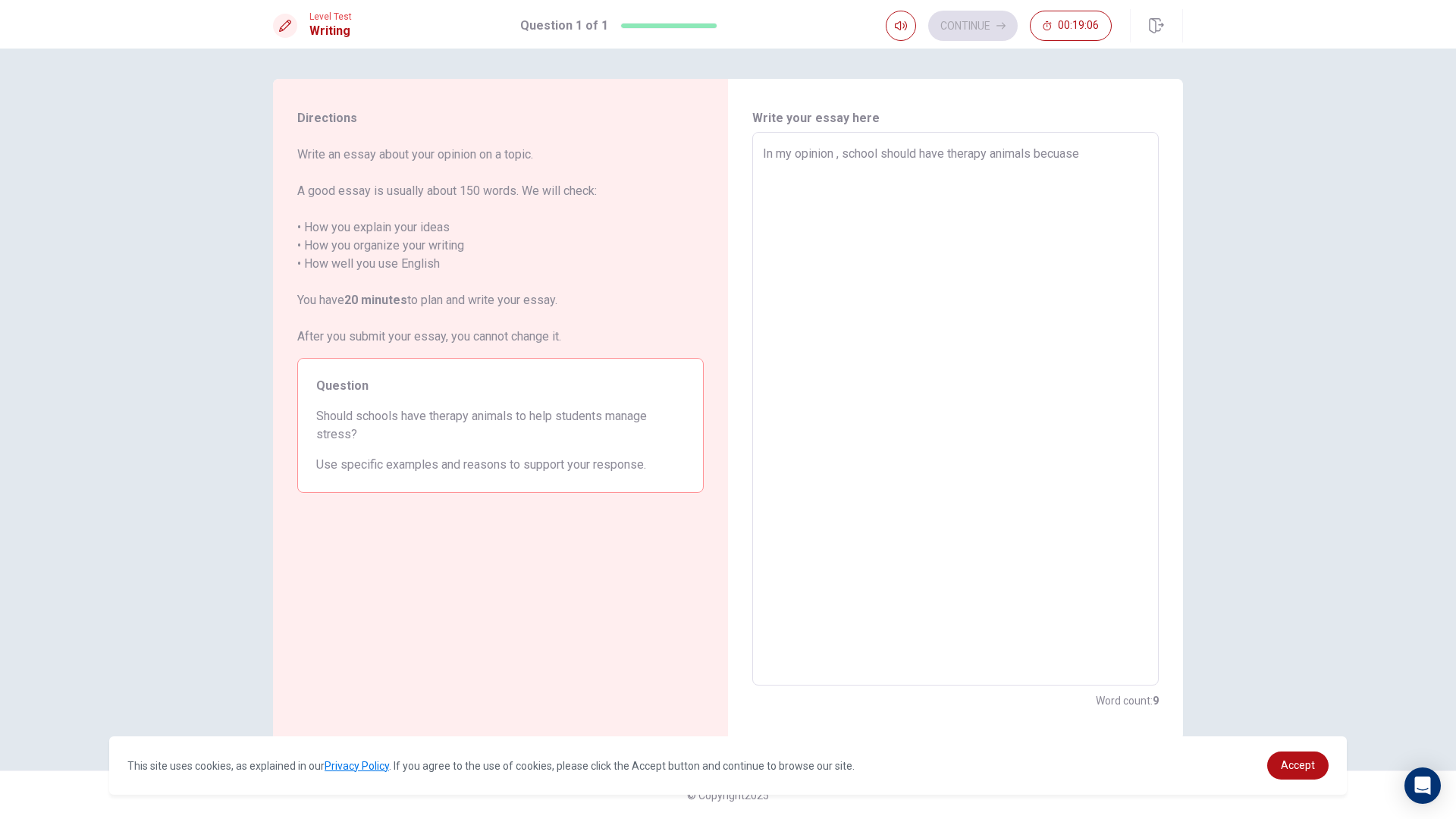
type textarea "x"
type textarea "In my opinion , school should have therapy animals becuase"
type textarea "x"
type textarea "In my opinion , school should have therapy animals becuase r"
type textarea "x"
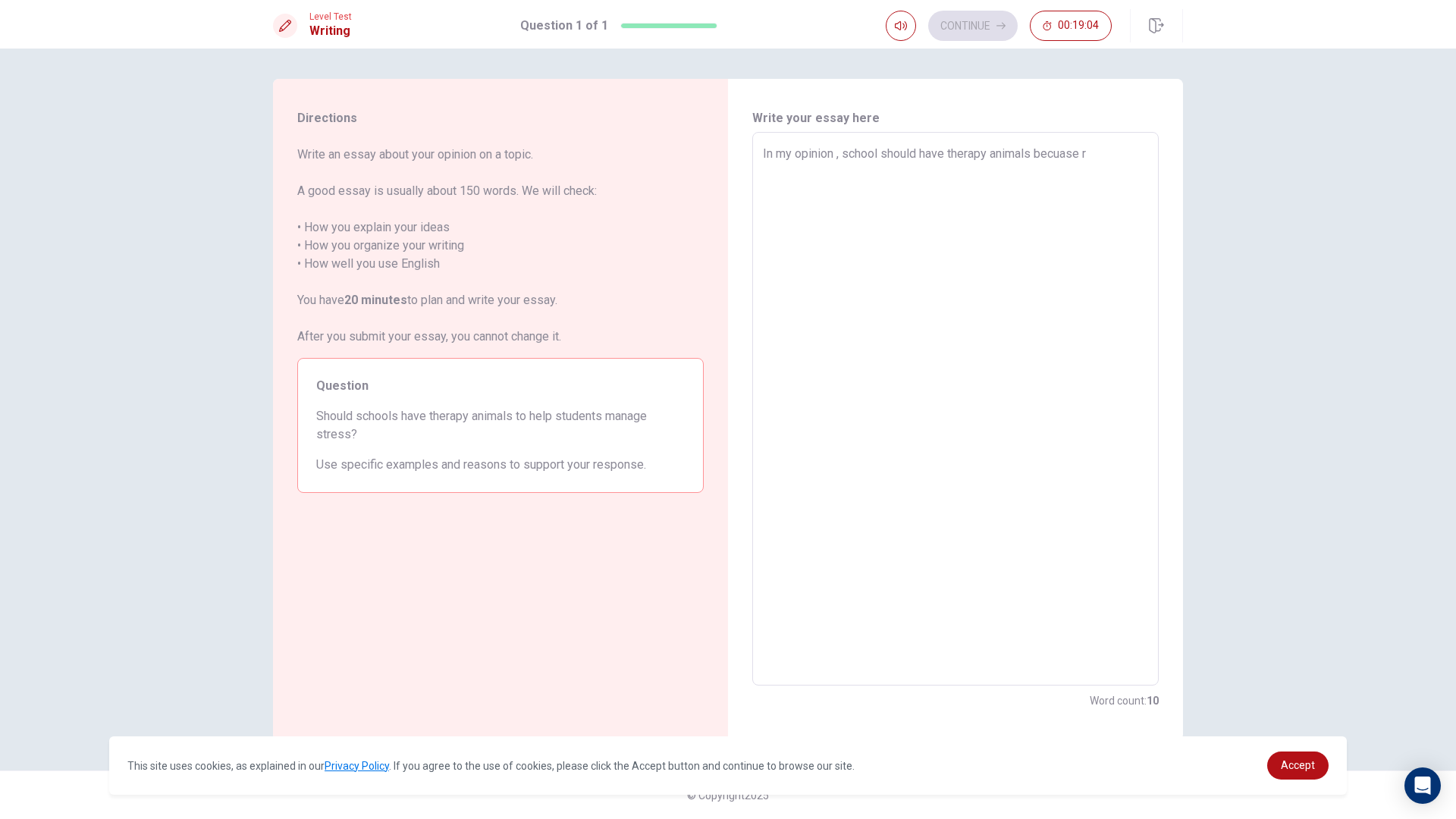
type textarea "In my opinion , school should have therapy animals becuase ri"
type textarea "x"
type textarea "In my opinion , school should have therapy animals becuase r"
type textarea "x"
type textarea "In my opinion , school should have therapy animals becuase"
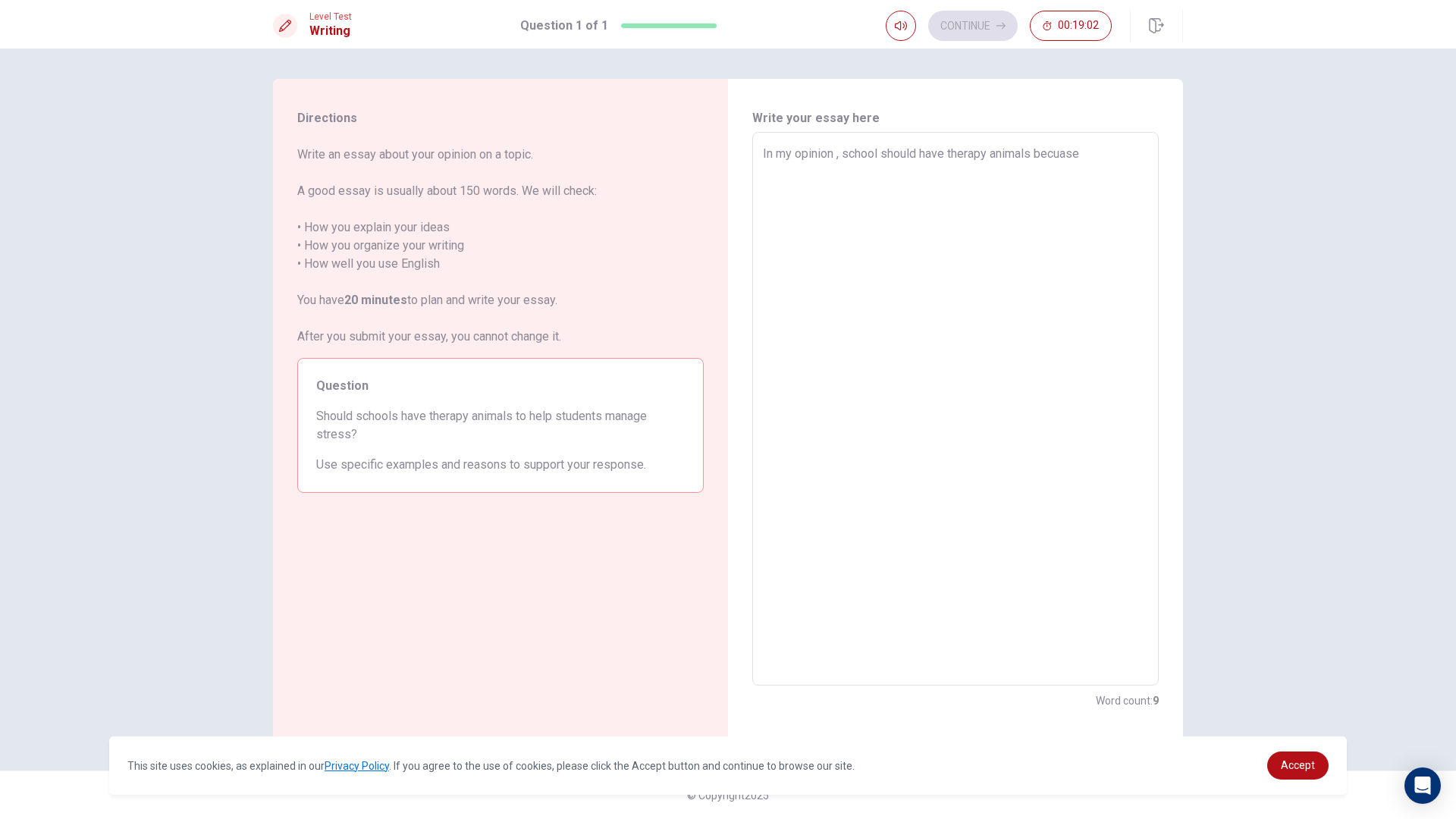
type textarea "x"
type textarea "In my opinion , school should have therapy animals becuase n"
type textarea "x"
type textarea "In my opinion , school should have therapy animals becuase no"
type textarea "x"
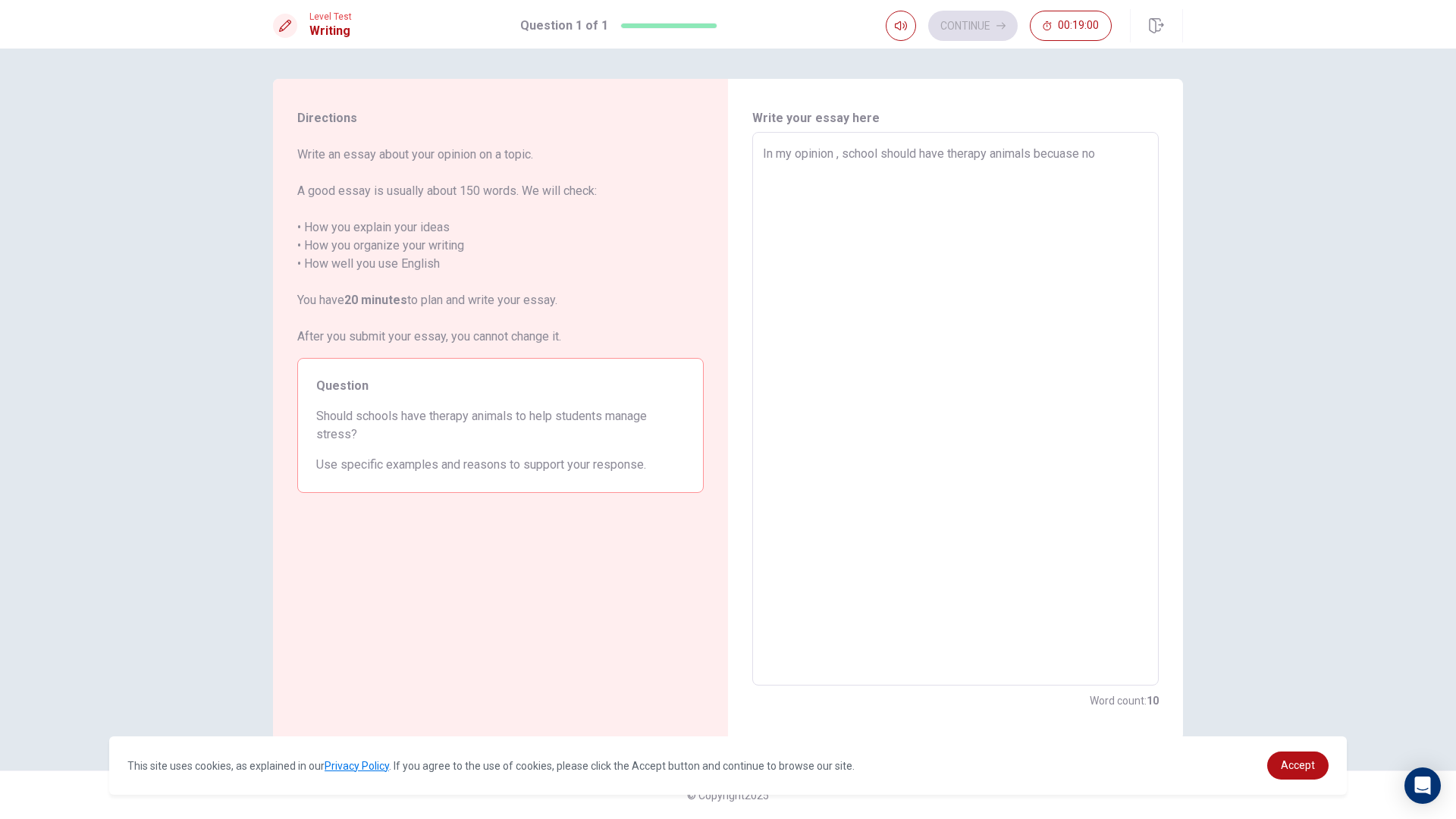
type textarea "In my opinion , school should have therapy animals becuase now"
type textarea "x"
type textarea "In my opinion , school should have therapy animals becuase nowa"
type textarea "x"
type textarea "In my opinion , school should have therapy animals becuase nowad"
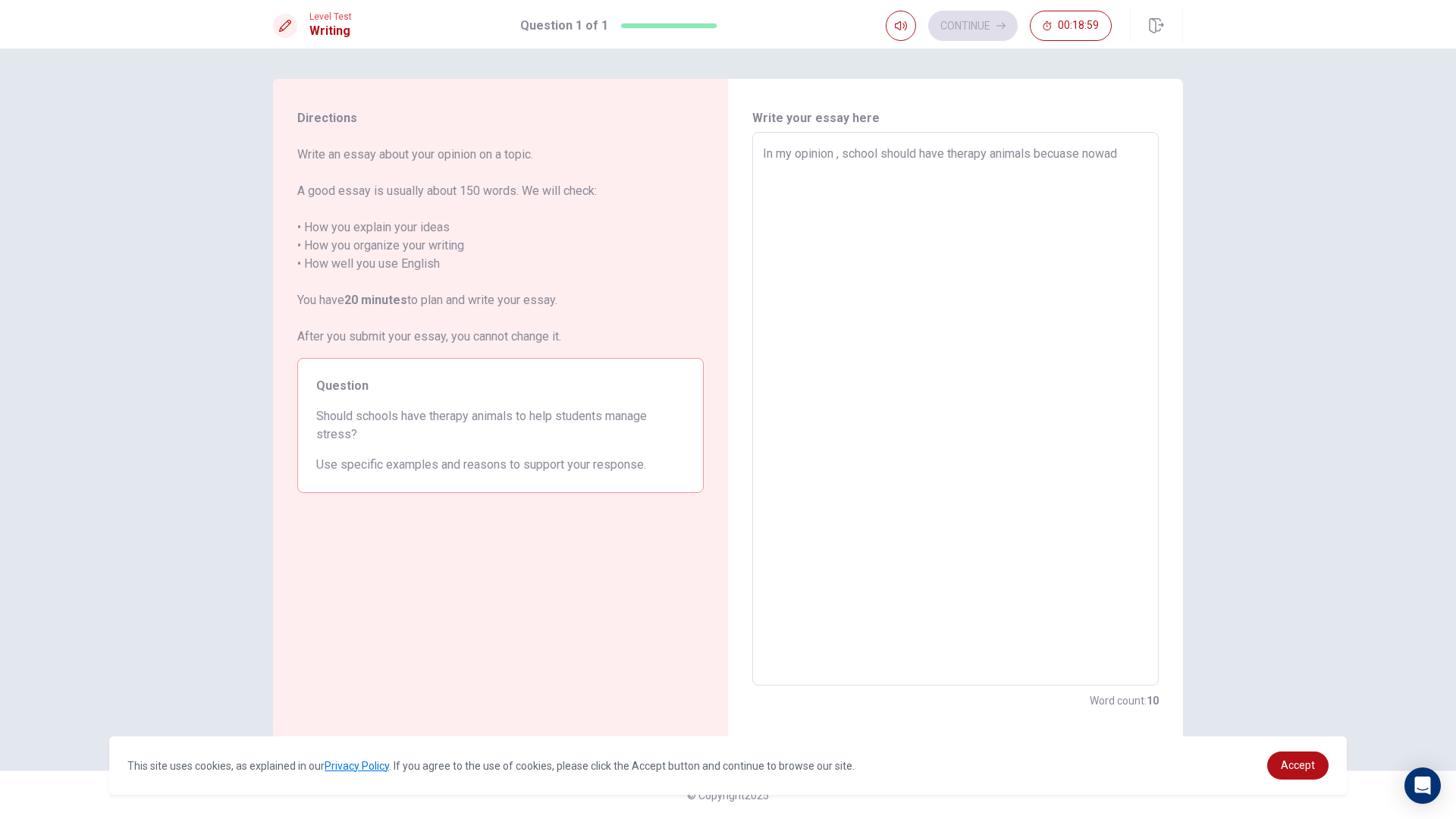
type textarea "x"
type textarea "In my opinion , school should have therapy animals becuase nowada"
type textarea "x"
type textarea "In my opinion , school should have therapy animals becuase nowaday"
type textarea "x"
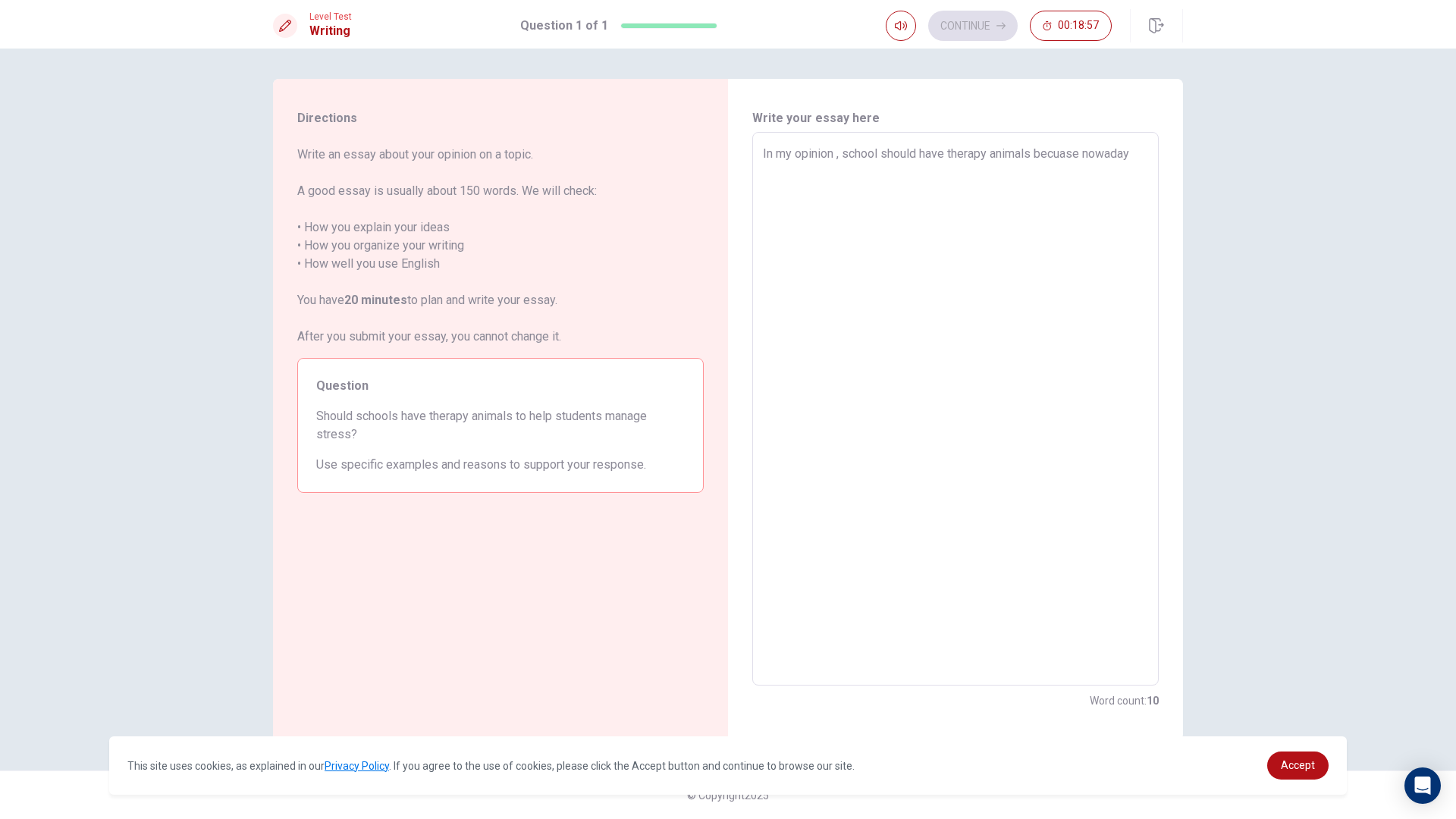
type textarea "In my opinion , school should have therapy animals becuase nowada"
type textarea "x"
type textarea "In my opinion , school should have therapy animals becuase nowad"
type textarea "x"
type textarea "In my opinion , school should have therapy animals becuase nowa"
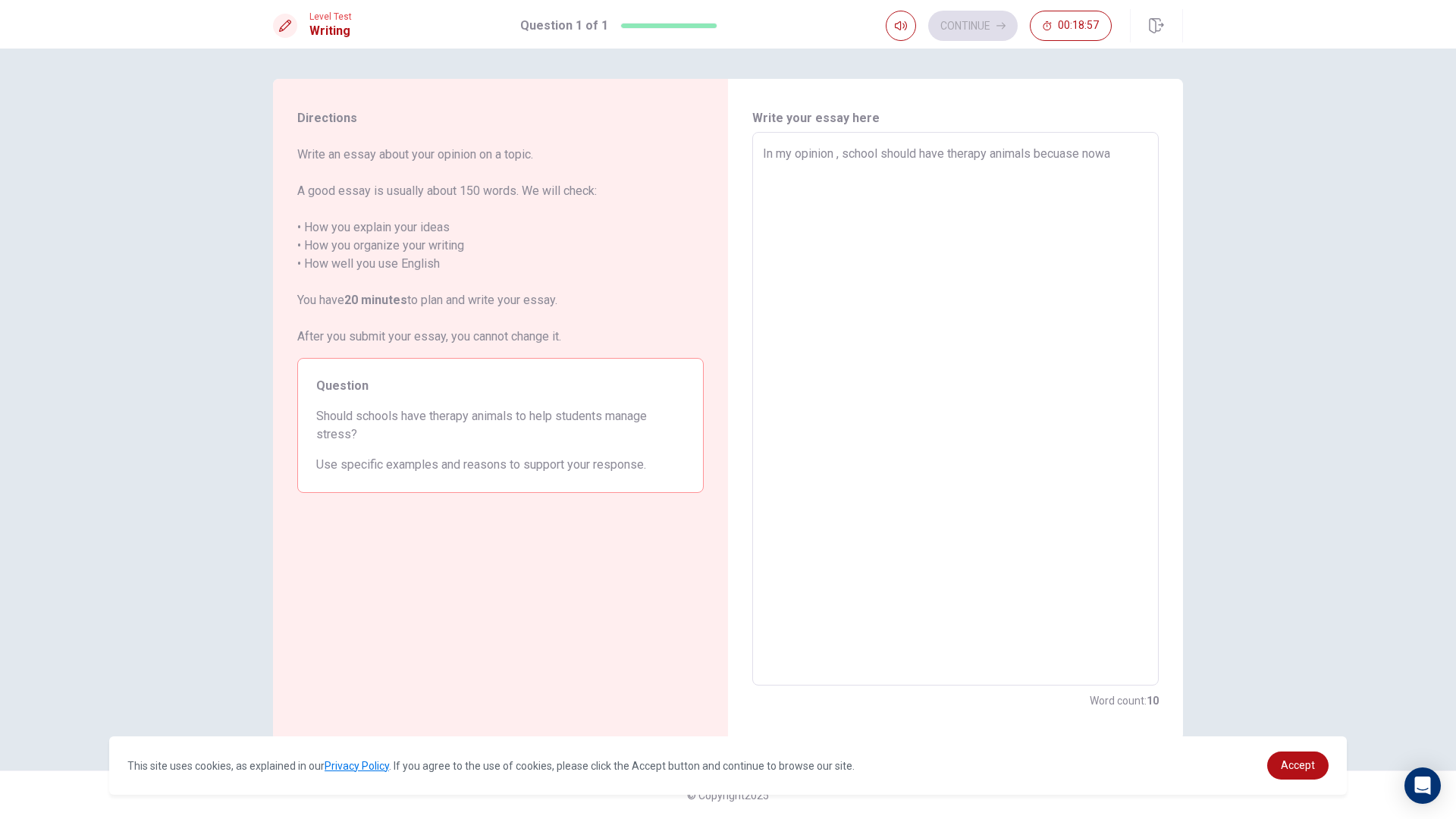
type textarea "x"
type textarea "In my opinion , school should have therapy animals becuase now"
type textarea "x"
type textarea "In my opinion , school should have therapy animals becuase now"
type textarea "x"
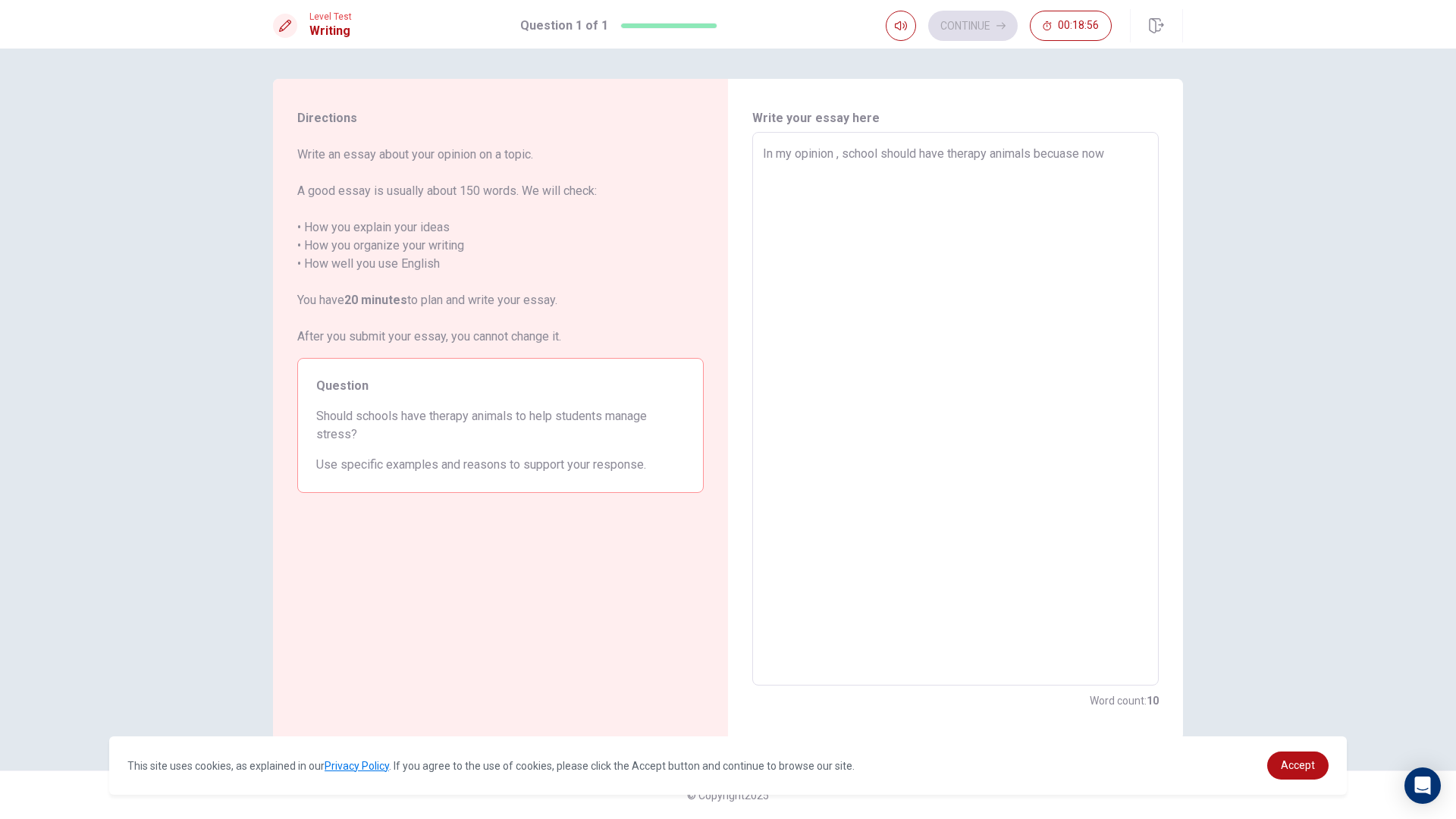
type textarea "In my opinion , school should have therapy animals becuase now d"
type textarea "x"
type textarea "In my opinion , school should have therapy animals becuase now da"
type textarea "x"
type textarea "In my opinion , school should have therapy animals becuase now day"
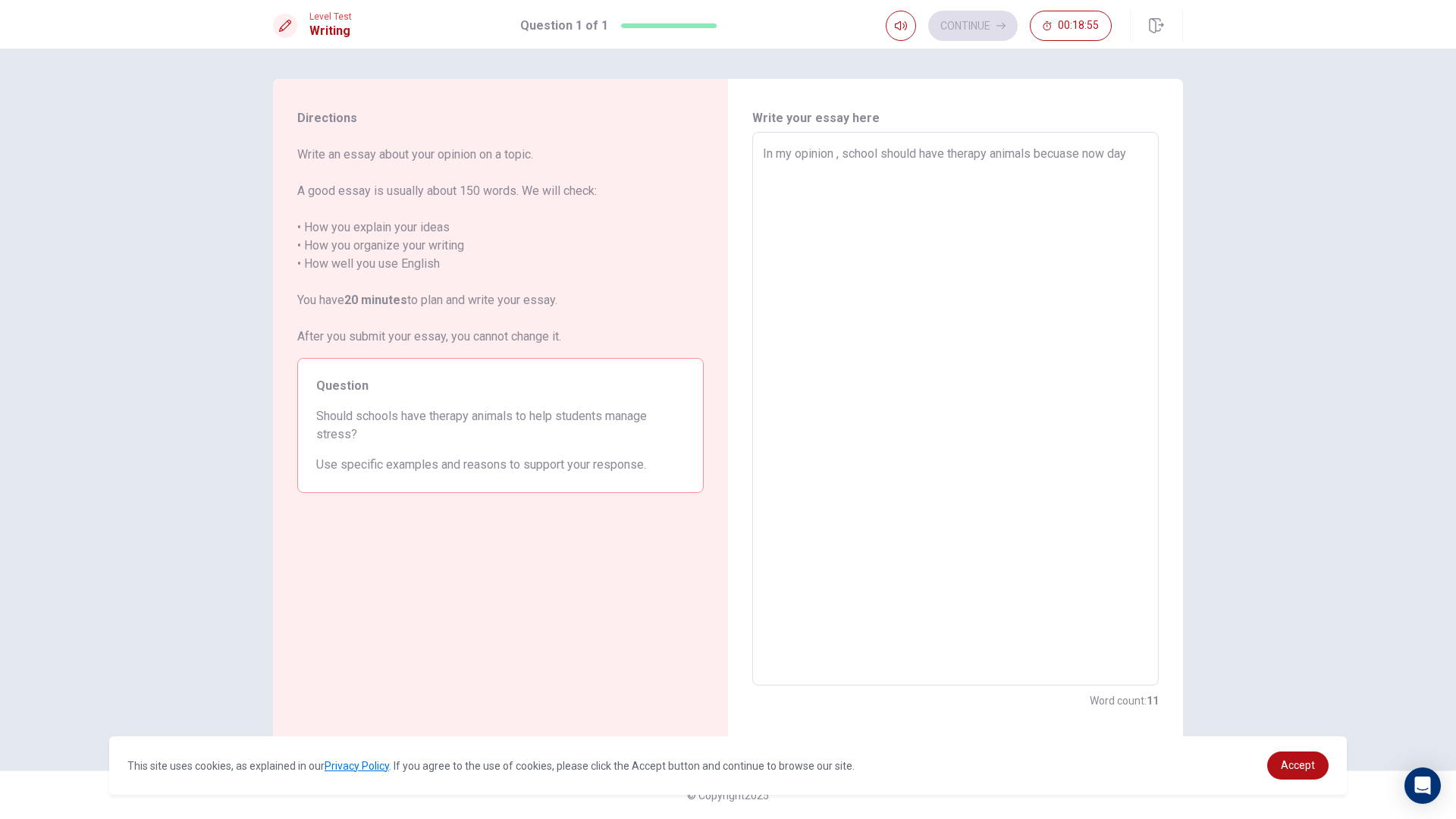
type textarea "x"
type textarea "In my opinion , school should have therapy animals becuase now days"
type textarea "x"
type textarea "In my opinion , school should have therapy animals becuase now days"
type textarea "x"
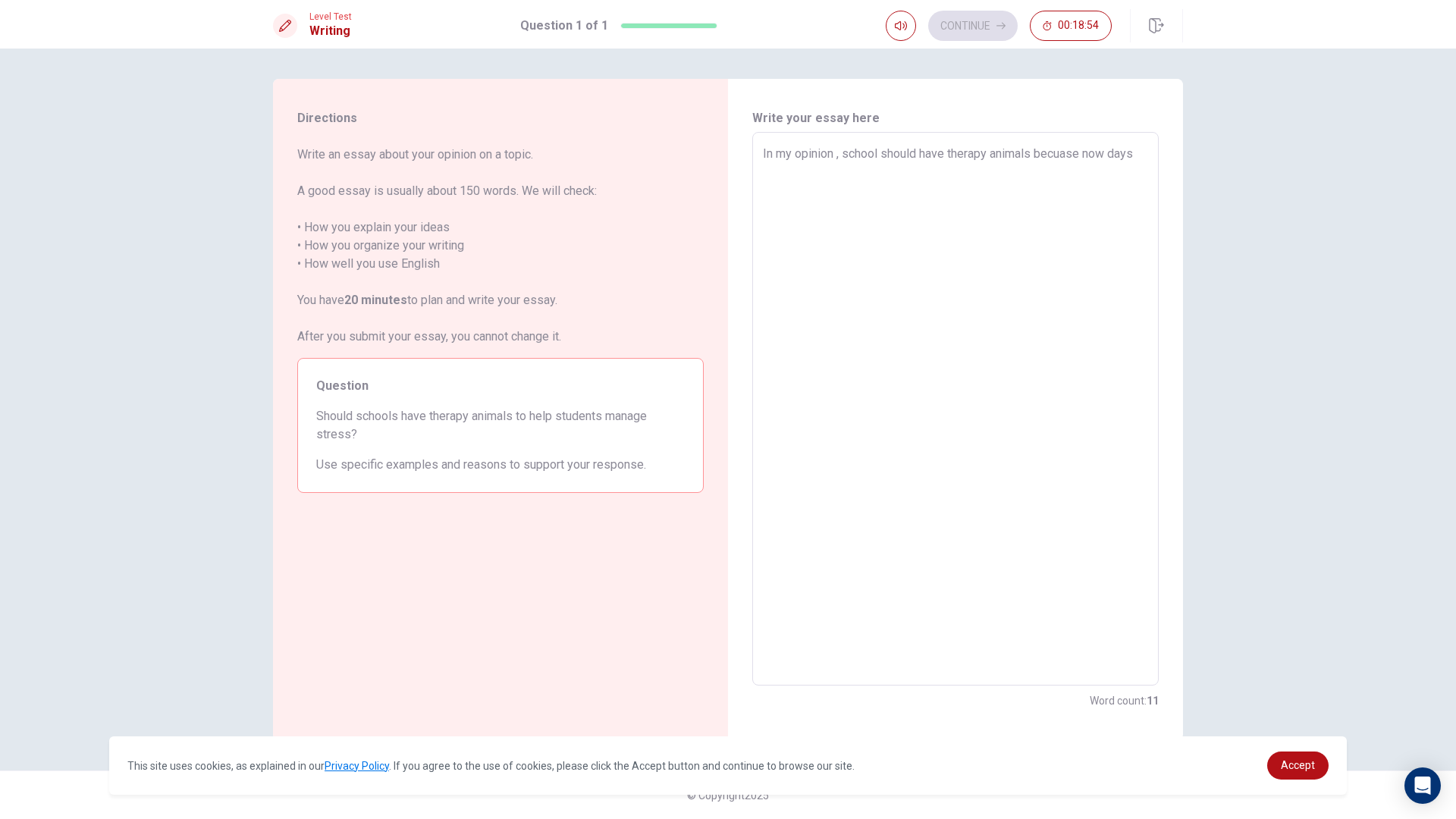
type textarea "In my opinion , school should have therapy animals becuase now days t"
type textarea "x"
type textarea "In my opinion , school should have therapy animals becuase now days th"
type textarea "x"
type textarea "In my opinion , school should have therapy animals becuase now days the"
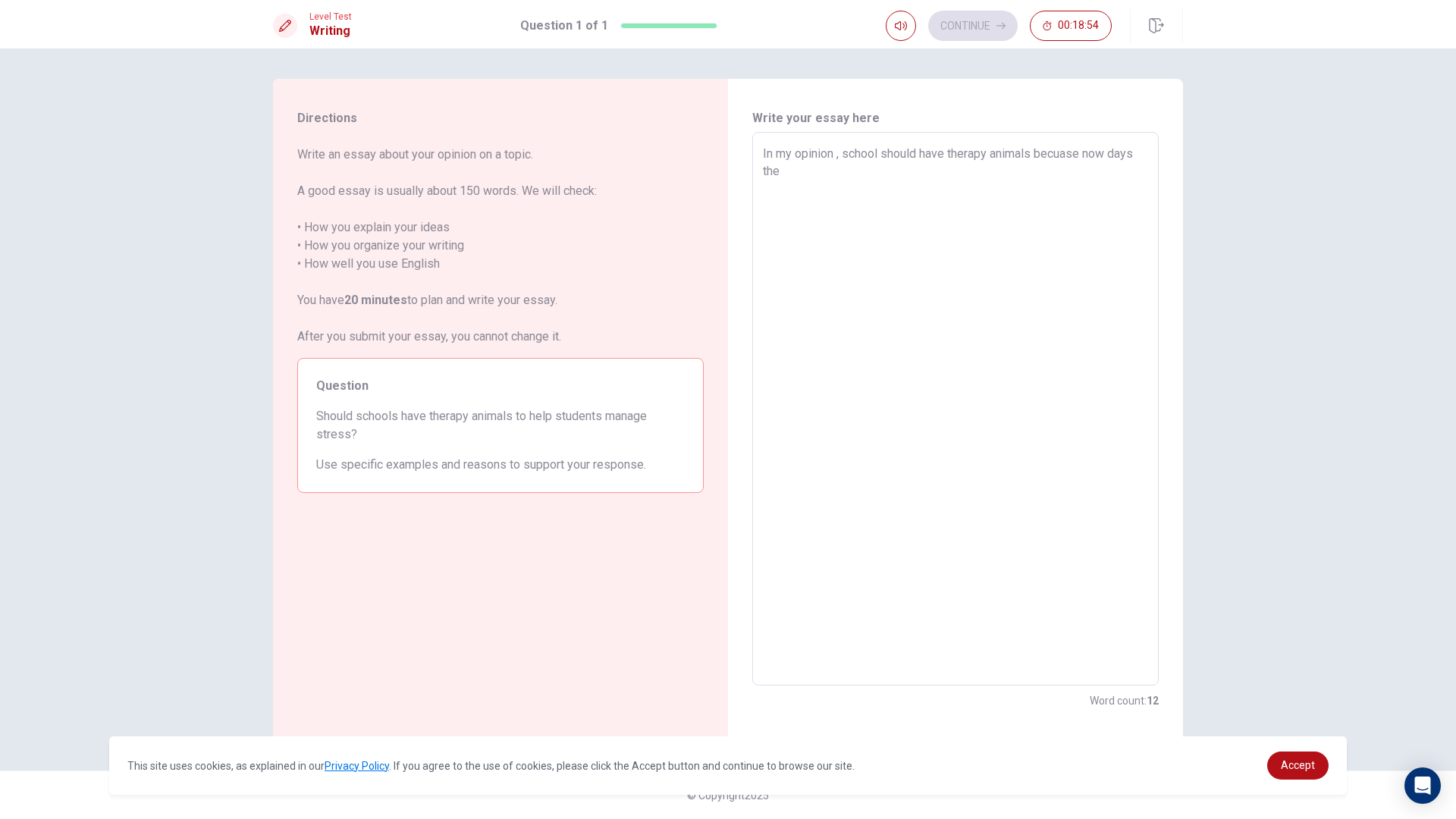
type textarea "x"
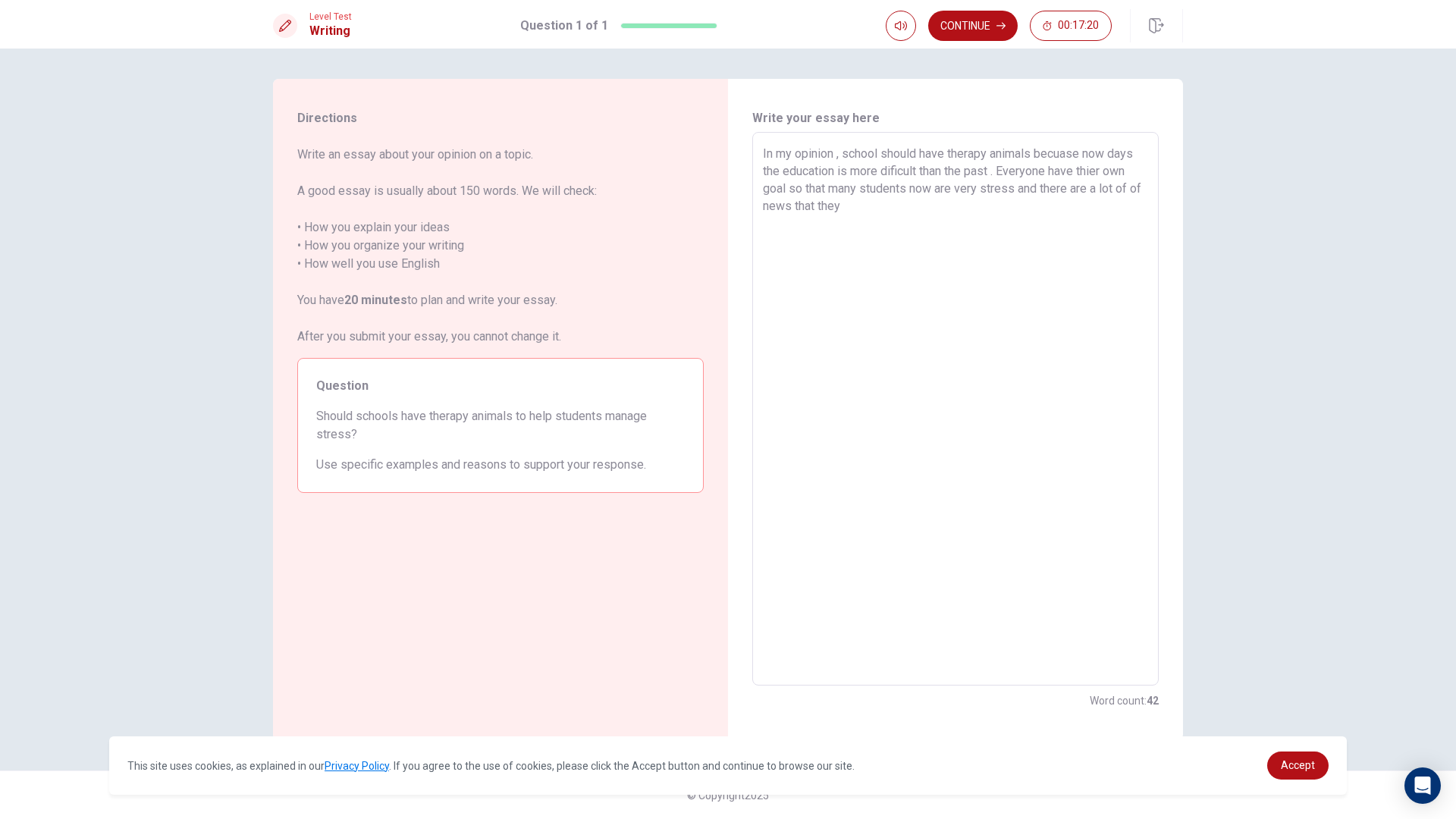
click at [901, 210] on textarea "In my opinion , school should have therapy animals becuase now days the educati…" at bounding box center [955, 410] width 385 height 529
click at [779, 209] on textarea "In my opinion , school should have therapy animals becuase now days the educati…" at bounding box center [955, 410] width 385 height 529
click at [902, 205] on textarea "In my opinion , school should have therapy animals becuase now days the educati…" at bounding box center [955, 410] width 385 height 529
click at [997, 27] on icon "button" at bounding box center [1001, 26] width 9 height 9
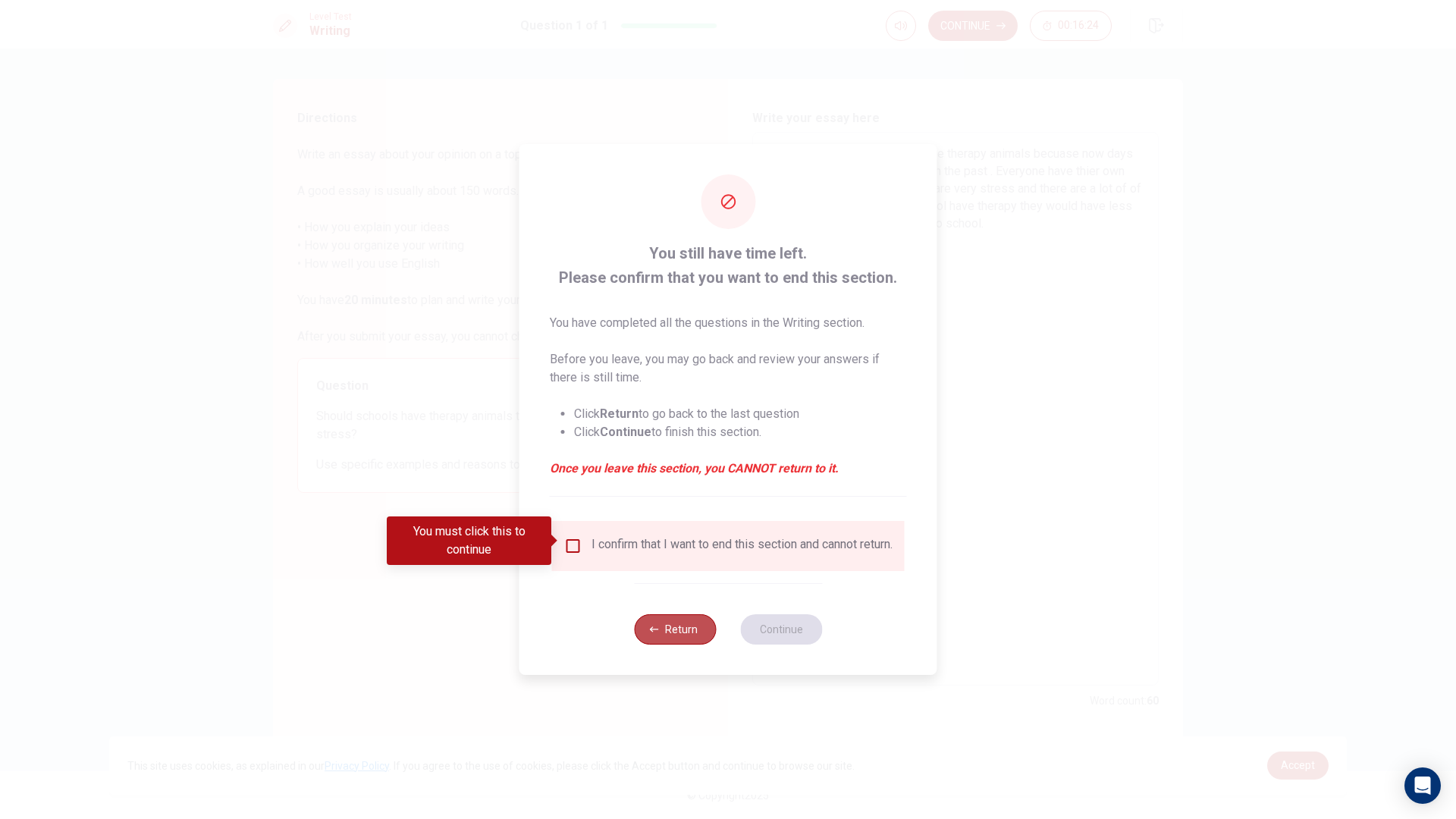
click at [665, 637] on button "Return" at bounding box center [675, 629] width 82 height 30
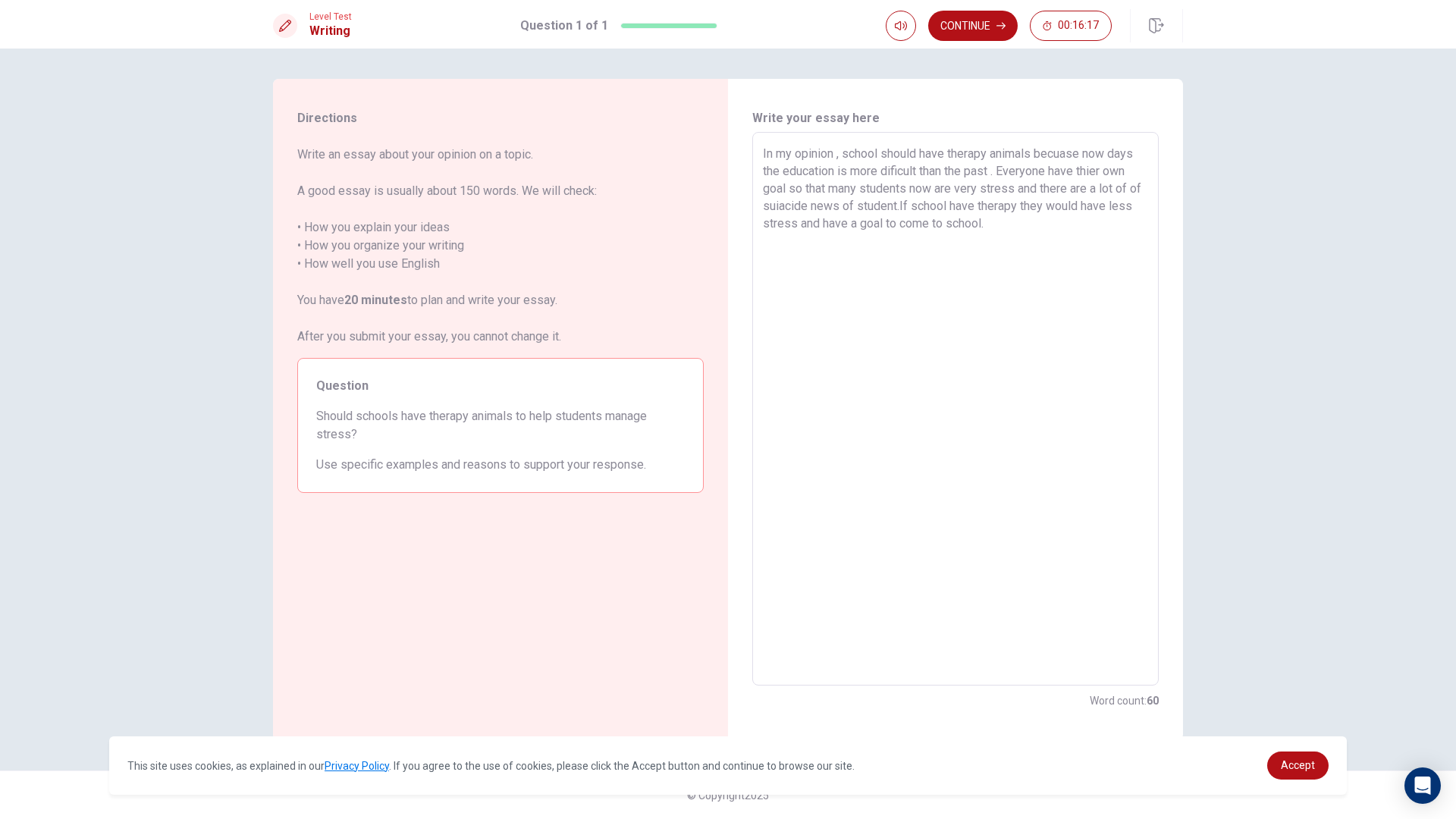
click at [959, 175] on textarea "In my opinion , school should have therapy animals becuase now days the educati…" at bounding box center [955, 410] width 385 height 529
drag, startPoint x: 783, startPoint y: 183, endPoint x: 816, endPoint y: 178, distance: 33.4
click at [783, 182] on textarea "In my opinion , school should have therapy animals becuase now days the educati…" at bounding box center [955, 410] width 385 height 529
click at [766, 187] on textarea "In my opinion , school should have therapy animals becuase now days the educati…" at bounding box center [955, 410] width 385 height 529
click at [784, 189] on textarea "In my opinion , school should have therapy animals becuase now days the educati…" at bounding box center [955, 410] width 385 height 529
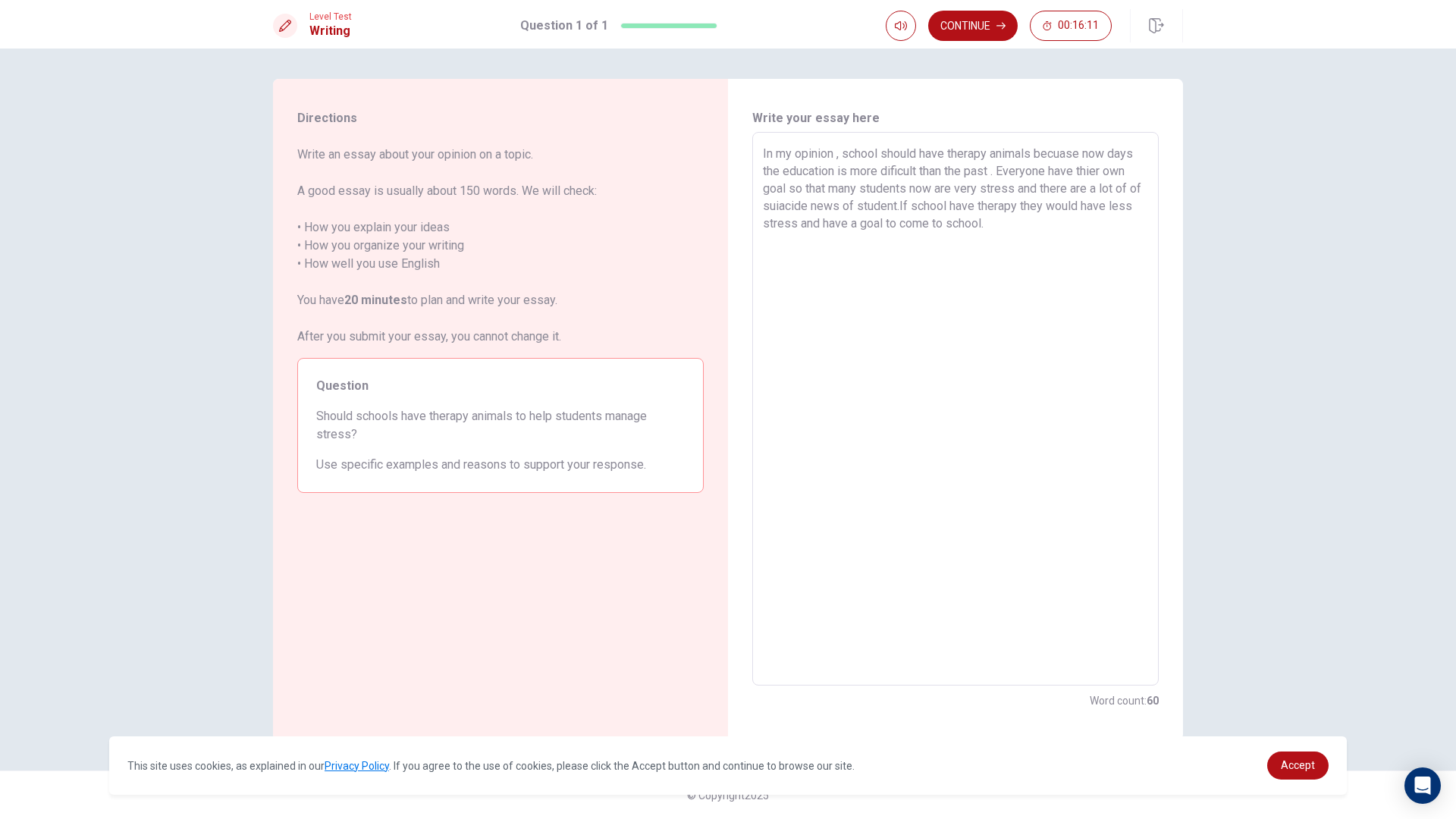
click at [792, 189] on textarea "In my opinion , school should have therapy animals becuase now days the educati…" at bounding box center [955, 410] width 385 height 529
click at [787, 192] on textarea "In my opinion , school should have therapy animals becuase now days the educati…" at bounding box center [955, 410] width 385 height 529
click at [818, 208] on textarea "In my opinion , school should have therapy animals becuase now days the educati…" at bounding box center [955, 410] width 385 height 529
click at [820, 207] on textarea "In my opinion , school should have therapy animals becuase now days the educati…" at bounding box center [955, 410] width 385 height 529
click at [866, 208] on textarea "In my opinion , school should have therapy animals becuase now days the educati…" at bounding box center [955, 410] width 385 height 529
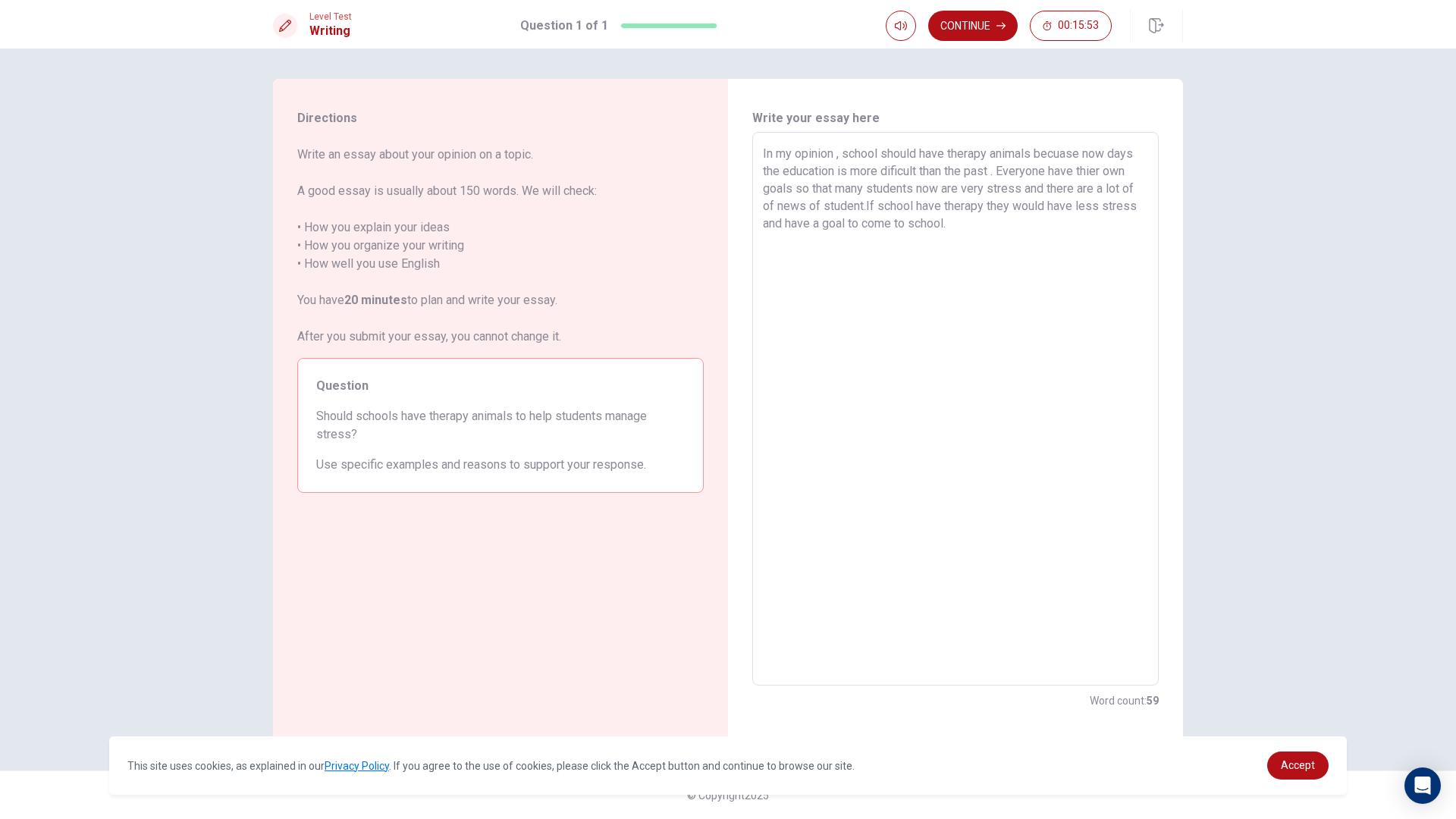
click at [865, 207] on textarea "In my opinion , school should have therapy animals becuase now days the educati…" at bounding box center [955, 410] width 385 height 529
click at [822, 211] on textarea "In my opinion , school should have therapy animals becuase now days the educati…" at bounding box center [955, 410] width 385 height 529
click at [869, 208] on textarea "In my opinion , school should have therapy animals becuase now days the educati…" at bounding box center [955, 410] width 385 height 529
click at [874, 209] on textarea "In my opinion , school should have therapy animals becuase now days the educati…" at bounding box center [955, 410] width 385 height 529
click at [963, 15] on button "Continue" at bounding box center [973, 26] width 90 height 30
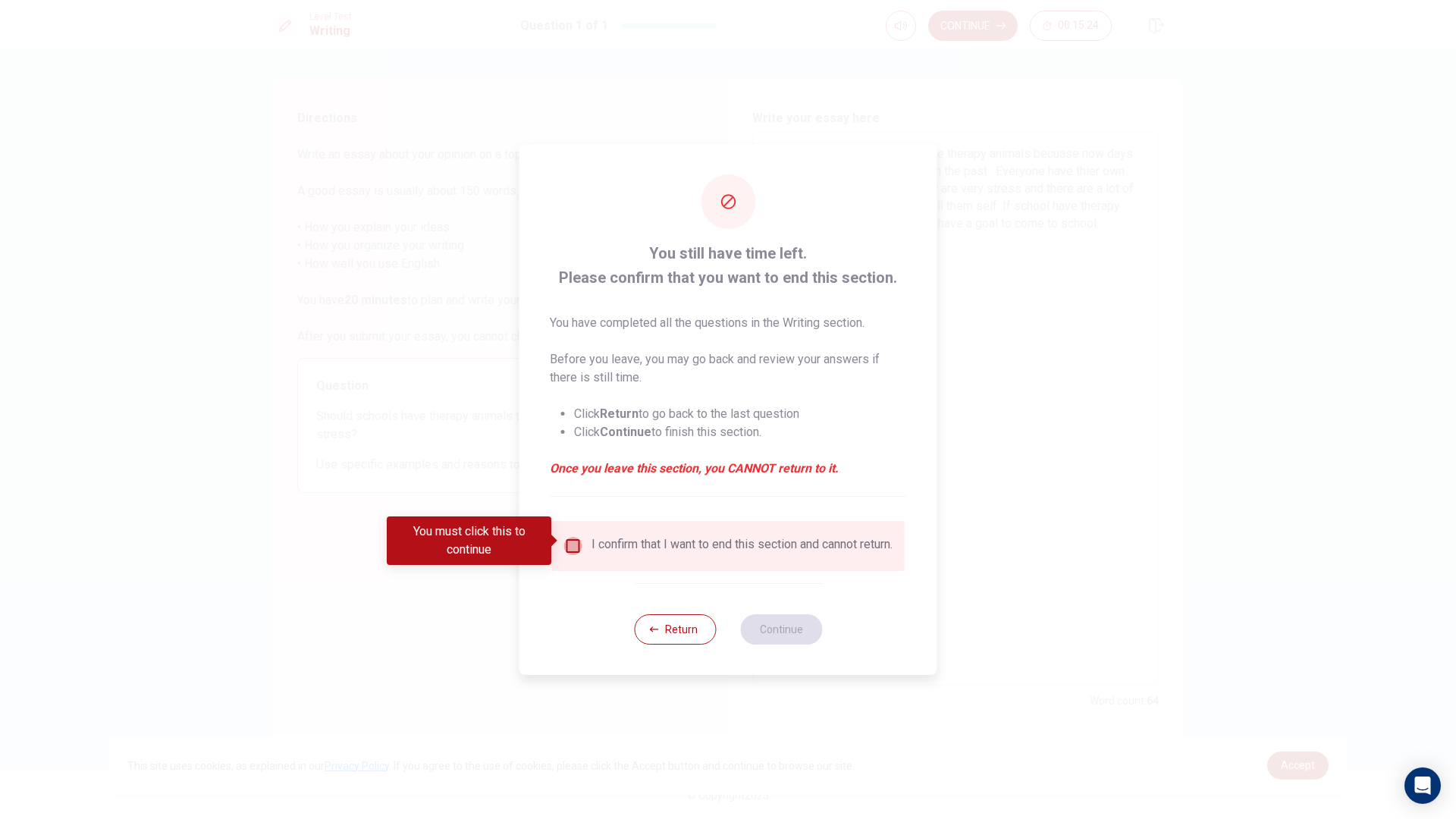
click at [571, 537] on input "You must click this to continue" at bounding box center [573, 546] width 18 height 18
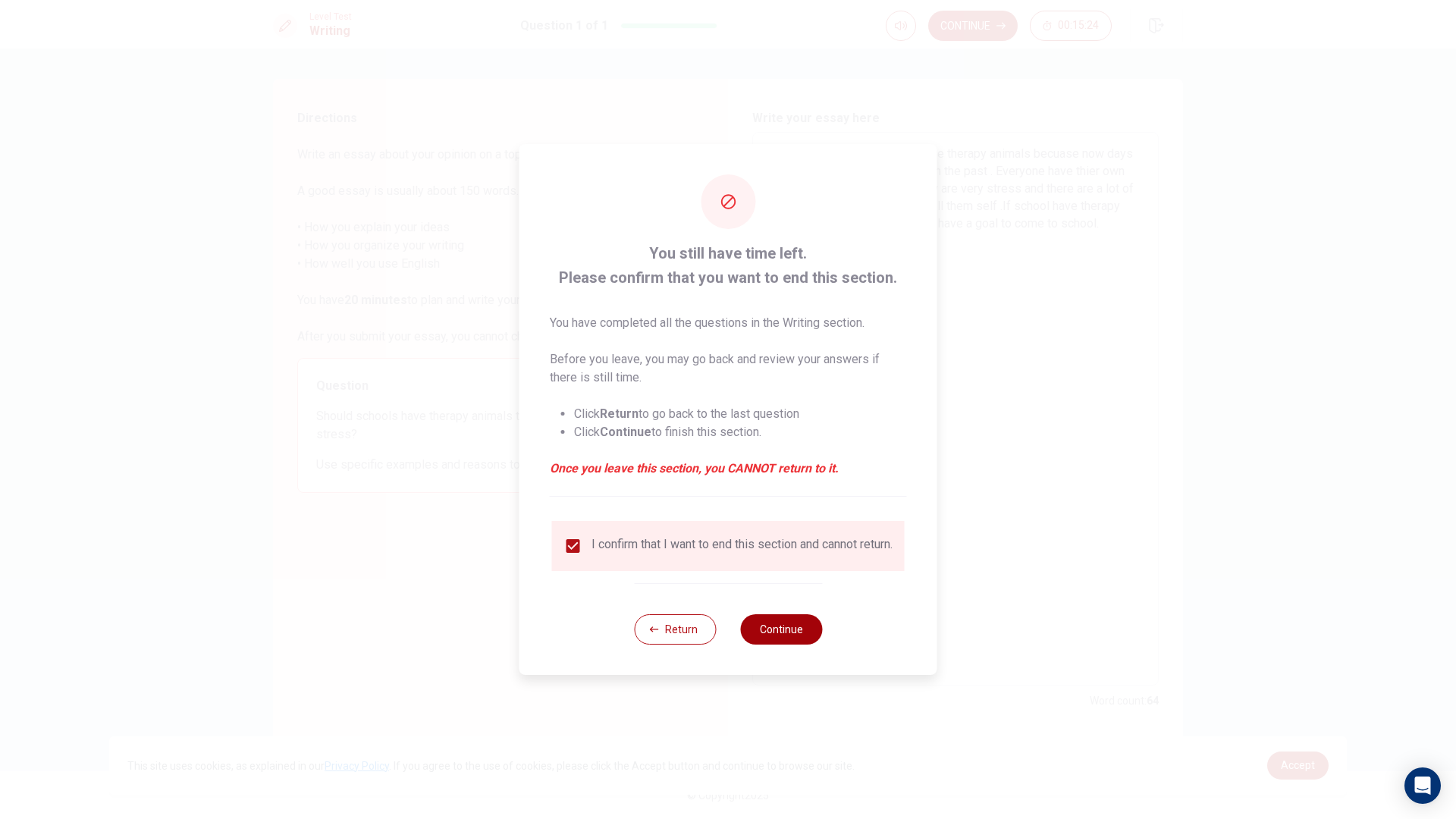
click at [773, 626] on button "Continue" at bounding box center [781, 629] width 82 height 30
